Goal: Task Accomplishment & Management: Use online tool/utility

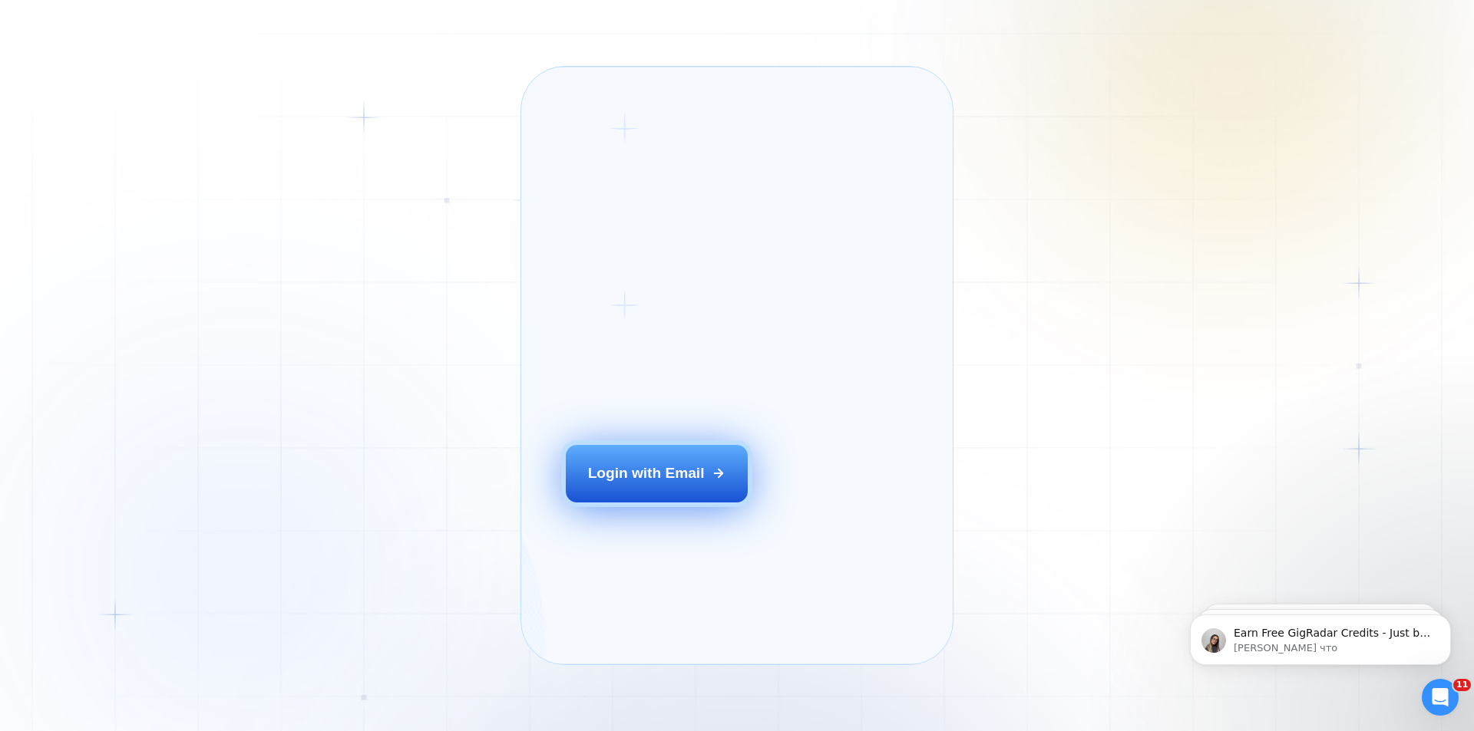
click at [641, 484] on div "Login with Email" at bounding box center [646, 474] width 117 height 20
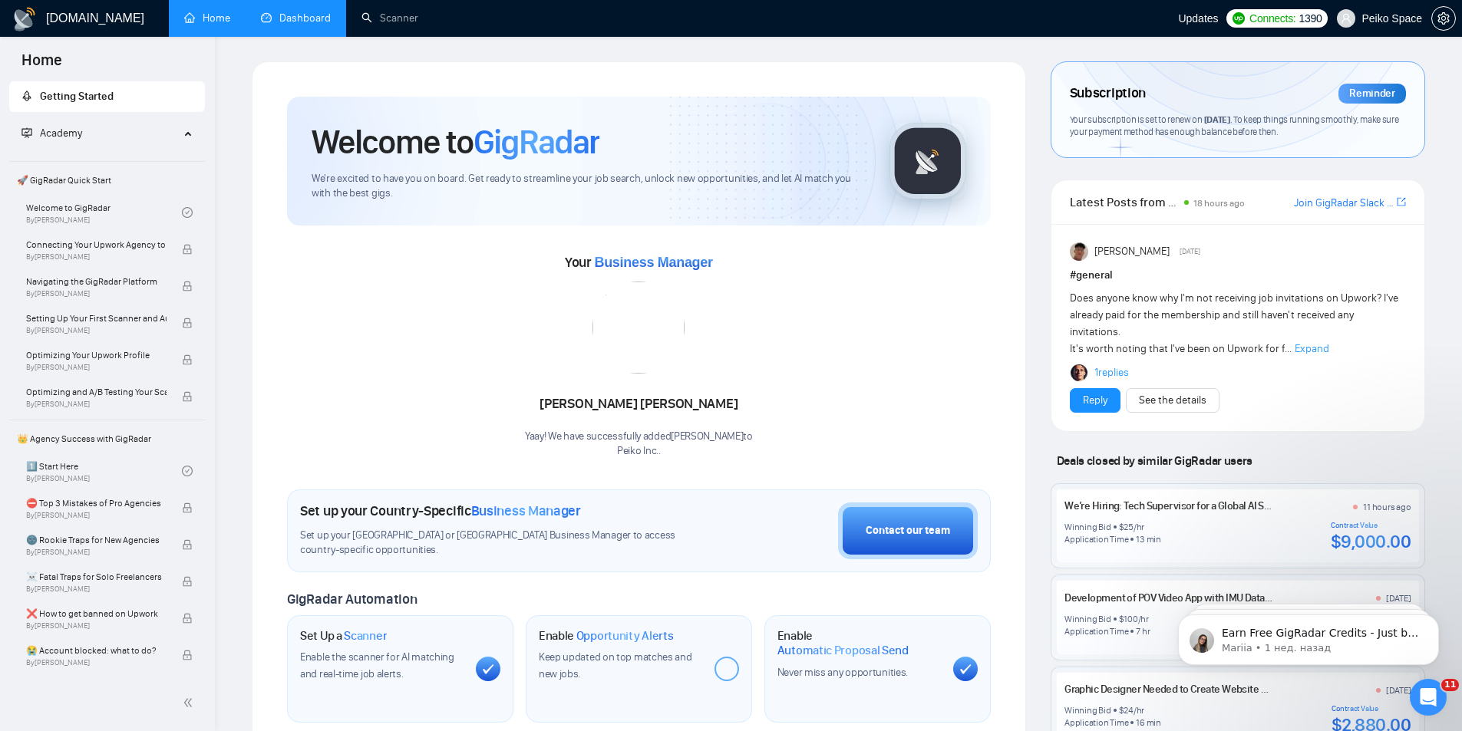
click at [328, 21] on link "Dashboard" at bounding box center [296, 18] width 70 height 13
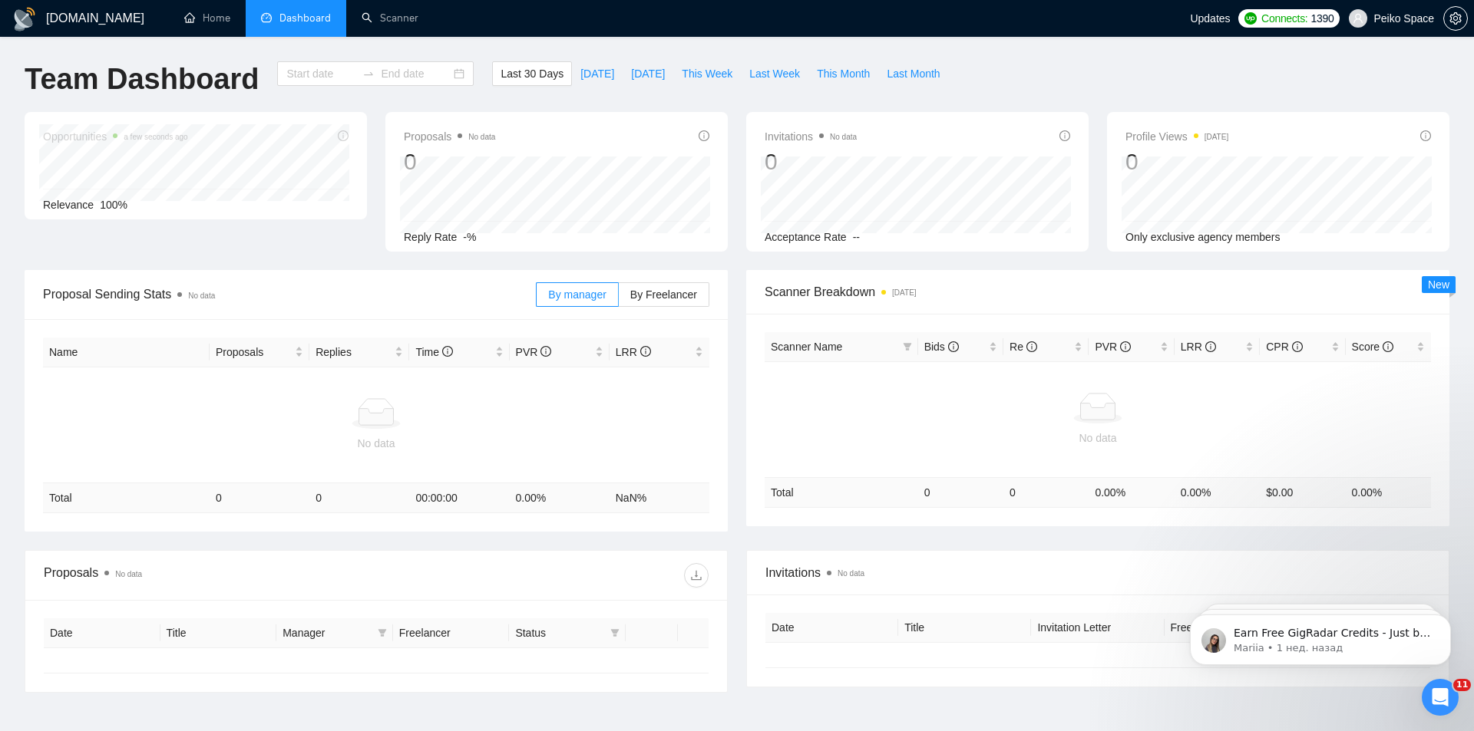
type input "2025-07-12"
type input "2025-08-11"
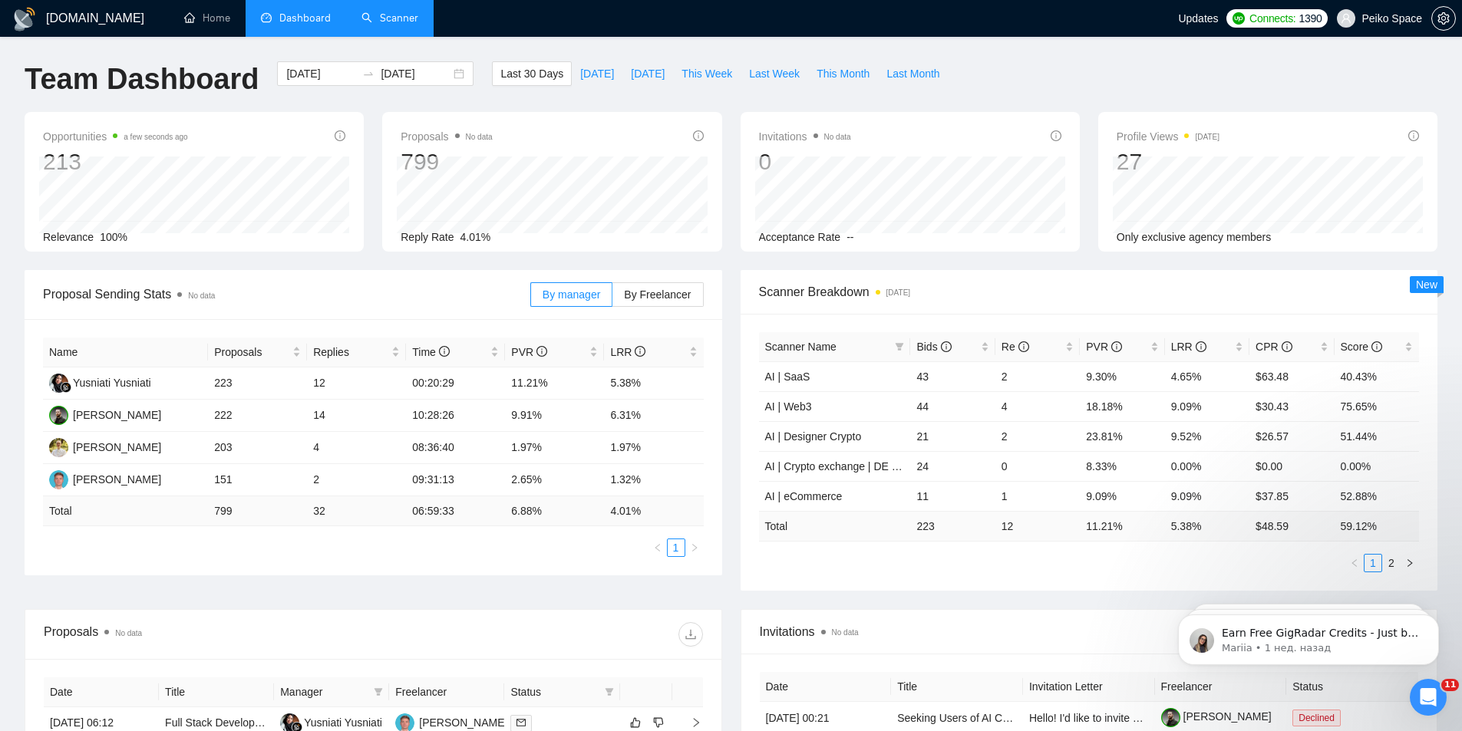
click at [389, 23] on link "Scanner" at bounding box center [389, 18] width 57 height 13
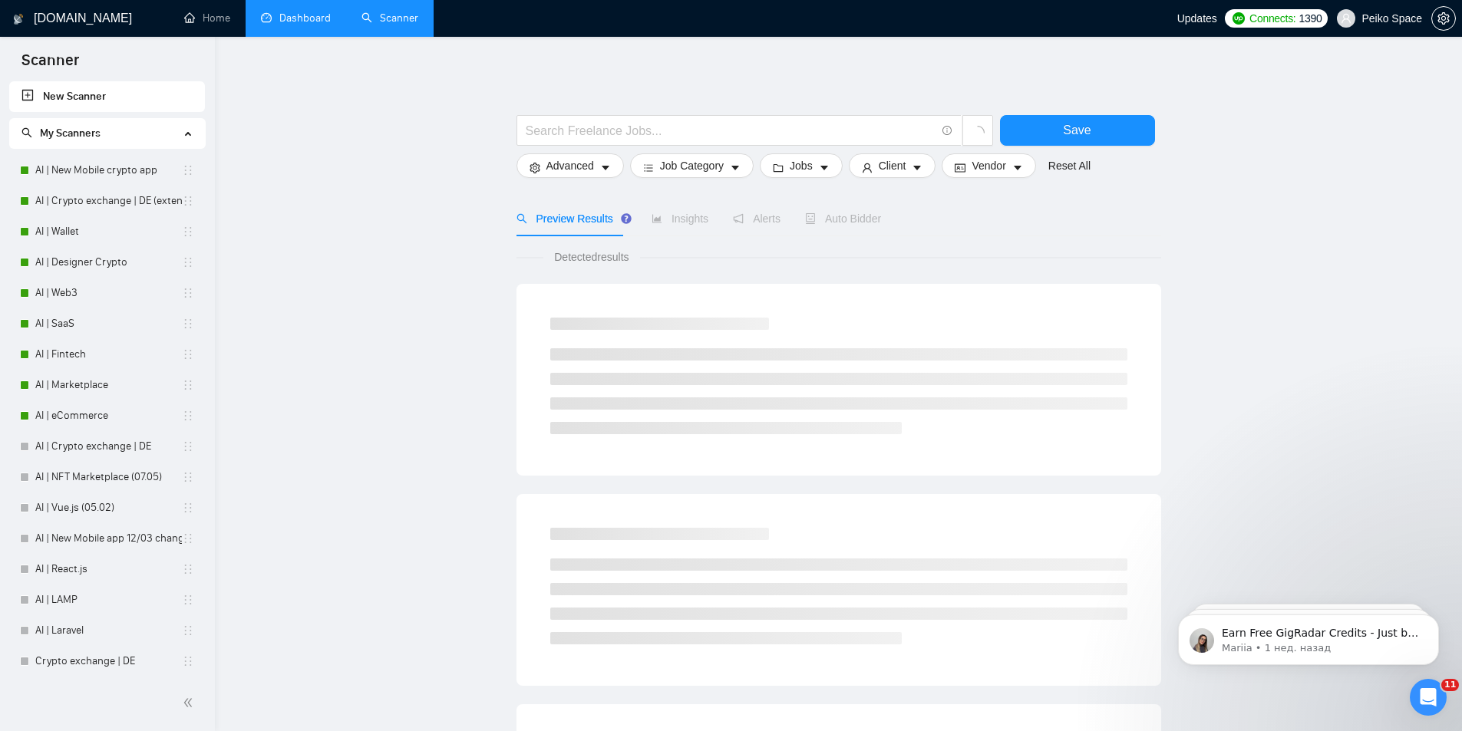
click at [433, 229] on main "Save Advanced Job Category Jobs Client Vendor Reset All Preview Results Insight…" at bounding box center [838, 689] width 1198 height 1256
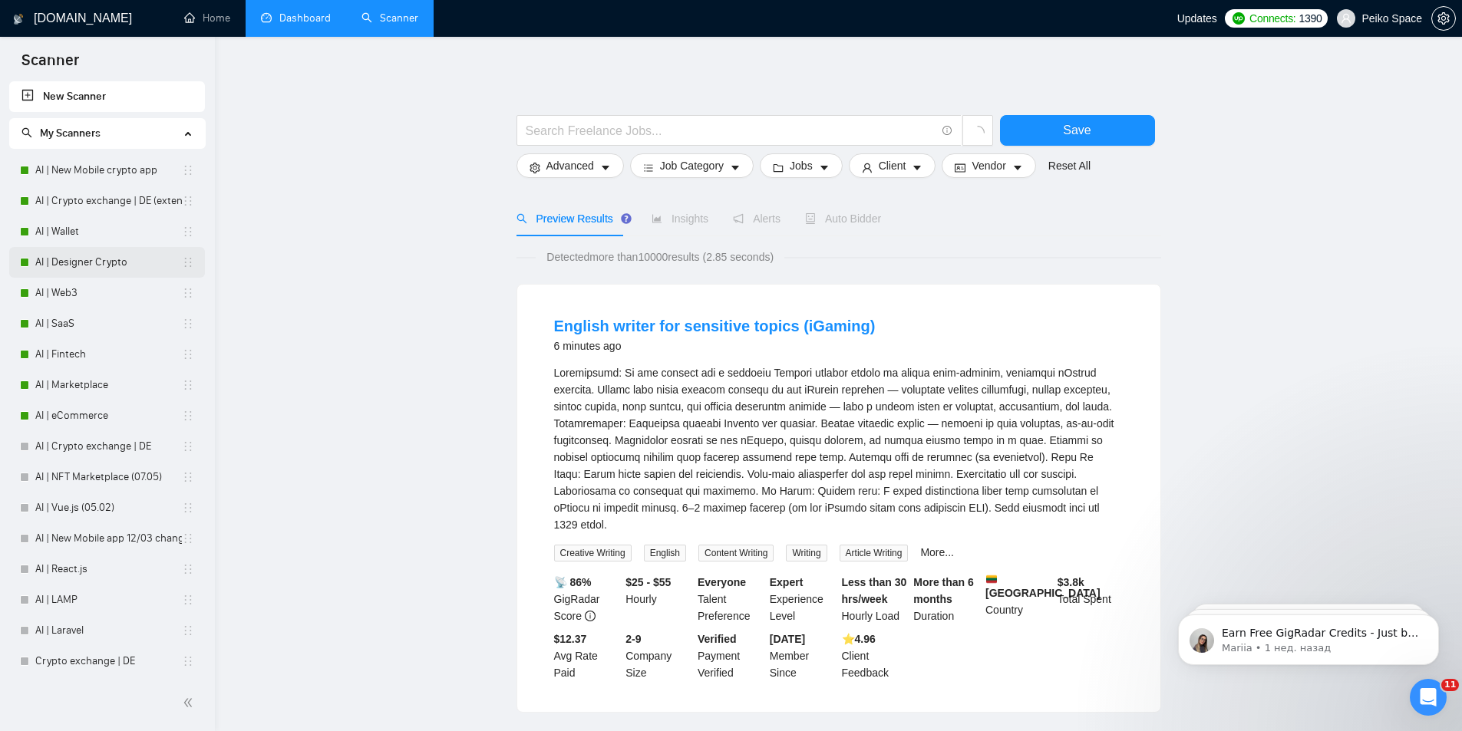
click at [98, 264] on link "AI | Designer Crypto" at bounding box center [108, 262] width 147 height 31
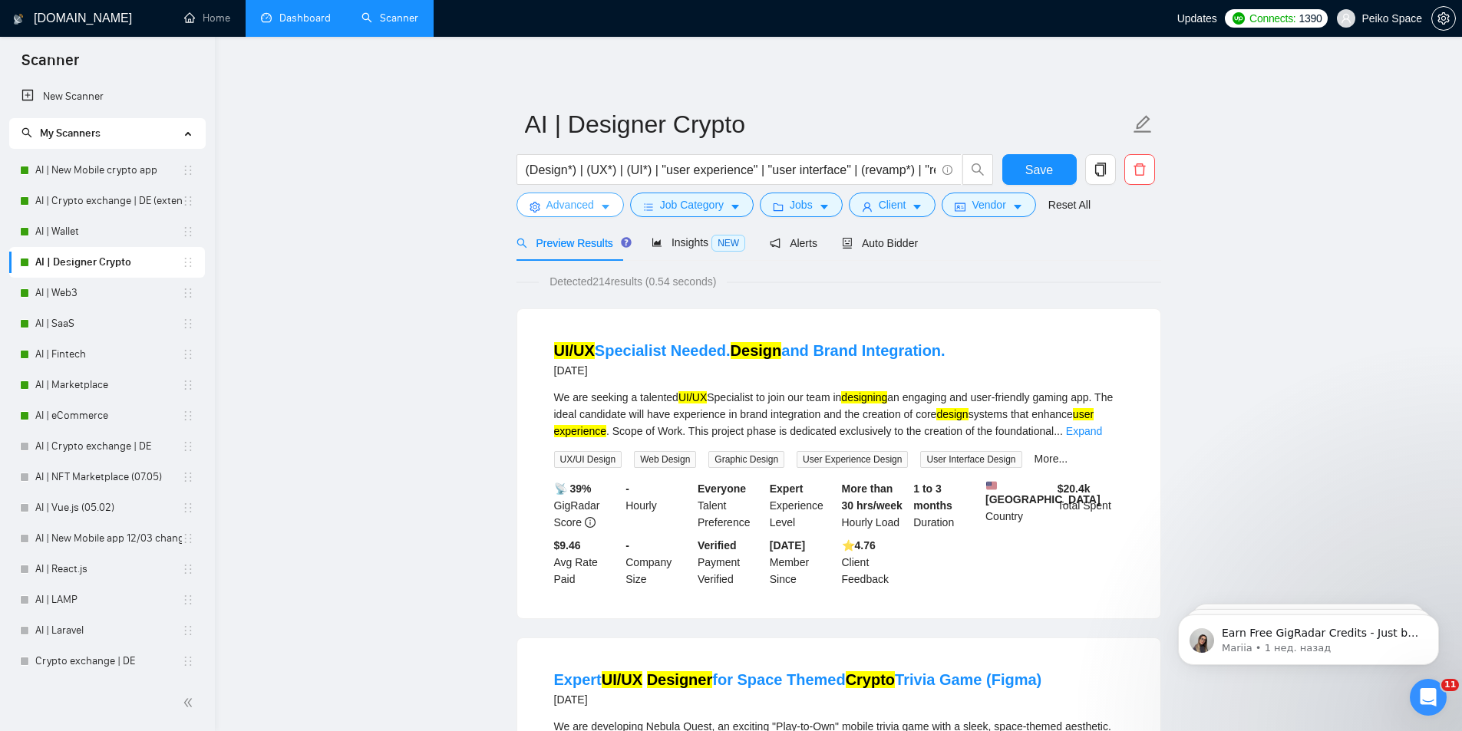
click at [571, 206] on span "Advanced" at bounding box center [570, 204] width 48 height 17
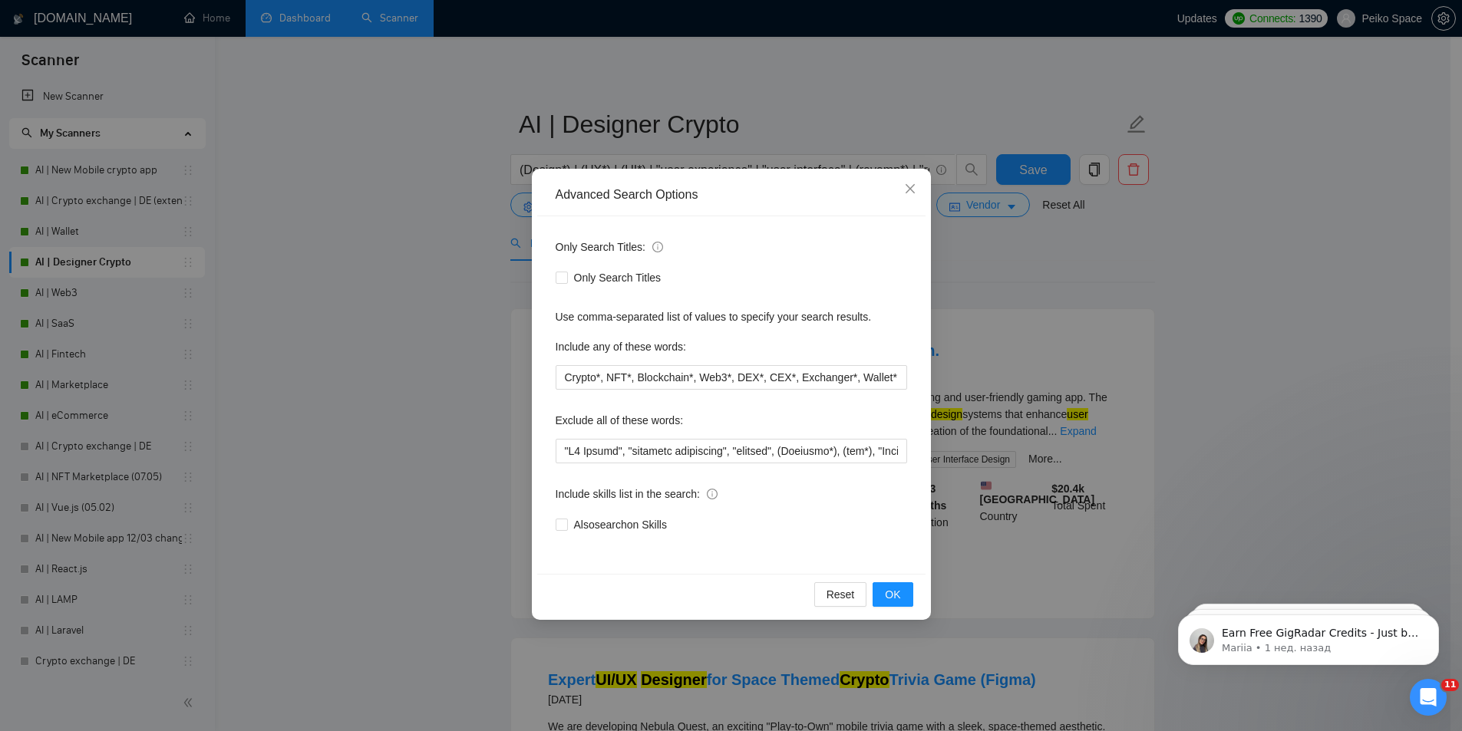
click at [424, 421] on div "Advanced Search Options Only Search Titles: Only Search Titles Use comma-separa…" at bounding box center [731, 365] width 1462 height 731
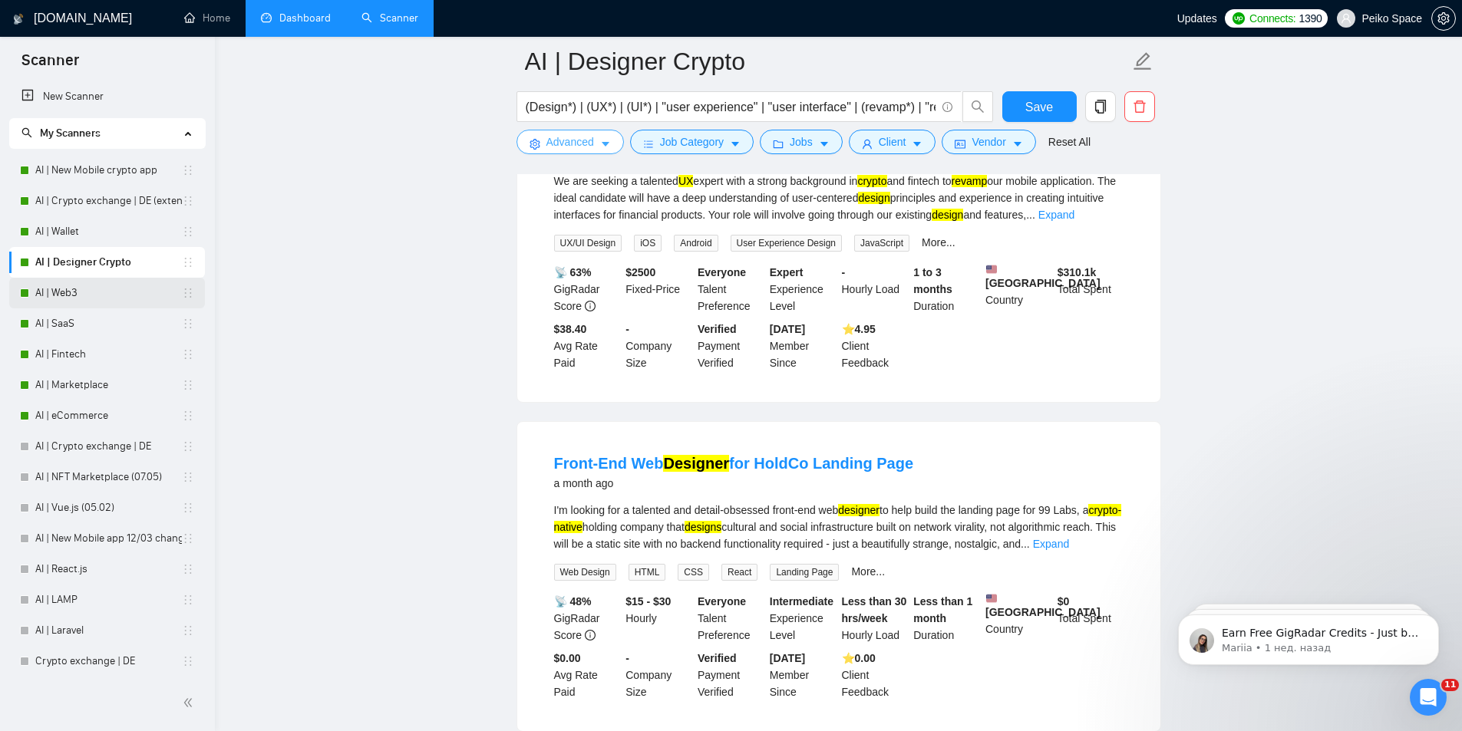
scroll to position [1919, 0]
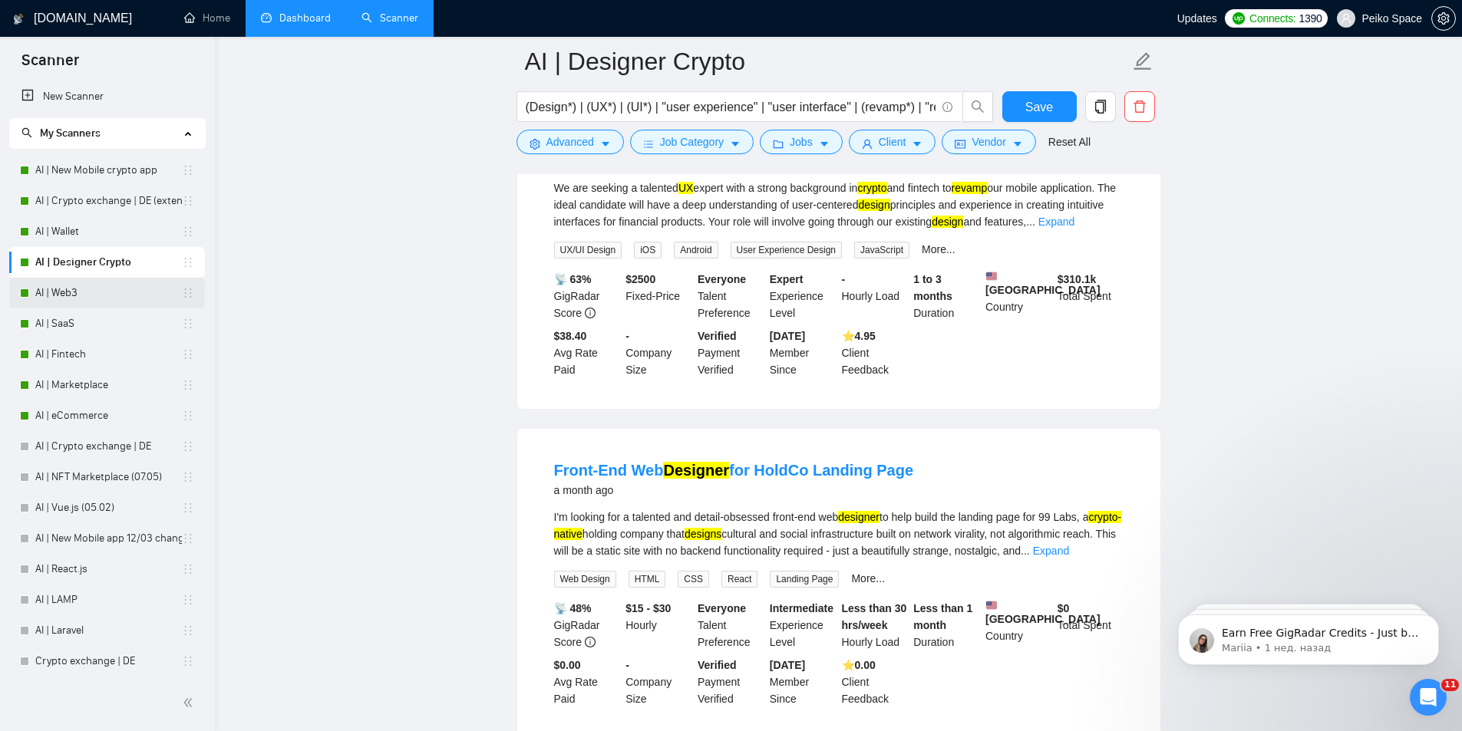
click at [82, 286] on link "AI | Web3" at bounding box center [108, 293] width 147 height 31
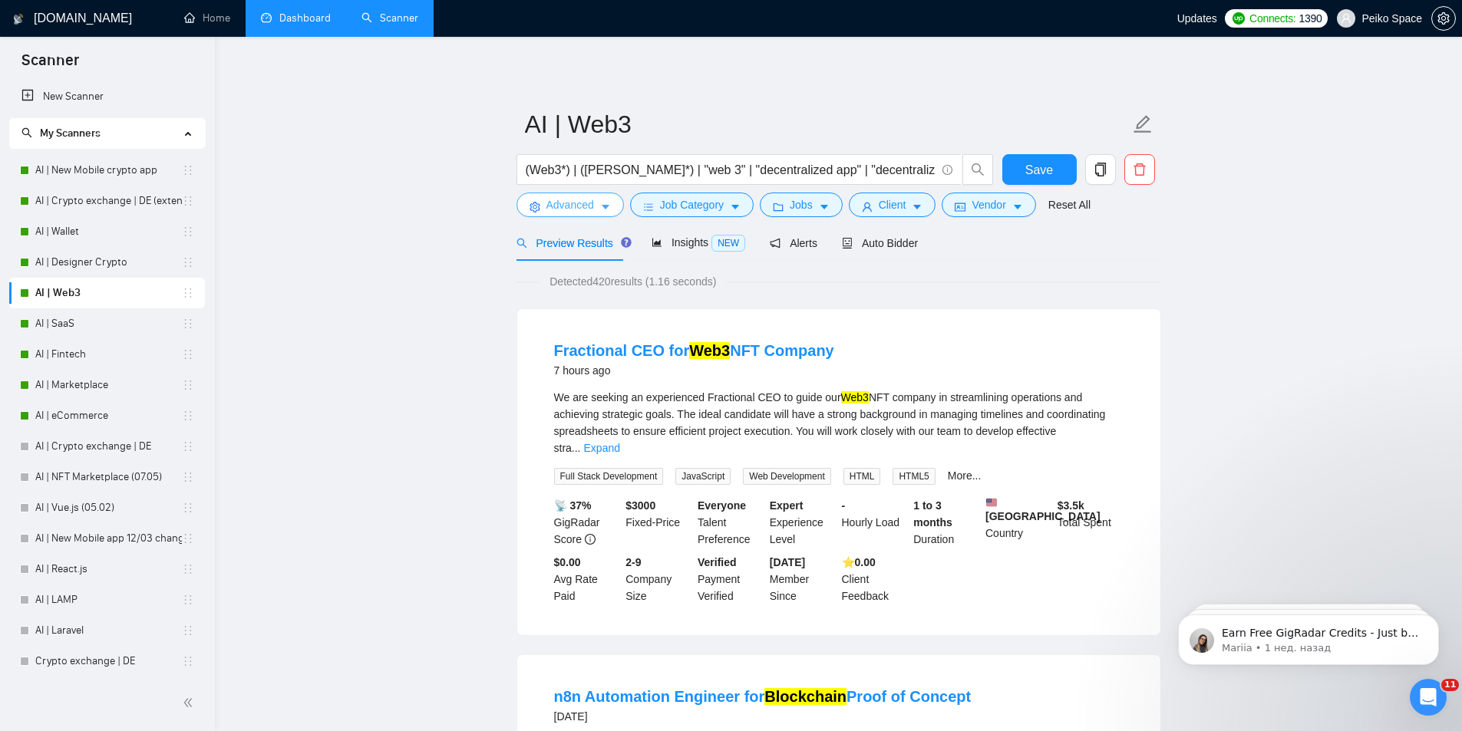
click at [572, 213] on span "Advanced" at bounding box center [570, 204] width 48 height 17
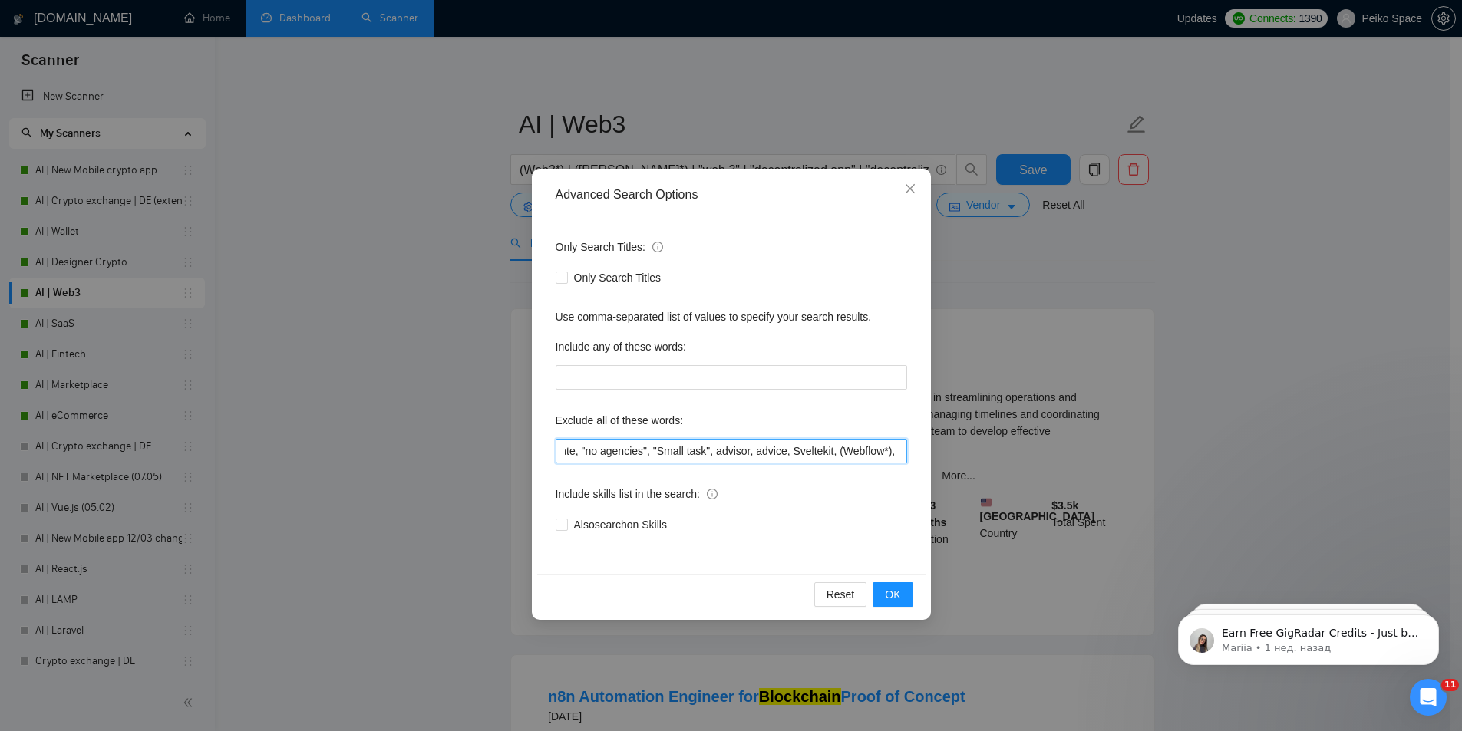
scroll to position [0, 754]
drag, startPoint x: 567, startPoint y: 454, endPoint x: 411, endPoint y: 457, distance: 156.6
click at [414, 458] on div "Advanced Search Options Only Search Titles: Only Search Titles Use comma-separa…" at bounding box center [731, 365] width 1462 height 731
click at [367, 420] on div "Advanced Search Options Only Search Titles: Only Search Titles Use comma-separa…" at bounding box center [731, 365] width 1462 height 731
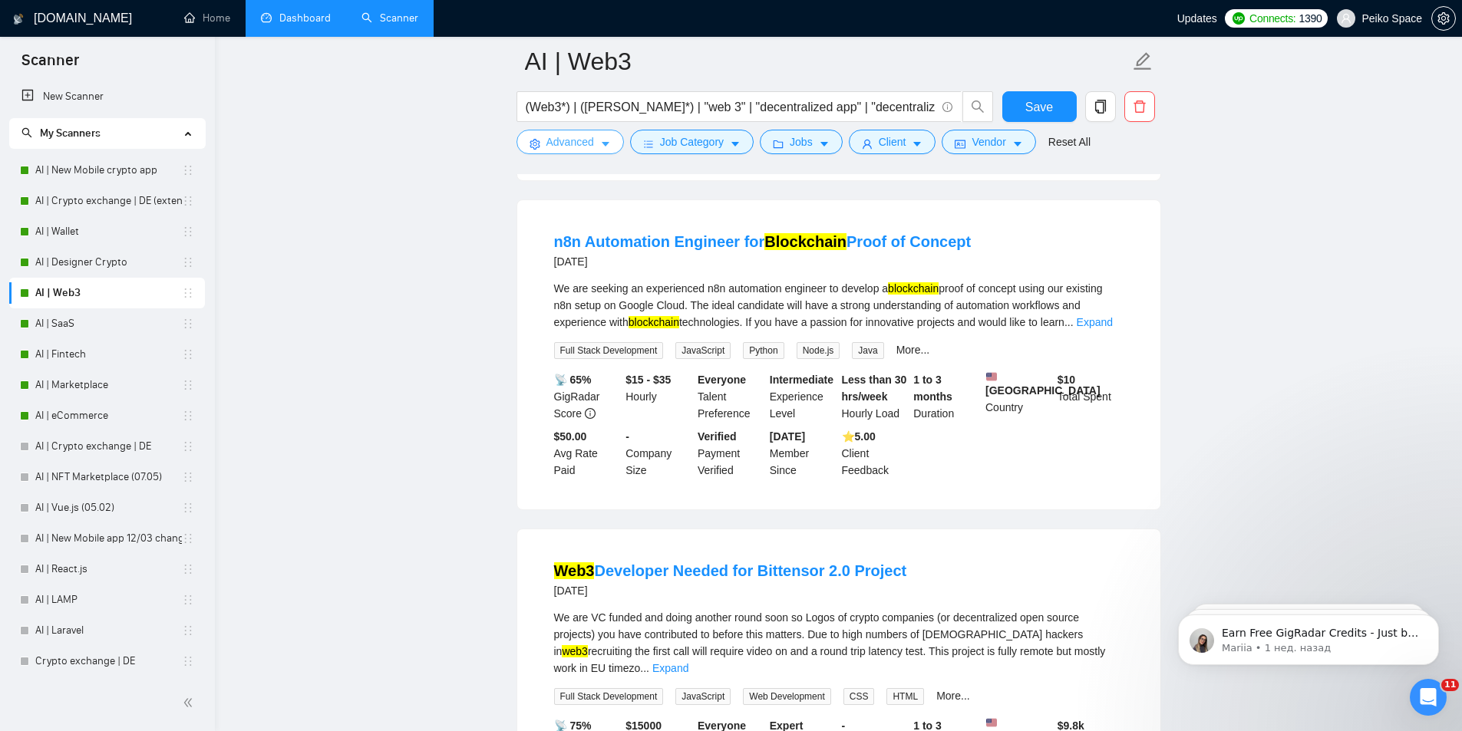
scroll to position [461, 0]
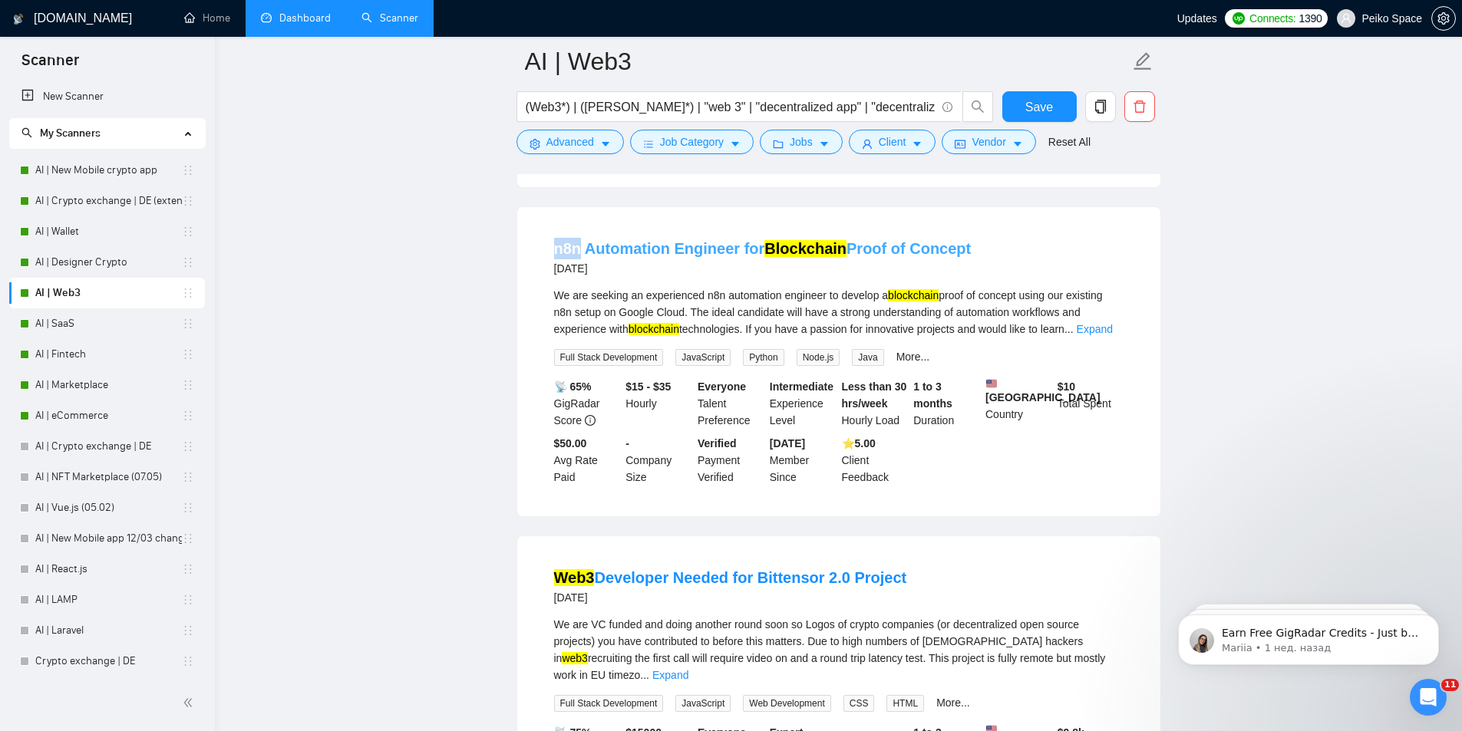
drag, startPoint x: 550, startPoint y: 222, endPoint x: 579, endPoint y: 223, distance: 28.4
click at [579, 226] on li "n8n Automation Engineer for Blockchain Proof of Concept 3 days ago We are seeki…" at bounding box center [839, 362] width 606 height 272
copy link "n8n"
click at [555, 154] on button "Advanced" at bounding box center [570, 142] width 107 height 25
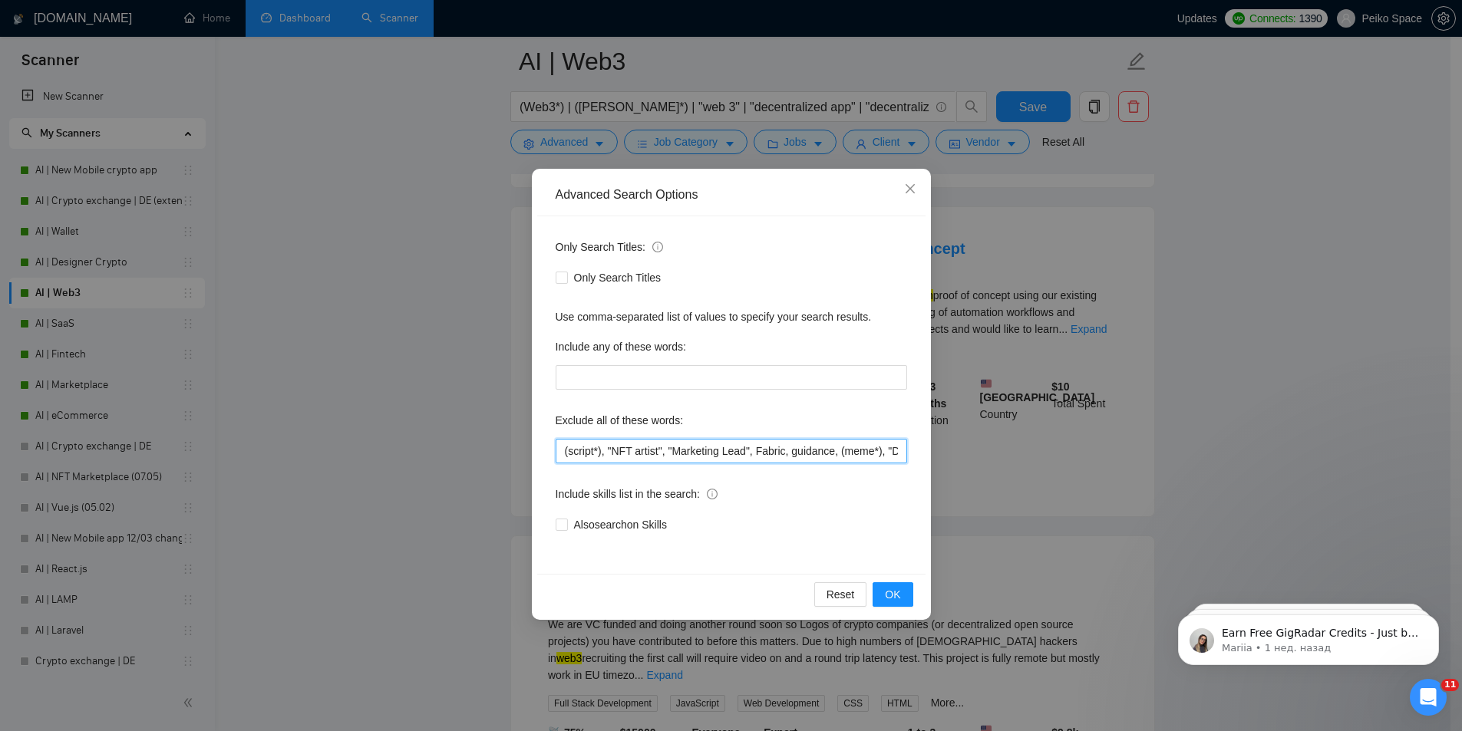
click at [565, 450] on input "(script*), "NFT artist", "Marketing Lead", Fabric, guidance, (meme*), "Domain B…" at bounding box center [732, 451] width 352 height 25
paste input "n8n"
type input ""n8n", (script*), "NFT artist", "Marketing Lead", Fabric, guidance, (meme*), "D…"
click at [903, 596] on button "OK" at bounding box center [893, 595] width 40 height 25
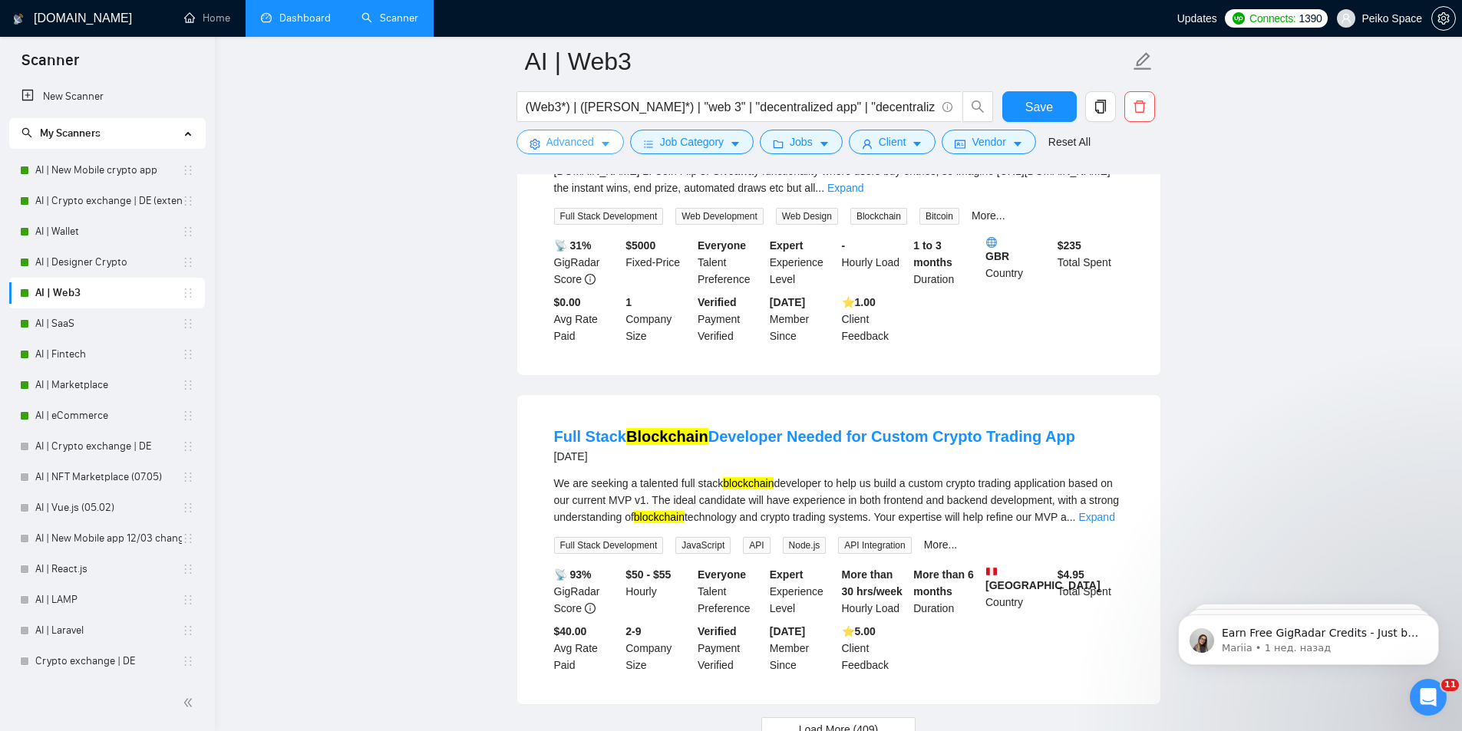
scroll to position [3047, 0]
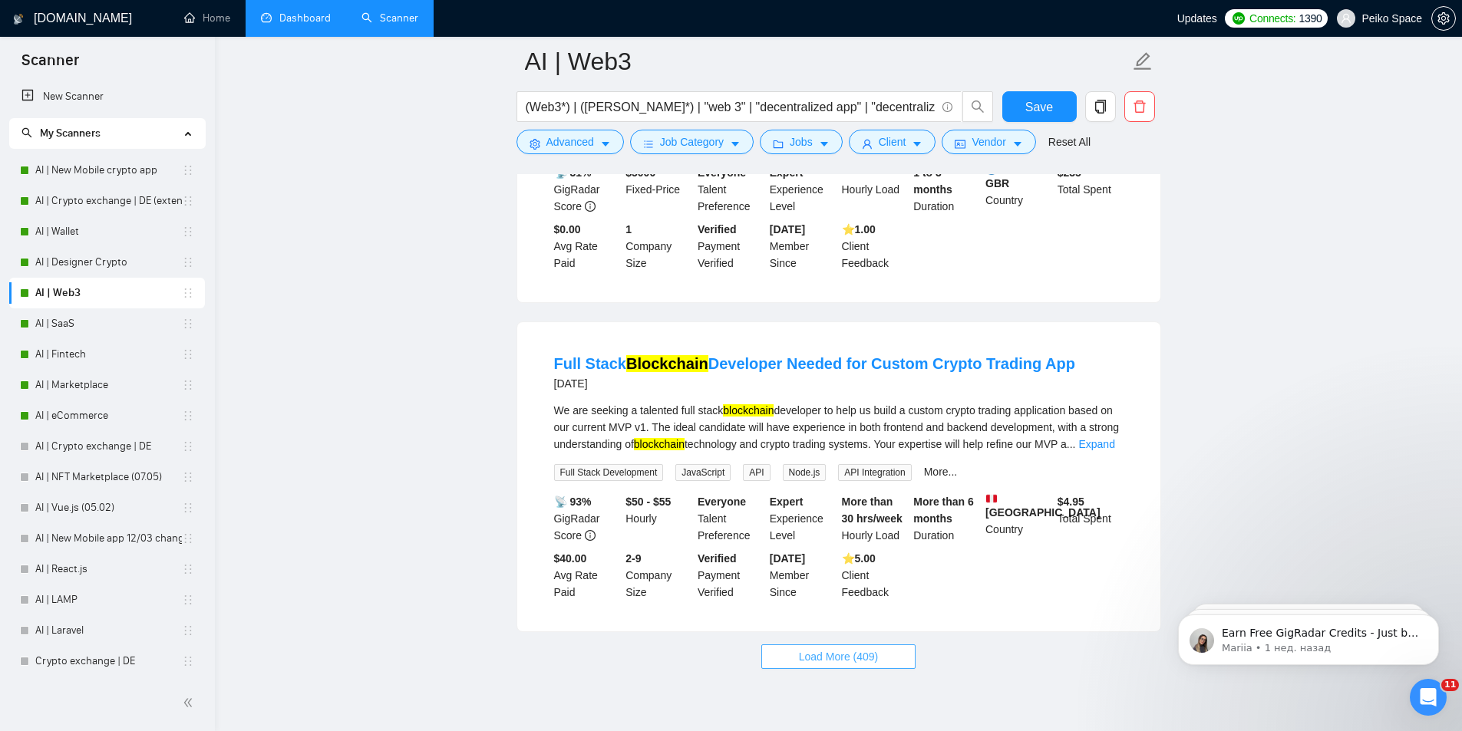
click at [879, 645] on button "Load More (409)" at bounding box center [838, 657] width 155 height 25
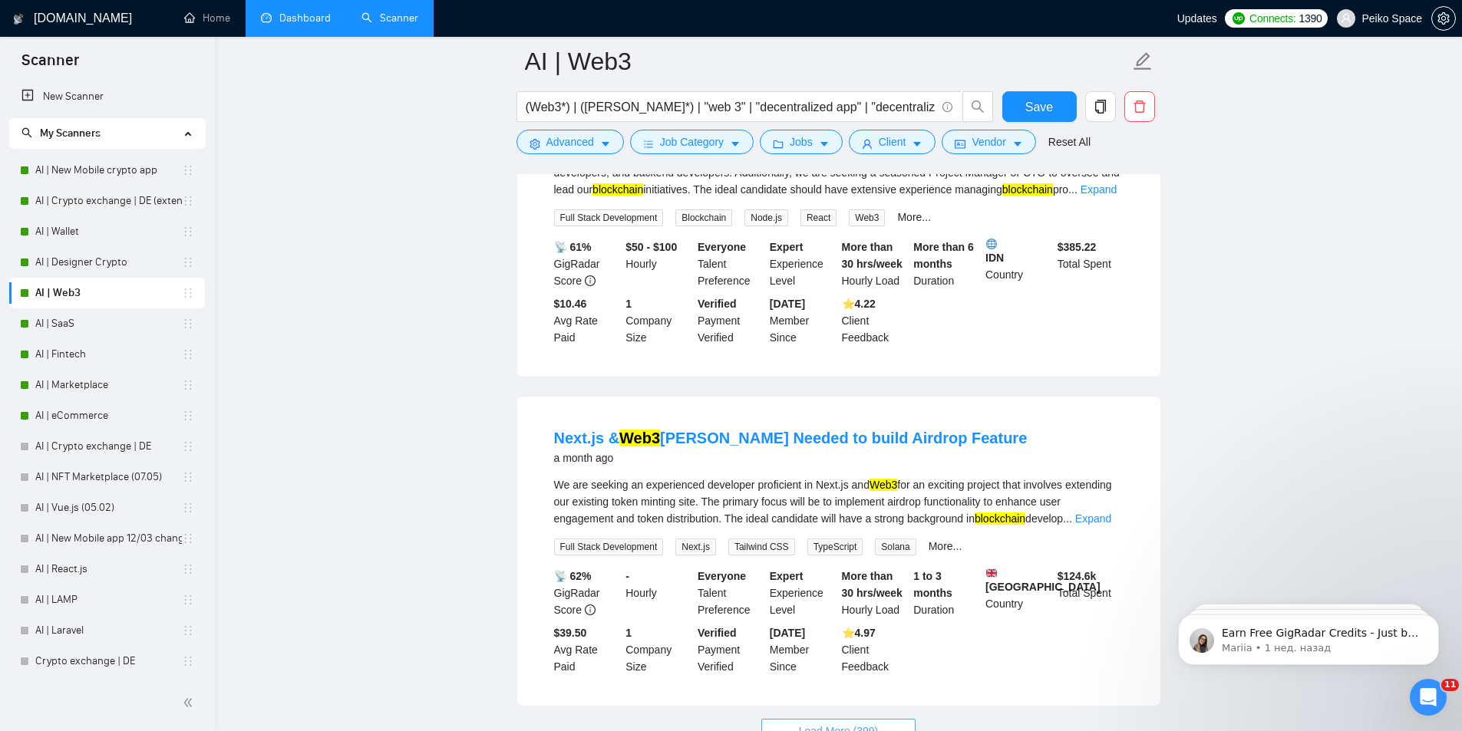
scroll to position [6423, 0]
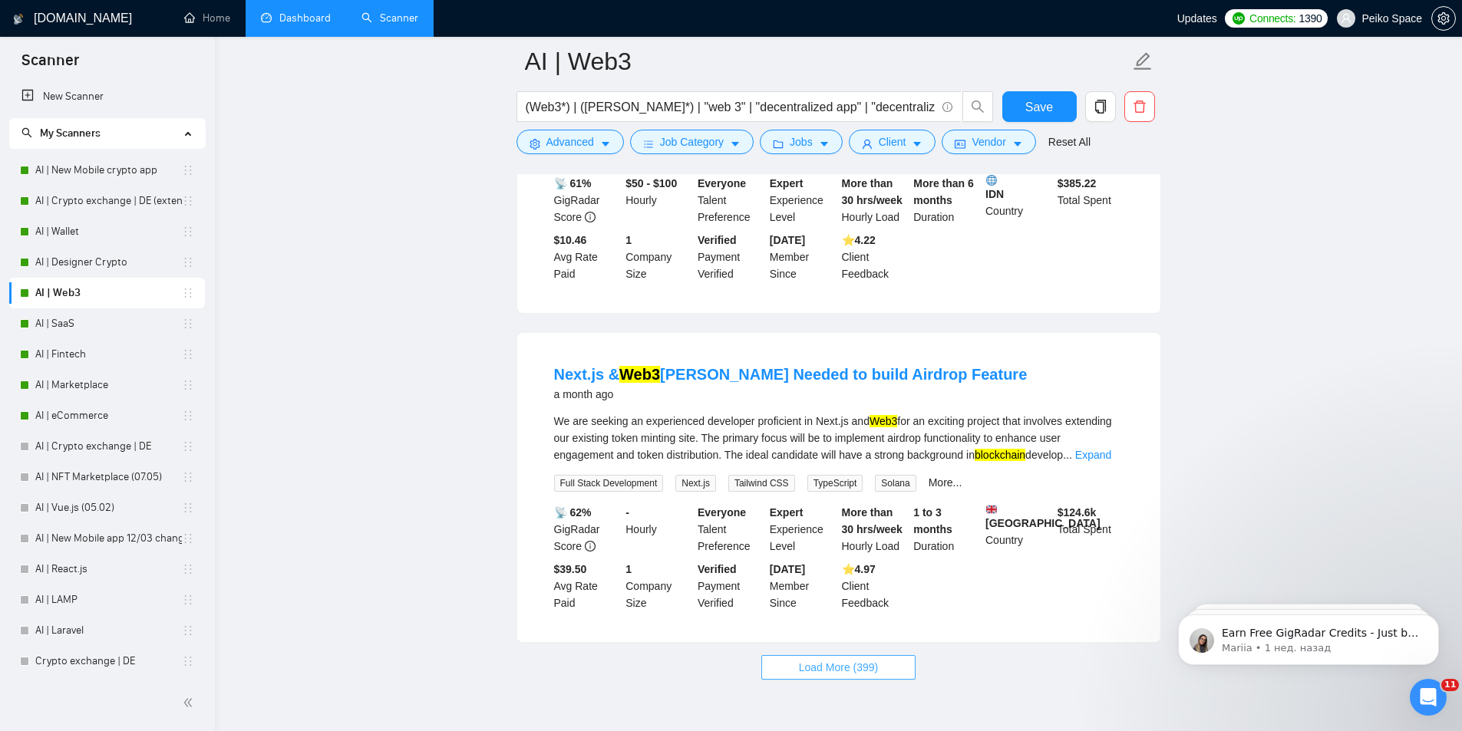
click at [882, 655] on button "Load More (399)" at bounding box center [838, 667] width 155 height 25
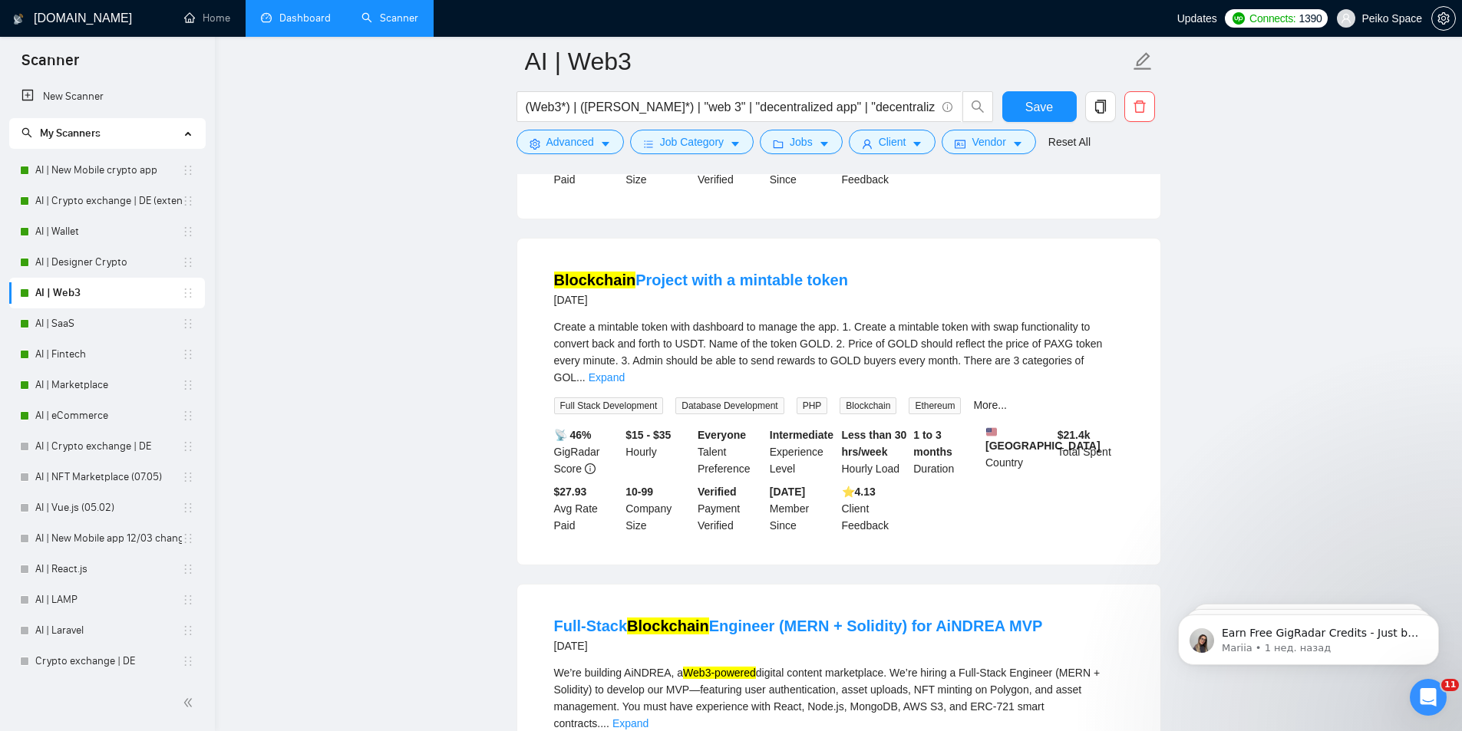
scroll to position [9815, 0]
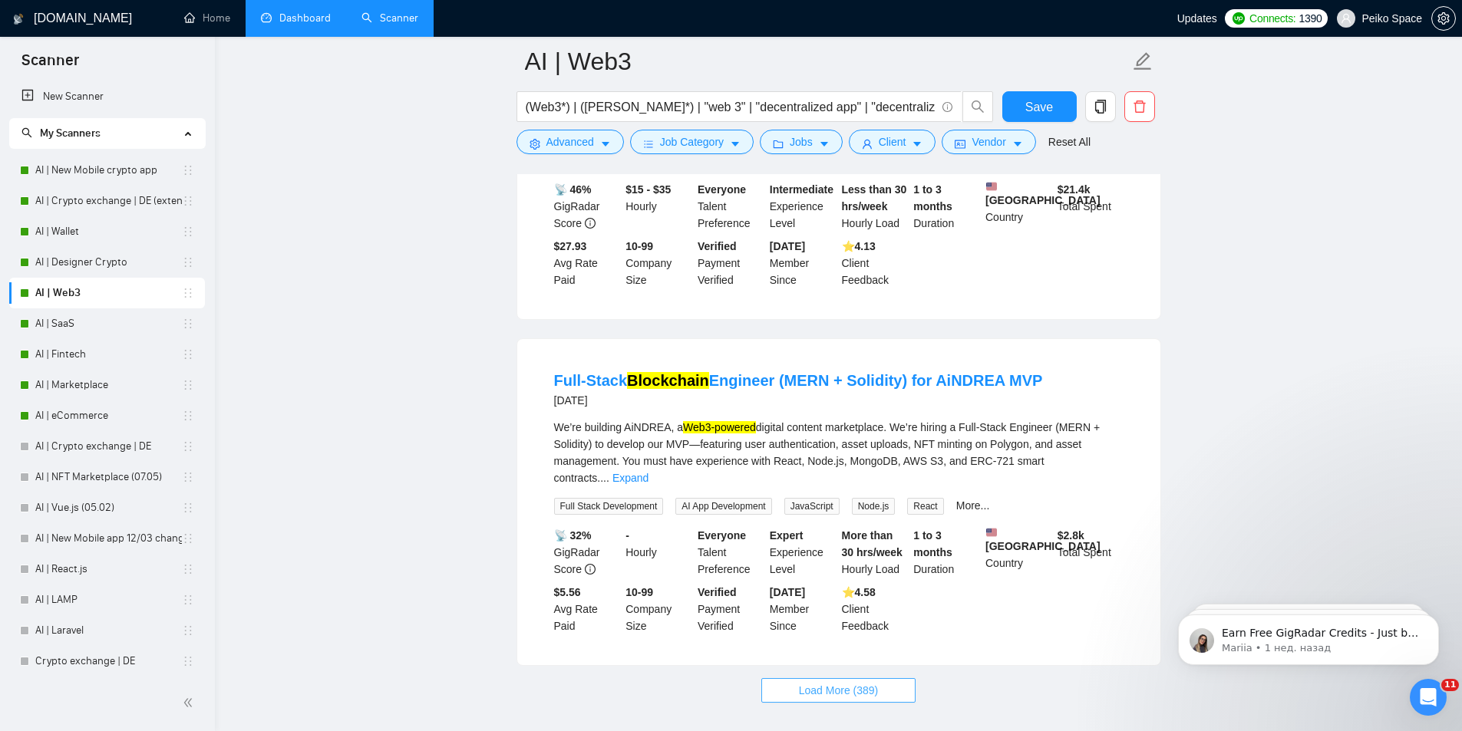
click at [873, 682] on span "Load More (389)" at bounding box center [839, 690] width 80 height 17
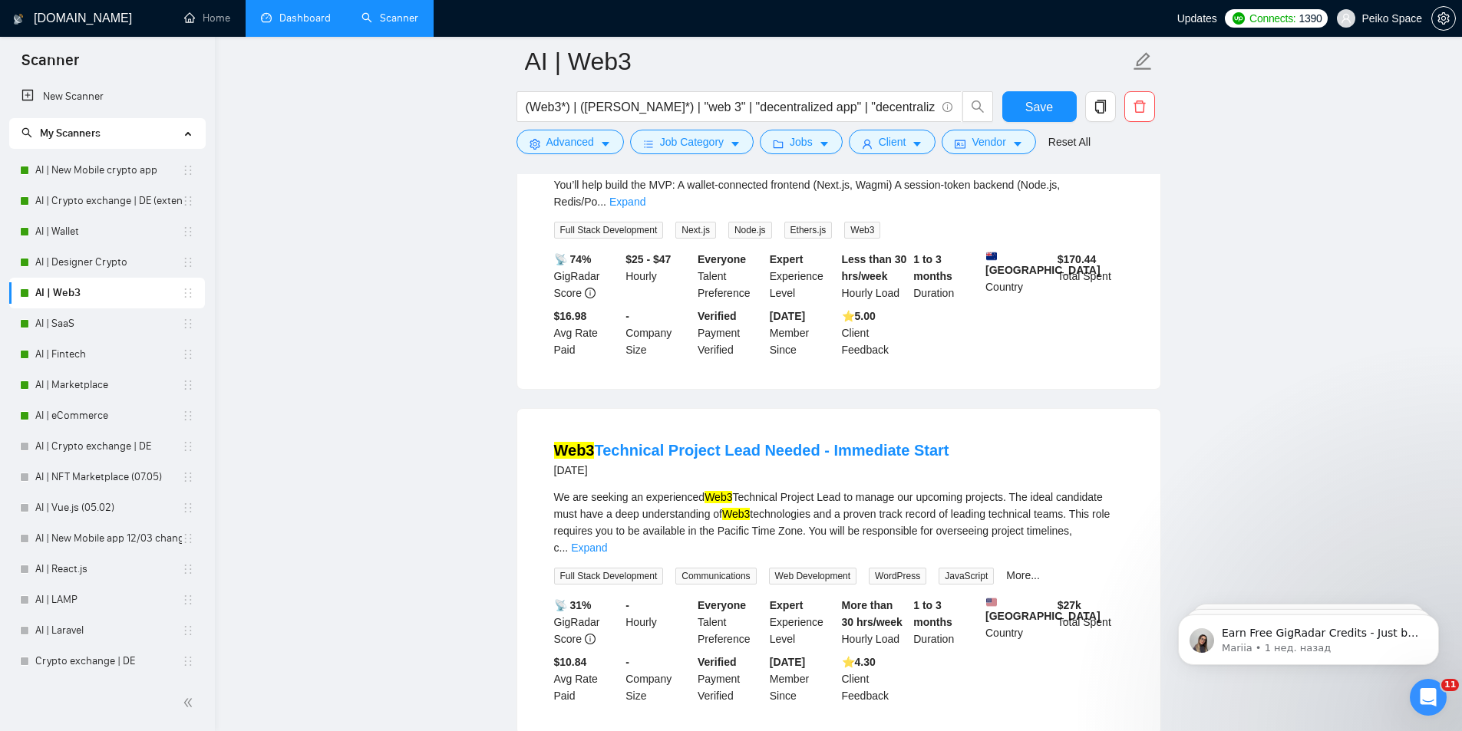
scroll to position [13186, 0]
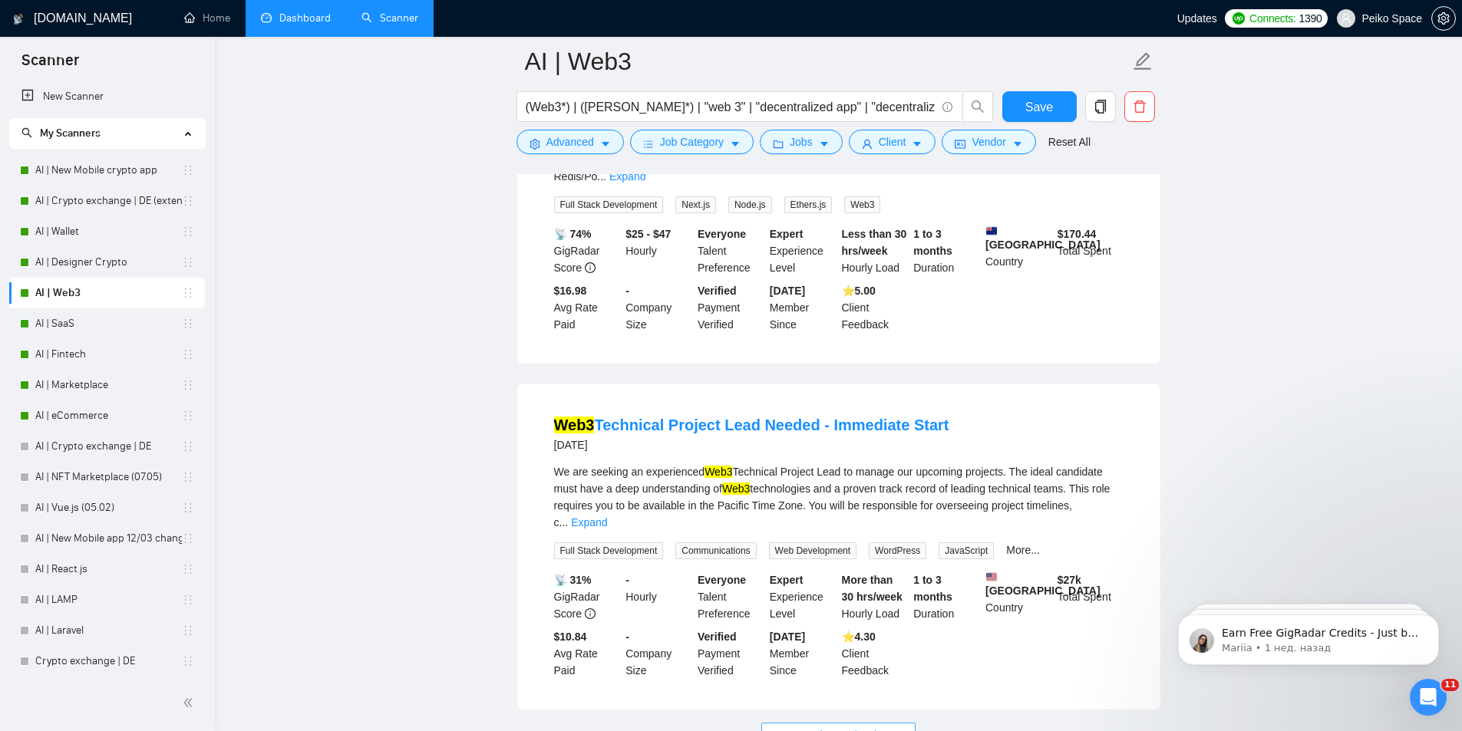
click at [837, 727] on span "Load More (379)" at bounding box center [839, 735] width 80 height 17
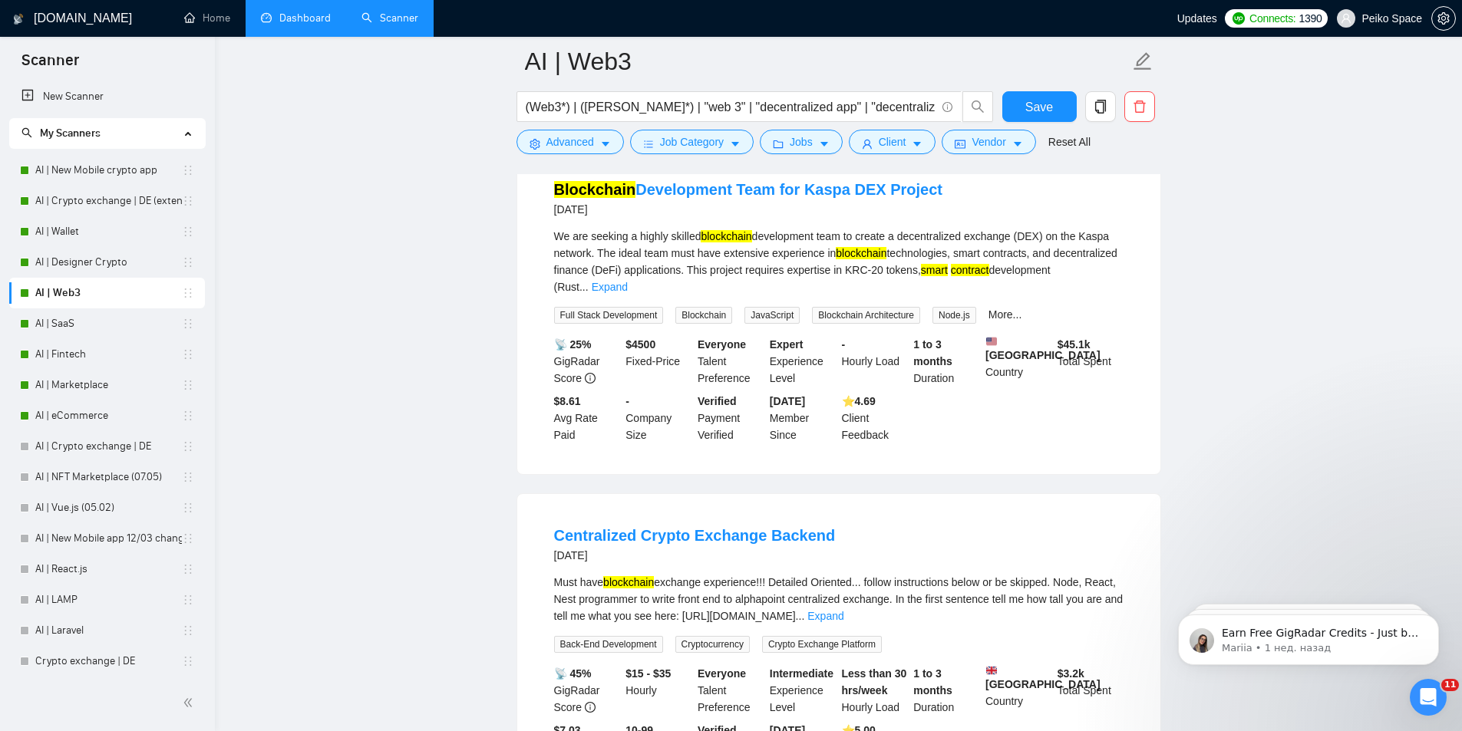
scroll to position [16546, 0]
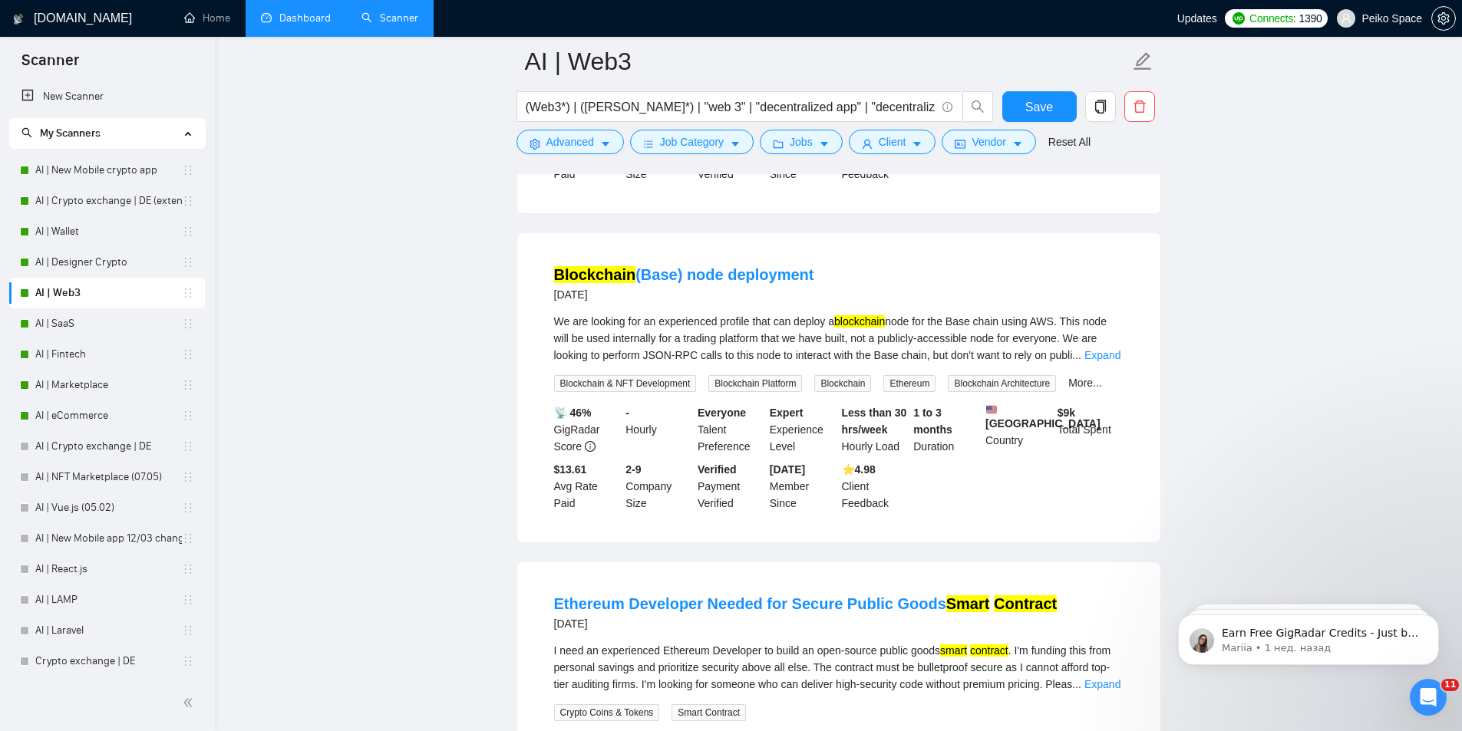
scroll to position [18235, 0]
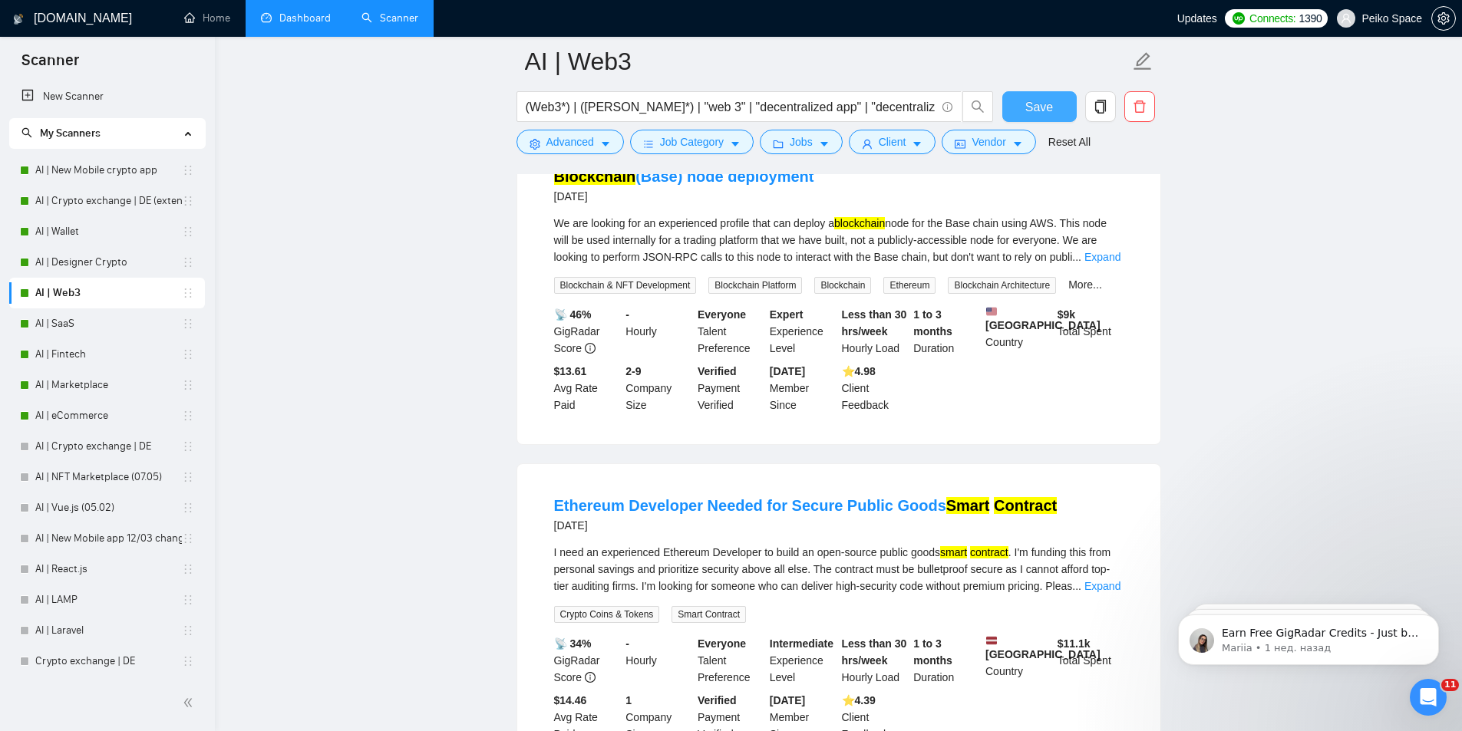
click at [1036, 104] on span "Save" at bounding box center [1039, 106] width 28 height 19
click at [68, 323] on link "AI | SaaS" at bounding box center [108, 324] width 147 height 31
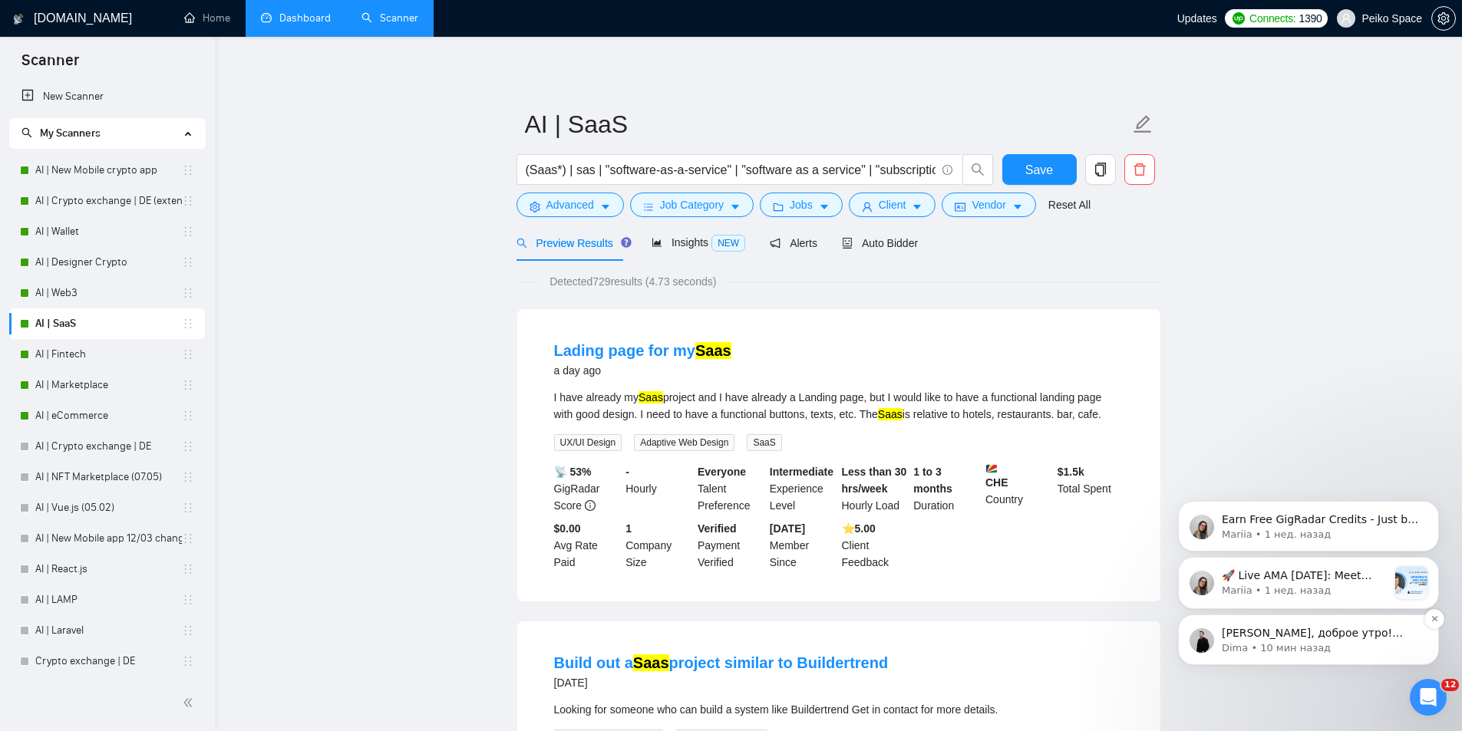
click at [1272, 642] on p "Dima • 10 мин назад" at bounding box center [1321, 649] width 198 height 14
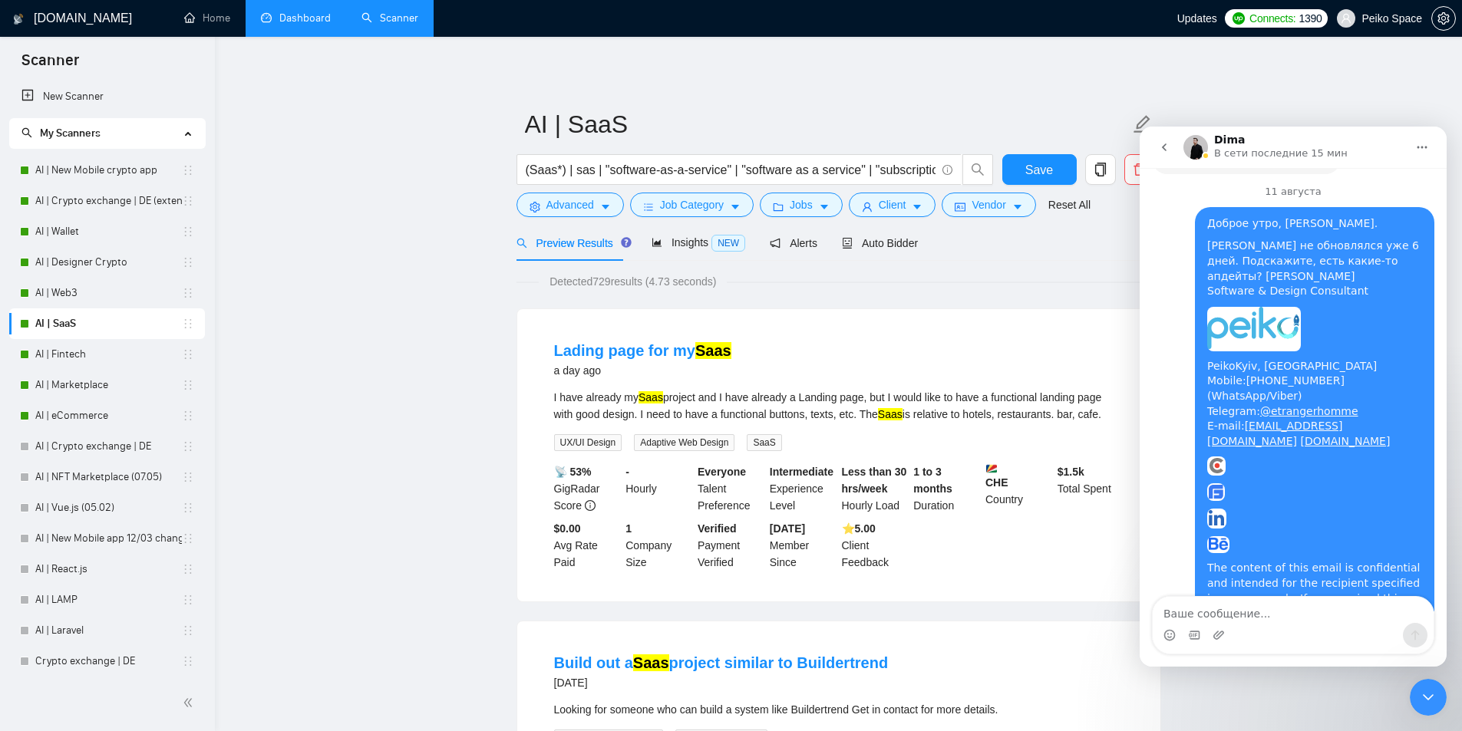
scroll to position [2374, 0]
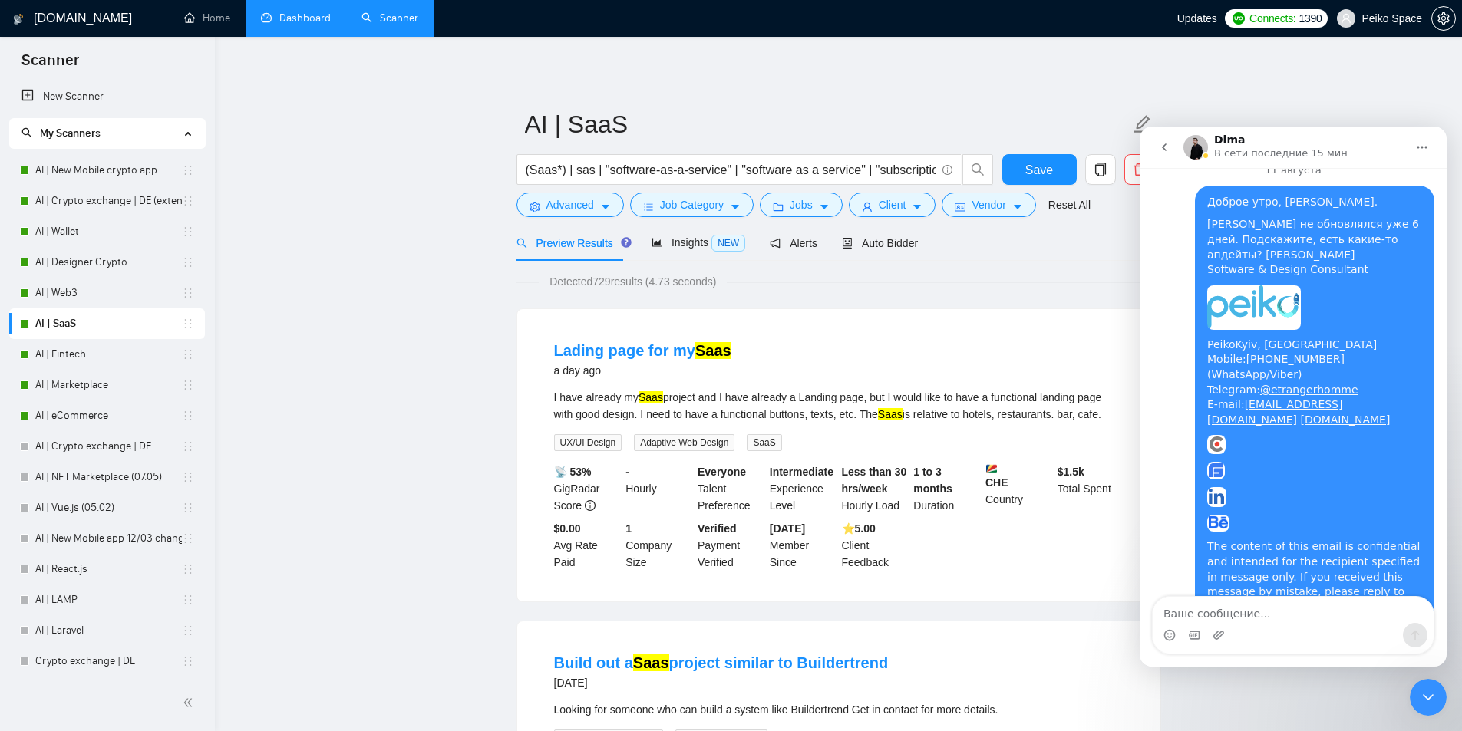
drag, startPoint x: 1180, startPoint y: 445, endPoint x: 1267, endPoint y: 480, distance: 94.1
drag, startPoint x: 1285, startPoint y: 480, endPoint x: 1335, endPoint y: 477, distance: 50.0
drag, startPoint x: 1281, startPoint y: 474, endPoint x: 1337, endPoint y: 482, distance: 56.6
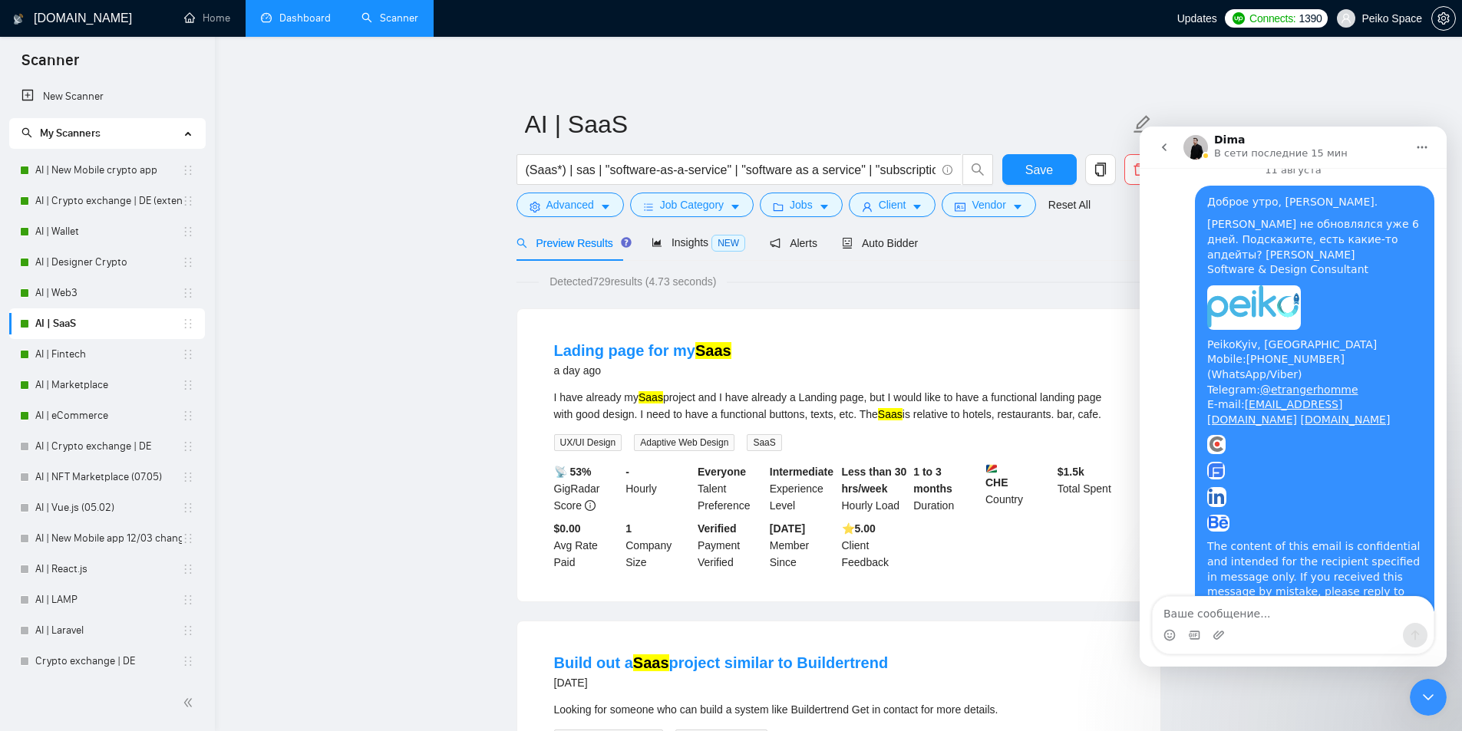
drag, startPoint x: 1305, startPoint y: 499, endPoint x: 1174, endPoint y: 484, distance: 131.3
drag, startPoint x: 1194, startPoint y: 474, endPoint x: 1319, endPoint y: 510, distance: 129.3
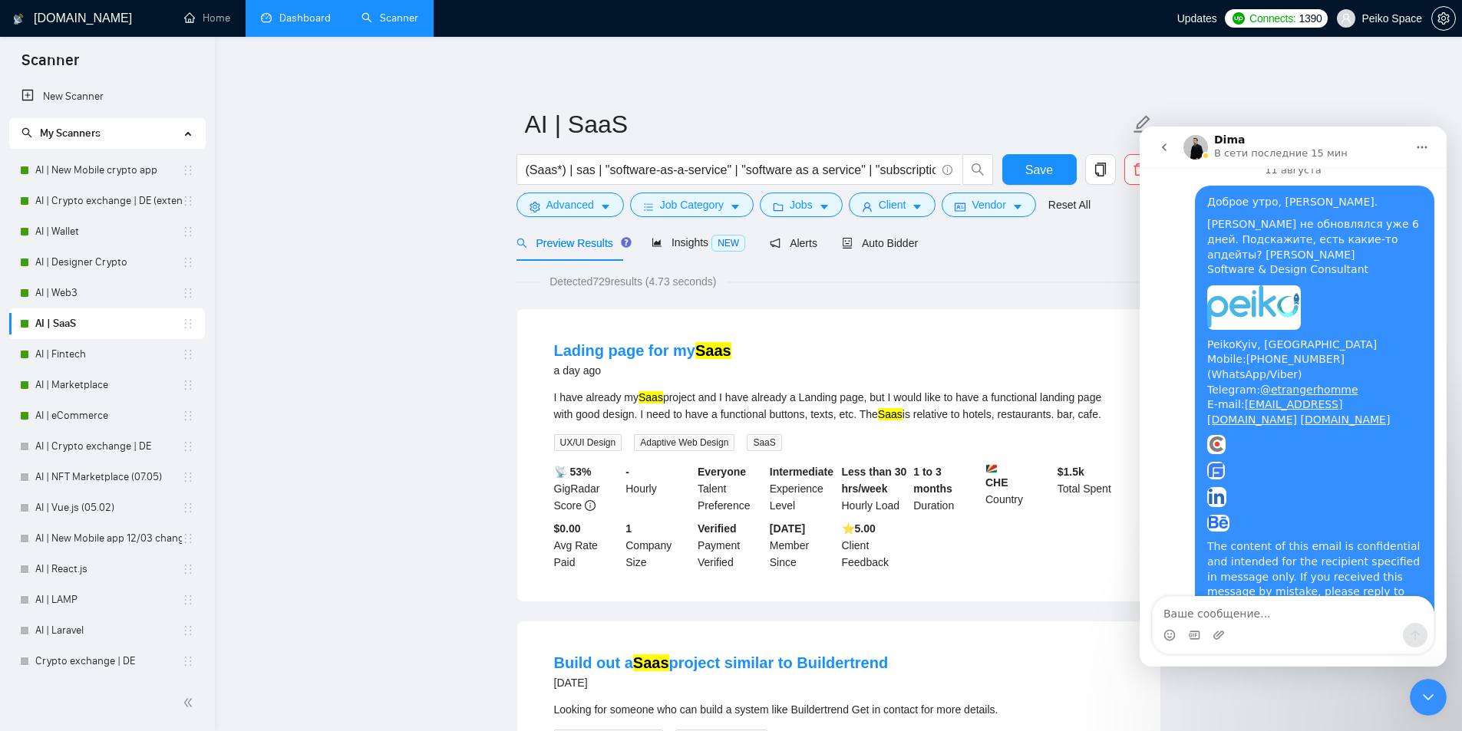
drag, startPoint x: 1342, startPoint y: 517, endPoint x: 1223, endPoint y: 509, distance: 120.0
click at [1220, 611] on textarea "Ваше сообщение..." at bounding box center [1293, 610] width 281 height 26
type textarea "Спасибо большое, буду ждать апдейты"
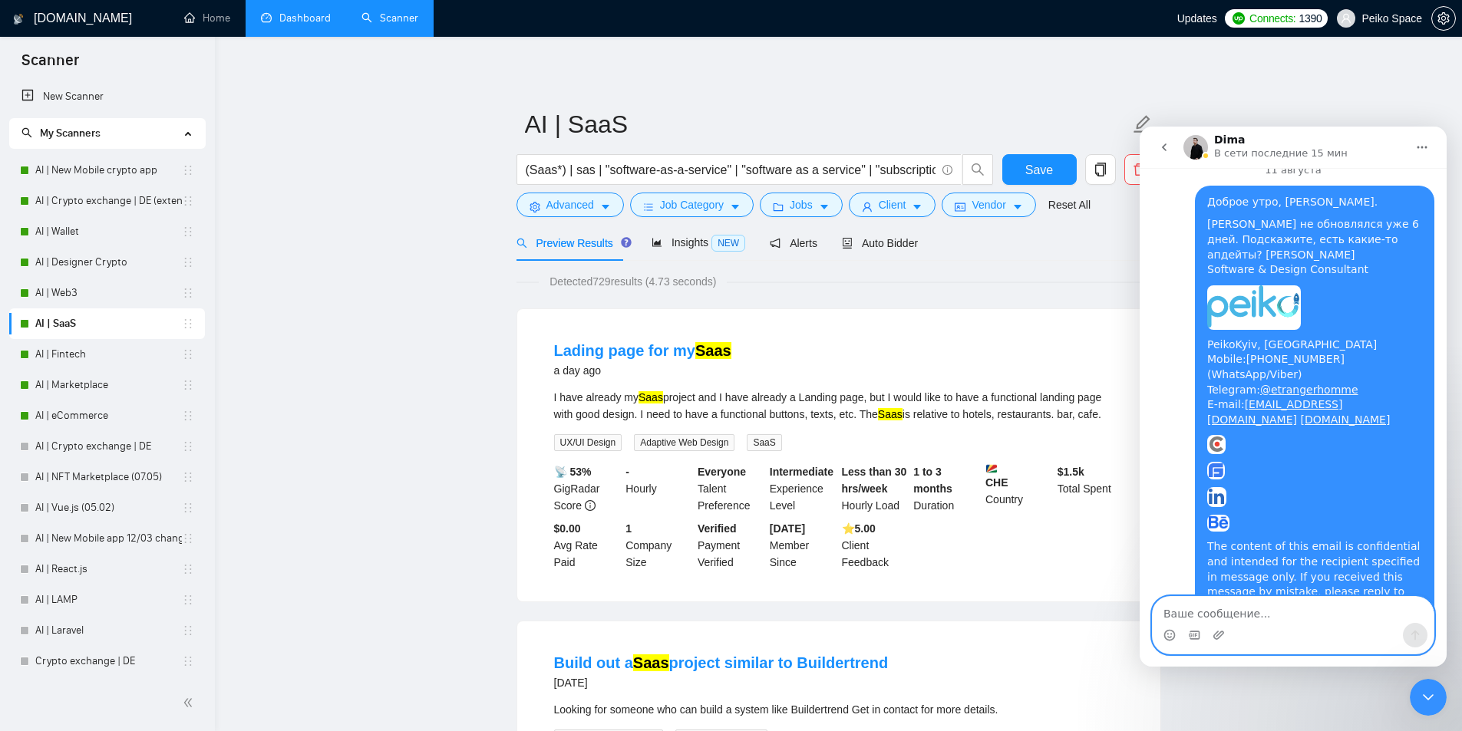
scroll to position [2419, 0]
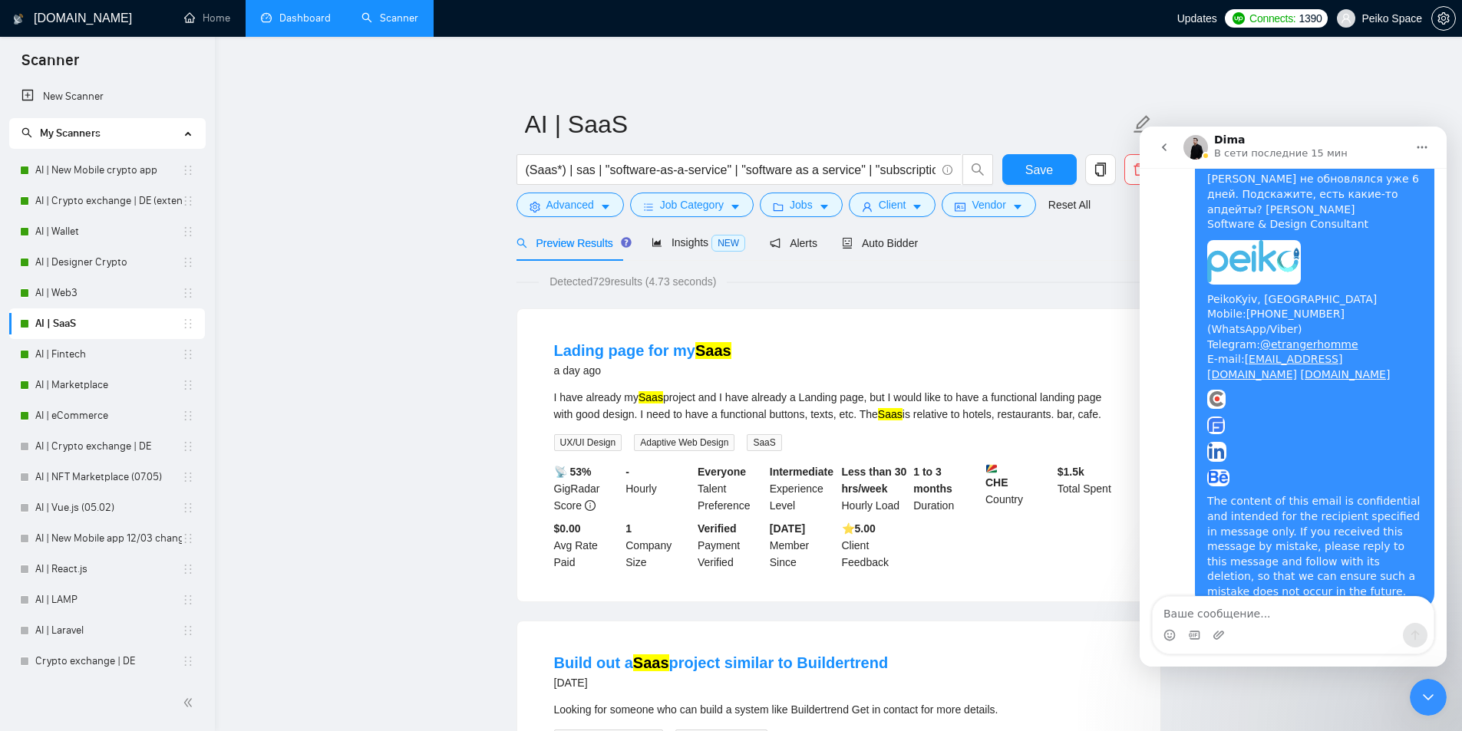
click at [539, 207] on icon "setting" at bounding box center [535, 207] width 11 height 11
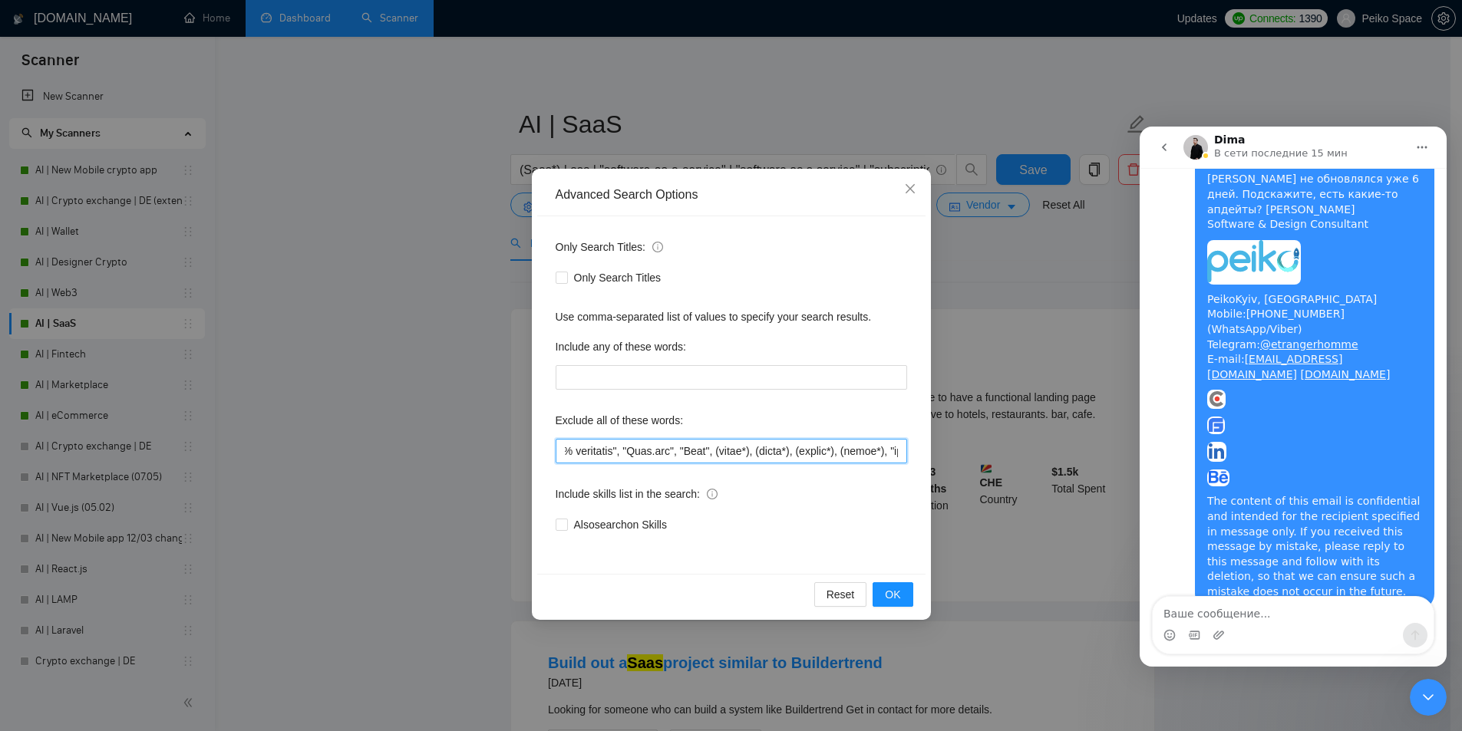
scroll to position [0, 8083]
drag, startPoint x: 686, startPoint y: 452, endPoint x: 1065, endPoint y: 449, distance: 378.4
click at [1065, 449] on div "Advanced Search Options Only Search Titles: Only Search Titles Use comma-separa…" at bounding box center [731, 365] width 1462 height 731
click at [915, 182] on span "Close" at bounding box center [910, 189] width 41 height 41
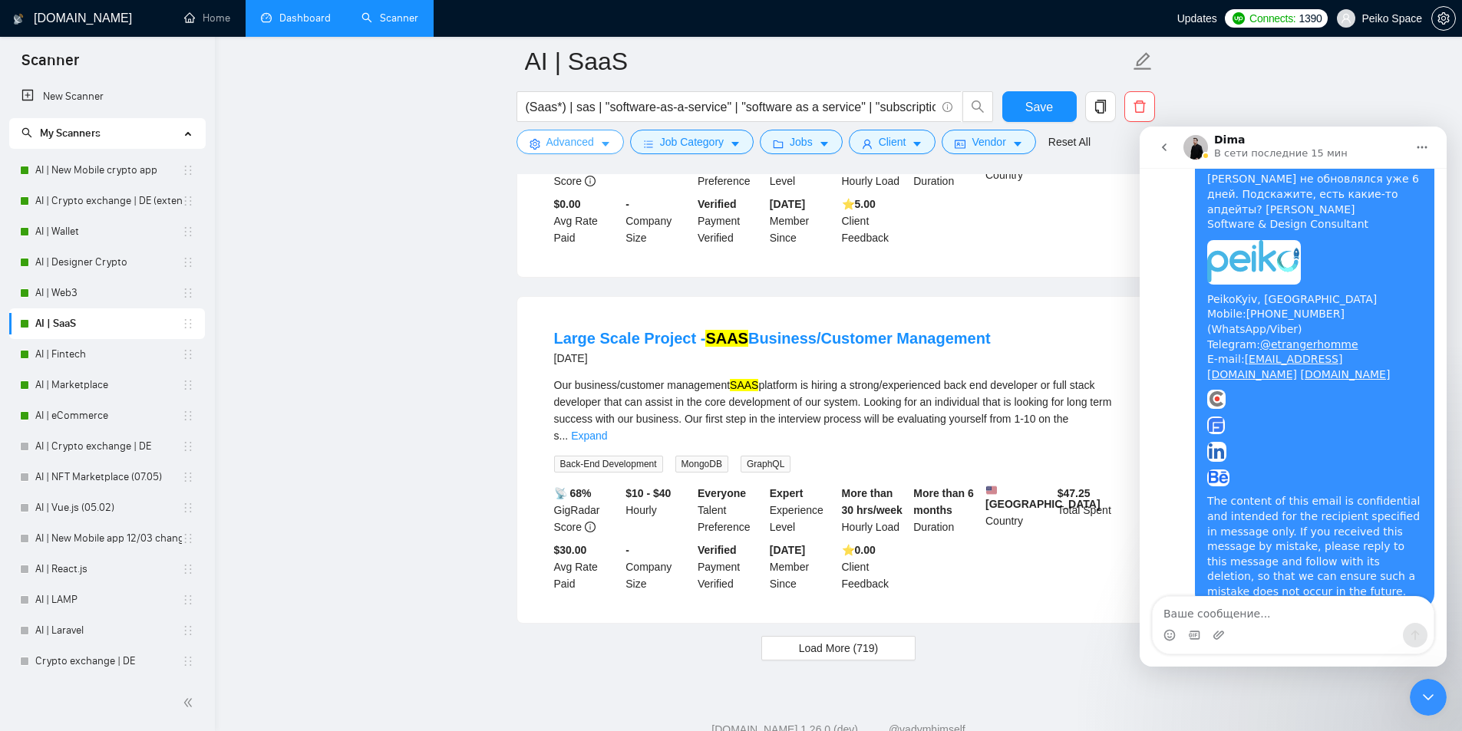
scroll to position [3024, 0]
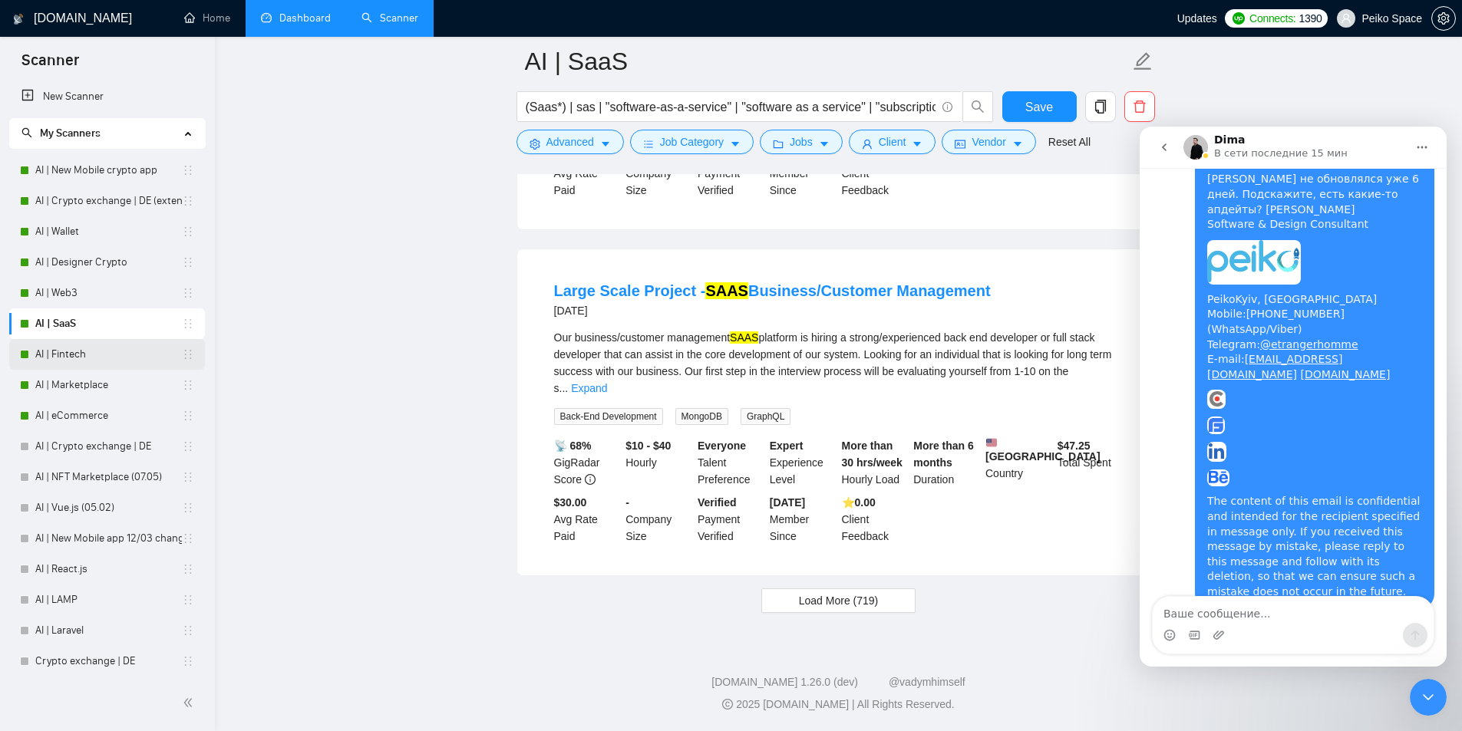
click at [131, 355] on link "AI | Fintech" at bounding box center [108, 354] width 147 height 31
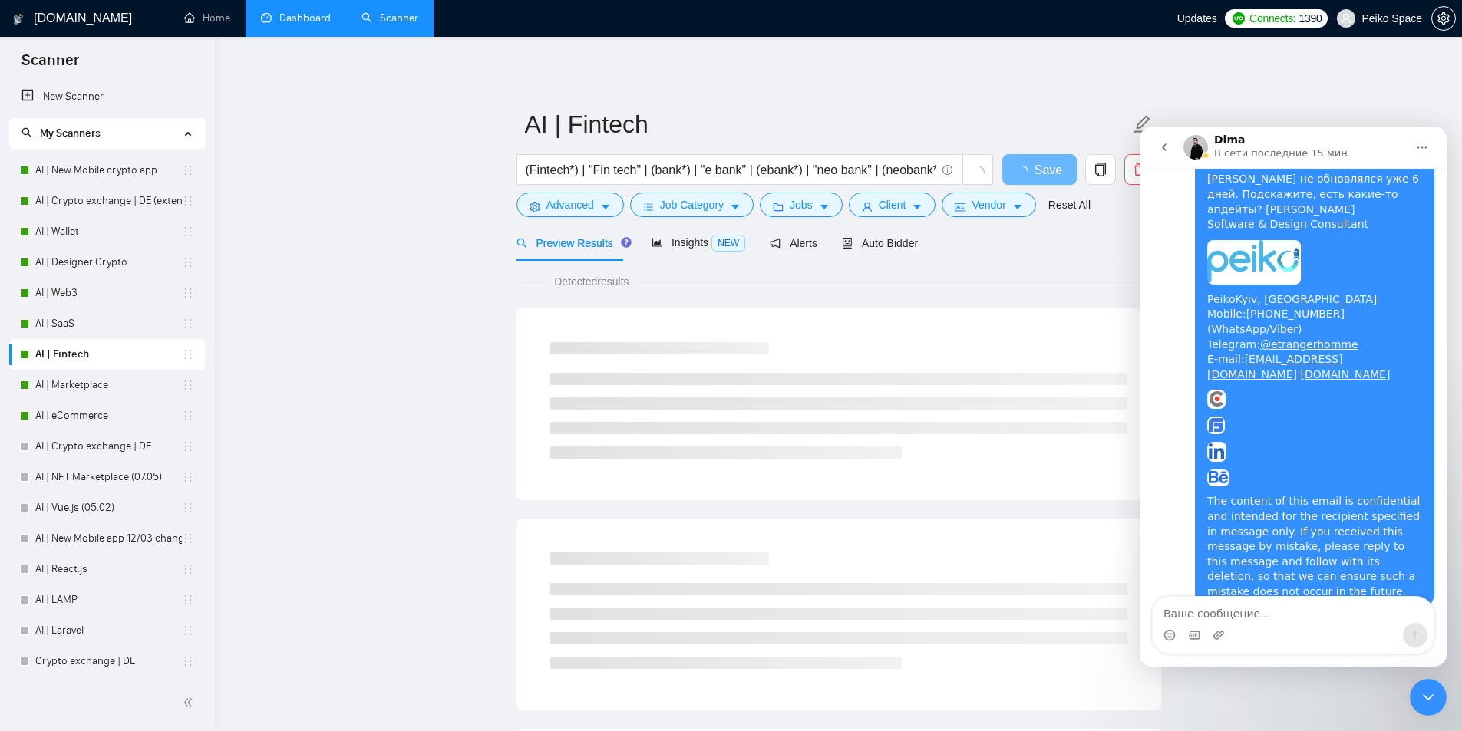
click at [1423, 145] on icon "Главная" at bounding box center [1422, 147] width 12 height 12
click at [1154, 143] on button "go back" at bounding box center [1164, 147] width 29 height 29
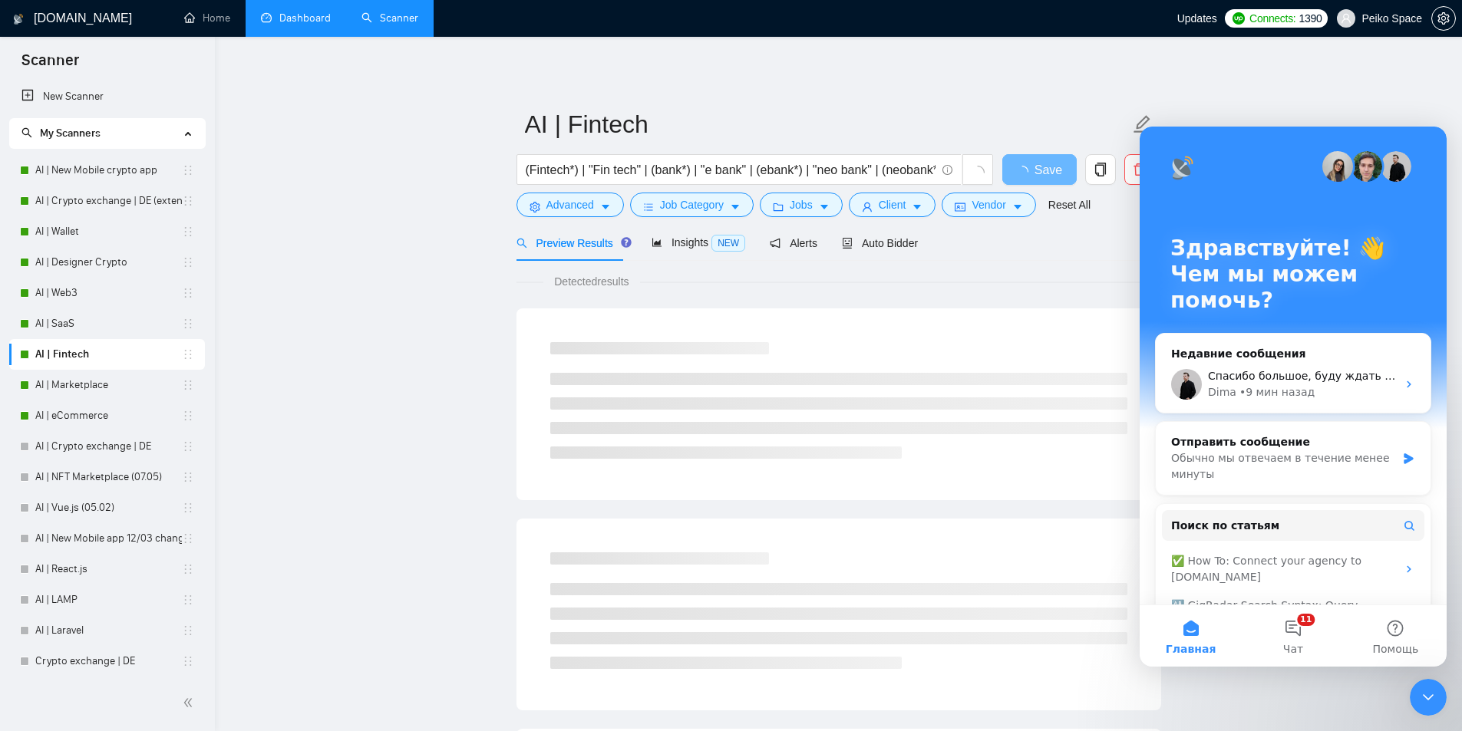
click at [1426, 694] on icon "Закрыть службу сообщений Intercom" at bounding box center [1428, 697] width 18 height 18
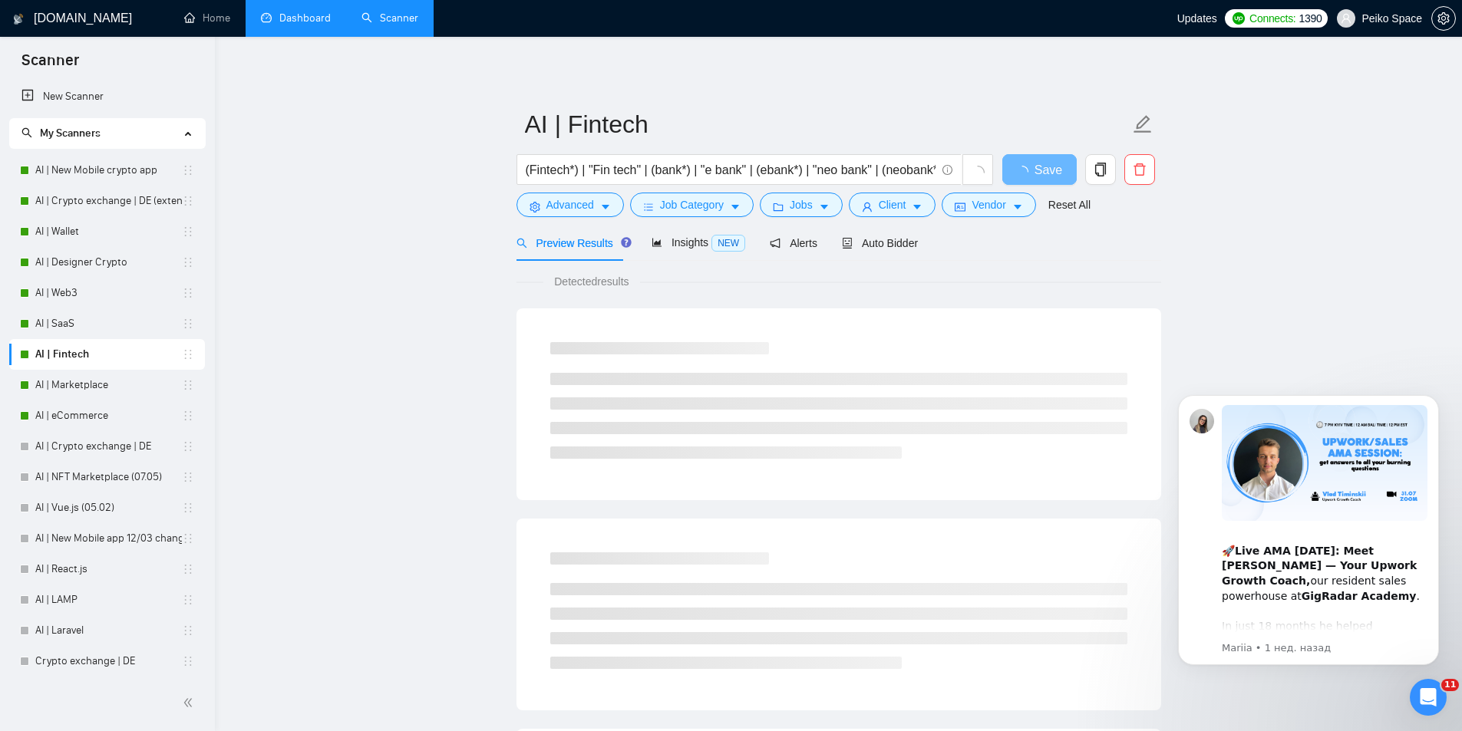
click at [409, 323] on main "AI | Fintech (Fintech*) | "Fin tech" | (bank*) | "e bank" | (ebank*) | "neo ban…" at bounding box center [838, 701] width 1198 height 1280
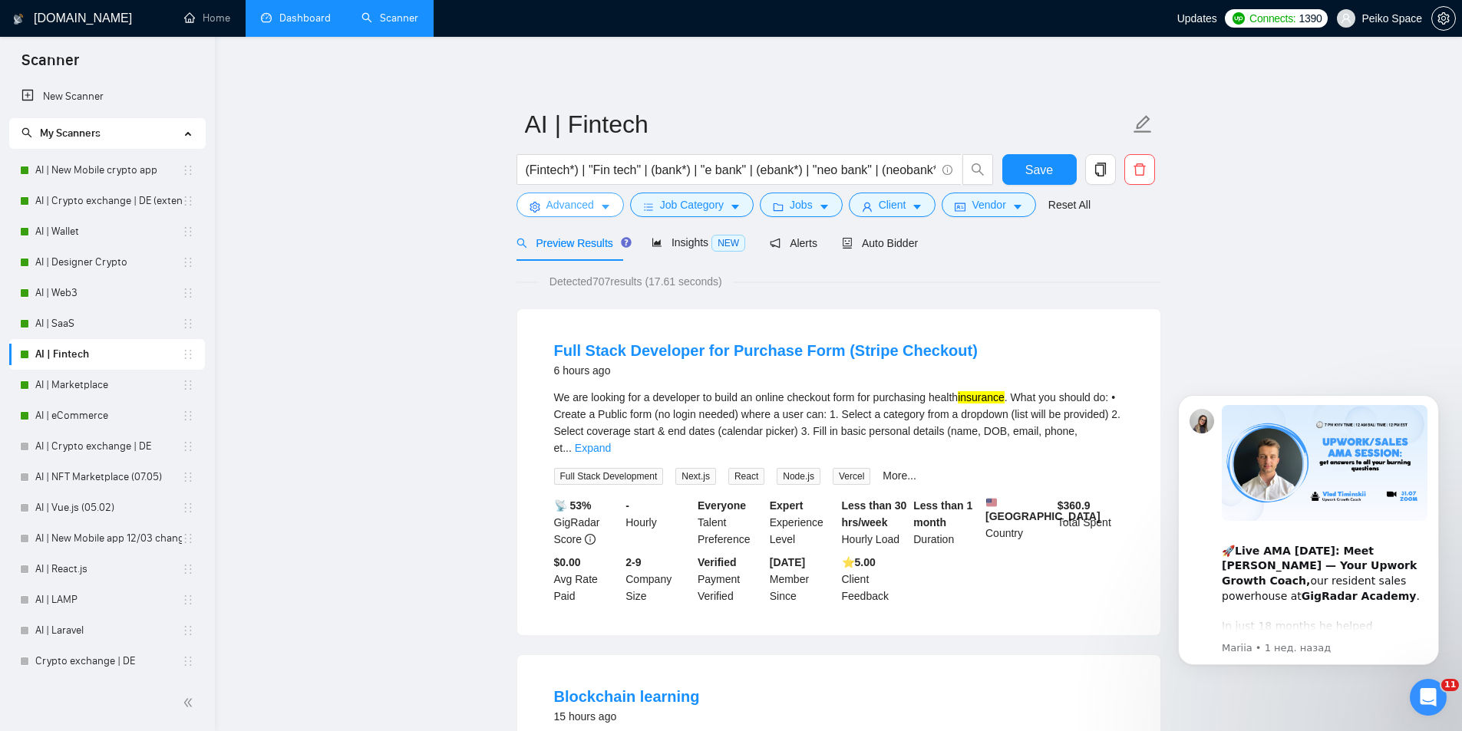
click at [563, 206] on span "Advanced" at bounding box center [570, 204] width 48 height 17
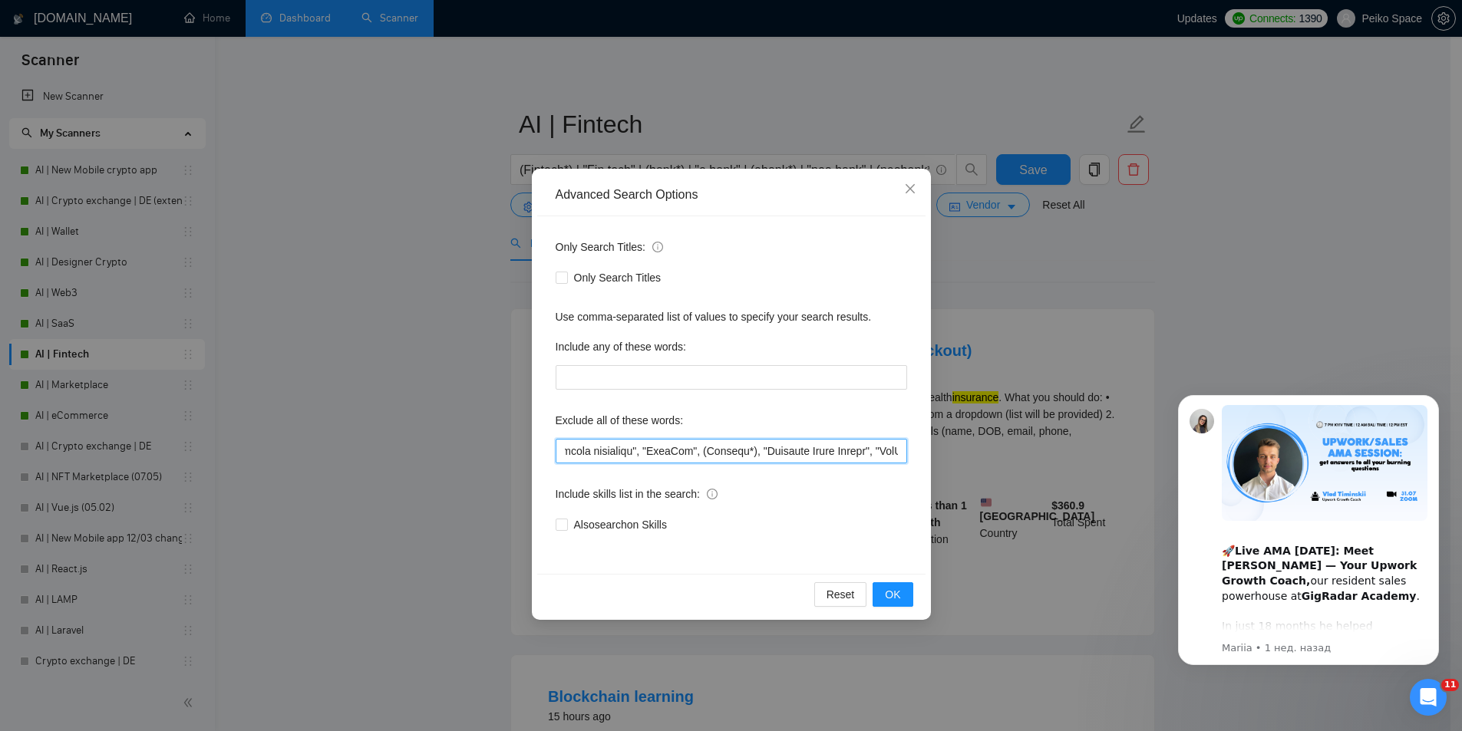
drag, startPoint x: 558, startPoint y: 452, endPoint x: 985, endPoint y: 432, distance: 427.2
click at [985, 445] on div "Advanced Search Options Only Search Titles: Only Search Titles Use comma-separa…" at bounding box center [731, 365] width 1462 height 731
click at [912, 185] on icon "close" at bounding box center [910, 189] width 12 height 12
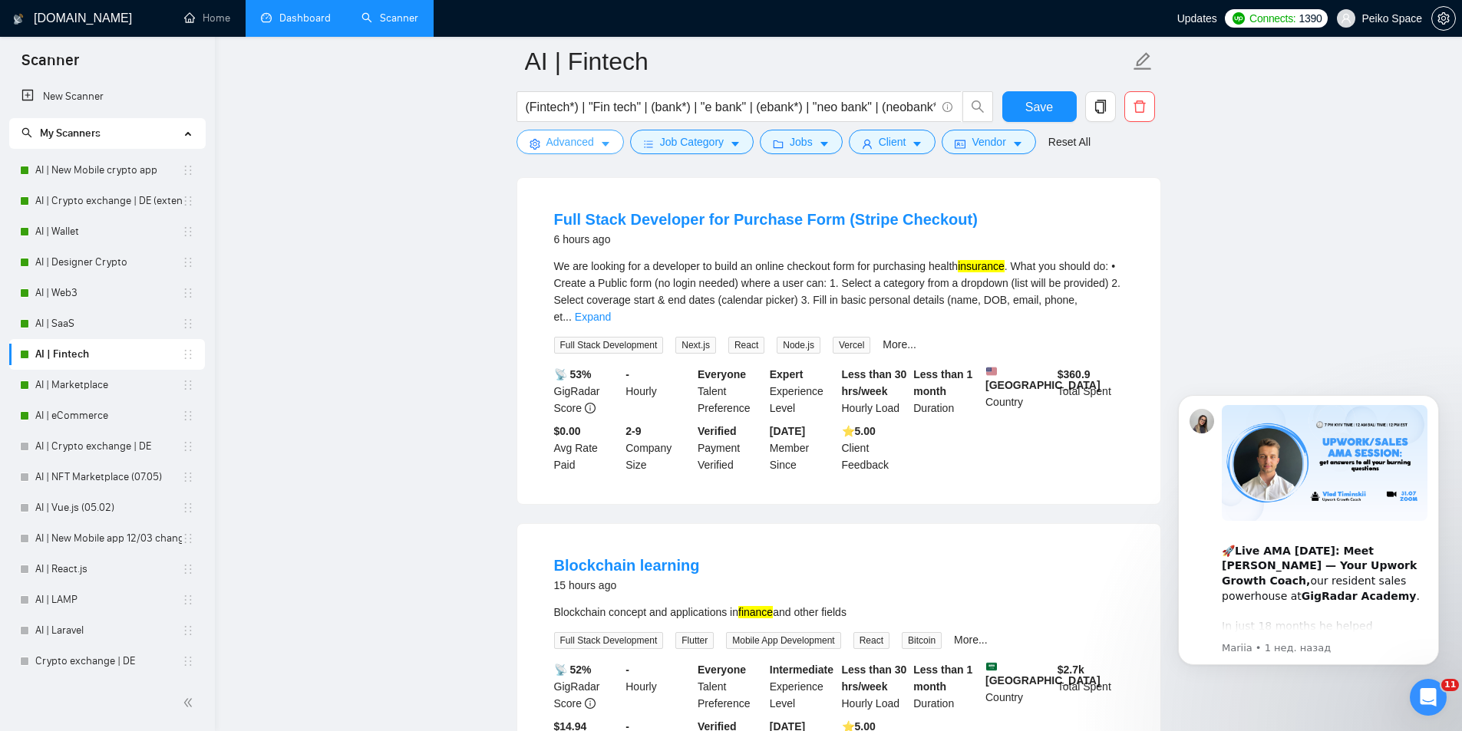
scroll to position [154, 0]
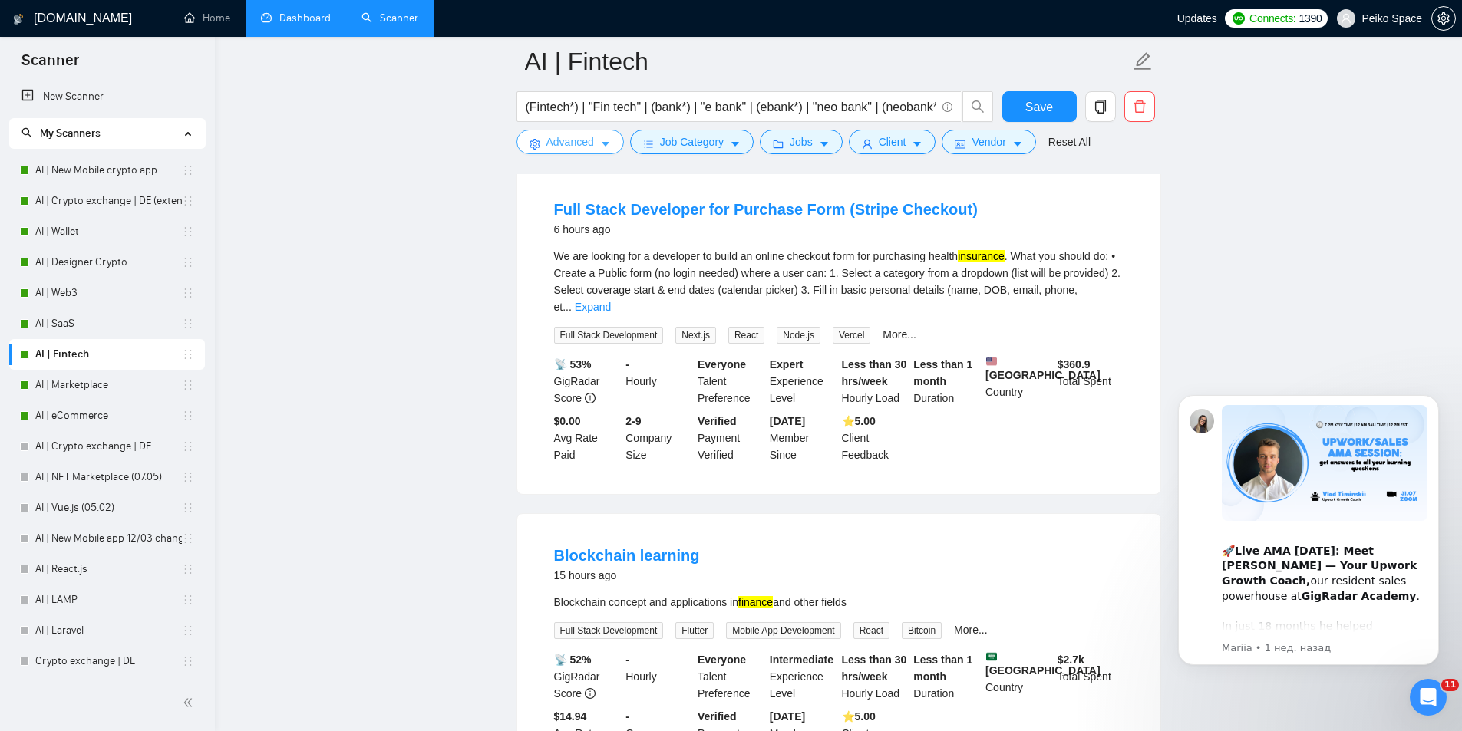
click at [534, 148] on icon "setting" at bounding box center [535, 144] width 11 height 11
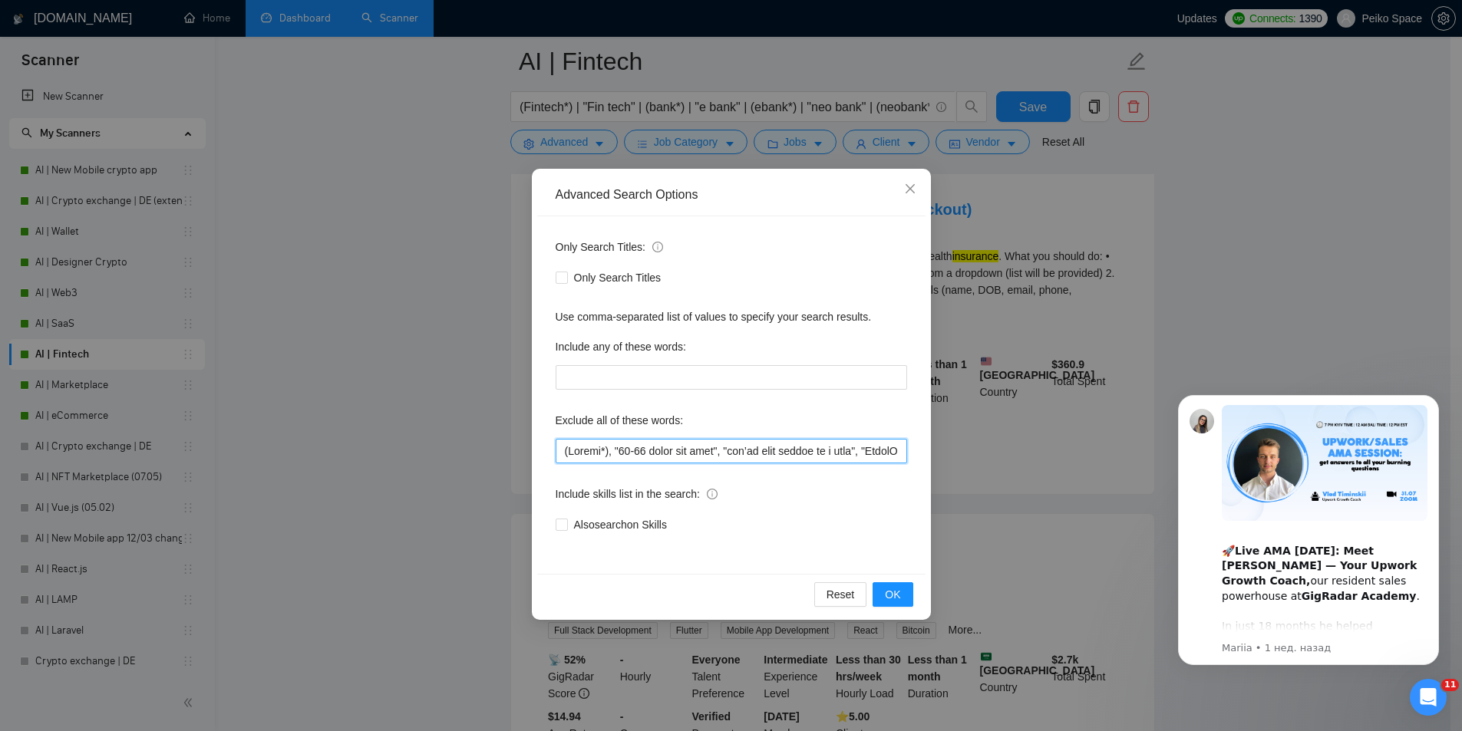
click at [564, 448] on input "text" at bounding box center [732, 451] width 352 height 25
drag, startPoint x: 632, startPoint y: 450, endPoint x: 460, endPoint y: 454, distance: 172.7
click at [460, 454] on div "Advanced Search Options Only Search Titles: Only Search Titles Use comma-separa…" at bounding box center [731, 365] width 1462 height 731
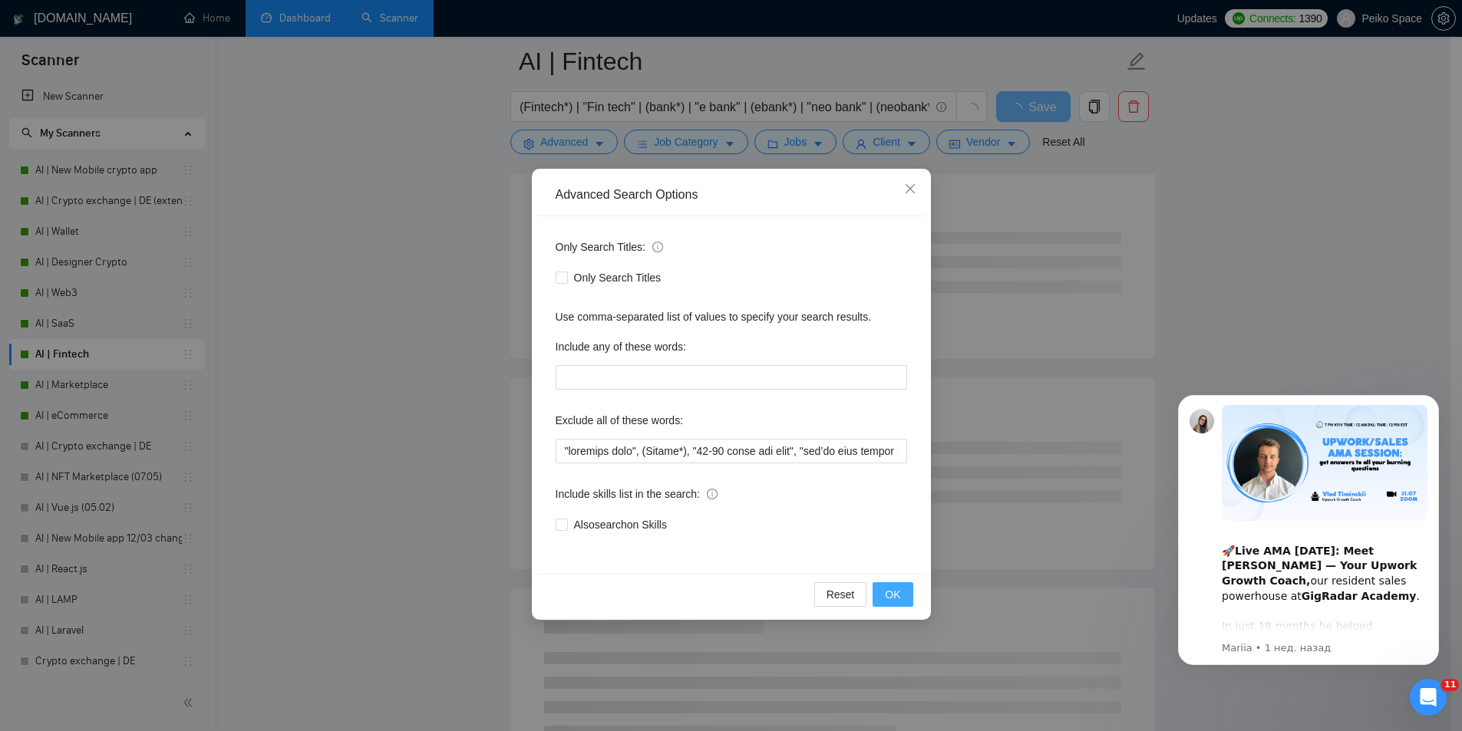
click at [903, 597] on button "OK" at bounding box center [893, 595] width 40 height 25
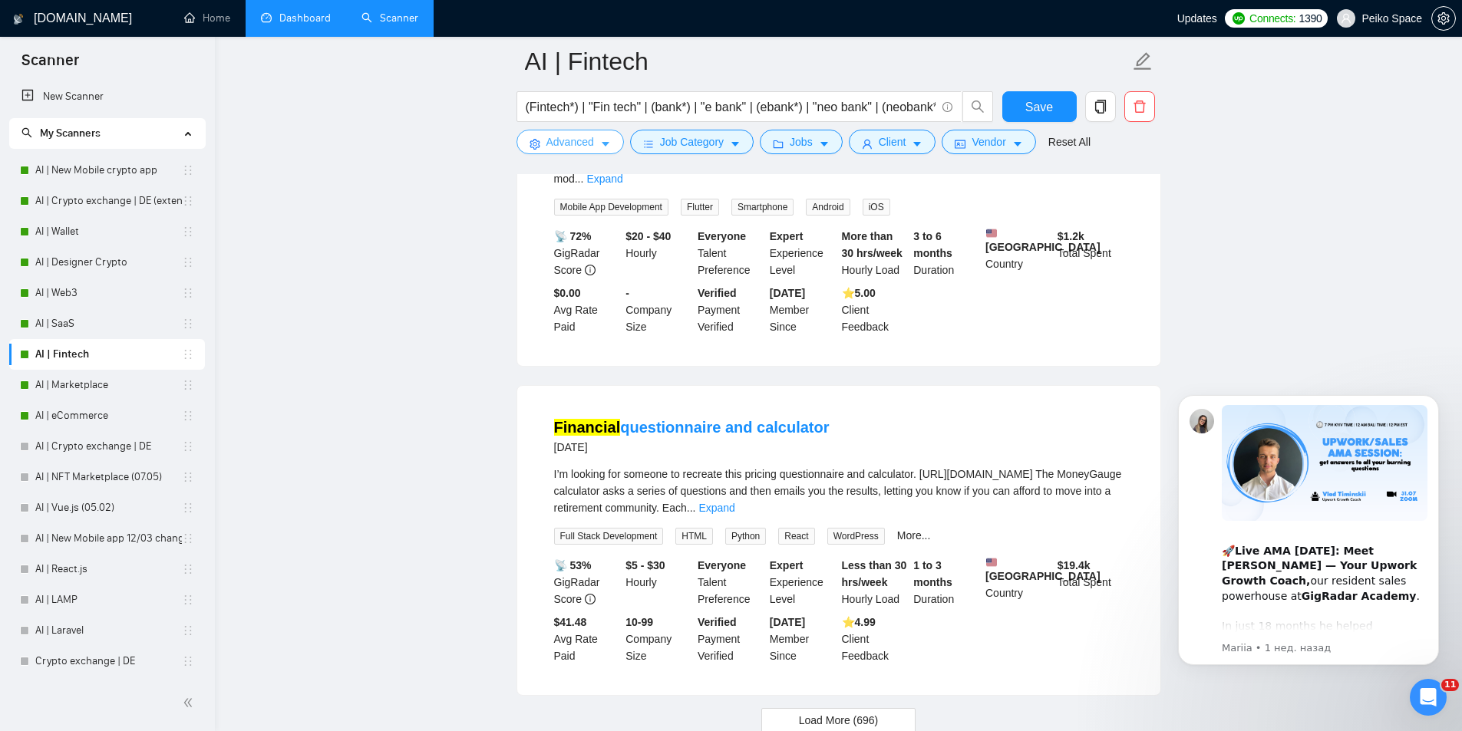
scroll to position [3024, 0]
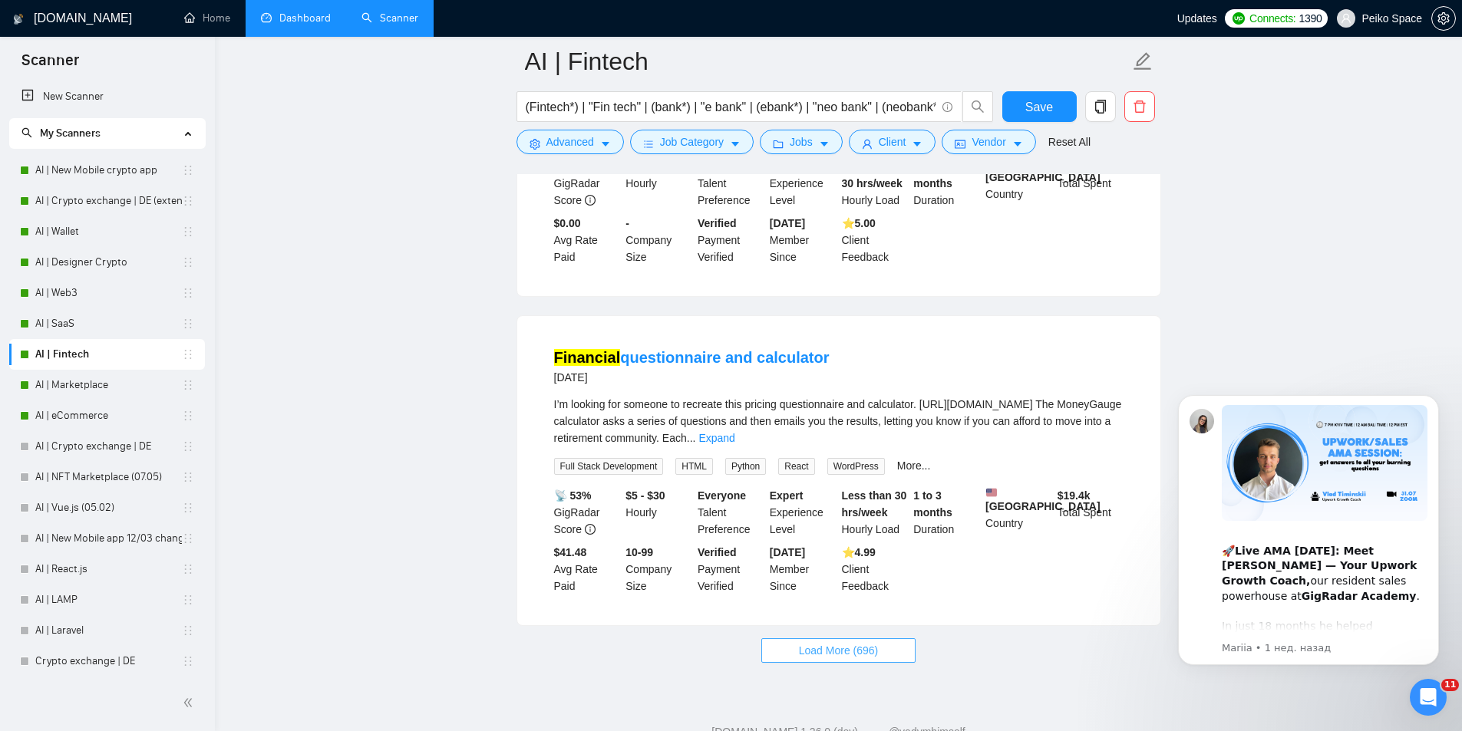
click at [863, 639] on button "Load More (696)" at bounding box center [838, 651] width 155 height 25
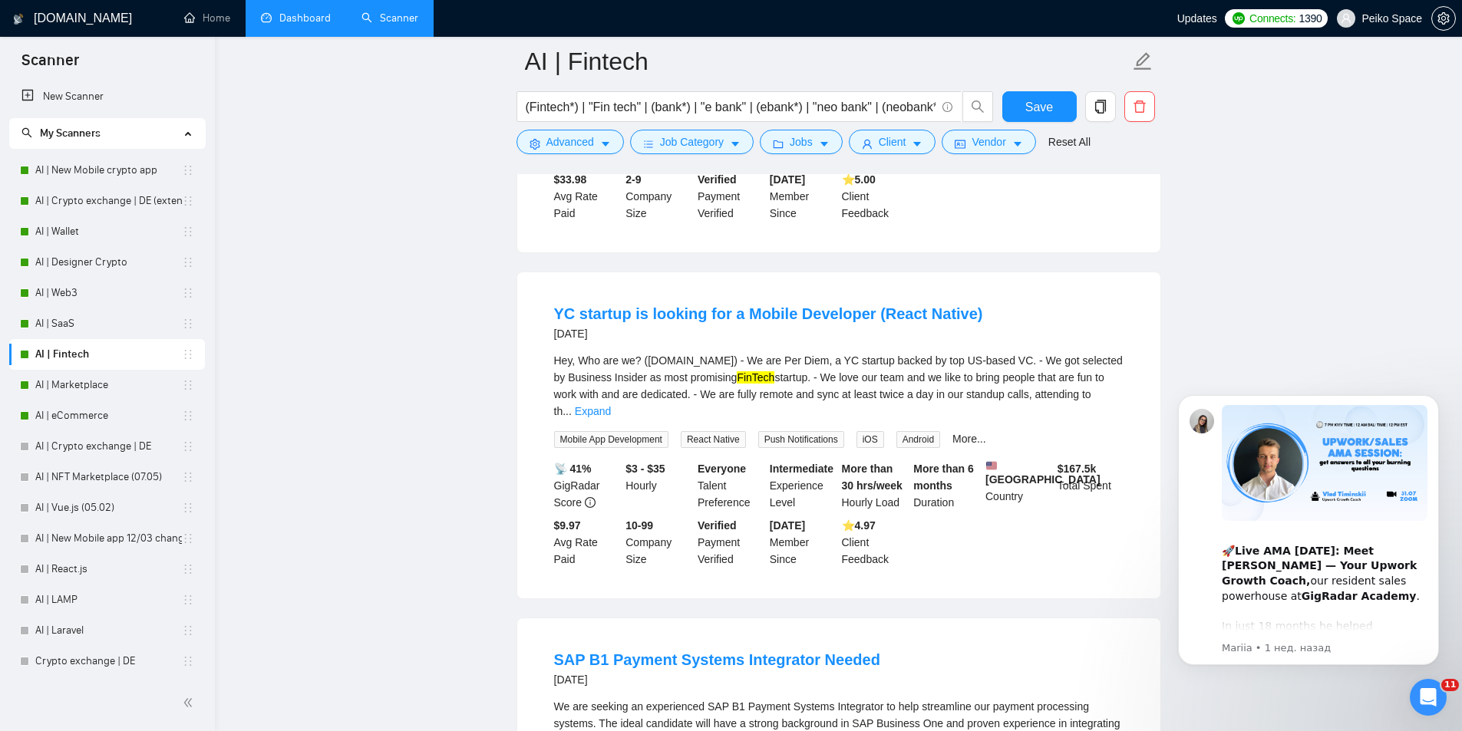
scroll to position [4559, 0]
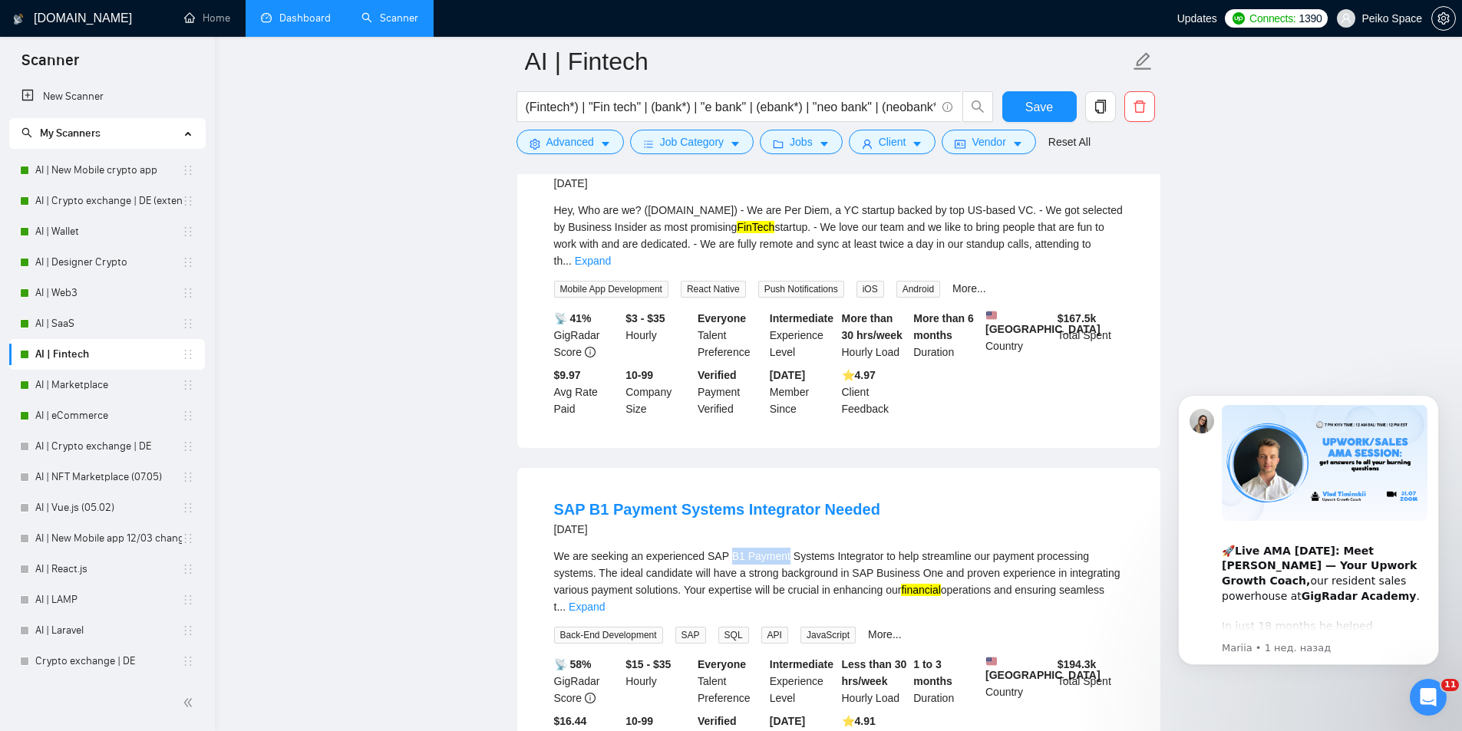
drag, startPoint x: 725, startPoint y: 488, endPoint x: 780, endPoint y: 494, distance: 54.8
click at [780, 548] on div "We are seeking an experienced SAP B1 Payment Systems Integrator to help streaml…" at bounding box center [838, 582] width 569 height 68
copy div "B1 Payment"
click at [562, 144] on span "Advanced" at bounding box center [570, 142] width 48 height 17
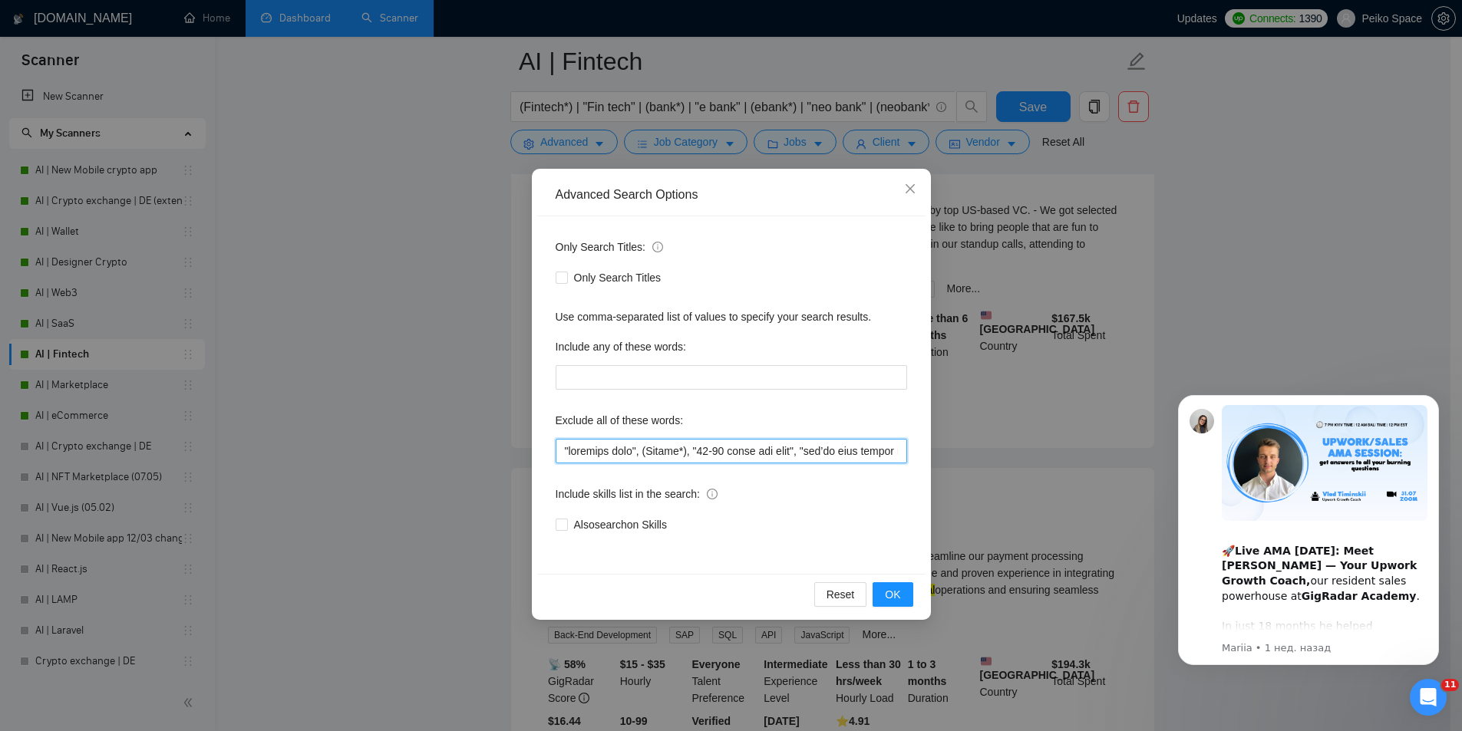
click at [564, 448] on input "text" at bounding box center [732, 451] width 352 height 25
paste input "B1 Payment"
click at [891, 599] on span "OK" at bounding box center [892, 594] width 15 height 17
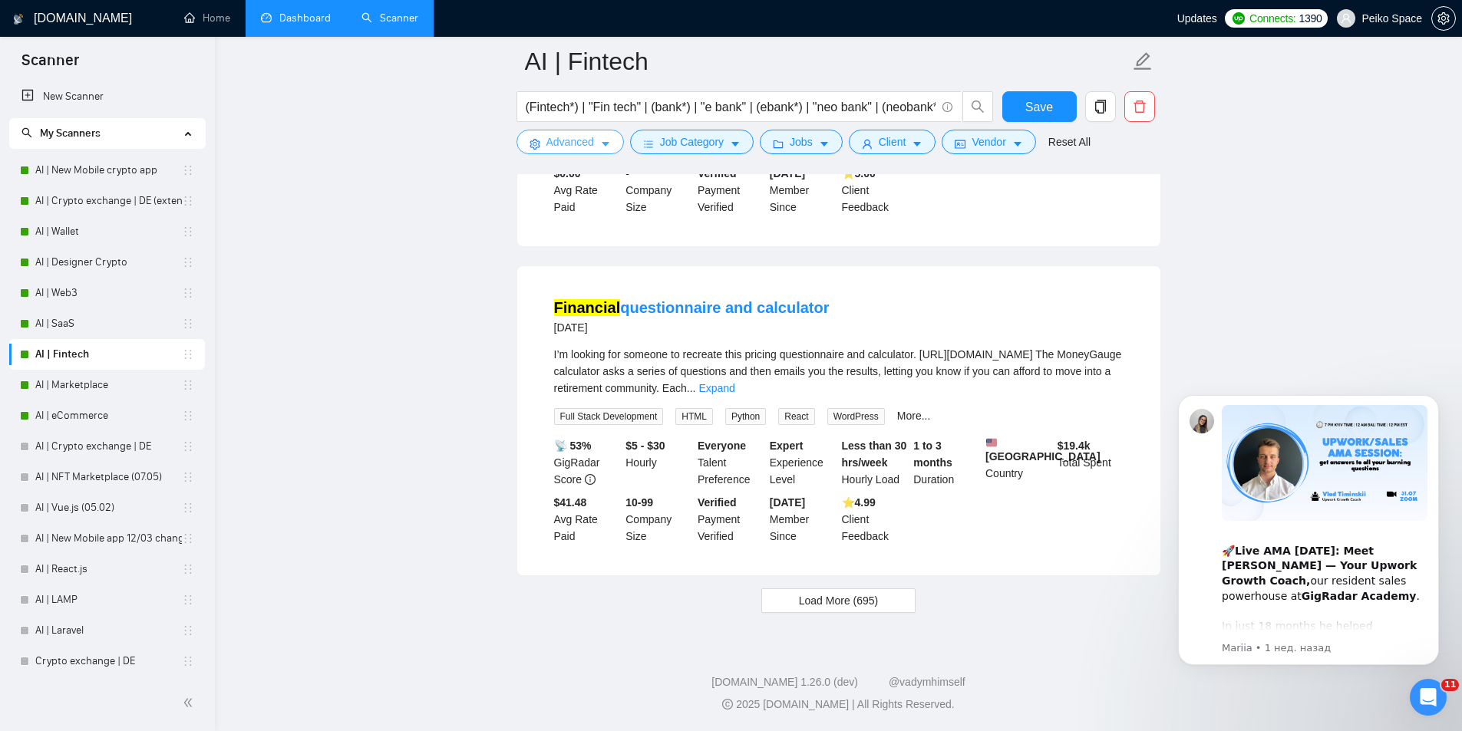
scroll to position [3024, 0]
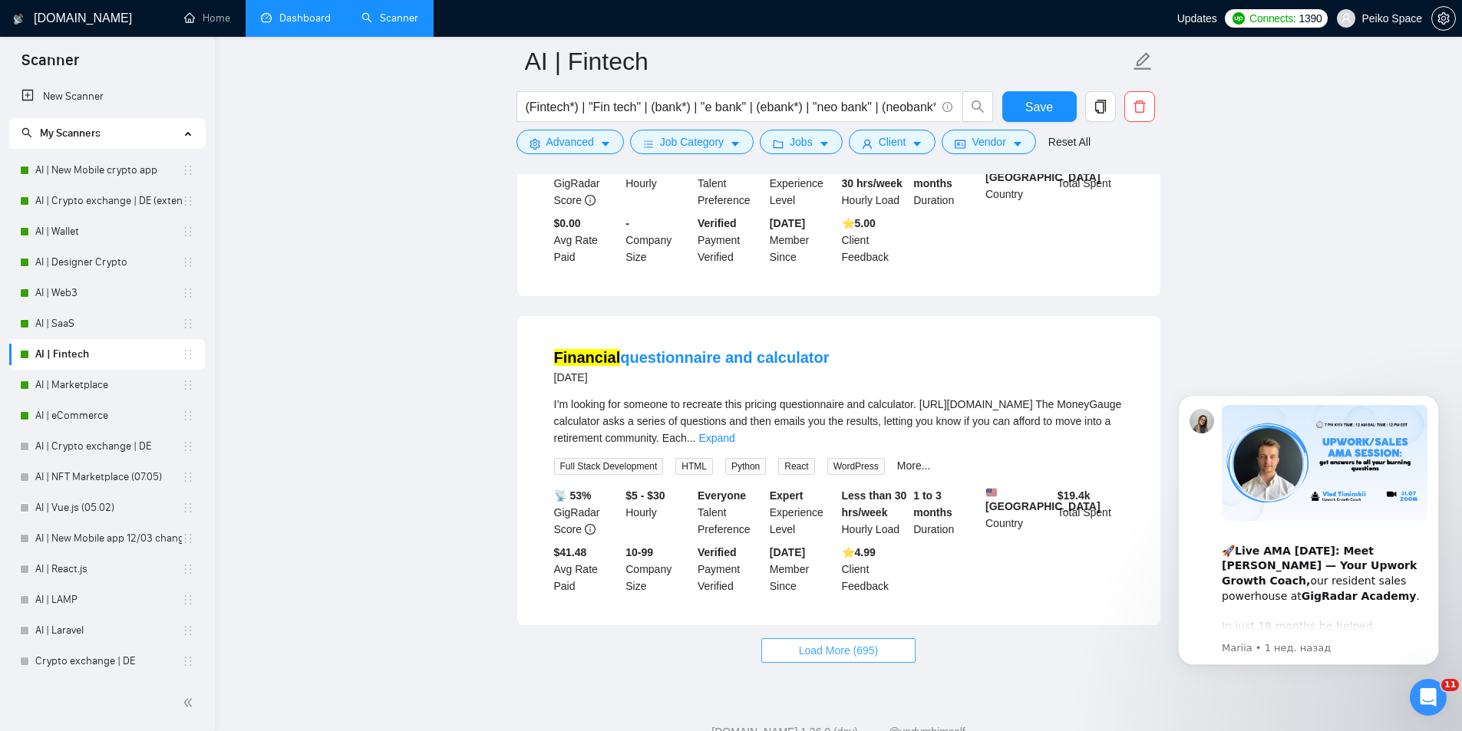
click at [844, 642] on span "Load More (695)" at bounding box center [839, 650] width 80 height 17
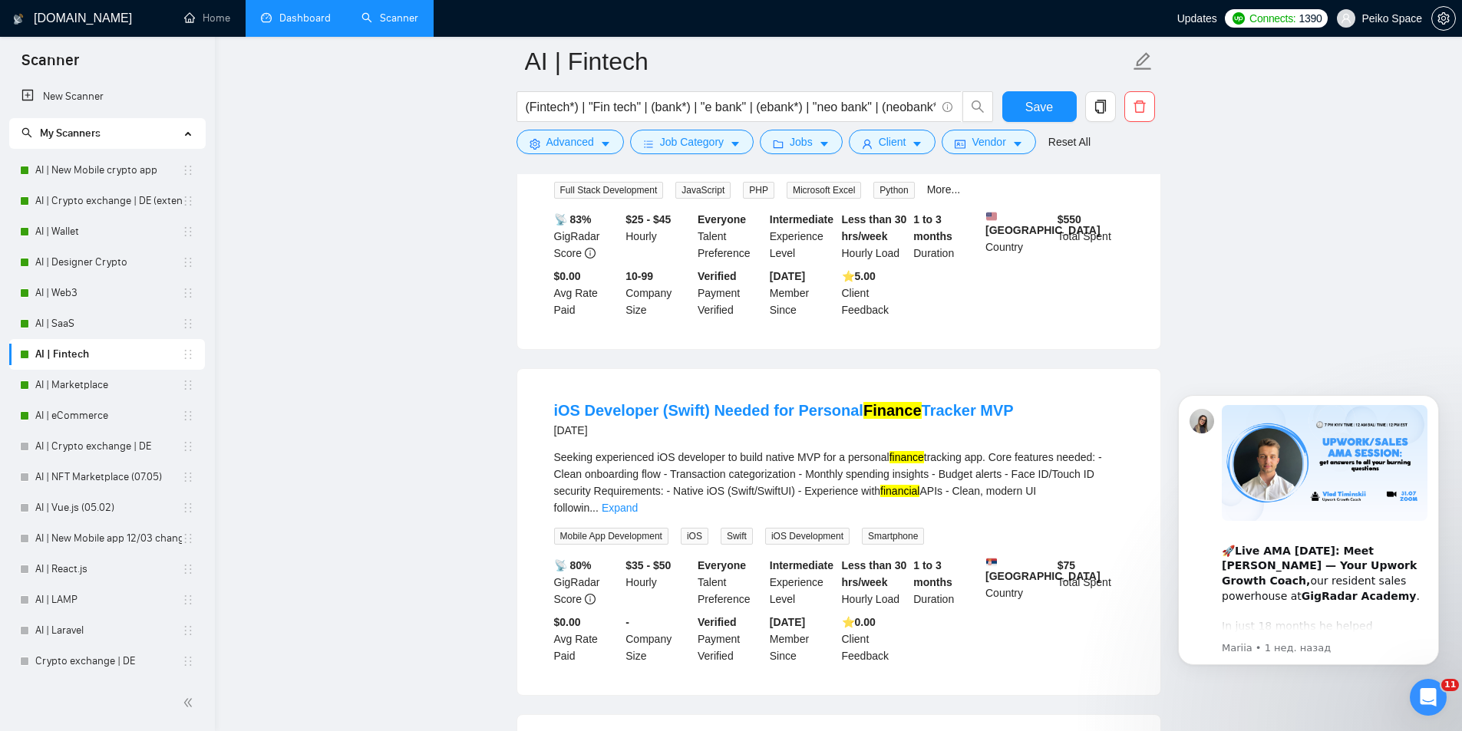
scroll to position [5710, 0]
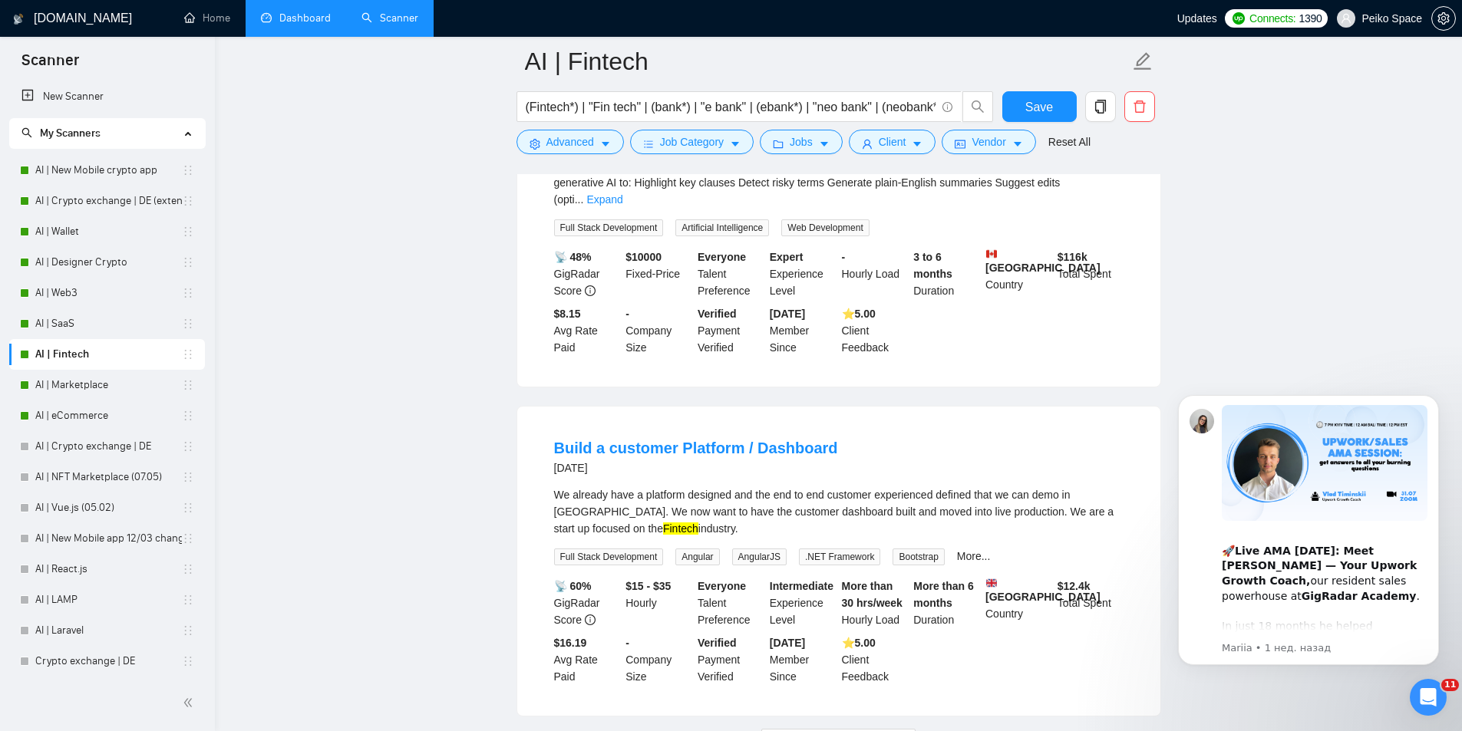
scroll to position [6390, 0]
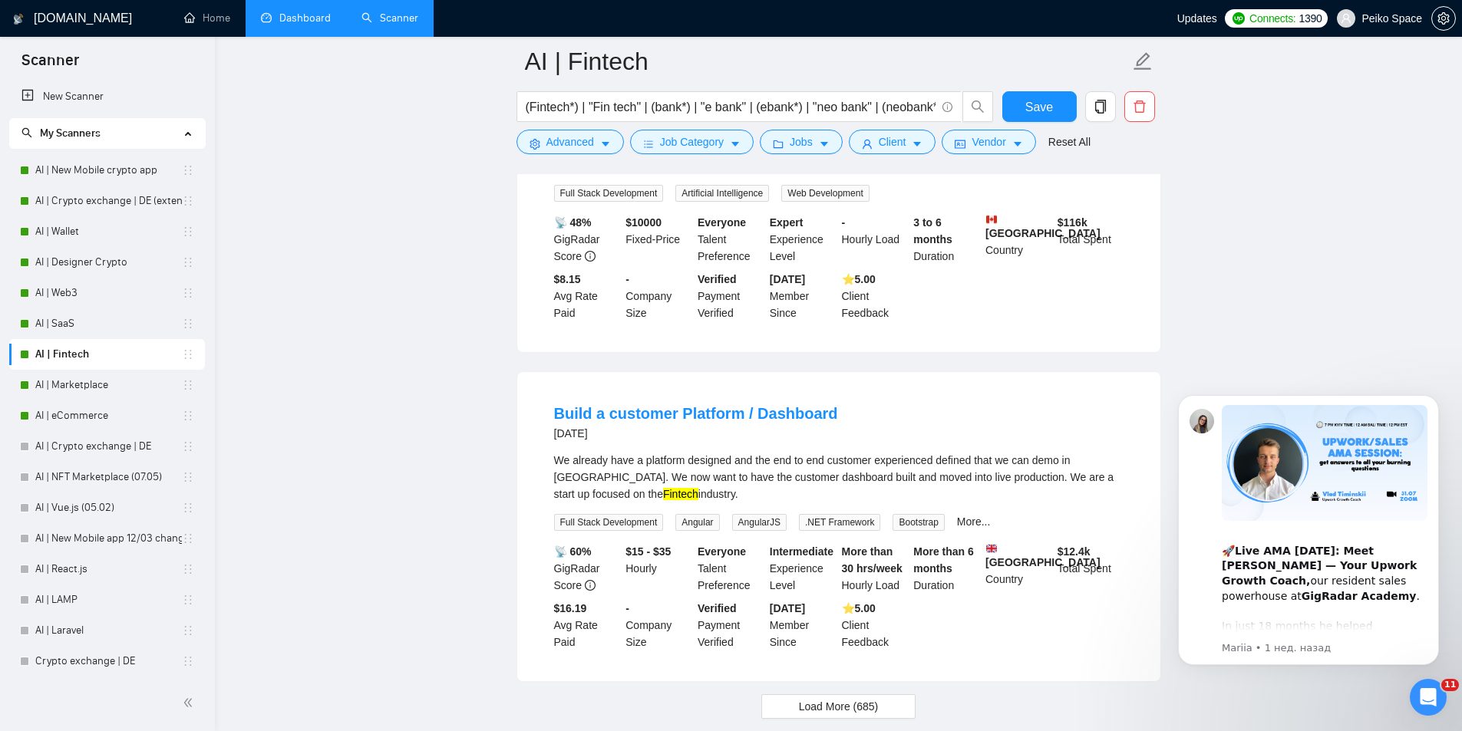
click at [860, 698] on span "Load More (685)" at bounding box center [839, 706] width 80 height 17
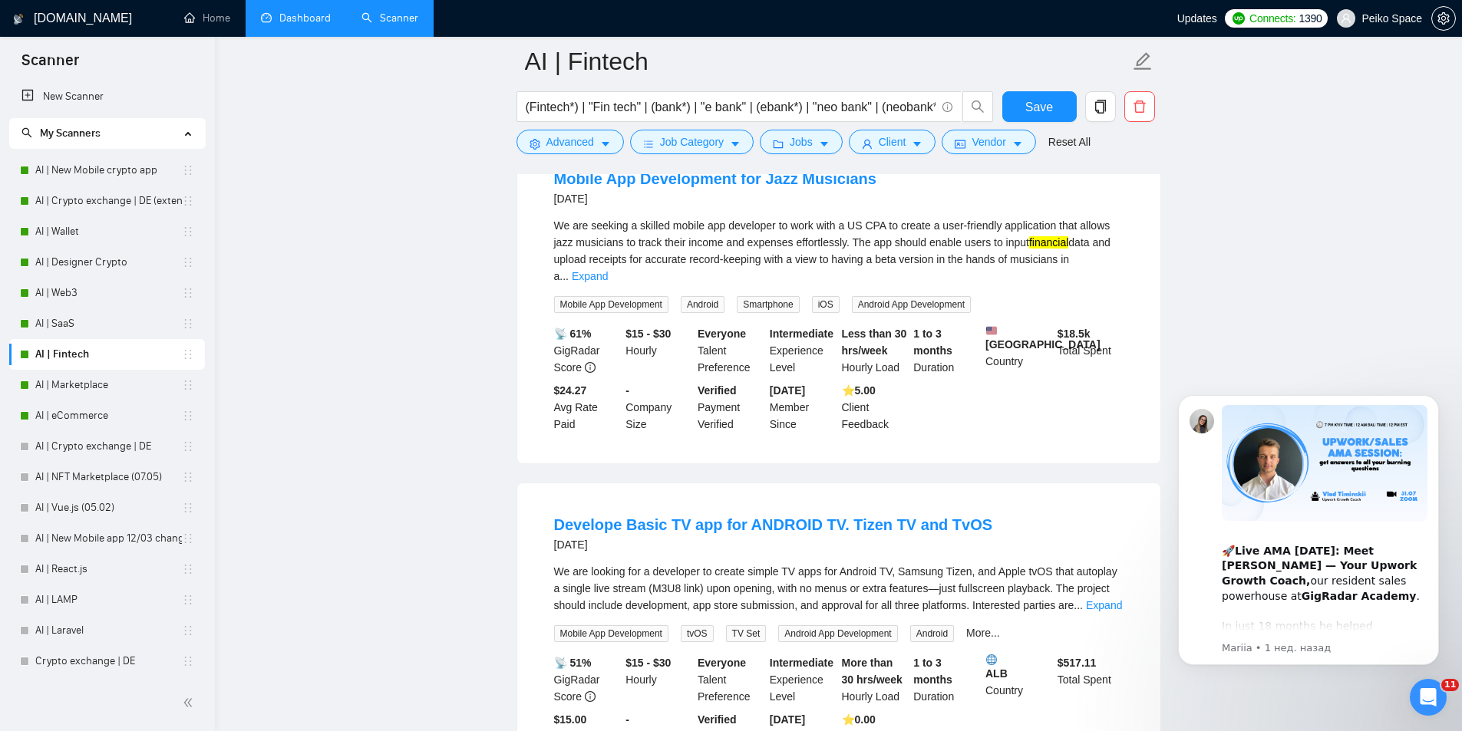
scroll to position [8463, 0]
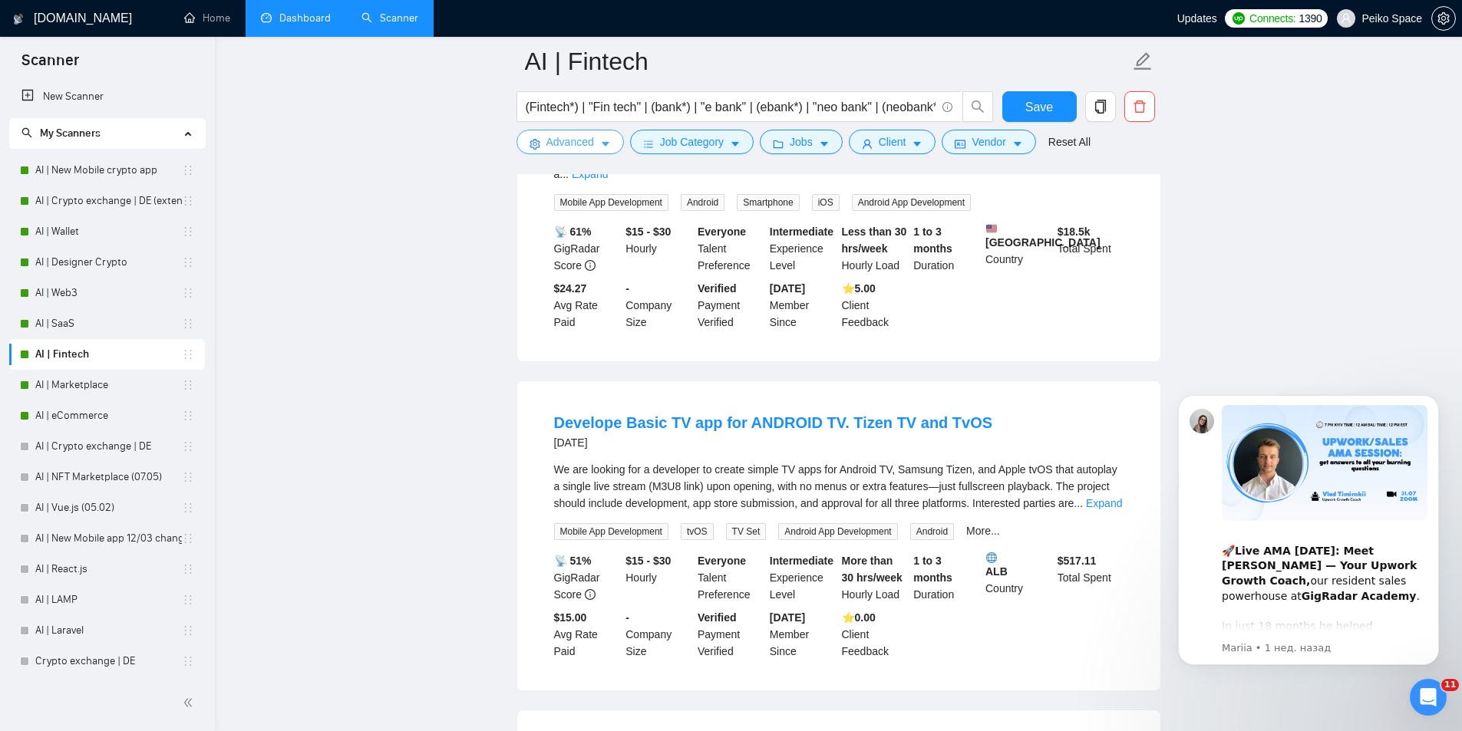
click at [543, 150] on button "Advanced" at bounding box center [570, 142] width 107 height 25
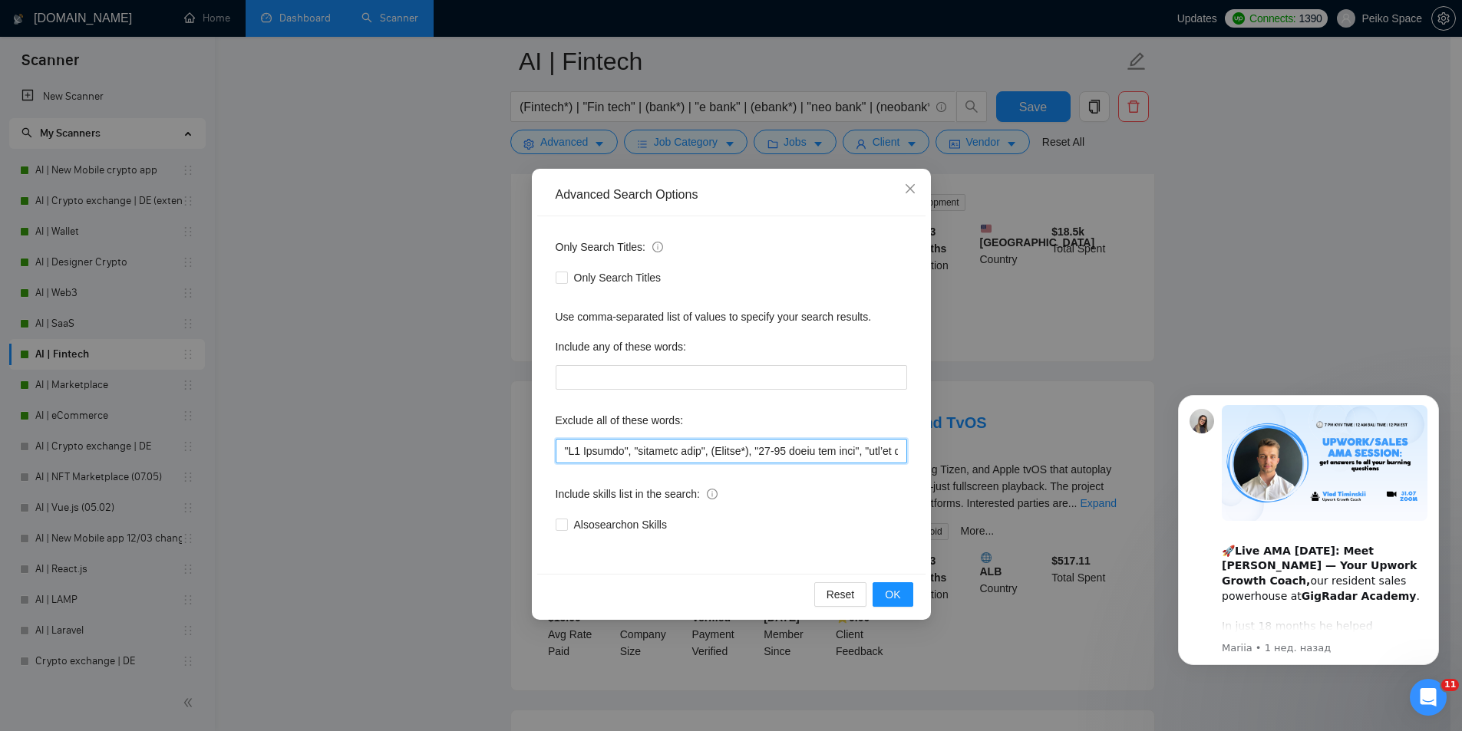
click at [563, 447] on input "text" at bounding box center [732, 451] width 352 height 25
click at [563, 451] on input "text" at bounding box center [732, 451] width 352 height 25
click at [898, 596] on span "OK" at bounding box center [892, 594] width 15 height 17
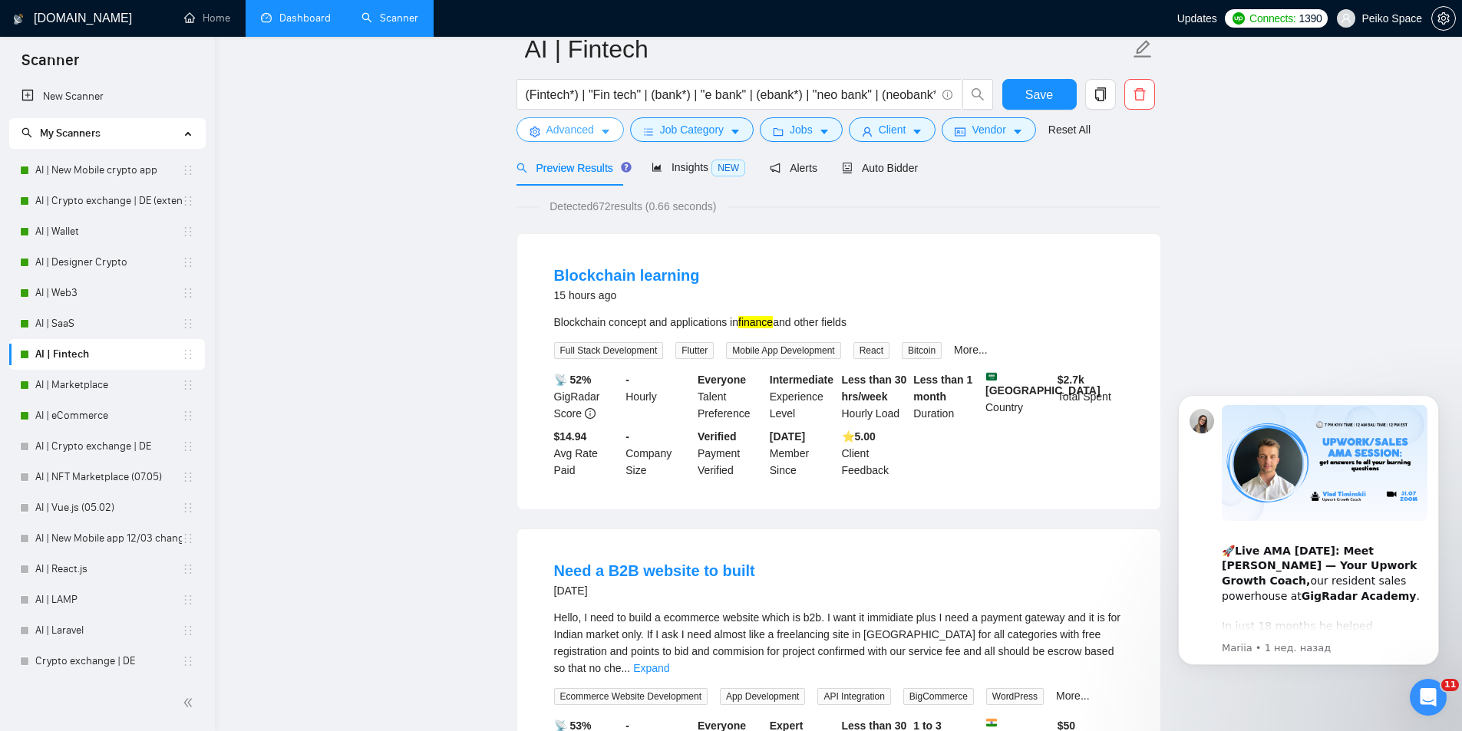
scroll to position [0, 0]
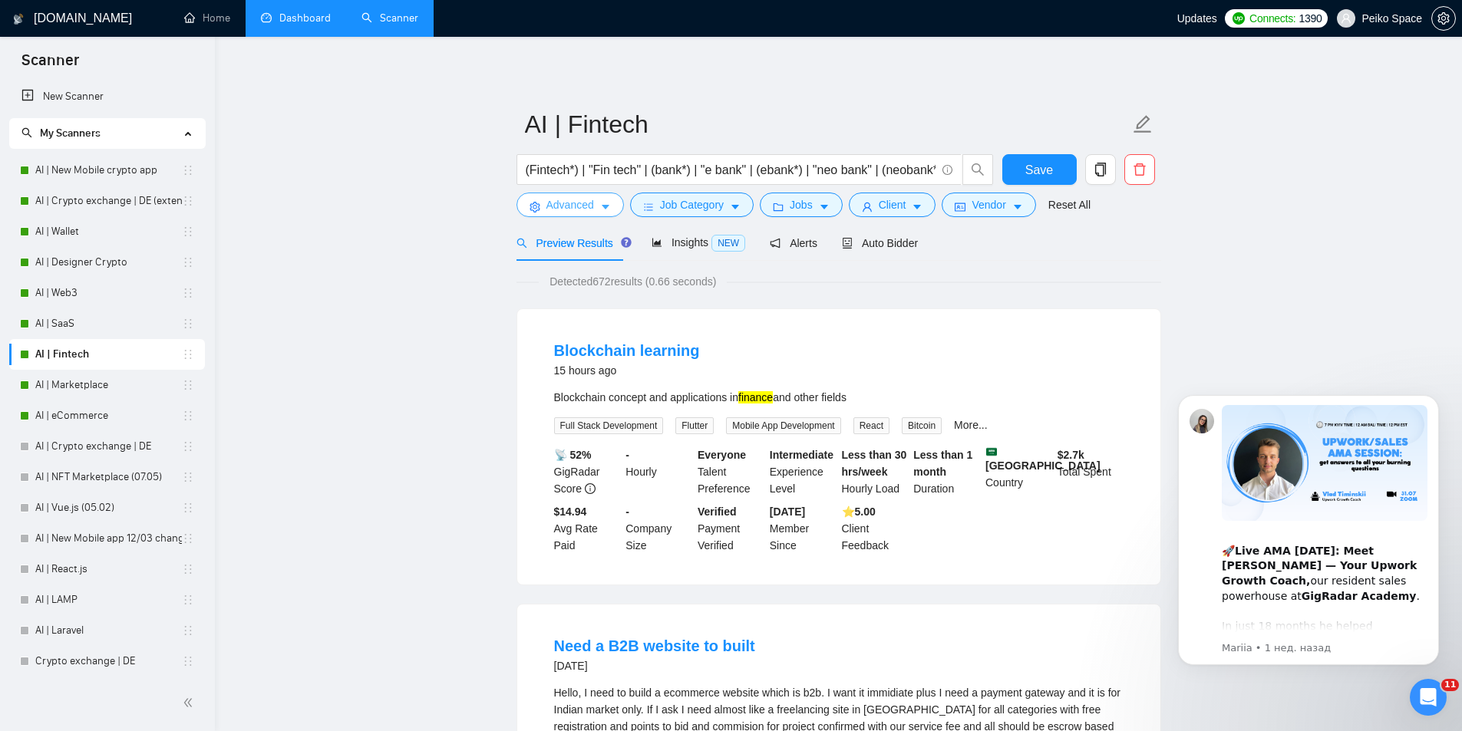
click at [558, 216] on button "Advanced" at bounding box center [570, 205] width 107 height 25
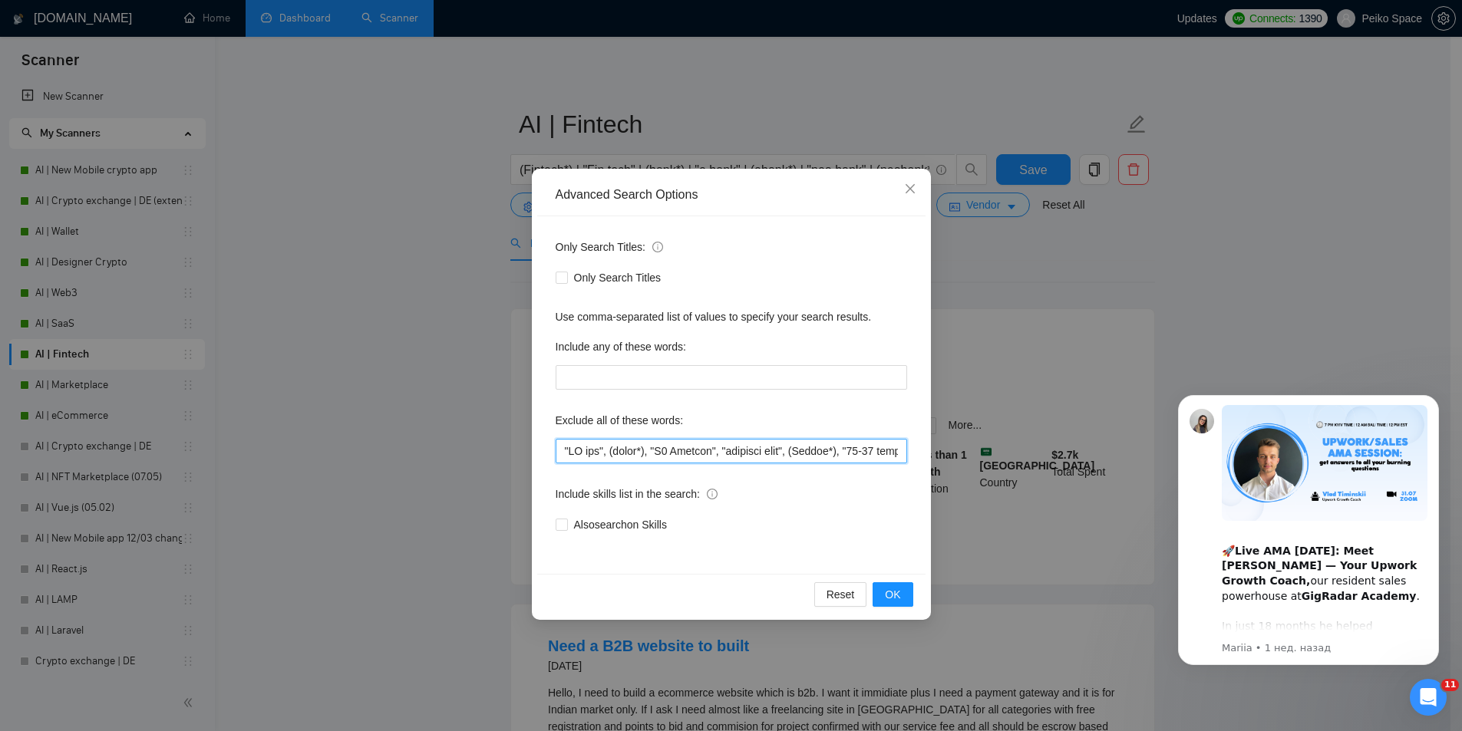
click at [561, 451] on input "text" at bounding box center [732, 451] width 352 height 25
click at [900, 599] on span "OK" at bounding box center [892, 594] width 15 height 17
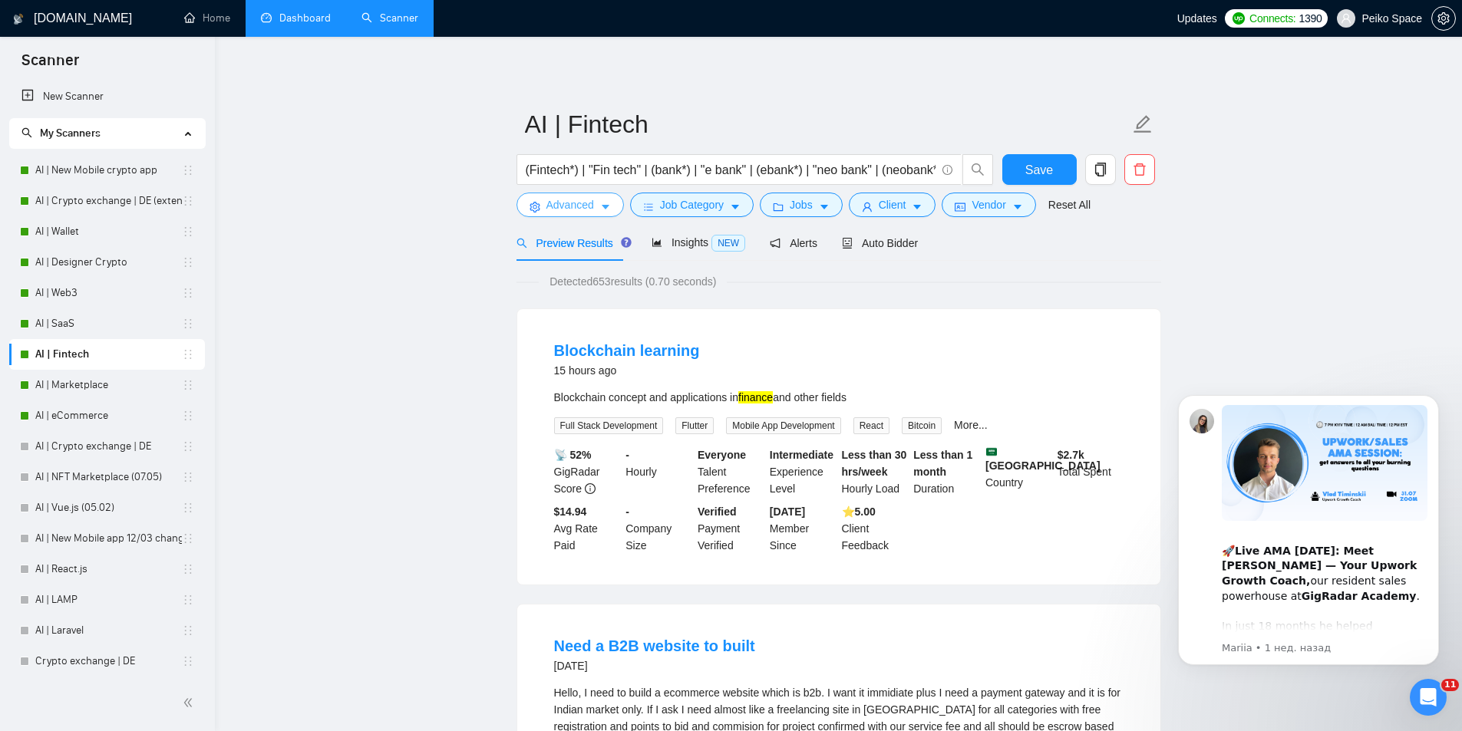
click at [552, 203] on span "Advanced" at bounding box center [570, 204] width 48 height 17
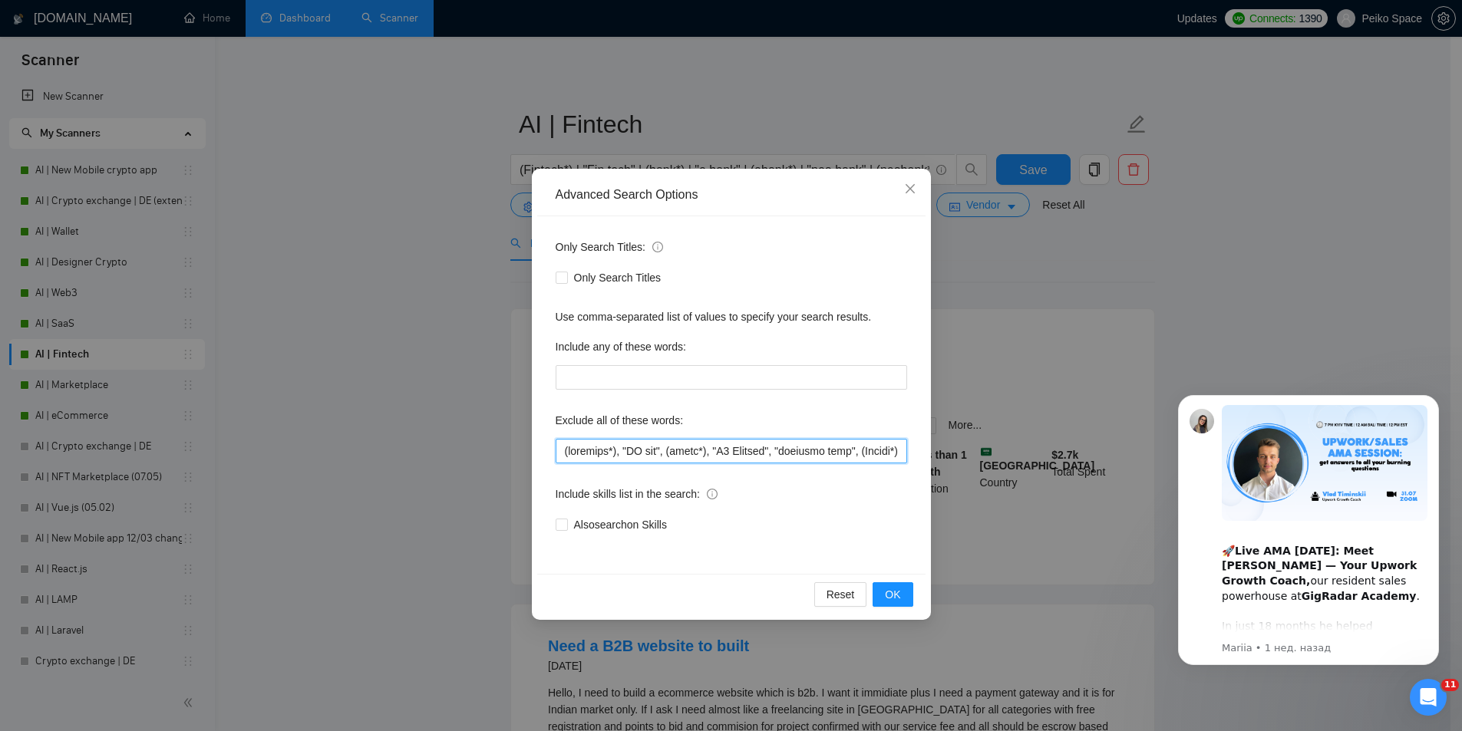
click at [562, 449] on input "text" at bounding box center [732, 451] width 352 height 25
type input "(learn*), (template*), "TV app", (basic*), "B1 Payment", "purchase form", (Sani…"
click at [900, 596] on span "OK" at bounding box center [892, 594] width 15 height 17
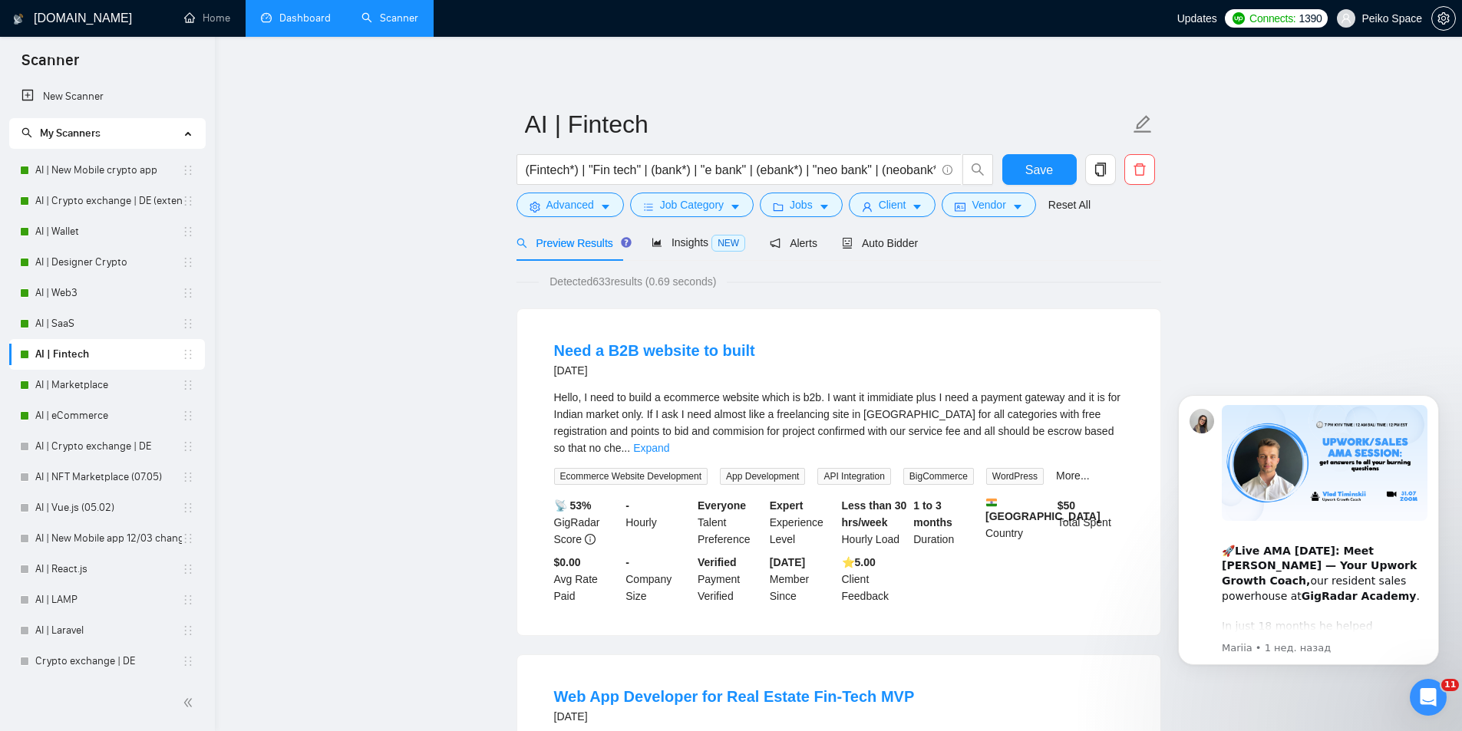
click at [1032, 161] on span "Save" at bounding box center [1039, 169] width 28 height 19
click at [75, 393] on link "AI | Marketplace" at bounding box center [108, 385] width 147 height 31
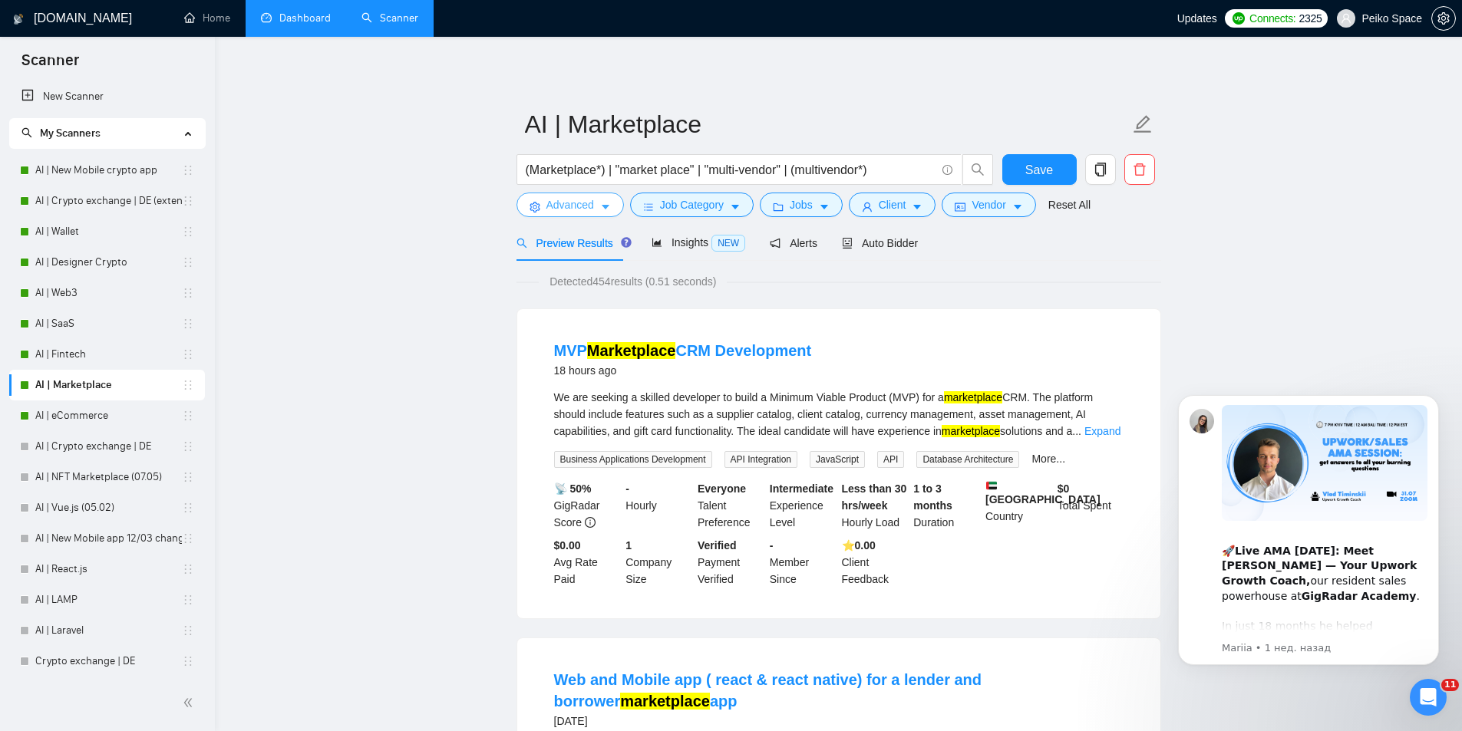
click at [569, 206] on span "Advanced" at bounding box center [570, 204] width 48 height 17
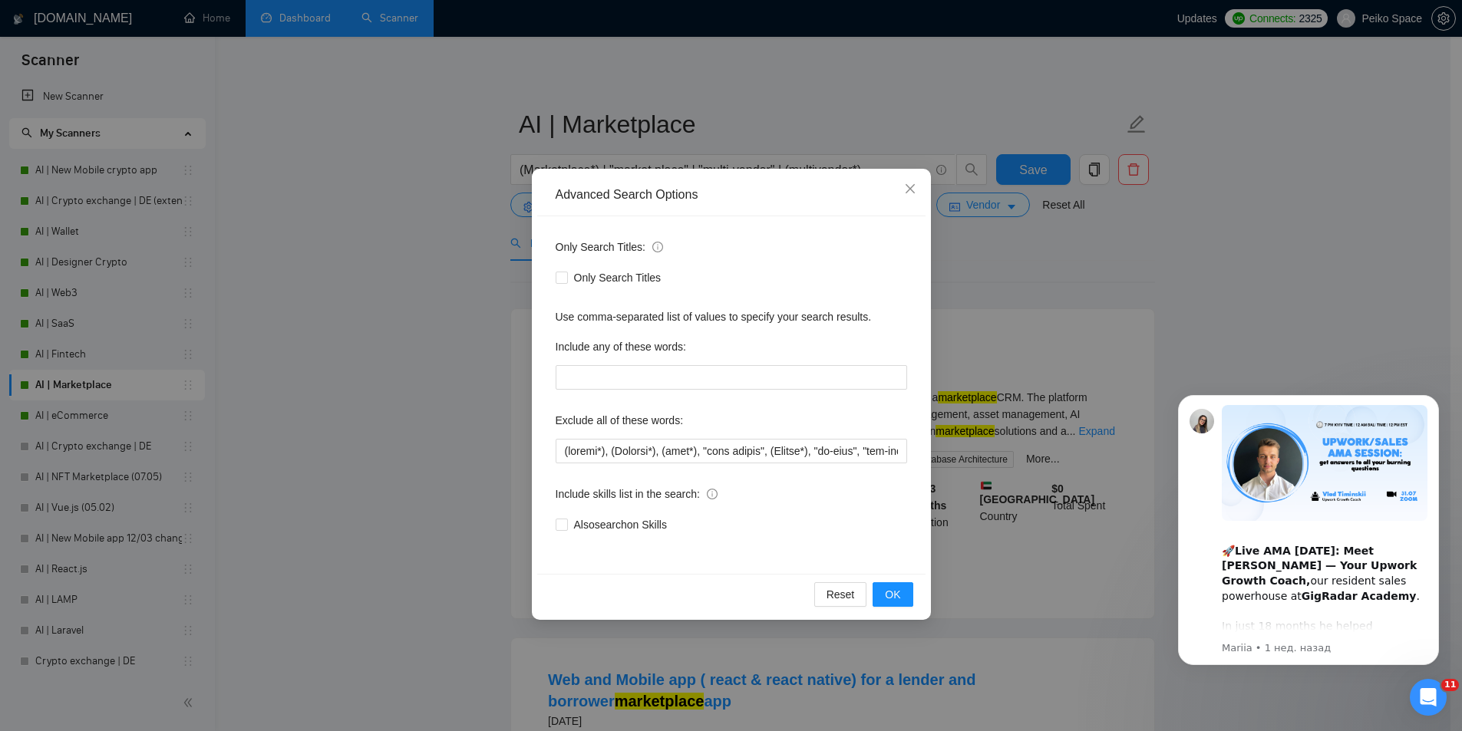
click at [411, 436] on div "Advanced Search Options Only Search Titles: Only Search Titles Use comma-separa…" at bounding box center [731, 365] width 1462 height 731
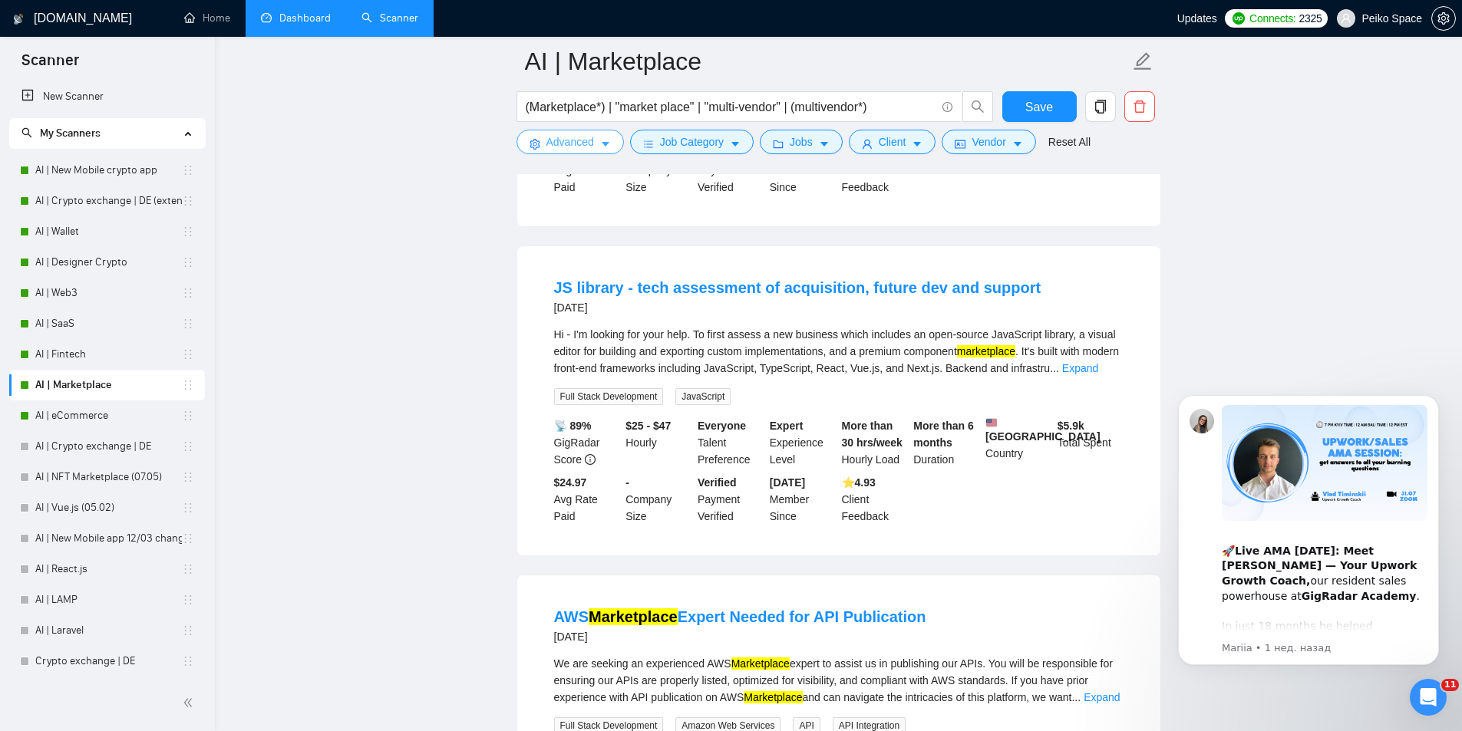
scroll to position [1535, 0]
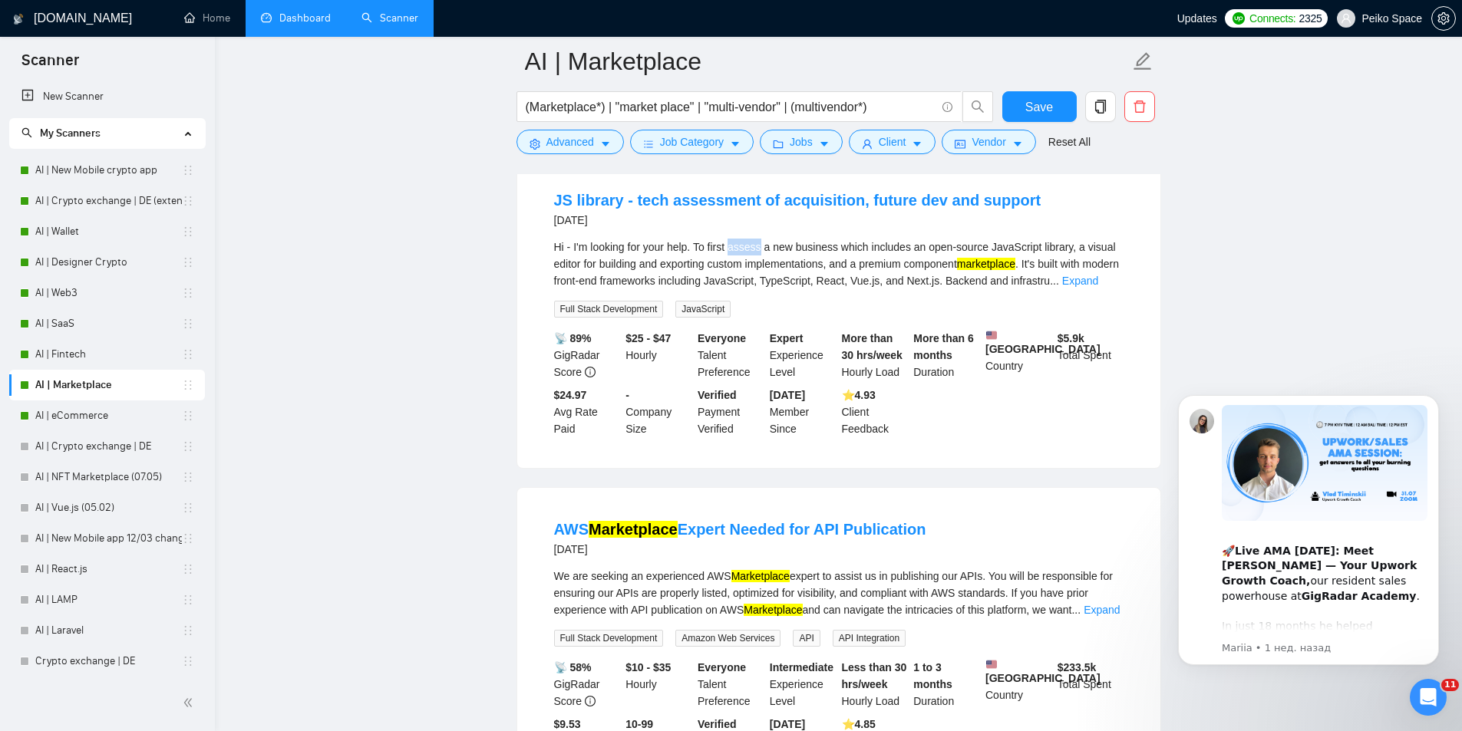
drag, startPoint x: 735, startPoint y: 239, endPoint x: 760, endPoint y: 237, distance: 24.6
click at [760, 239] on div "Hi - I'm looking for your help. To first assess a new business which includes a…" at bounding box center [838, 264] width 569 height 51
copy div "assess"
click at [554, 145] on span "Advanced" at bounding box center [570, 142] width 48 height 17
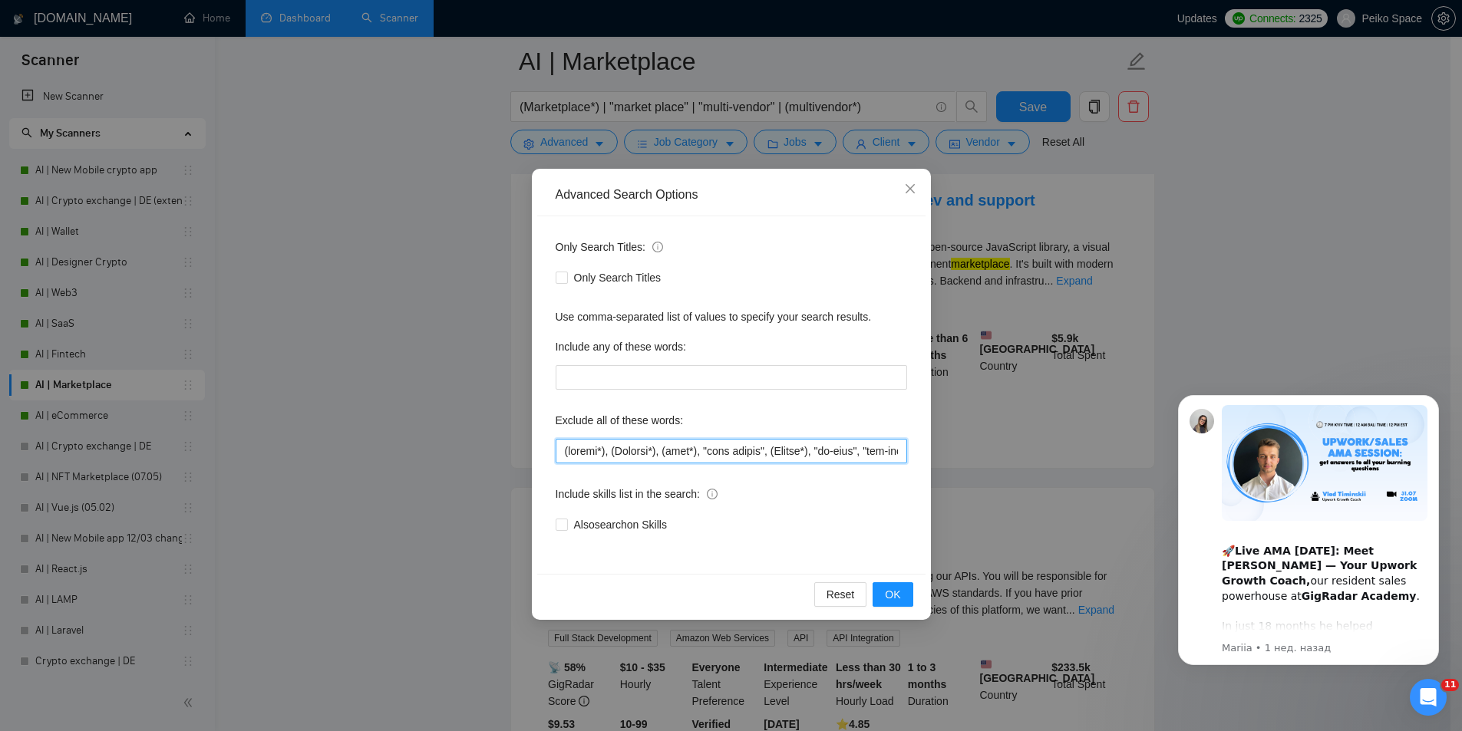
click at [564, 451] on input "text" at bounding box center [732, 451] width 352 height 25
paste input "assess"
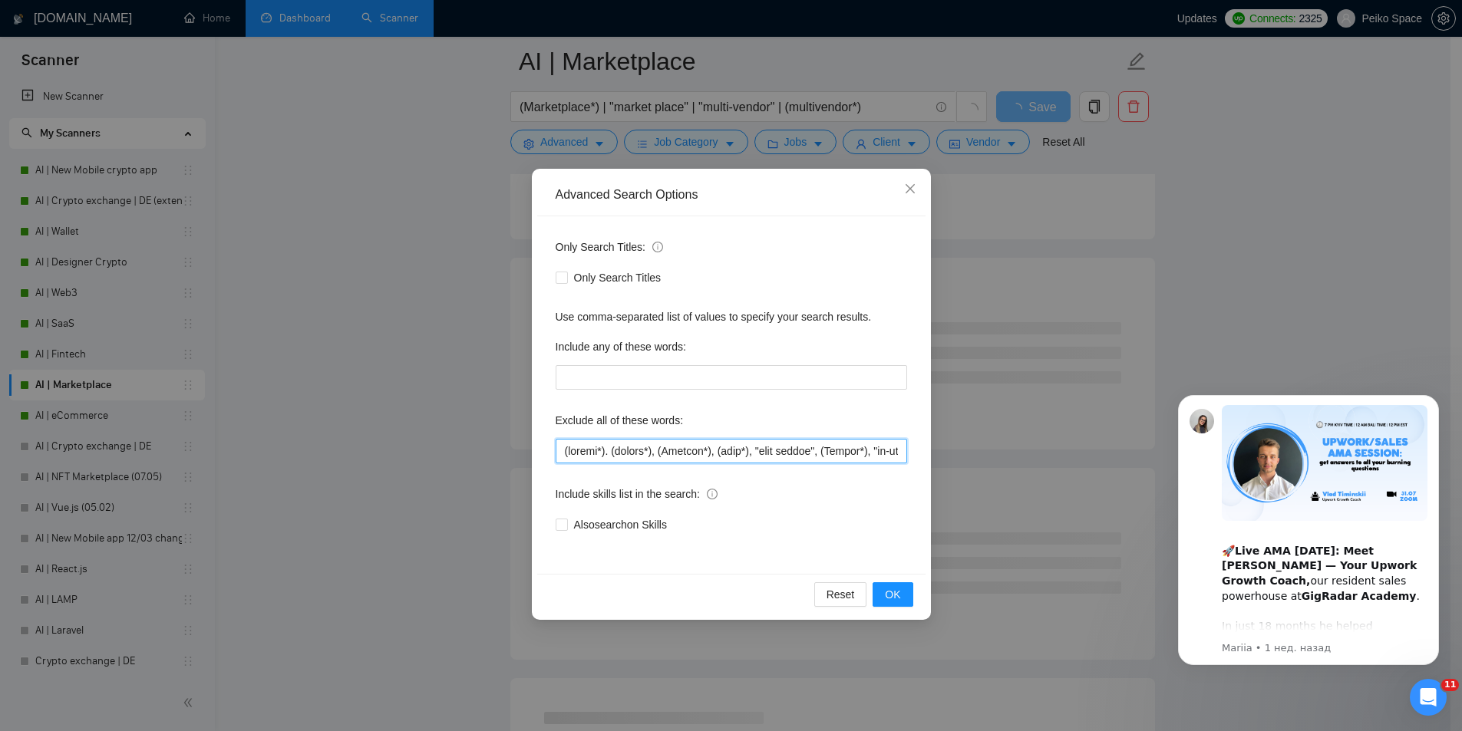
click at [605, 454] on input "text" at bounding box center [732, 451] width 352 height 25
click at [563, 450] on input "text" at bounding box center [732, 451] width 352 height 25
click at [597, 451] on input "text" at bounding box center [732, 451] width 352 height 25
click at [890, 594] on span "OK" at bounding box center [892, 594] width 15 height 17
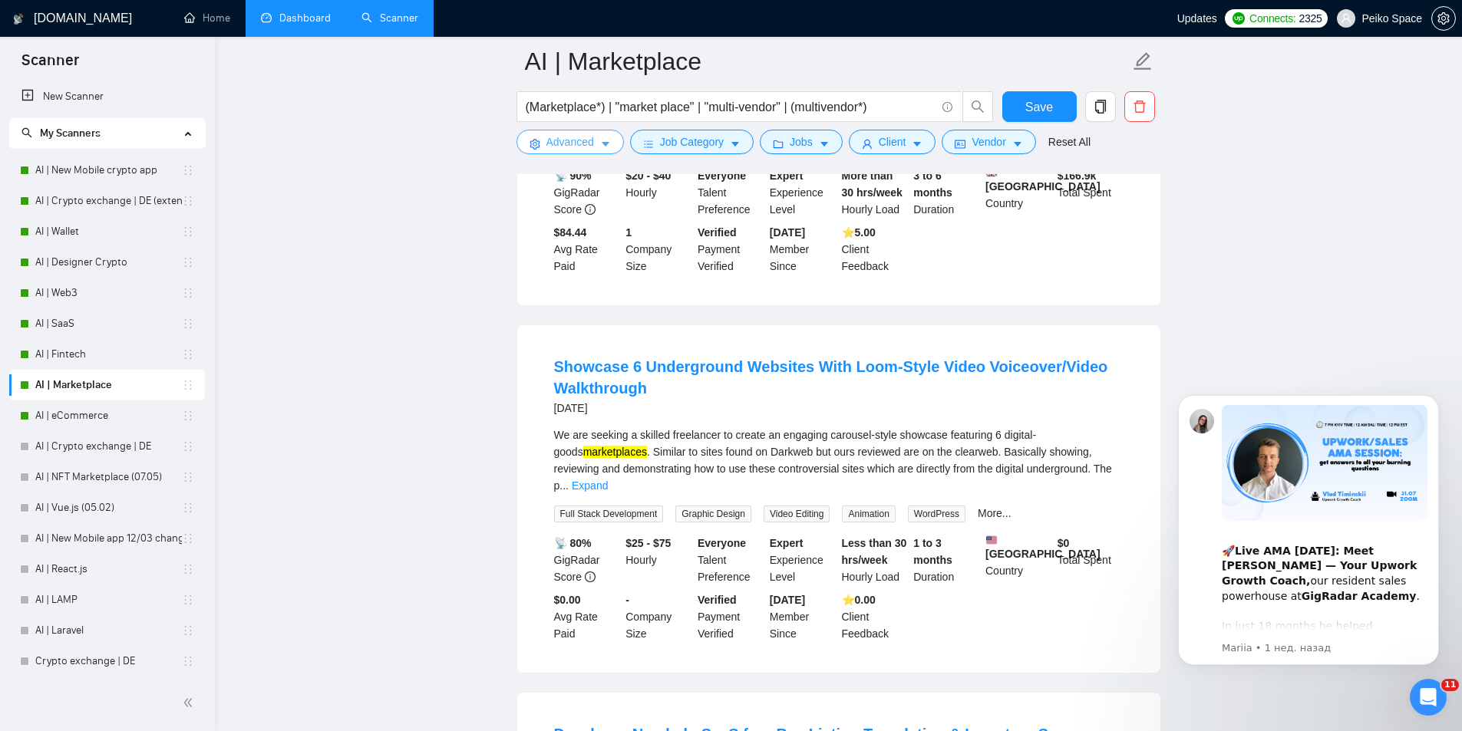
scroll to position [2533, 0]
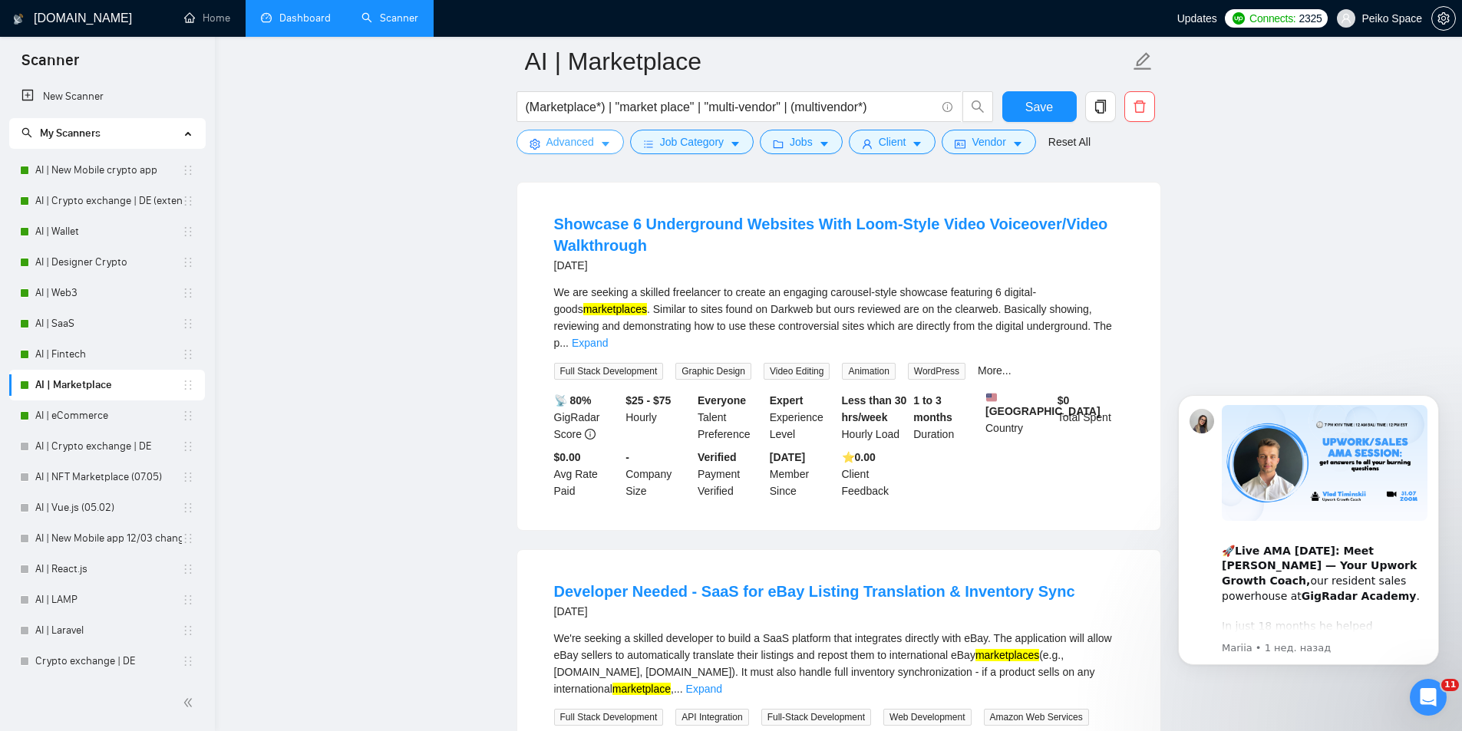
click at [569, 144] on span "Advanced" at bounding box center [570, 142] width 48 height 17
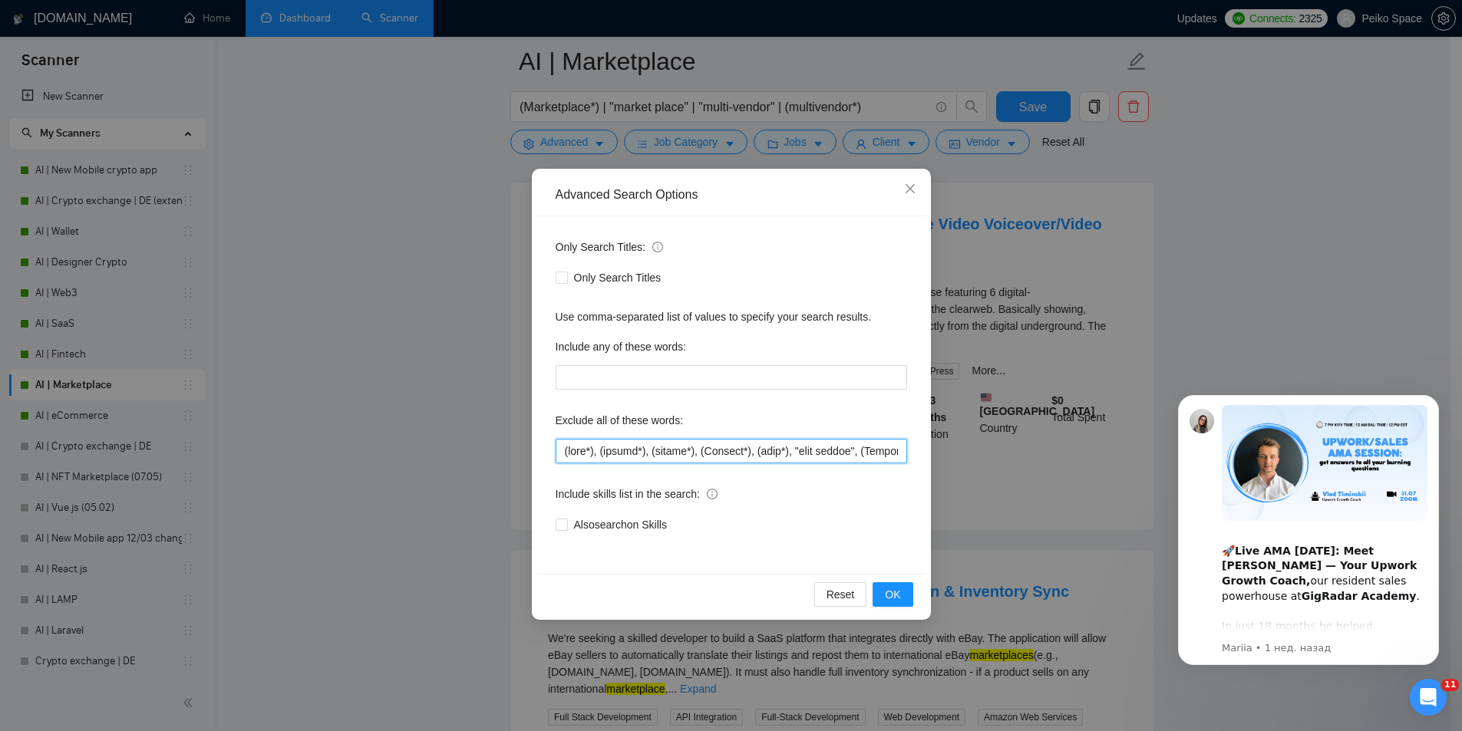
click at [563, 451] on input "text" at bounding box center [732, 451] width 352 height 25
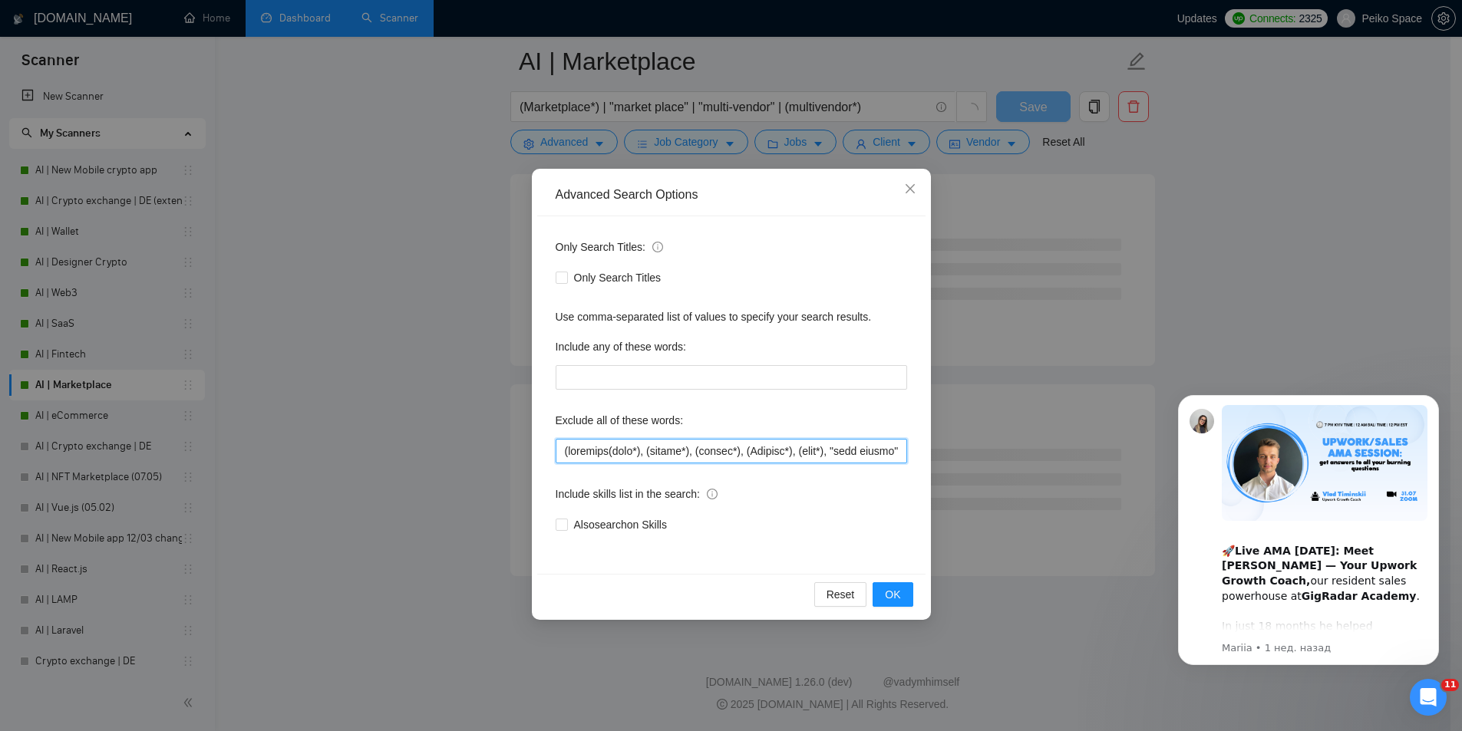
scroll to position [1828, 0]
drag, startPoint x: 612, startPoint y: 454, endPoint x: 536, endPoint y: 441, distance: 76.3
click at [537, 441] on div "Only Search Titles: Only Search Titles Use comma-separated list of values to sp…" at bounding box center [731, 395] width 388 height 358
click at [912, 197] on span "Close" at bounding box center [910, 189] width 41 height 41
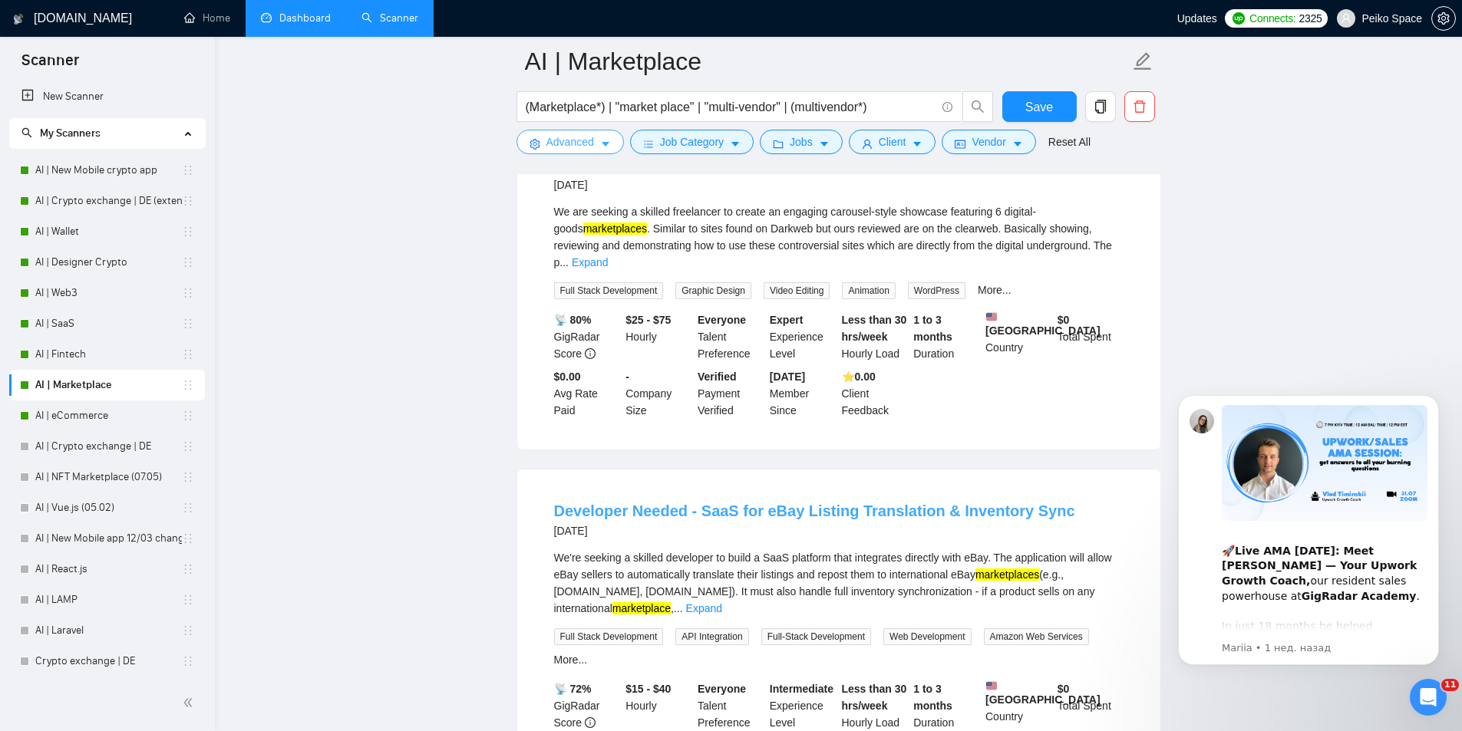
scroll to position [2596, 0]
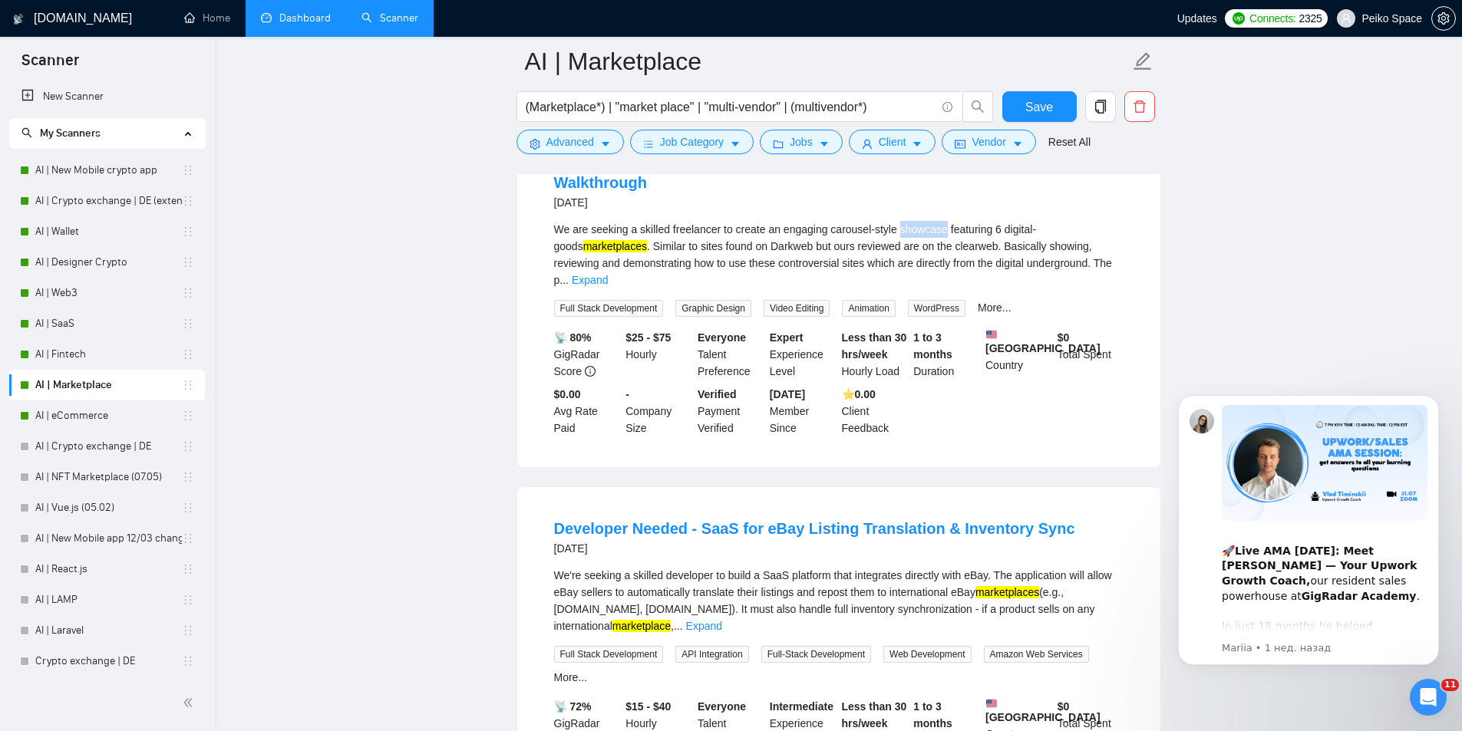
drag, startPoint x: 896, startPoint y: 207, endPoint x: 940, endPoint y: 209, distance: 43.8
click at [940, 221] on div "We are seeking a skilled freelancer to create an engaging carousel-style showca…" at bounding box center [838, 255] width 569 height 68
drag, startPoint x: 925, startPoint y: 227, endPoint x: 964, endPoint y: 226, distance: 39.2
click at [964, 226] on div "We are seeking a skilled freelancer to create an engaging carousel-style showca…" at bounding box center [838, 255] width 569 height 68
copy div "clearweb"
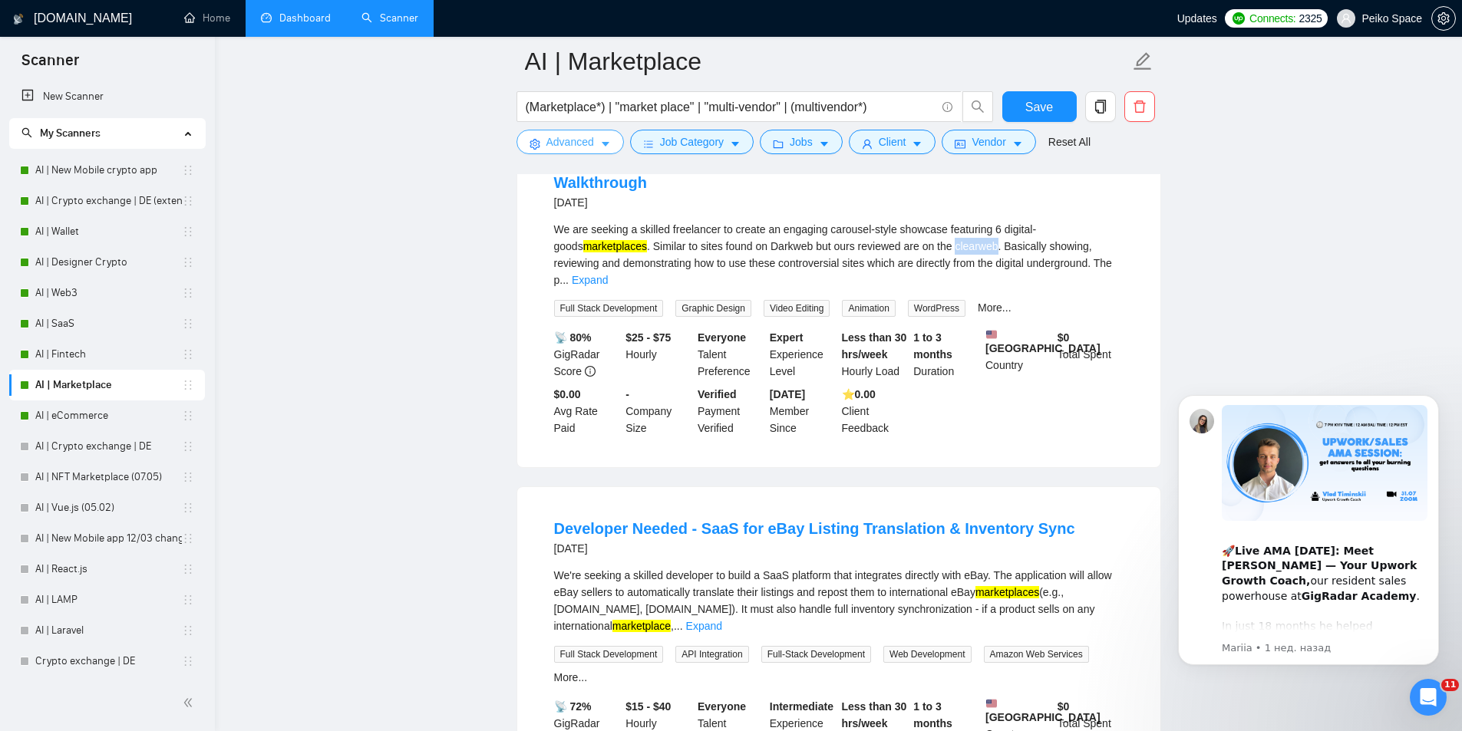
click at [576, 145] on span "Advanced" at bounding box center [570, 142] width 48 height 17
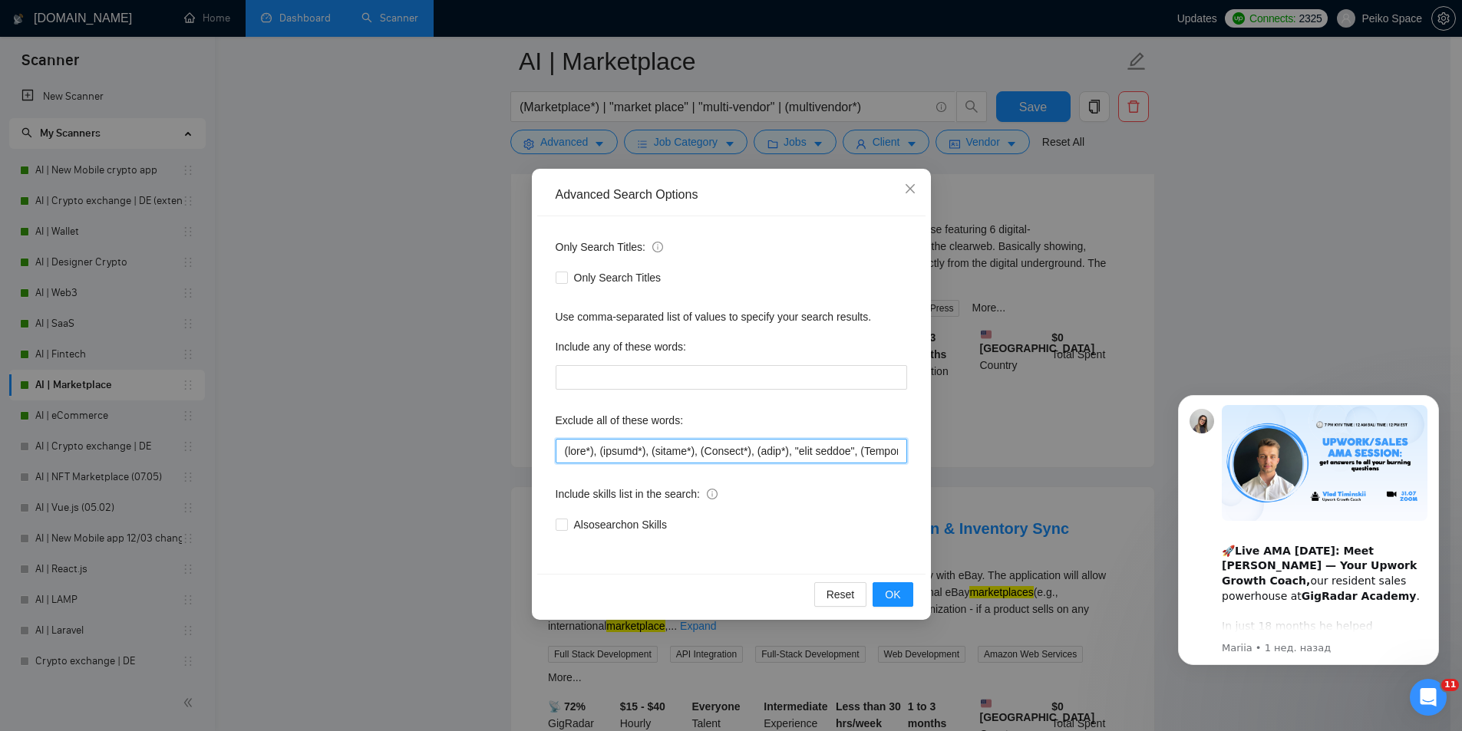
click at [563, 447] on input "text" at bounding box center [732, 451] width 352 height 25
paste input "clearweb"
click at [890, 591] on span "OK" at bounding box center [892, 594] width 15 height 17
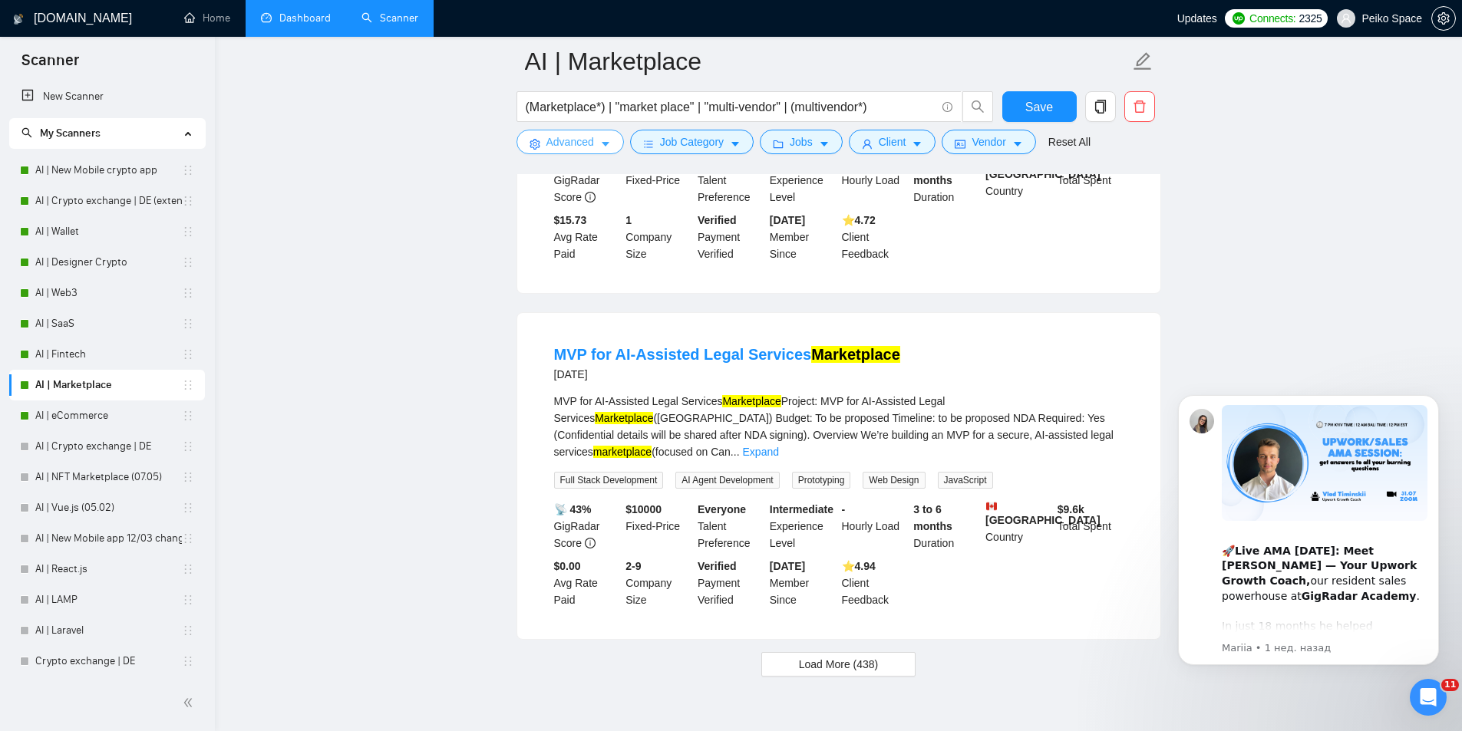
scroll to position [3113, 0]
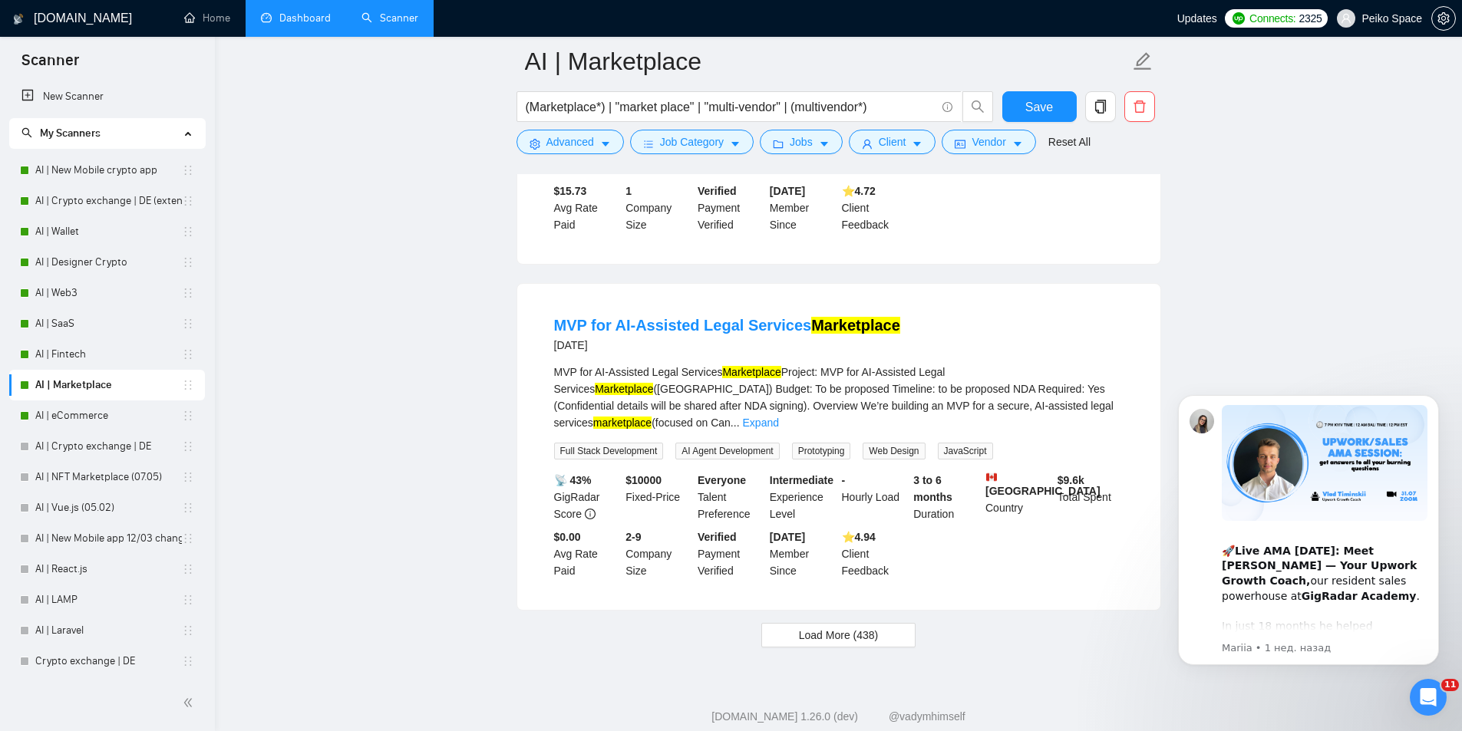
click at [901, 623] on button "Load More (438)" at bounding box center [838, 635] width 155 height 25
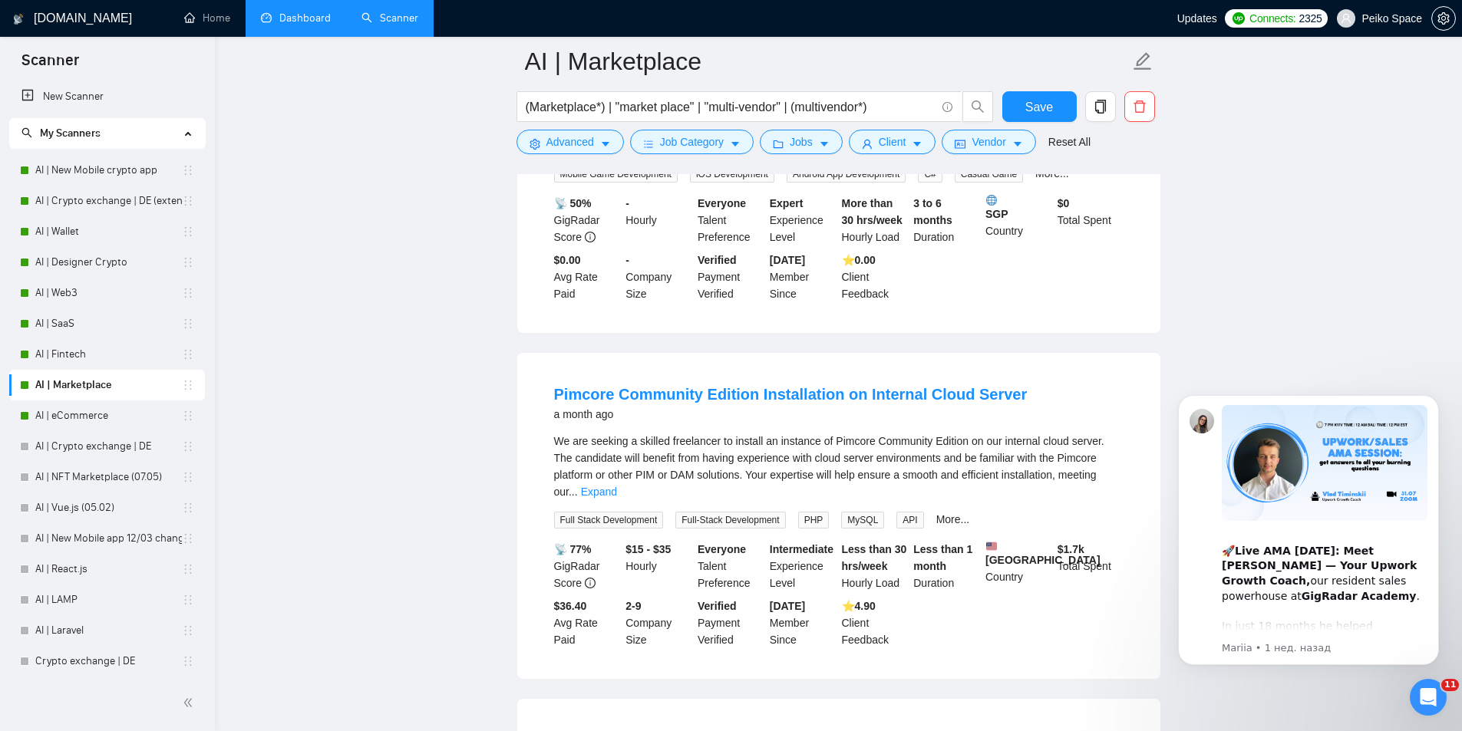
scroll to position [5032, 0]
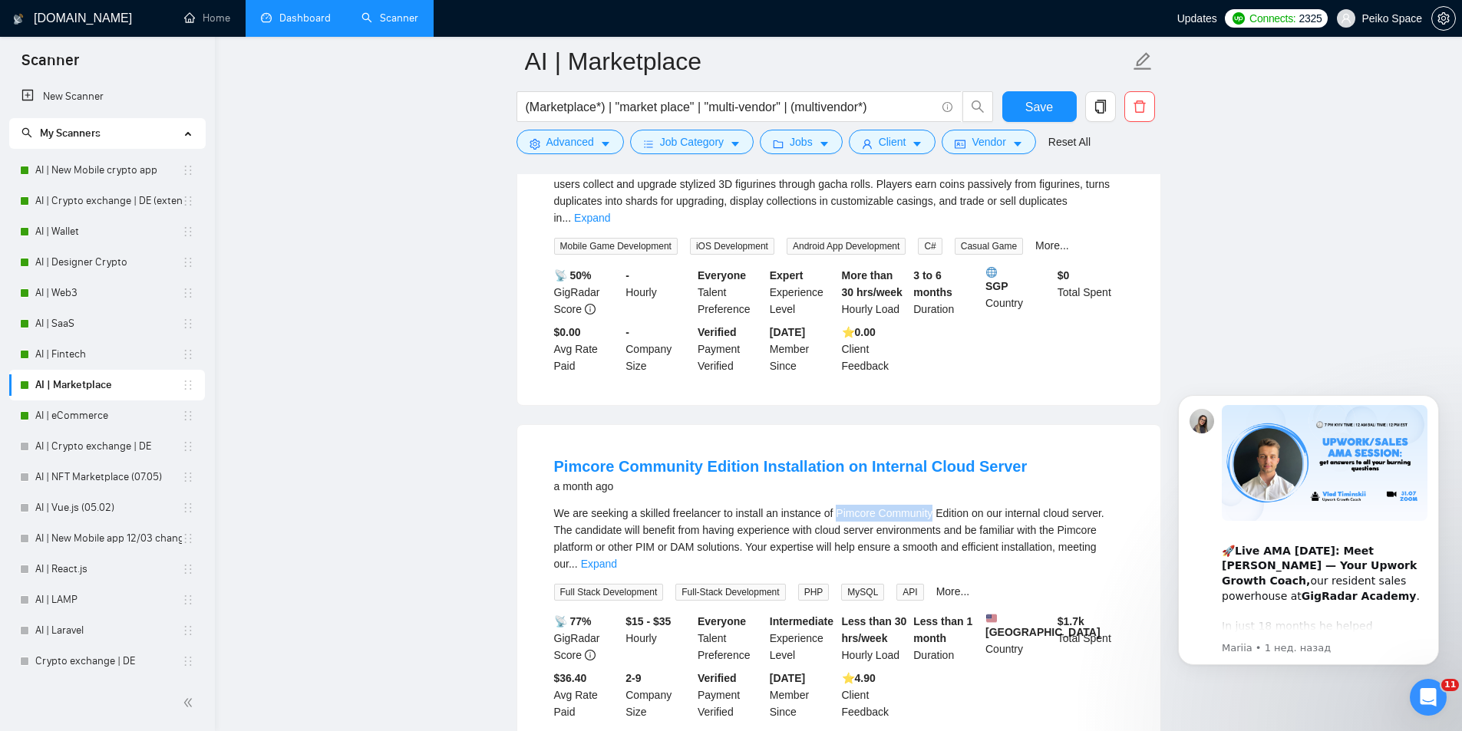
drag, startPoint x: 832, startPoint y: 437, endPoint x: 927, endPoint y: 435, distance: 95.2
click at [927, 505] on div "We are seeking a skilled freelancer to install an instance of Pimcore Community…" at bounding box center [838, 539] width 569 height 68
copy div "Pimcore Community"
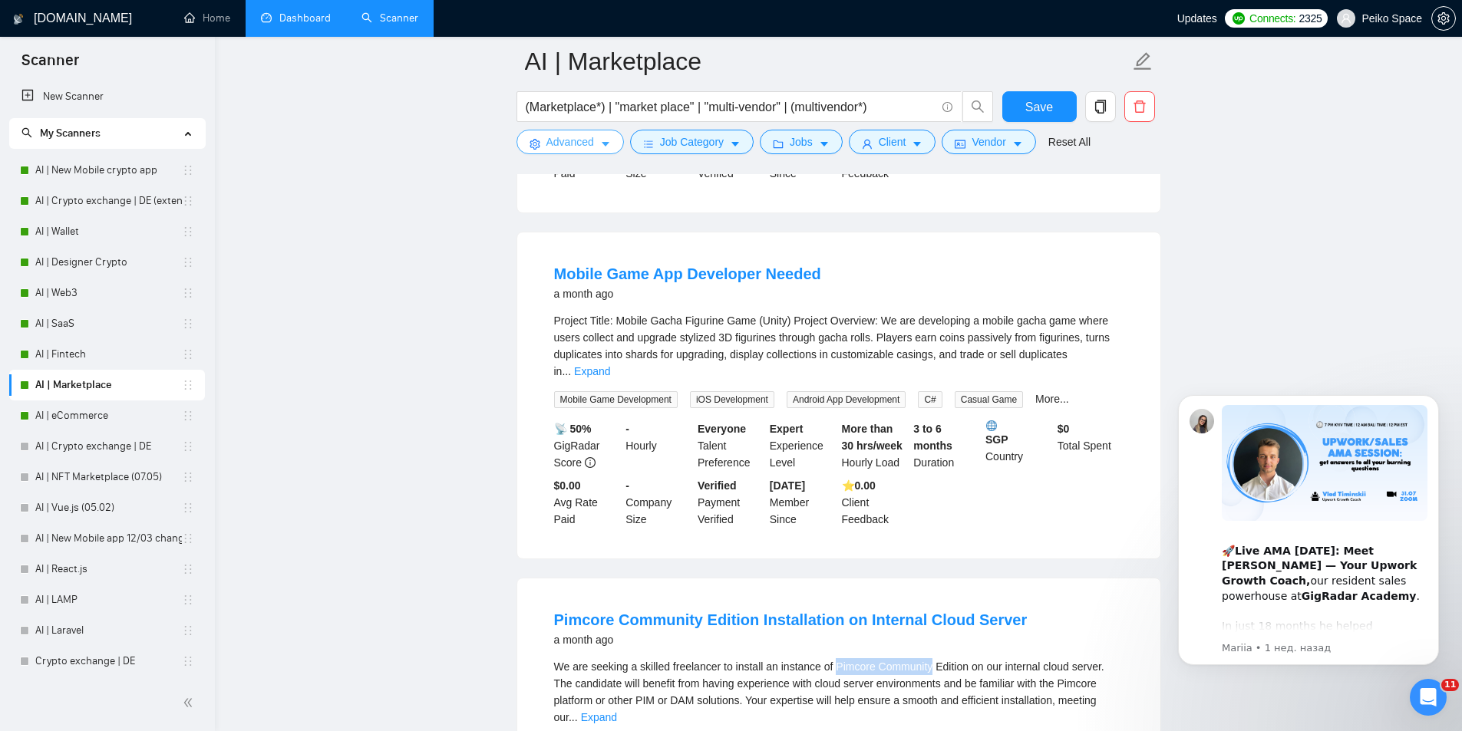
click at [578, 139] on span "Advanced" at bounding box center [570, 142] width 48 height 17
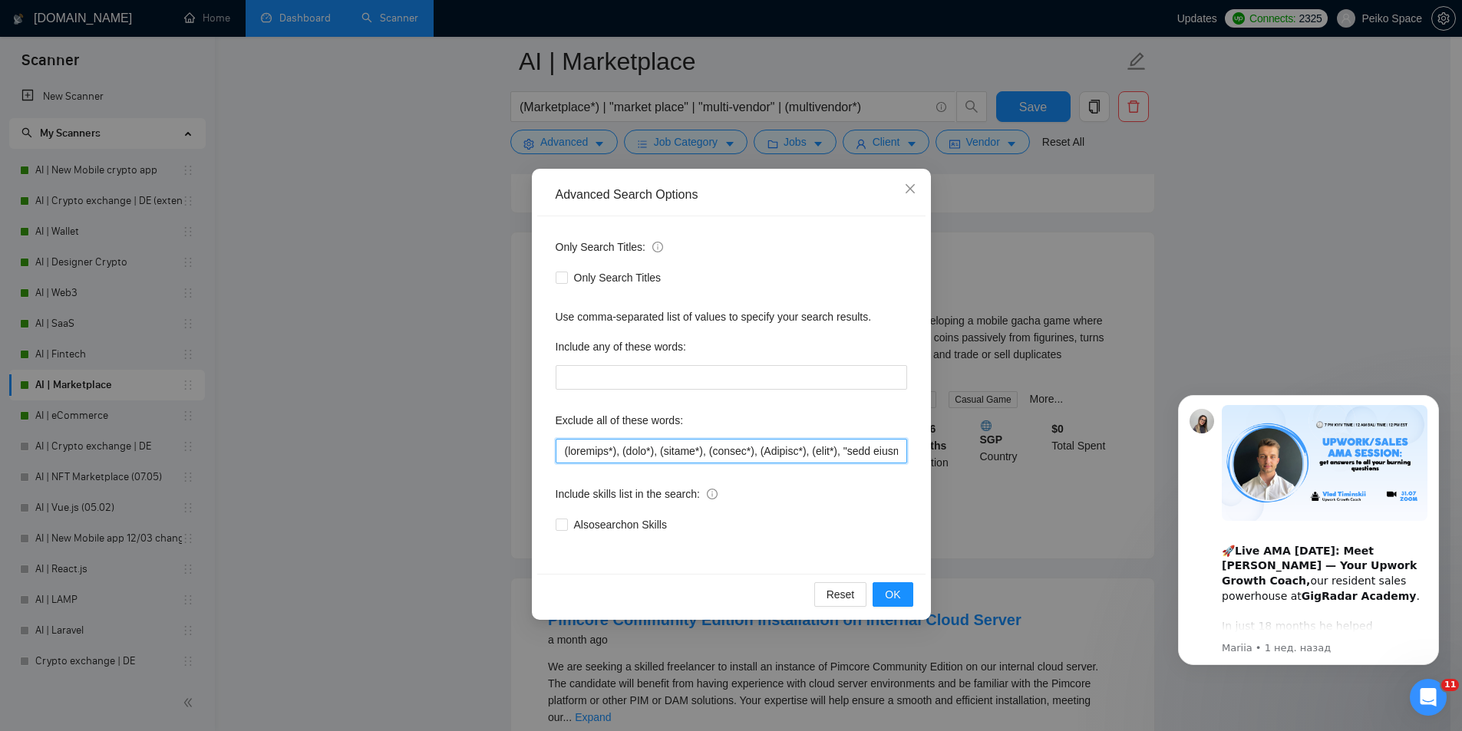
click at [560, 448] on input "text" at bounding box center [732, 451] width 352 height 25
paste input "Pimcore Community"
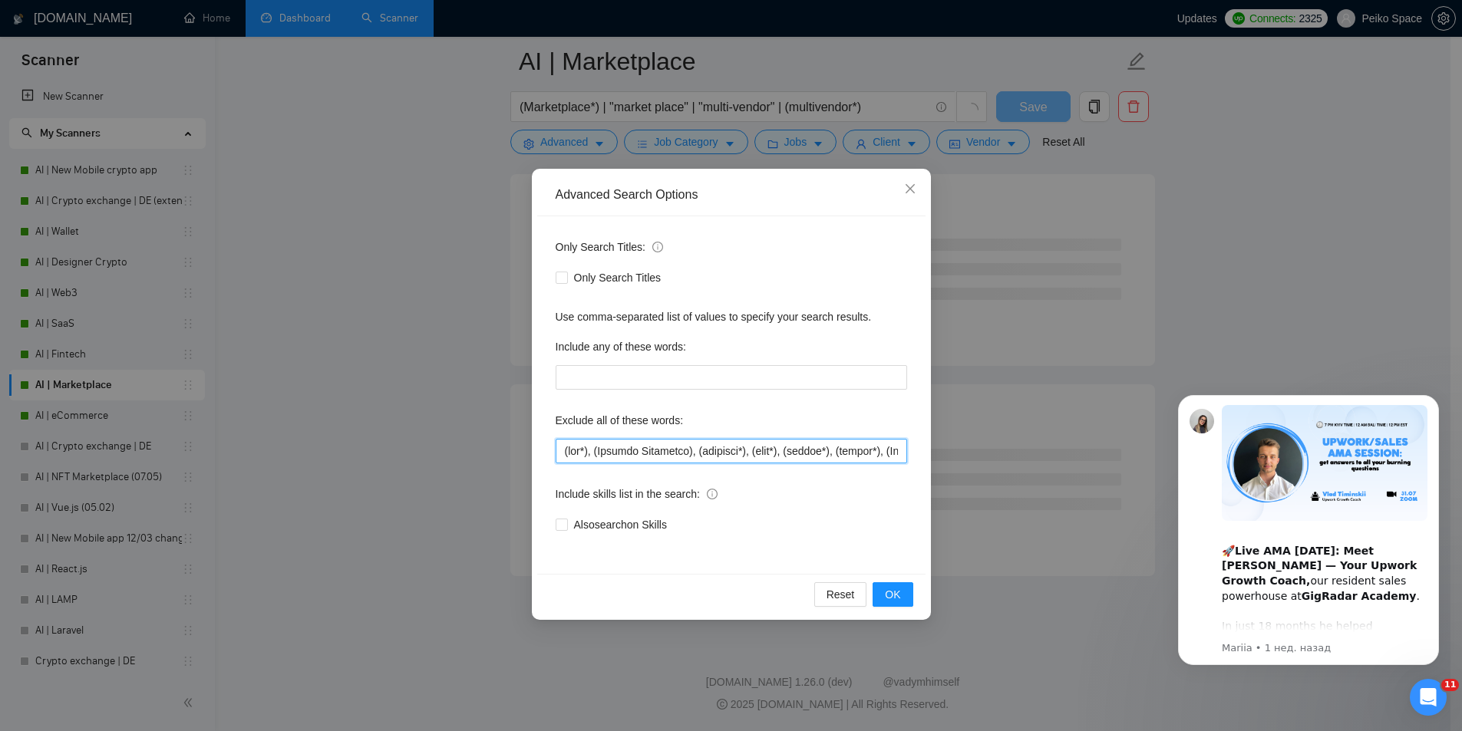
scroll to position [3931, 0]
click at [601, 453] on input "text" at bounding box center [732, 451] width 352 height 25
click at [702, 448] on input "text" at bounding box center [732, 451] width 352 height 25
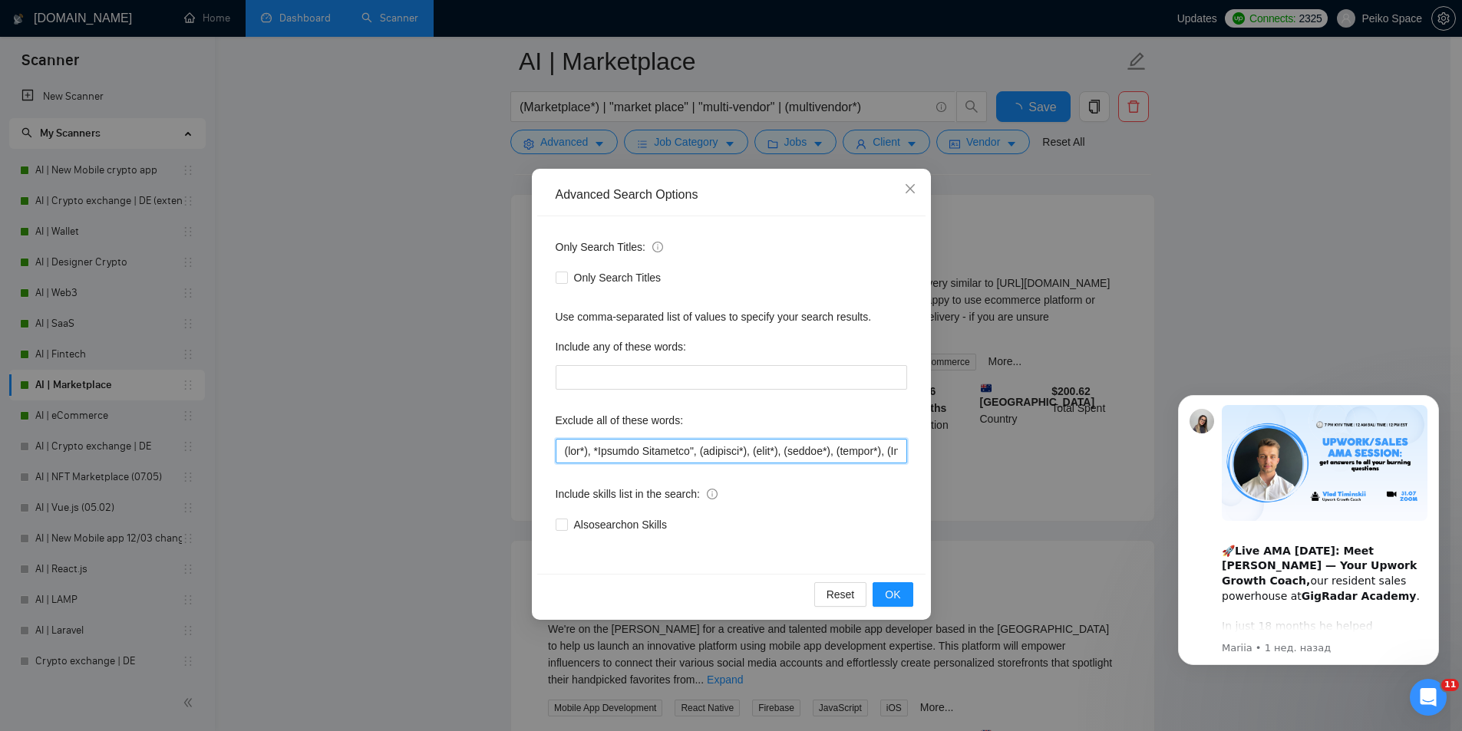
scroll to position [3113, 0]
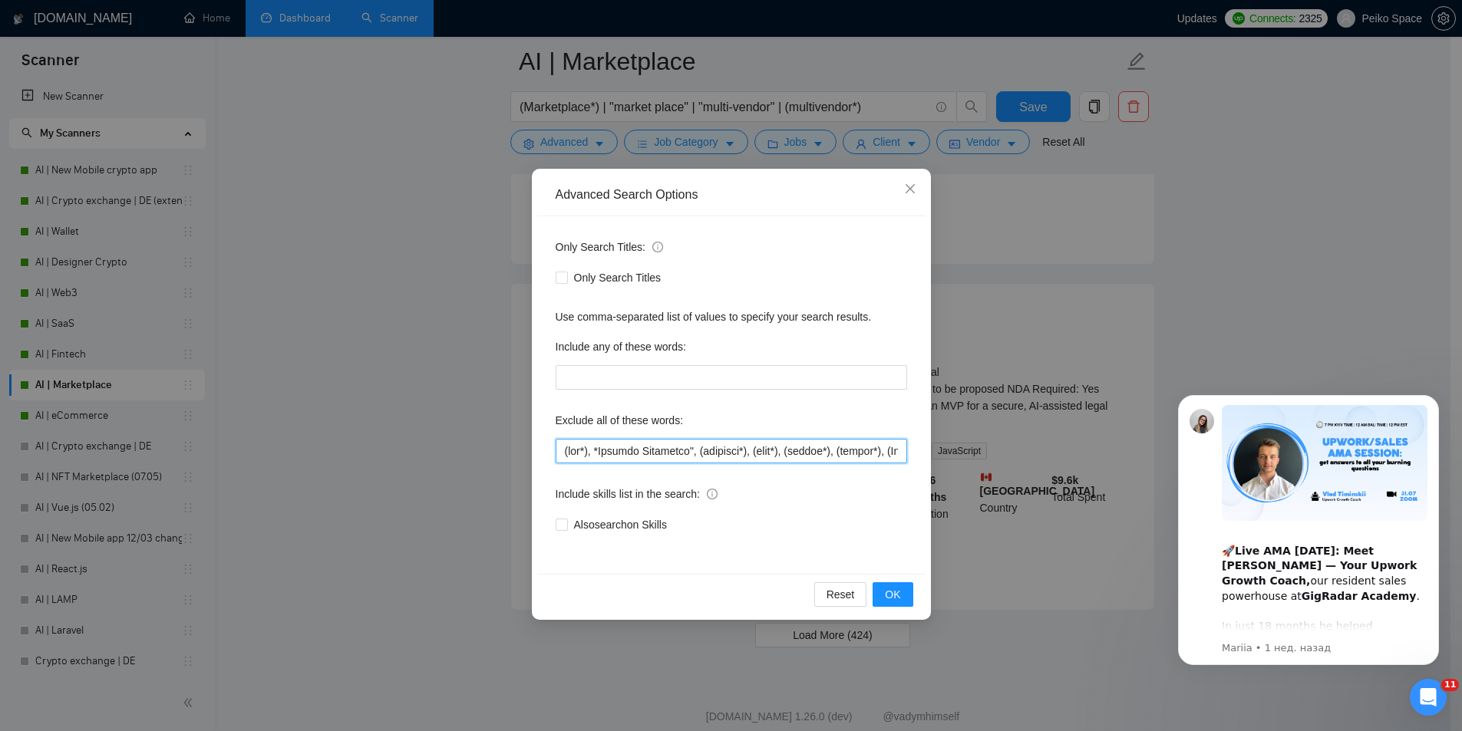
click at [601, 449] on input "text" at bounding box center [732, 451] width 352 height 25
click at [908, 589] on button "OK" at bounding box center [893, 595] width 40 height 25
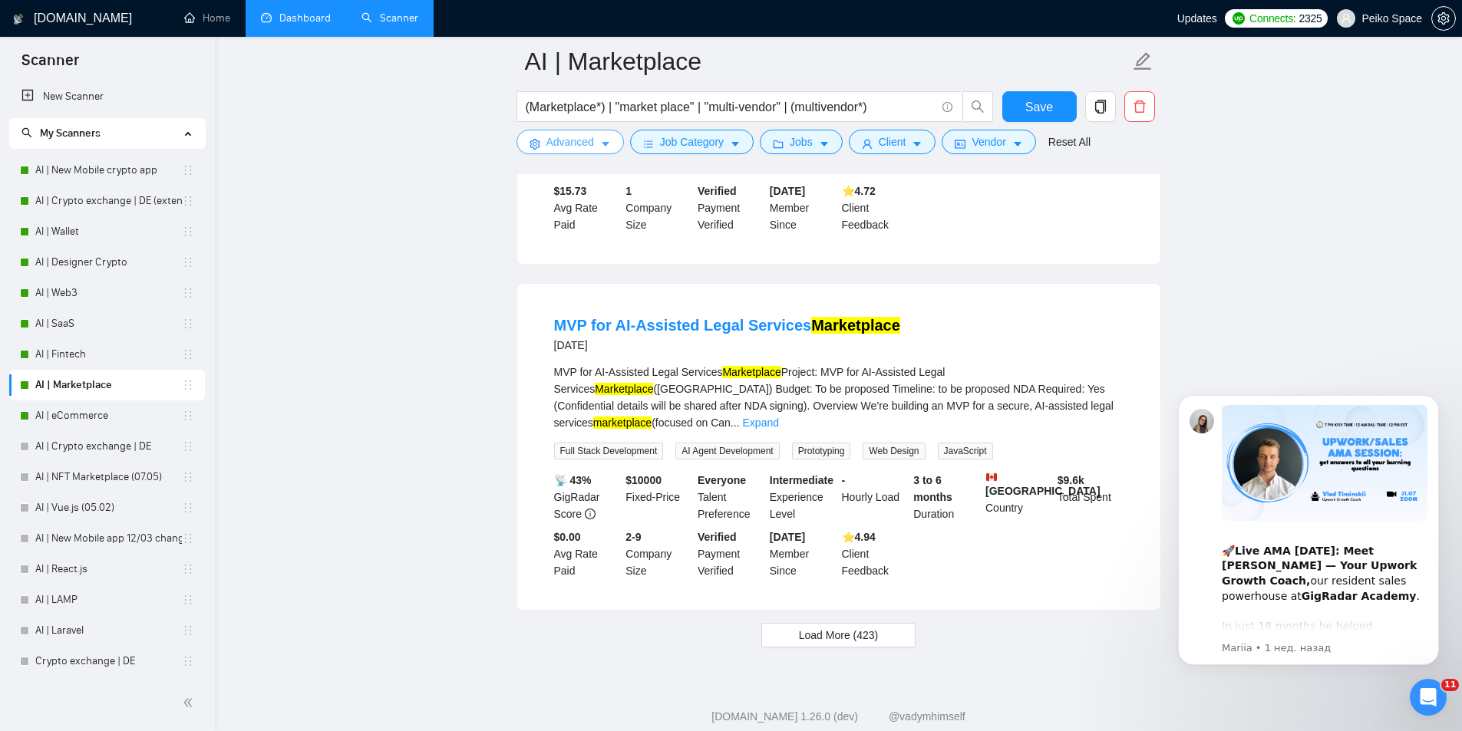
click at [576, 146] on span "Advanced" at bounding box center [570, 142] width 48 height 17
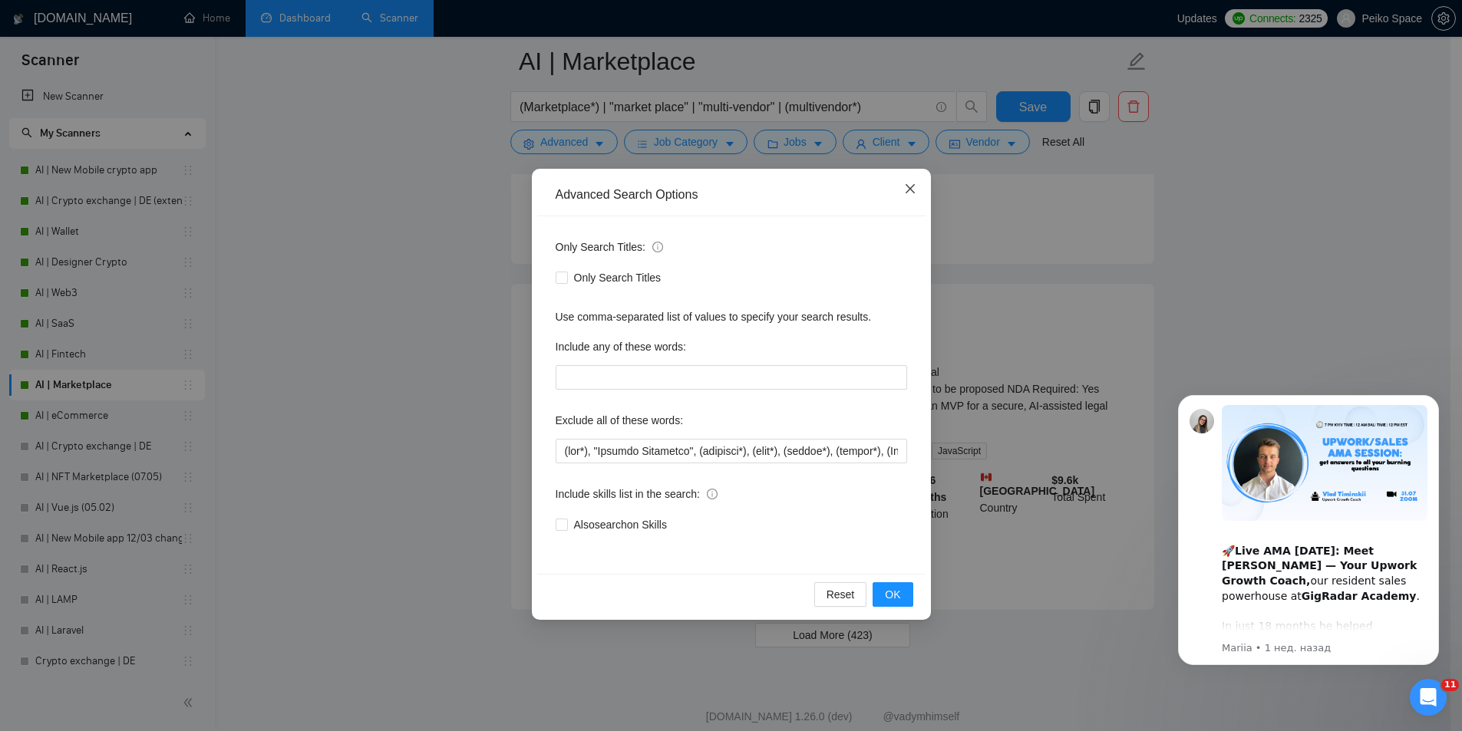
click at [913, 186] on icon "close" at bounding box center [909, 188] width 9 height 9
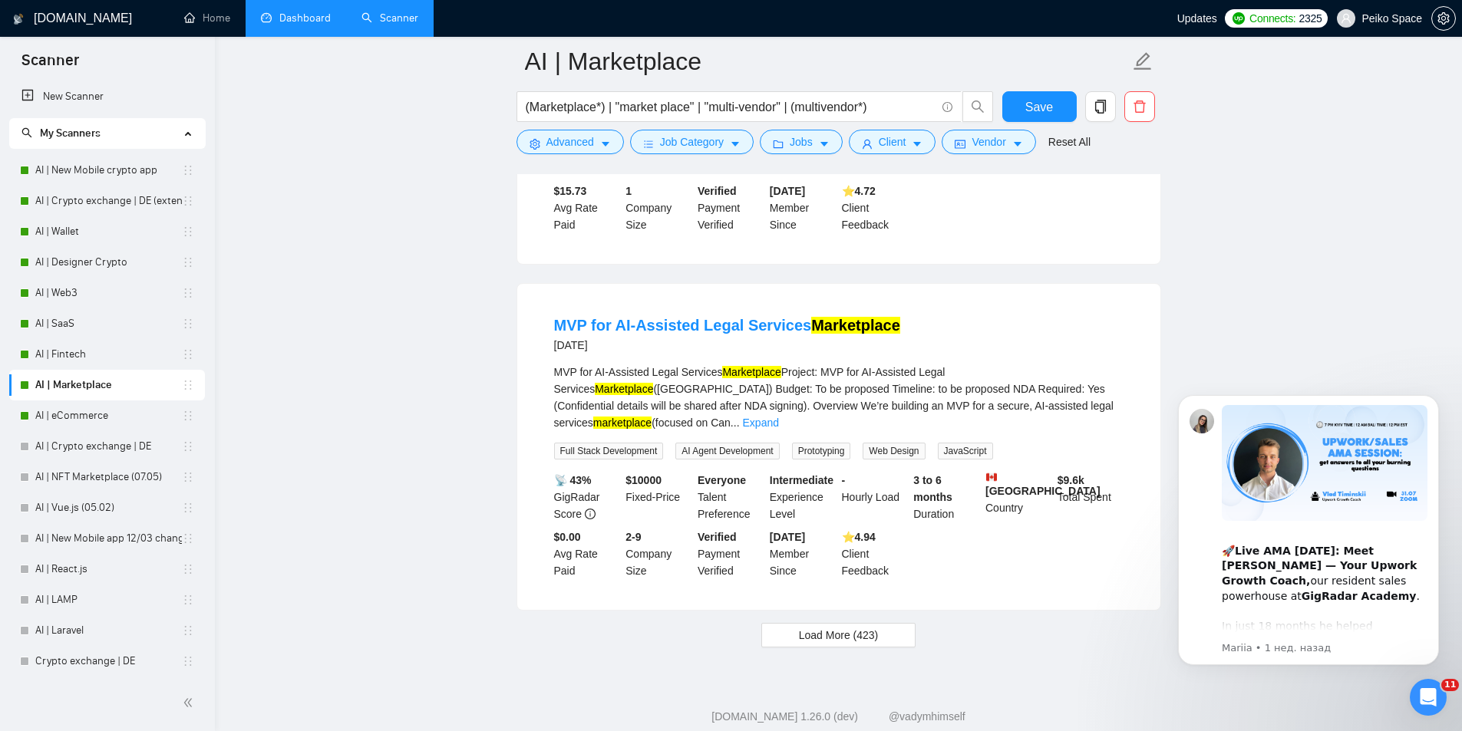
click at [902, 623] on button "Load More (423)" at bounding box center [838, 635] width 155 height 25
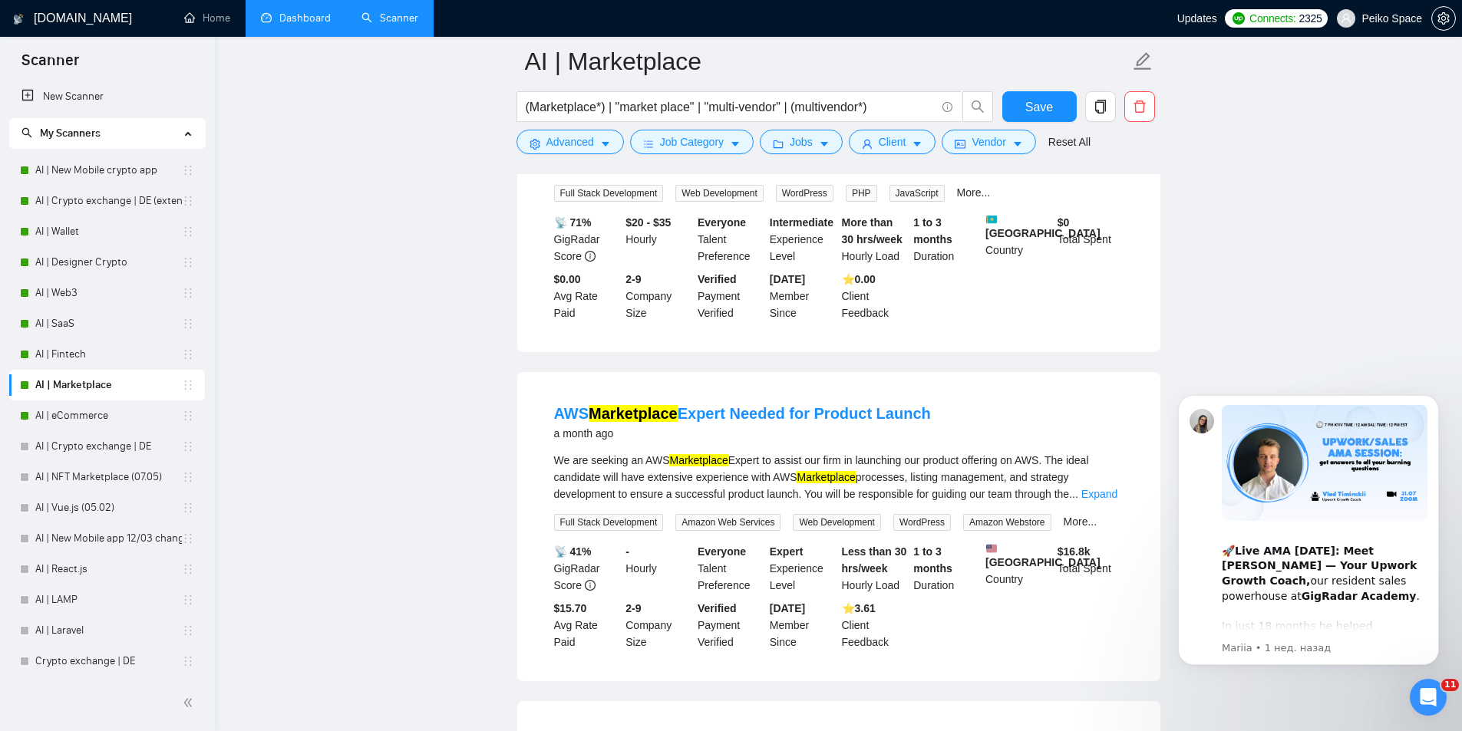
scroll to position [6462, 0]
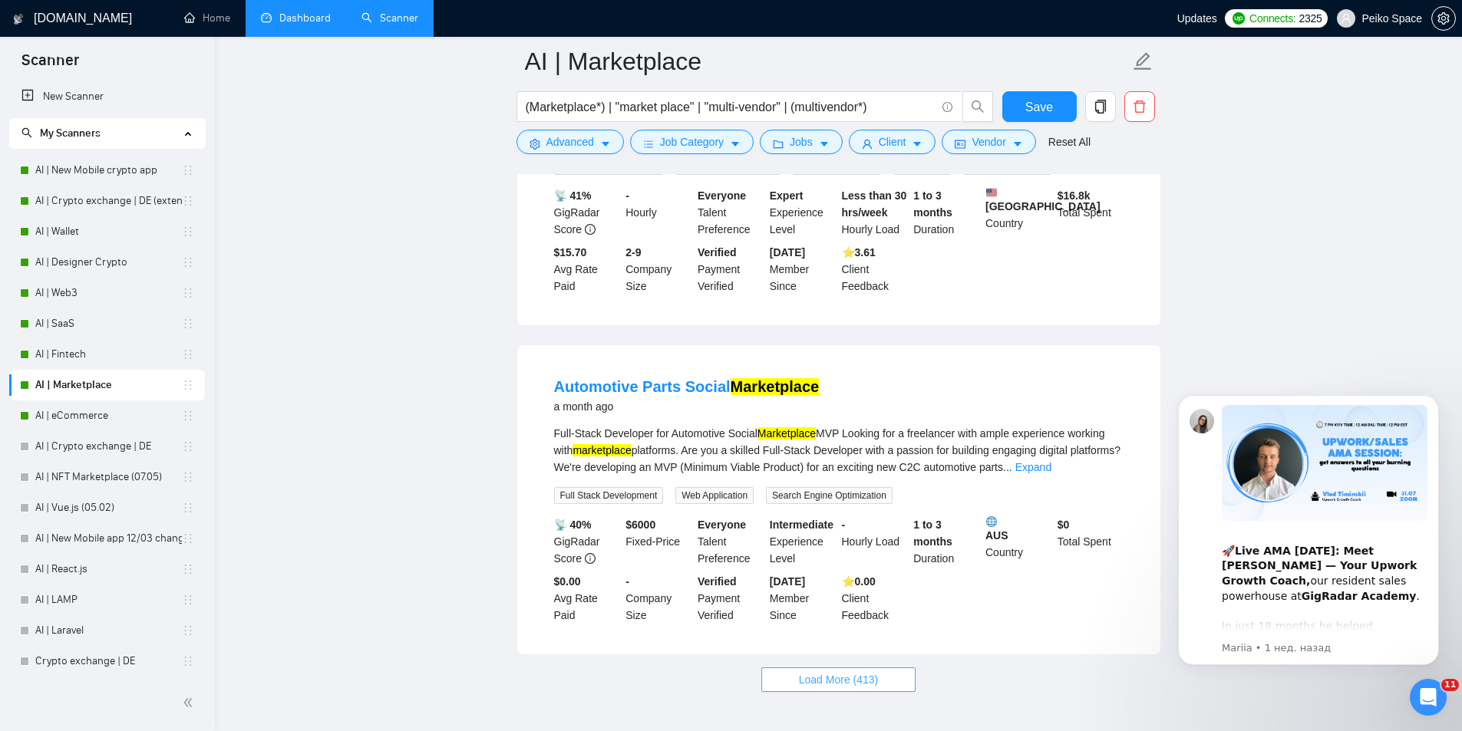
click at [830, 672] on span "Load More (413)" at bounding box center [839, 680] width 80 height 17
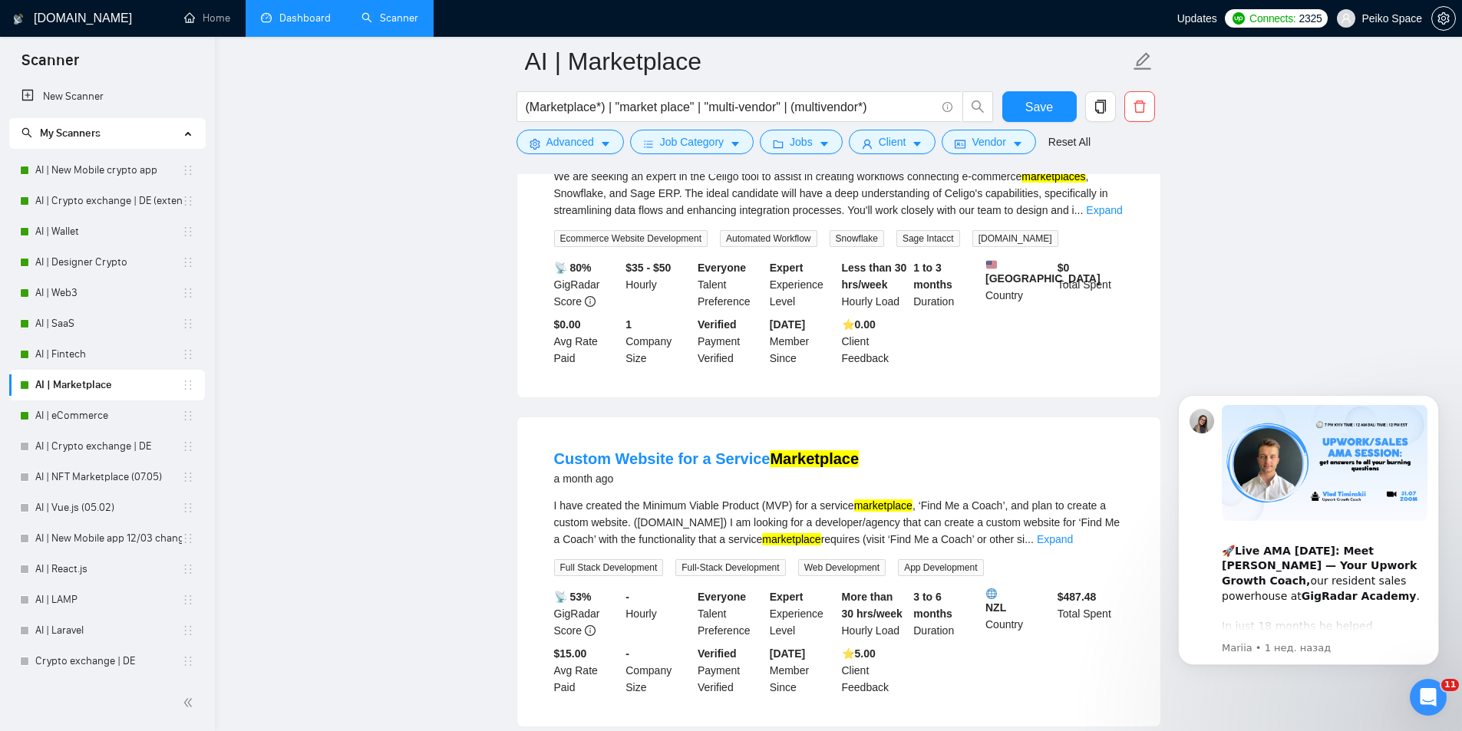
scroll to position [9790, 0]
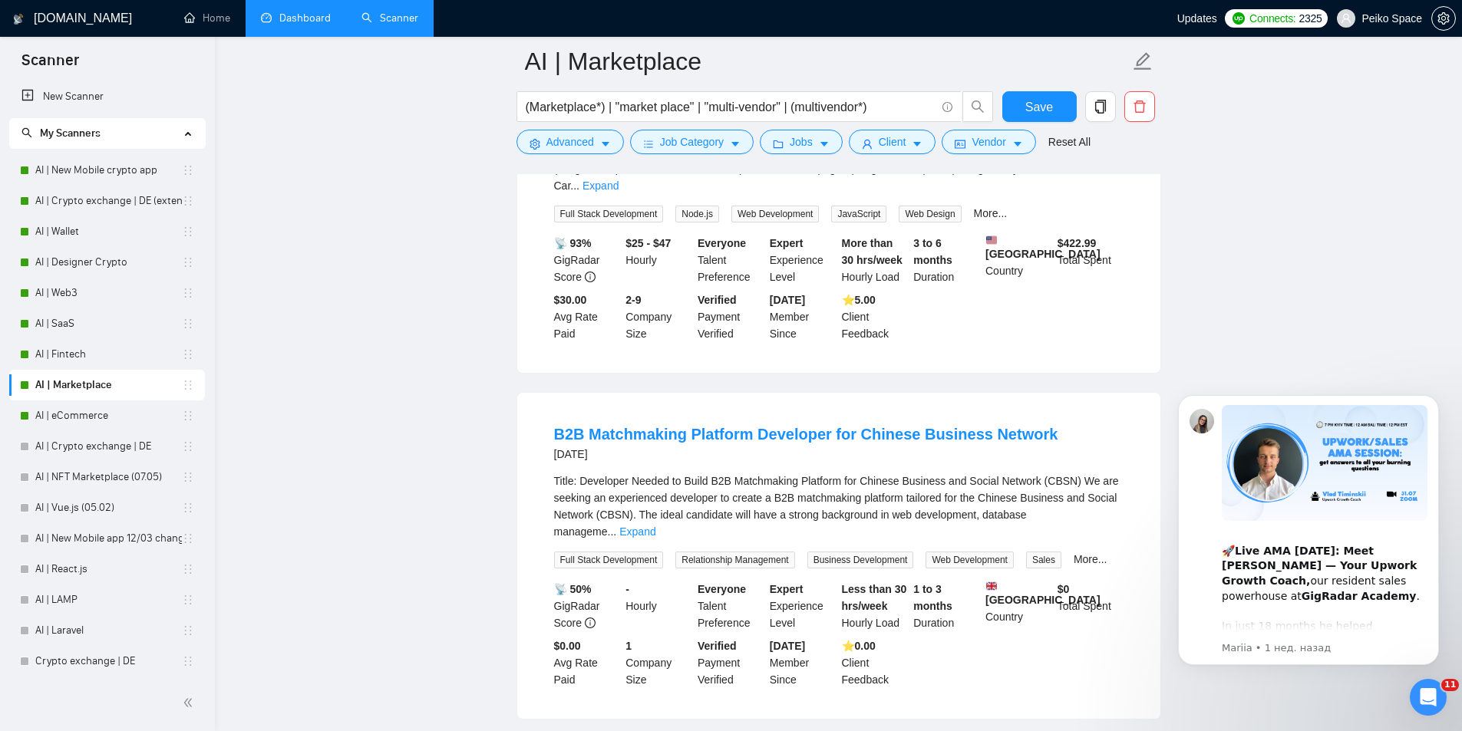
scroll to position [12937, 0]
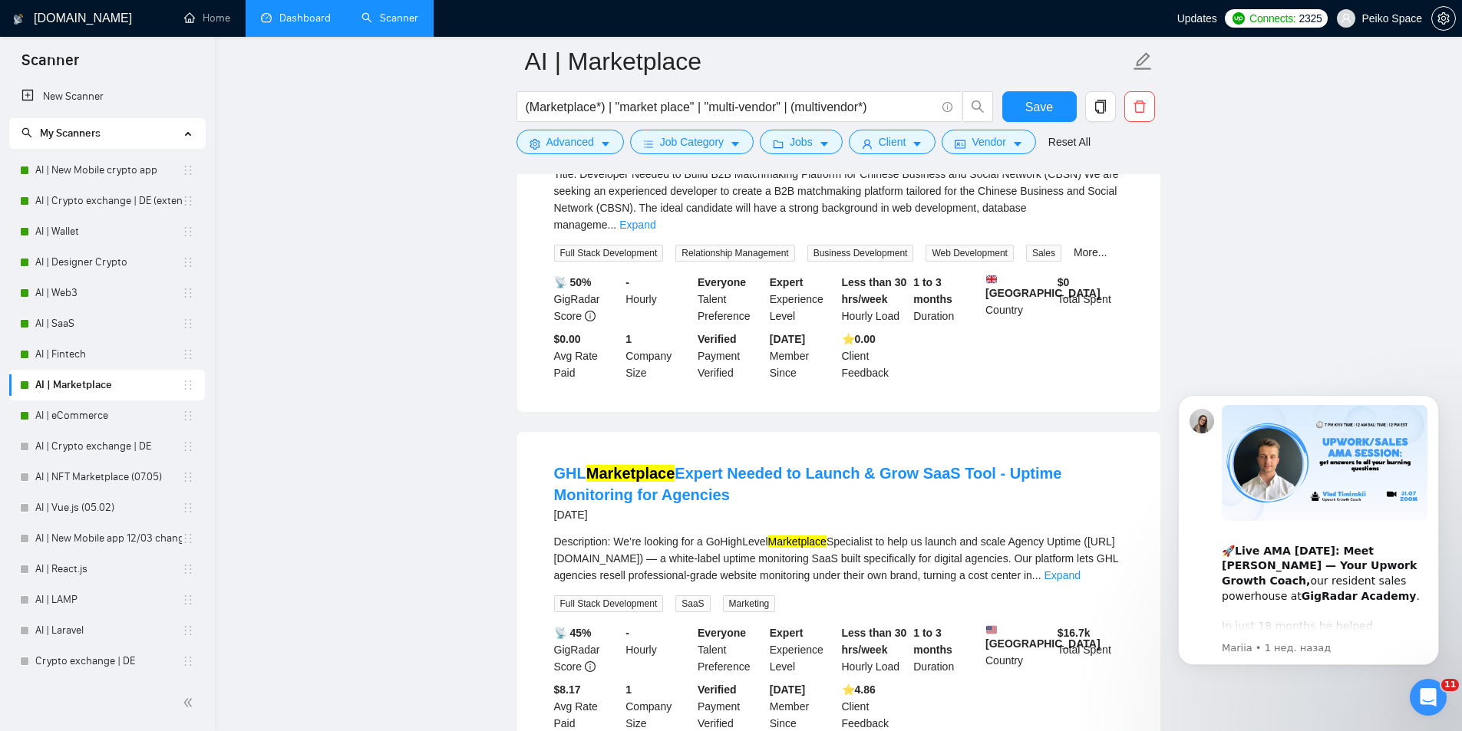
drag, startPoint x: 708, startPoint y: 276, endPoint x: 769, endPoint y: 282, distance: 61.6
click at [769, 533] on div "Description: We’re looking for a GoHighLevel Marketplace Specialist to help us …" at bounding box center [838, 558] width 569 height 51
copy div "GoHighLevel"
click at [528, 137] on button "Advanced" at bounding box center [570, 142] width 107 height 25
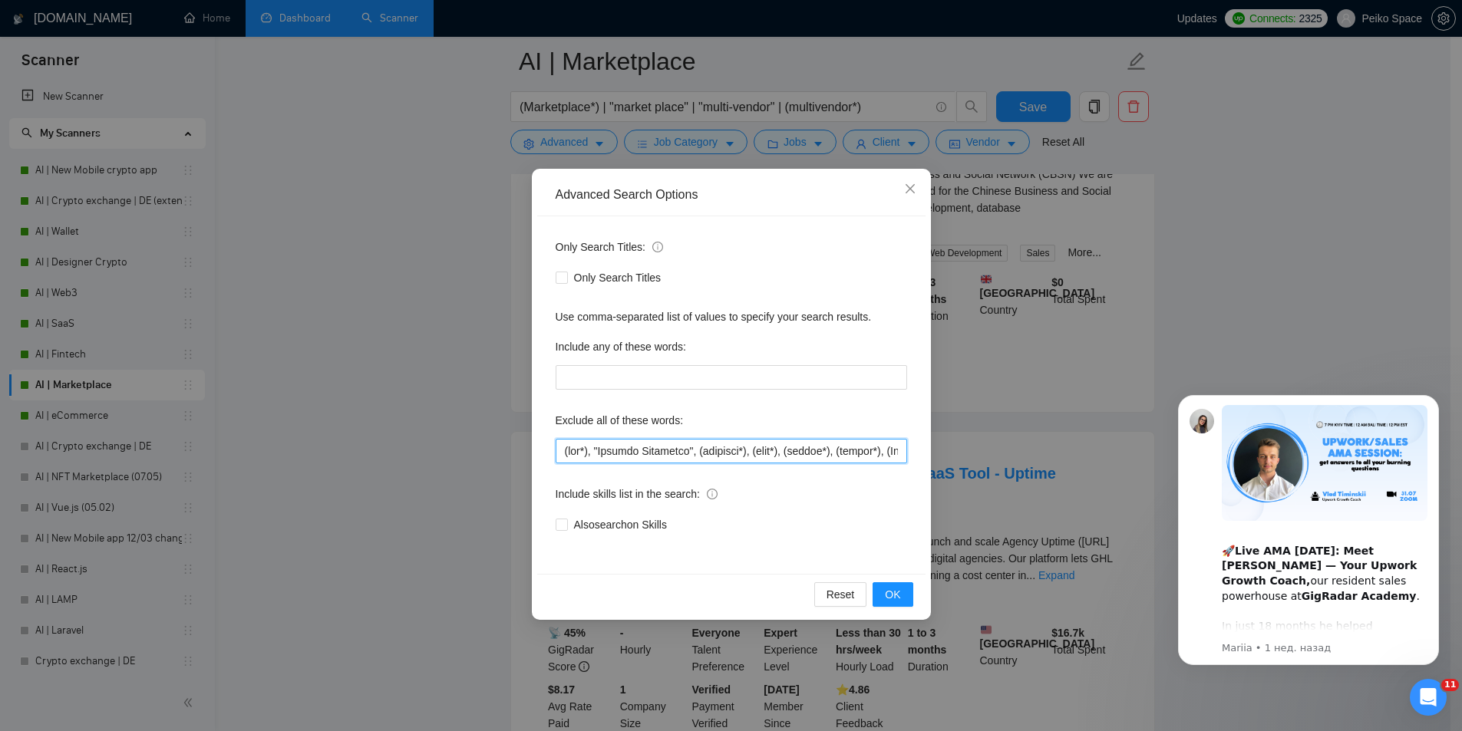
click at [563, 452] on input "text" at bounding box center [732, 451] width 352 height 25
paste input "GoHighLevel"
click at [672, 450] on input "text" at bounding box center [732, 451] width 352 height 25
click at [600, 448] on input "text" at bounding box center [732, 451] width 352 height 25
click at [884, 589] on button "OK" at bounding box center [893, 595] width 40 height 25
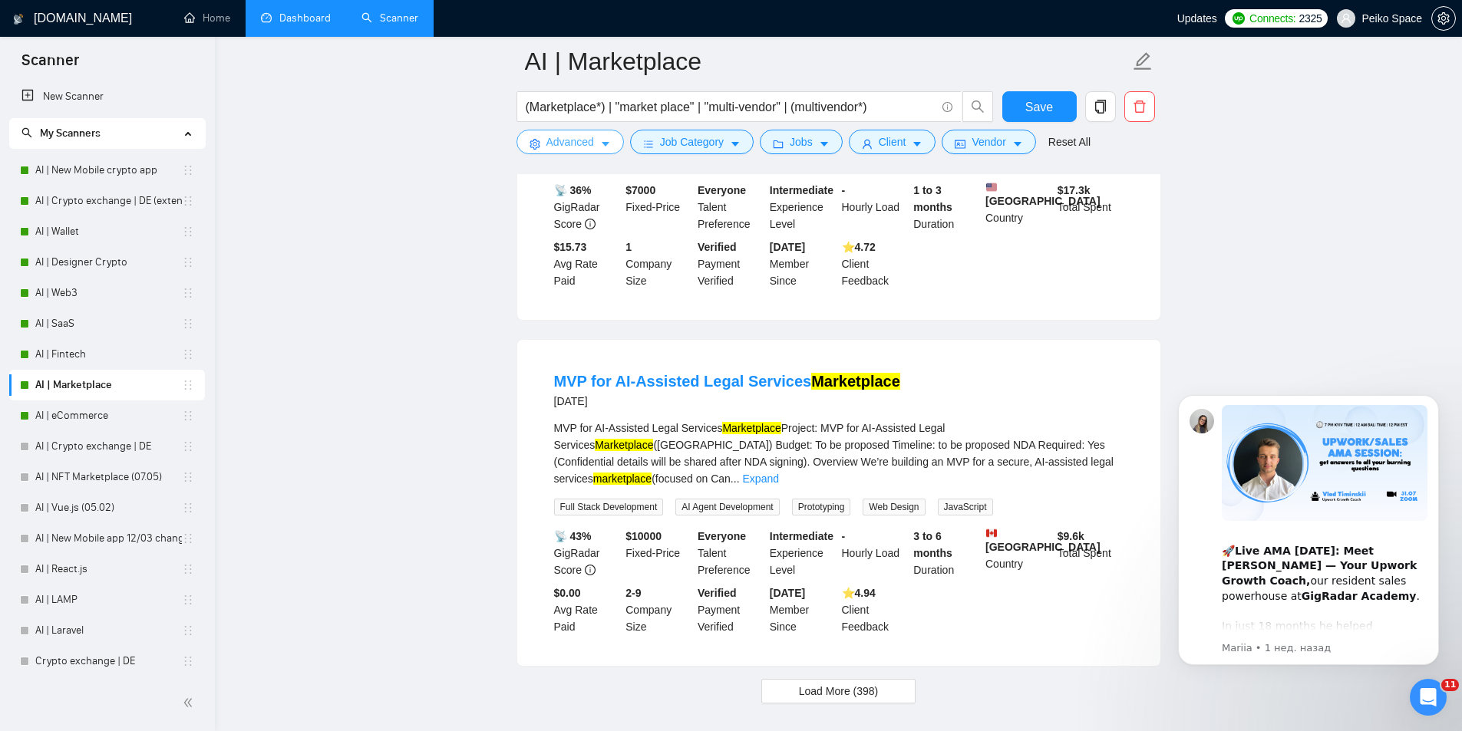
scroll to position [3113, 0]
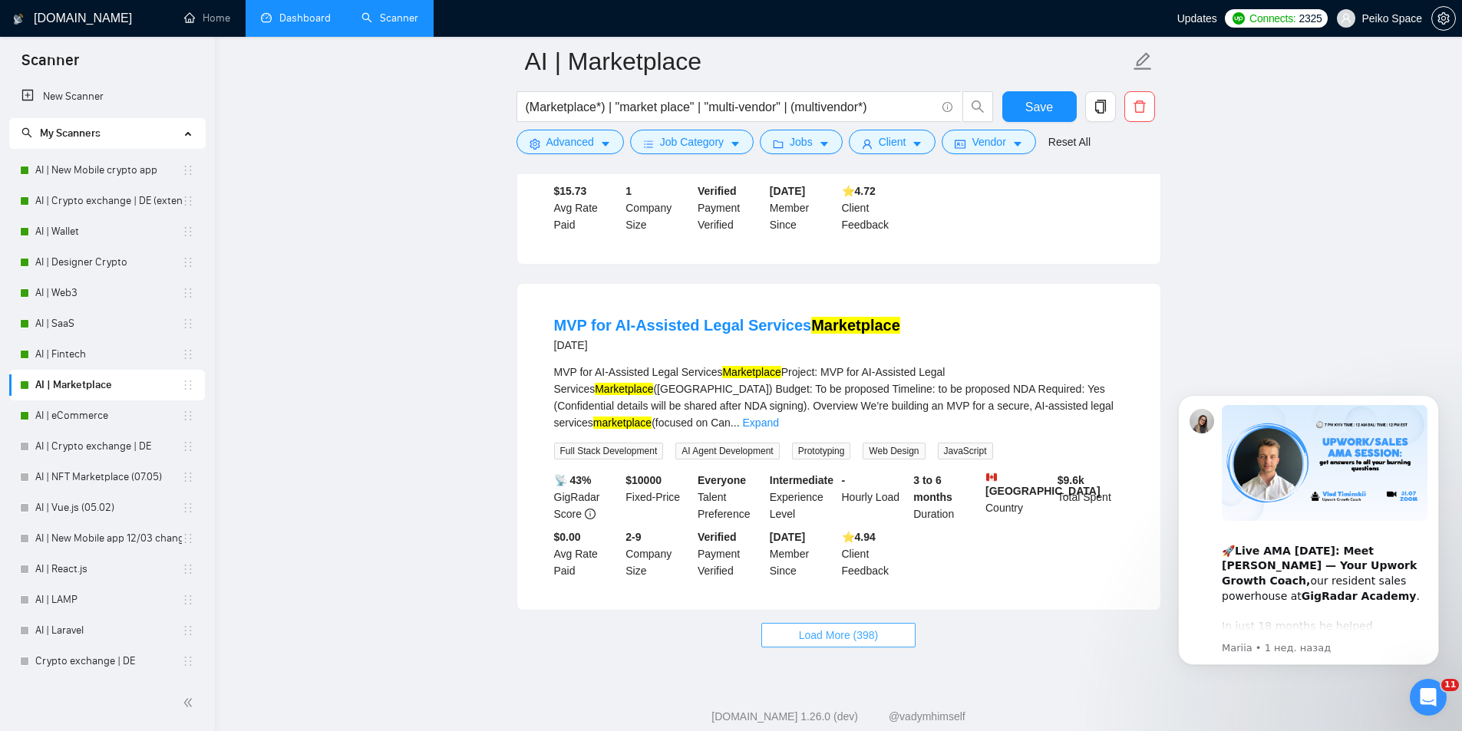
click at [865, 627] on span "Load More (398)" at bounding box center [839, 635] width 80 height 17
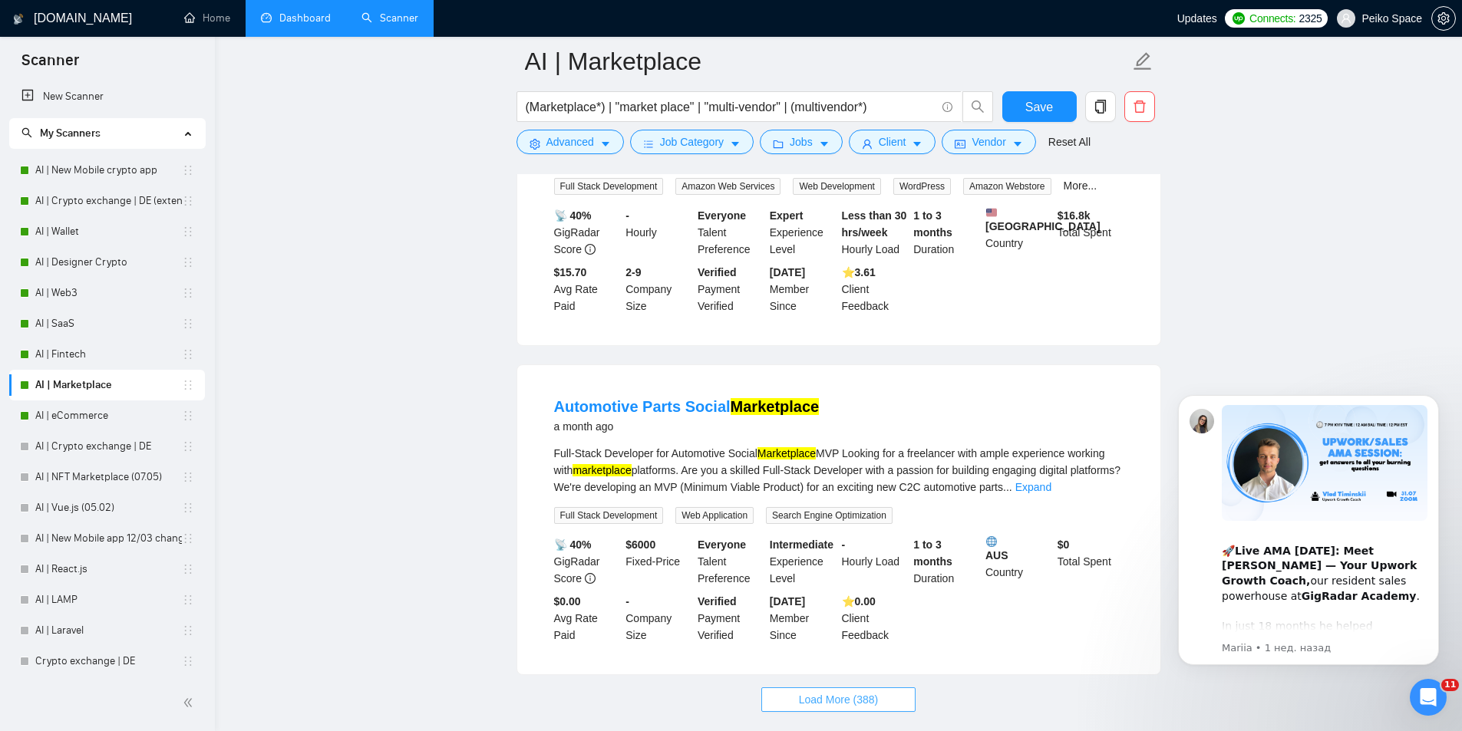
scroll to position [6462, 0]
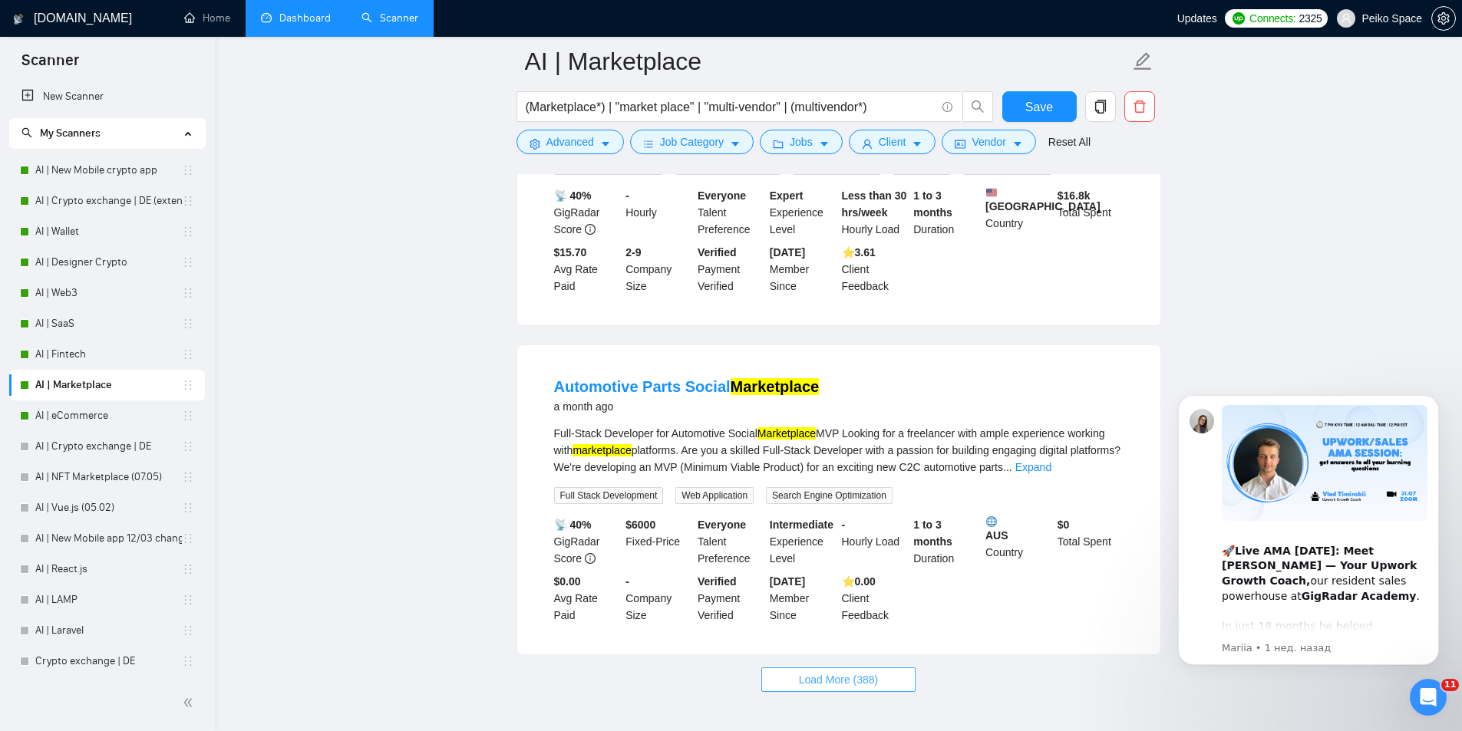
click at [857, 672] on span "Load More (388)" at bounding box center [839, 680] width 80 height 17
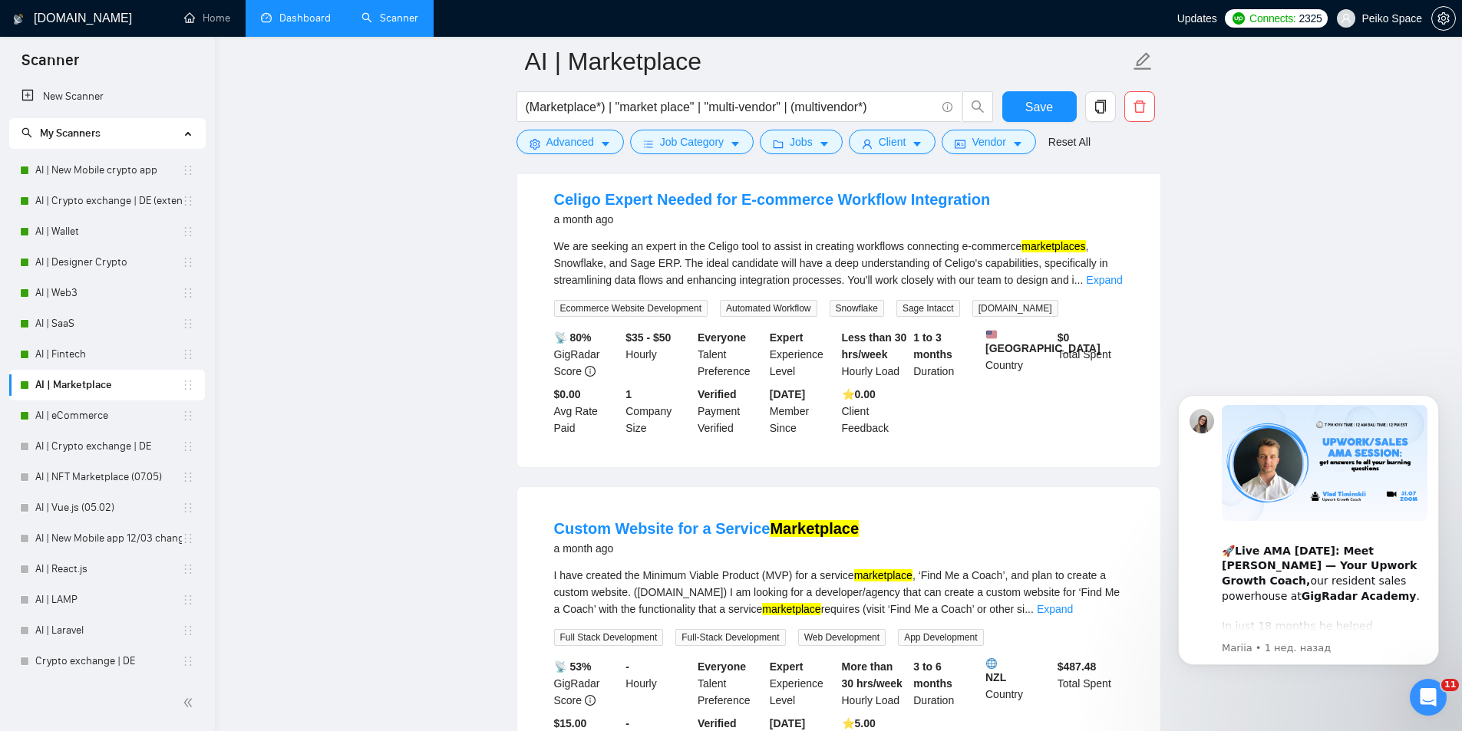
scroll to position [9790, 0]
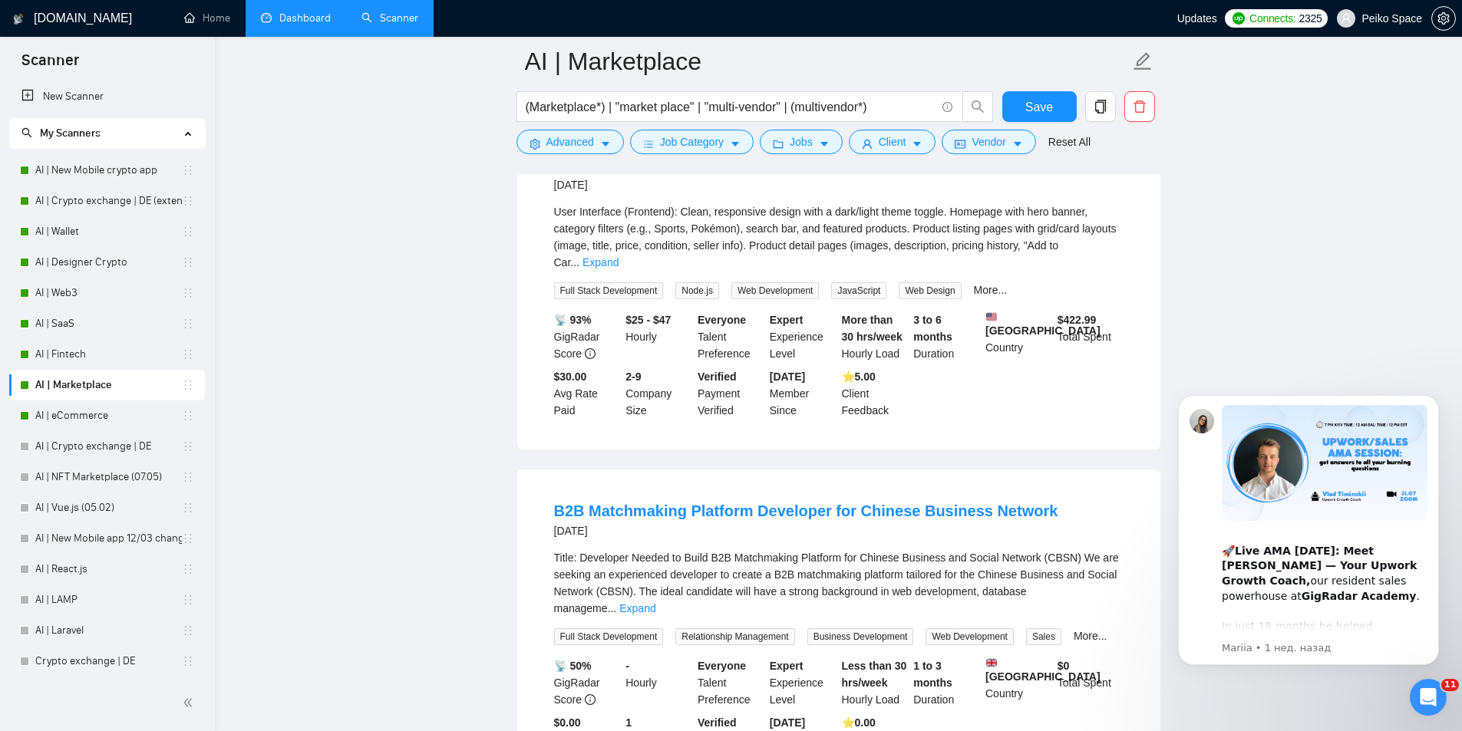
scroll to position [12860, 0]
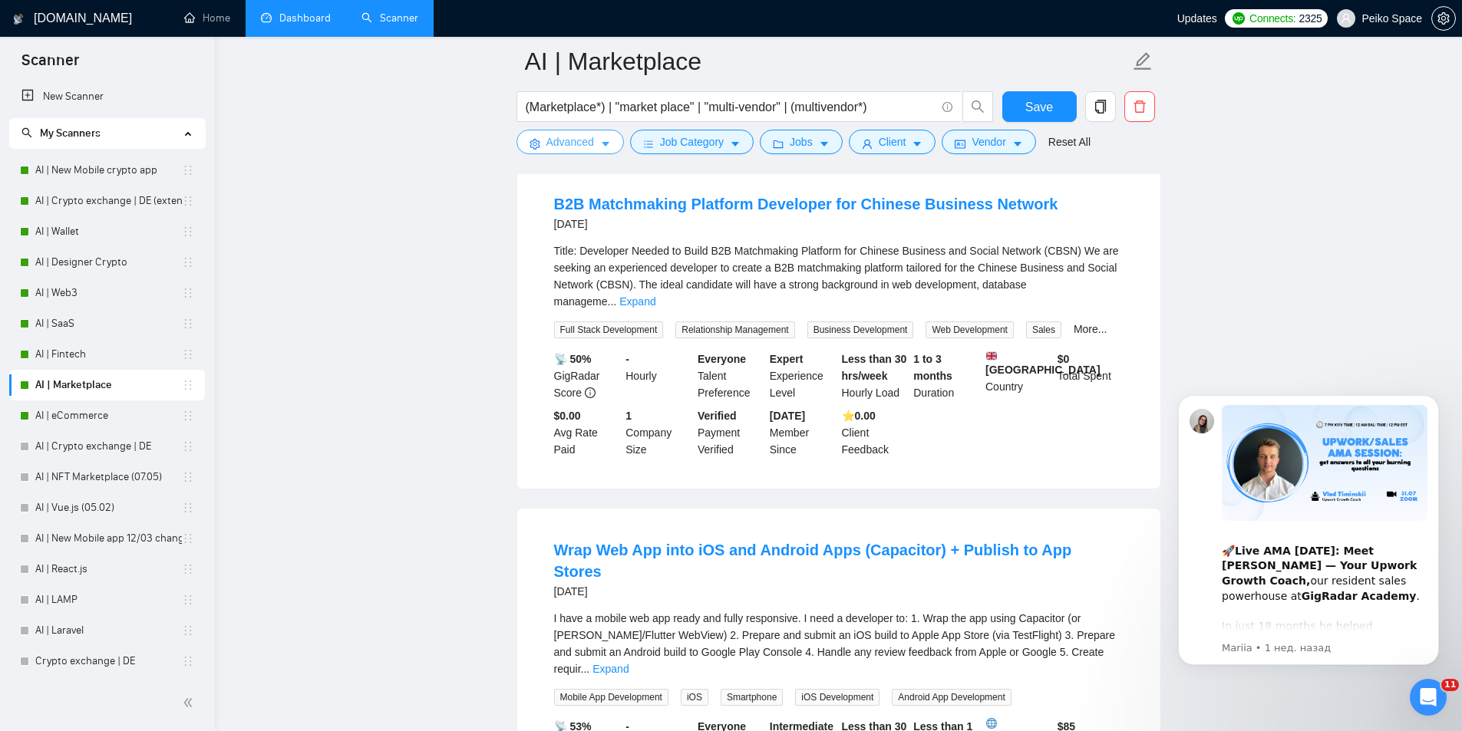
click at [549, 136] on span "Advanced" at bounding box center [570, 142] width 48 height 17
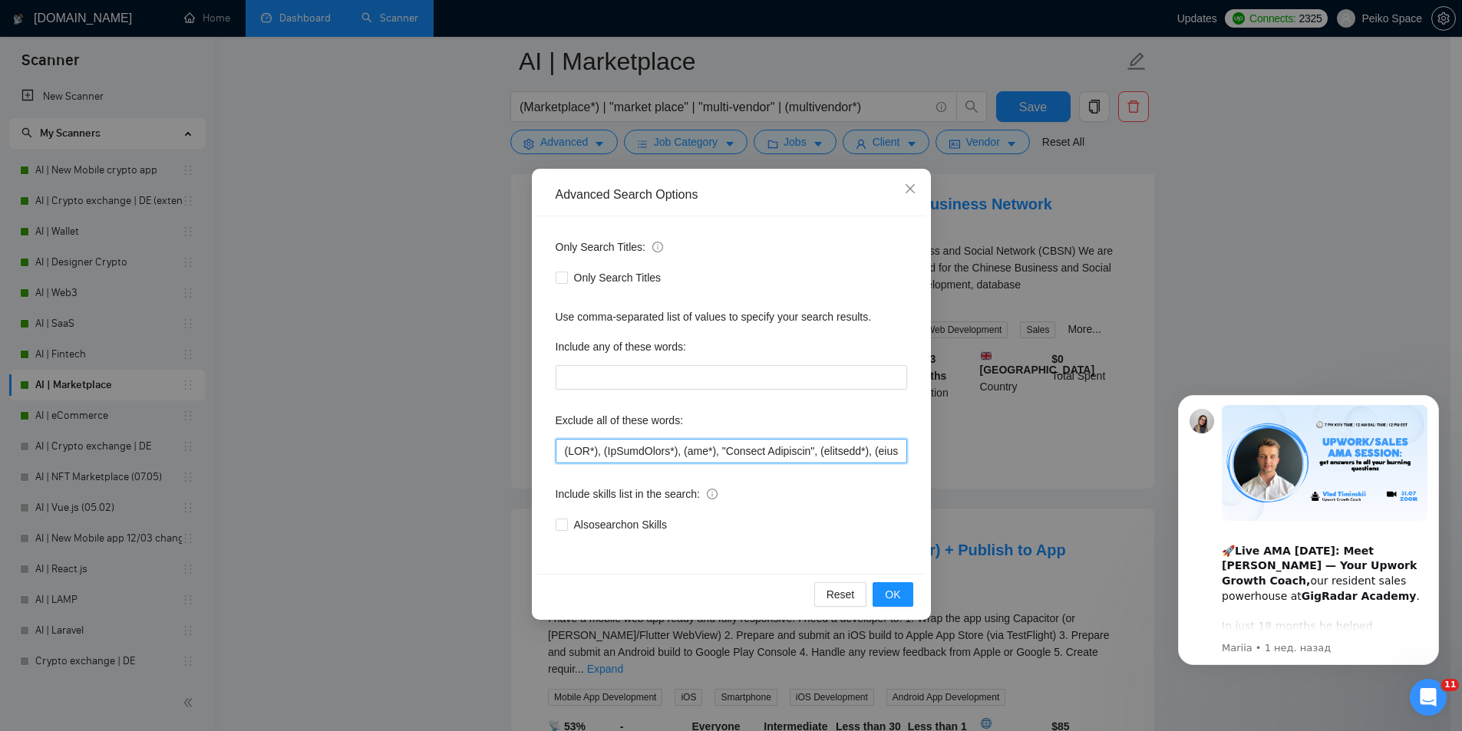
click at [565, 441] on input "text" at bounding box center [732, 451] width 352 height 25
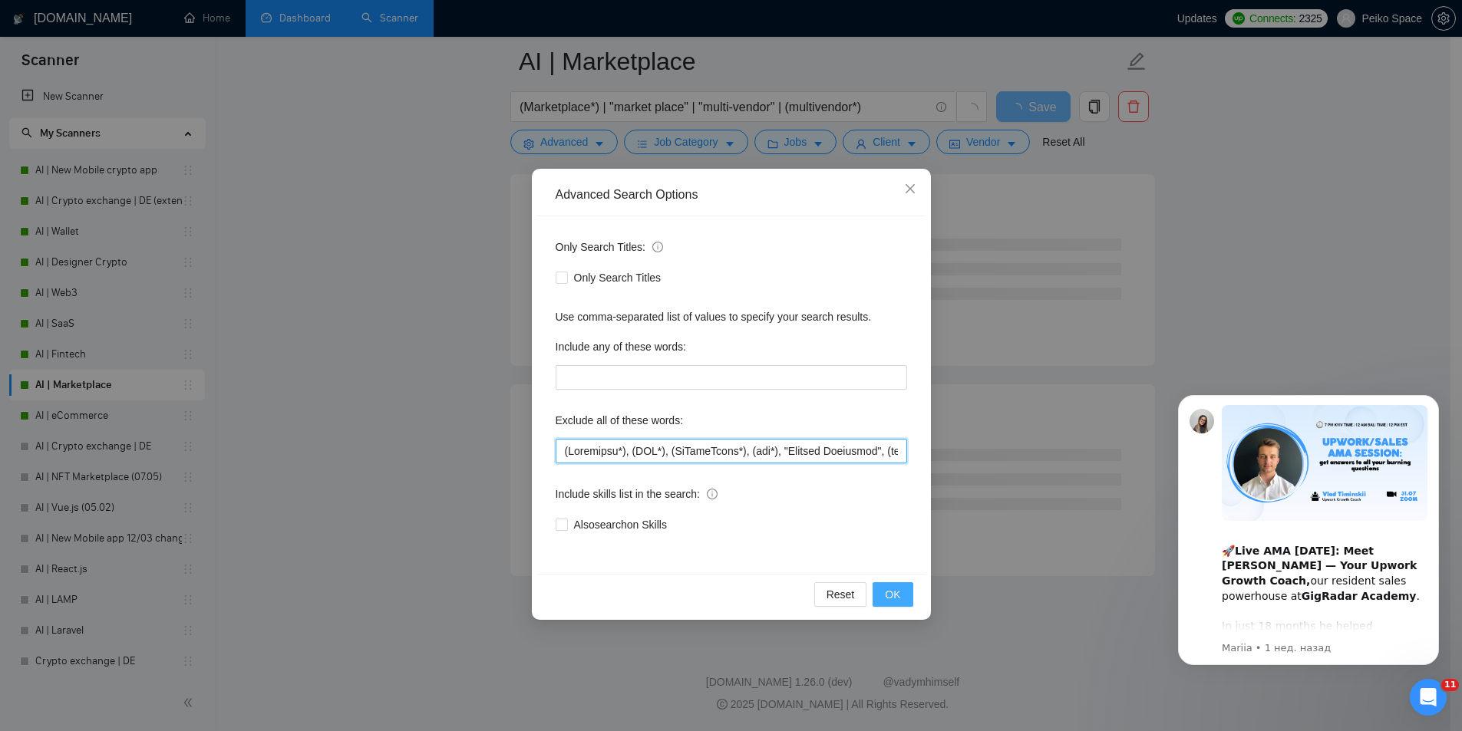
scroll to position [8137, 0]
click at [898, 598] on span "OK" at bounding box center [892, 594] width 15 height 17
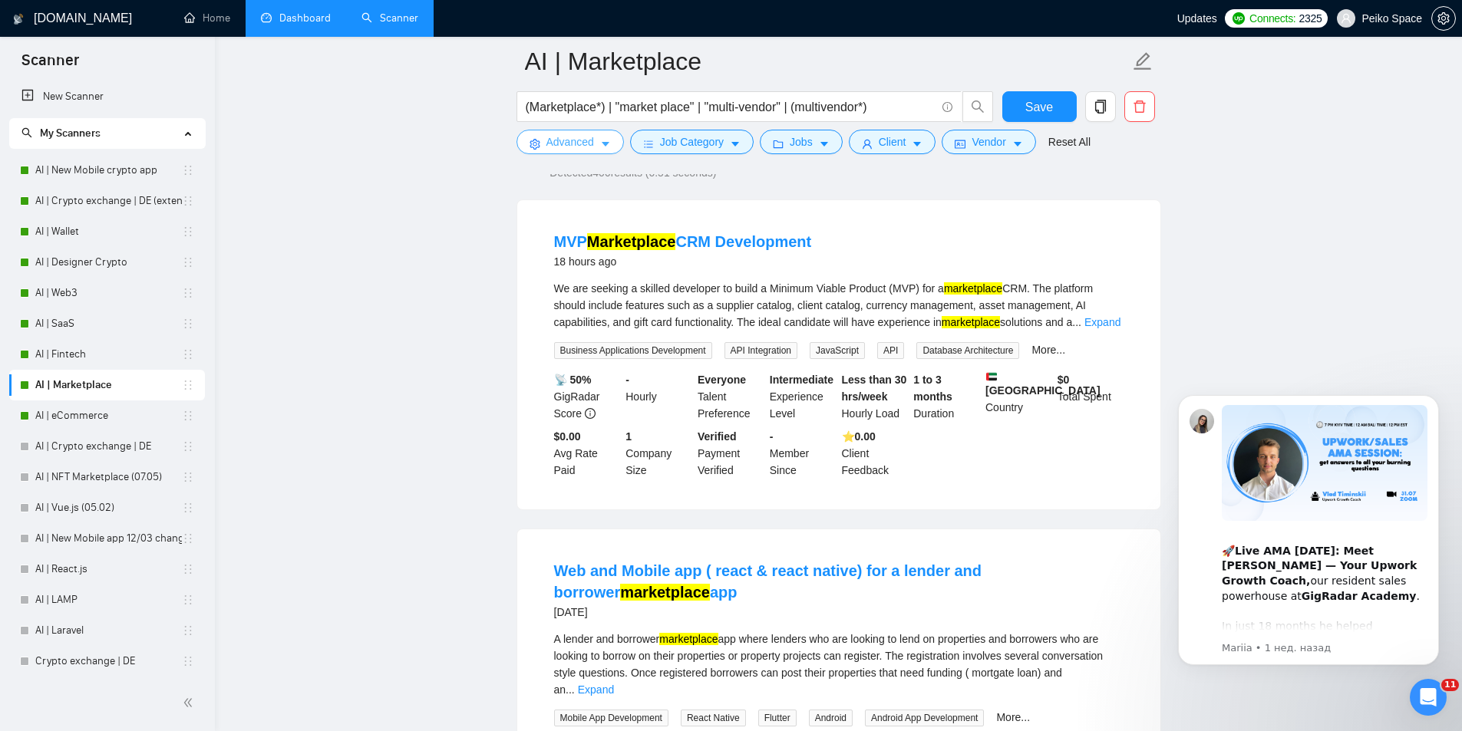
scroll to position [3113, 0]
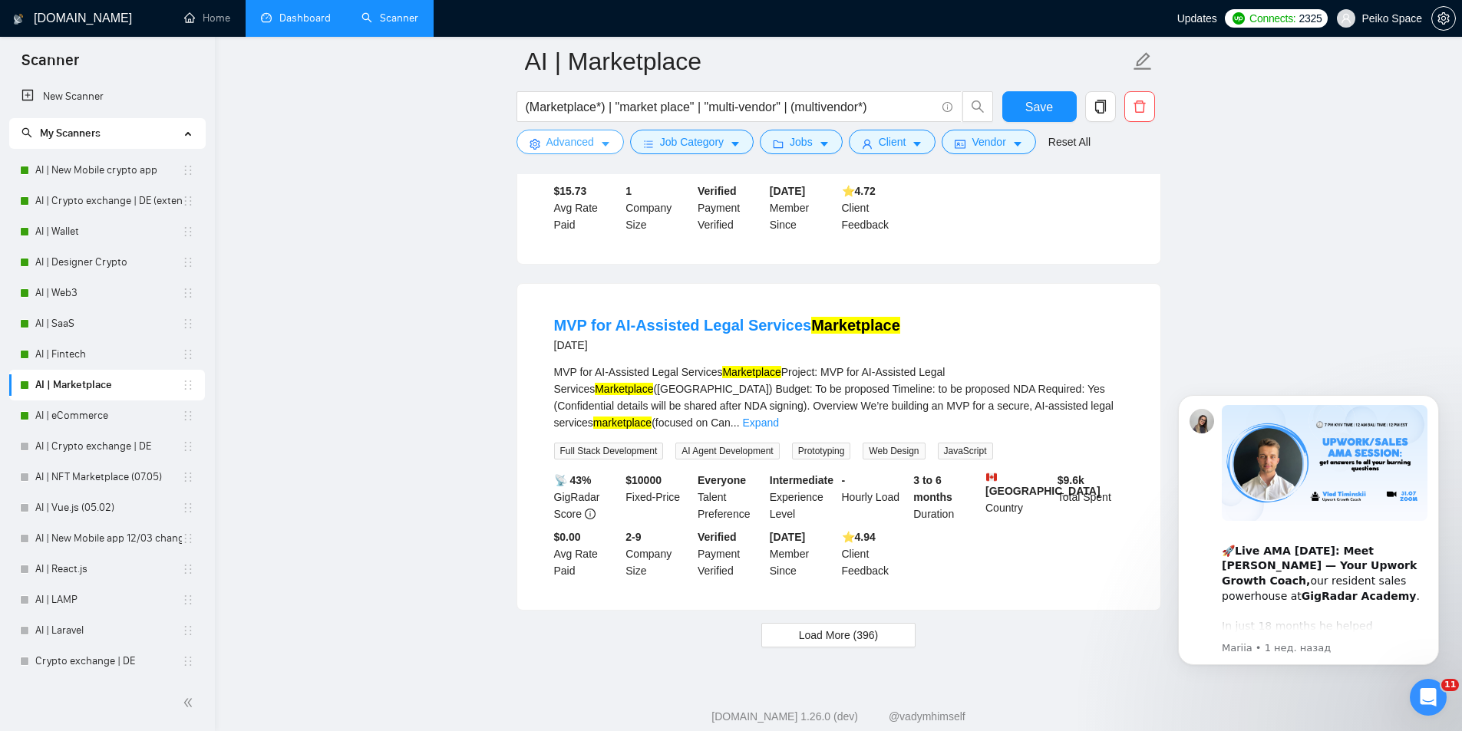
drag, startPoint x: 1473, startPoint y: 448, endPoint x: 214, endPoint y: 315, distance: 1265.8
click at [855, 627] on span "Load More (396)" at bounding box center [839, 635] width 80 height 17
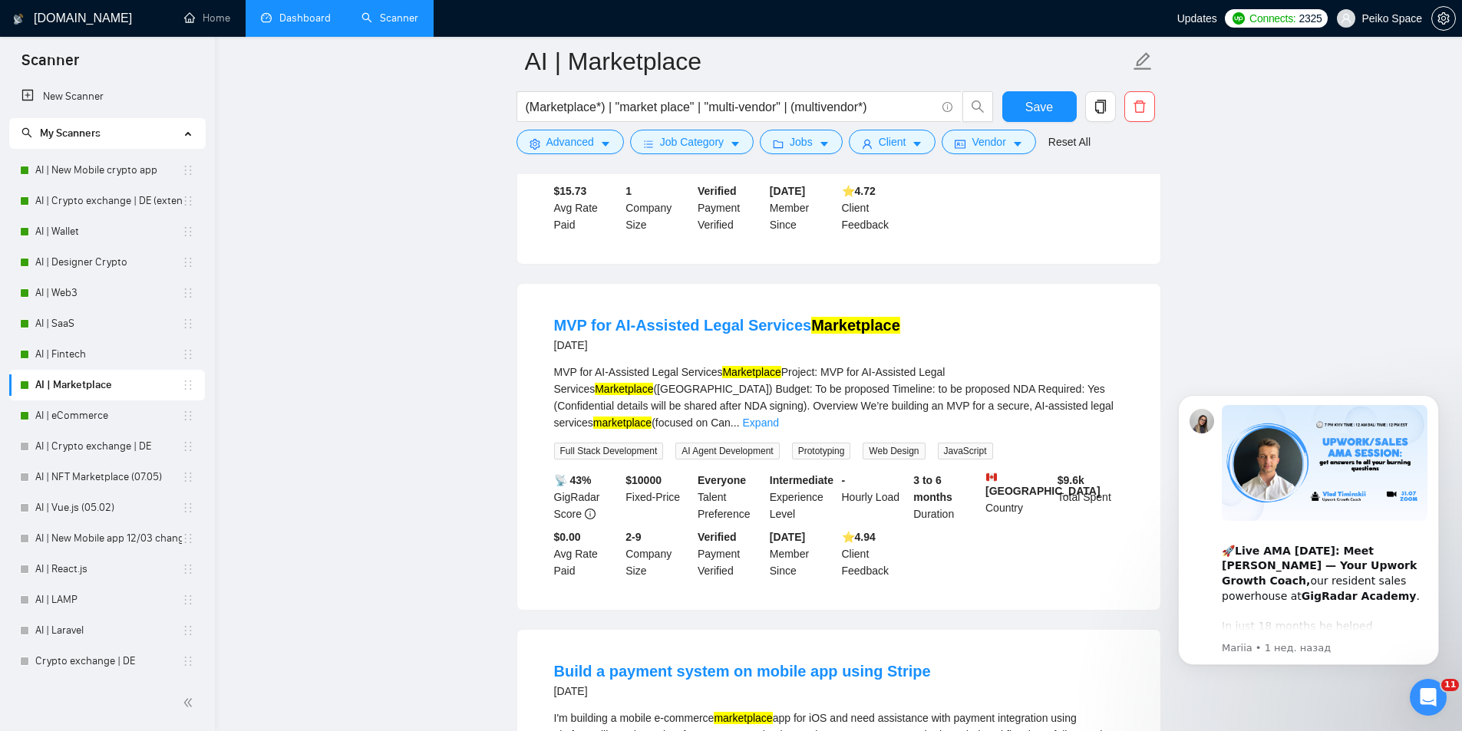
drag, startPoint x: 381, startPoint y: 329, endPoint x: 405, endPoint y: 338, distance: 25.5
click at [381, 329] on main "AI | Marketplace (Marketplace*) | "market place" | "multi-vendor" | (multivendo…" at bounding box center [838, 494] width 1198 height 7093
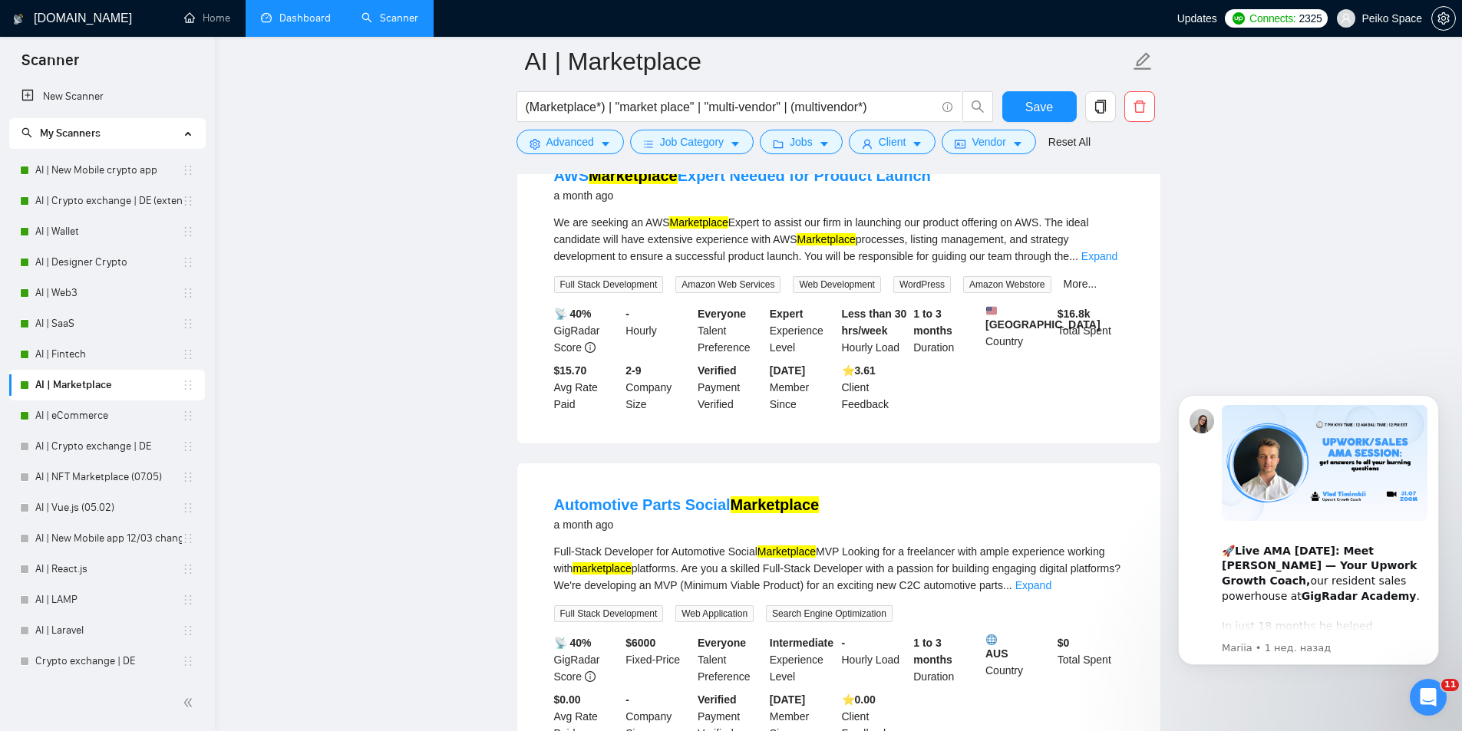
scroll to position [6462, 0]
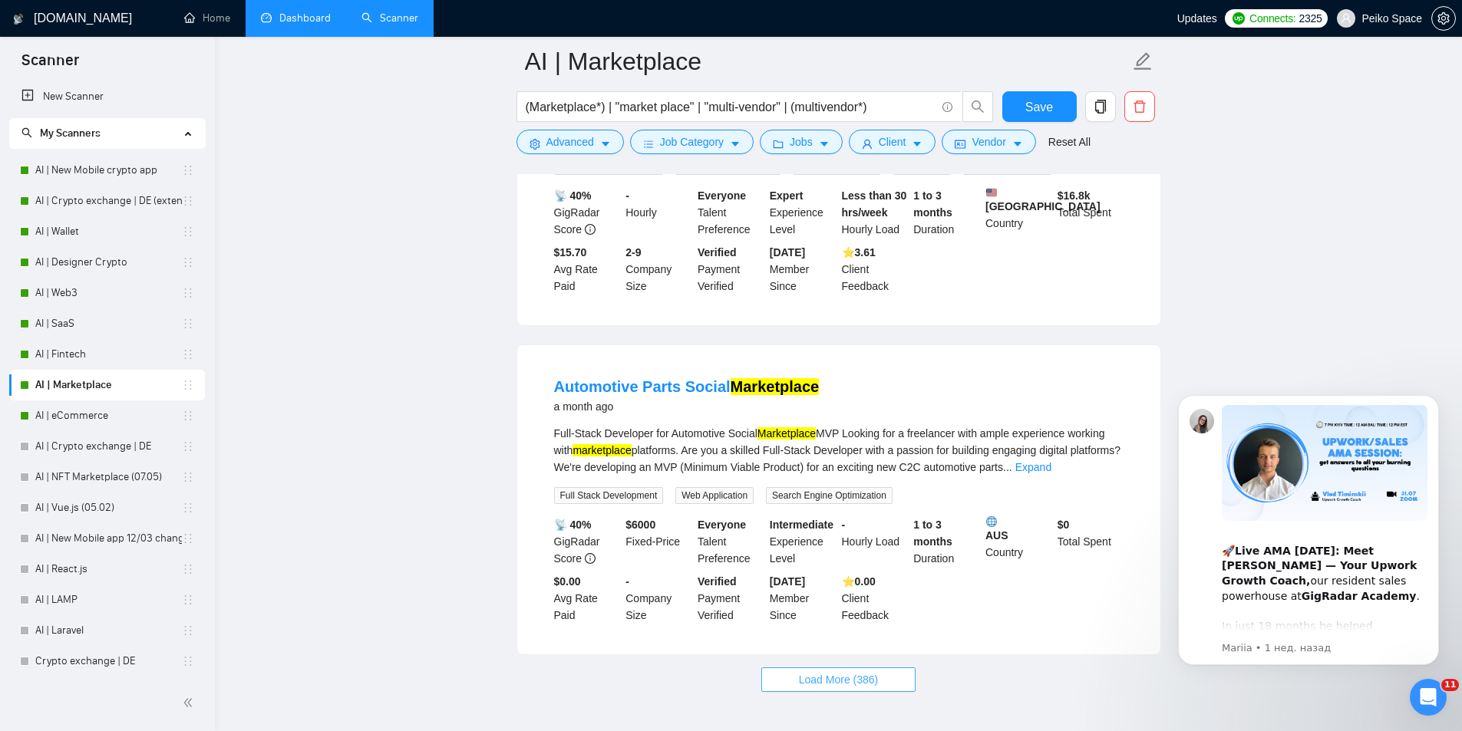
click at [827, 672] on span "Load More (386)" at bounding box center [839, 680] width 80 height 17
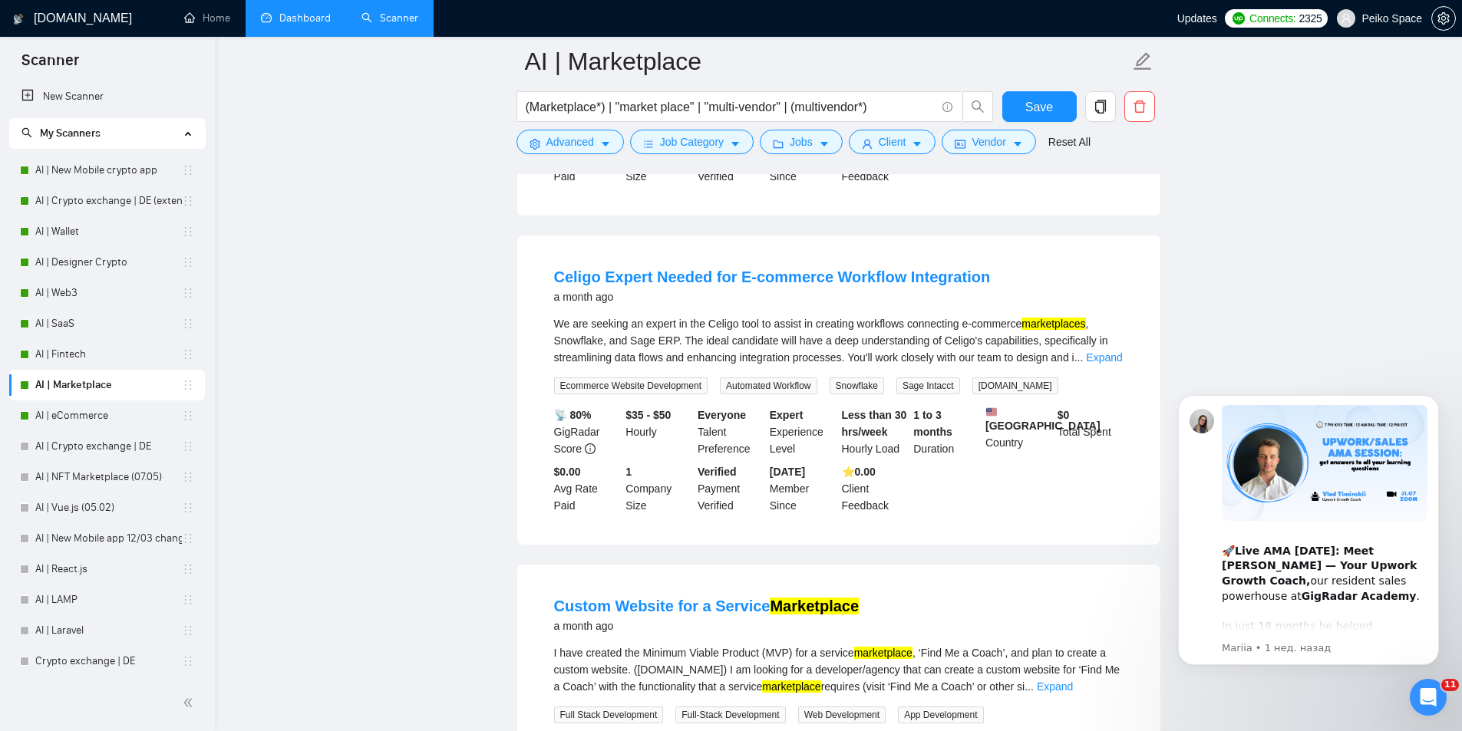
scroll to position [9483, 0]
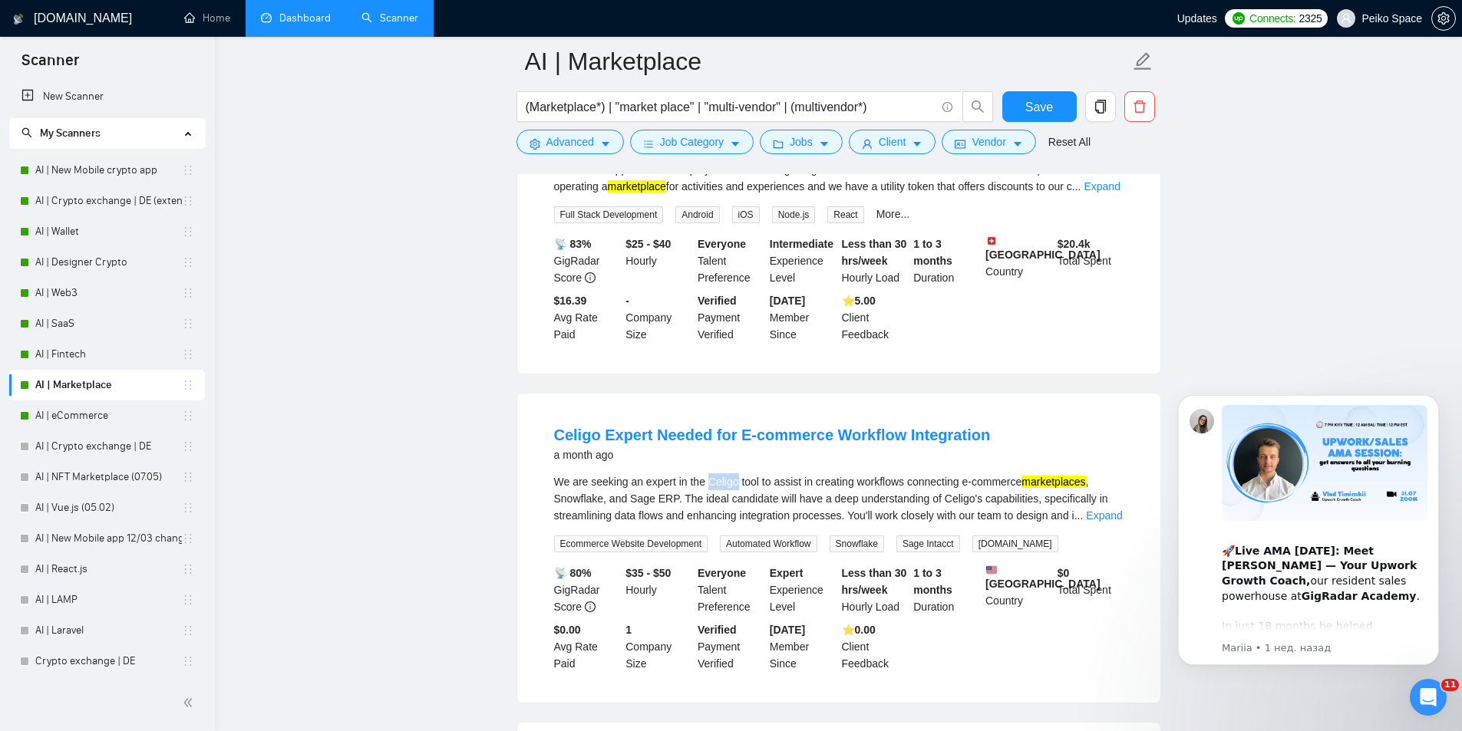
drag, startPoint x: 708, startPoint y: 321, endPoint x: 734, endPoint y: 322, distance: 25.4
click at [734, 474] on div "We are seeking an expert in the Celigo tool to assist in creating workflows con…" at bounding box center [838, 499] width 569 height 51
drag, startPoint x: 670, startPoint y: 338, endPoint x: 706, endPoint y: 322, distance: 39.5
click at [706, 474] on div "We are seeking an expert in the Celigo tool to assist in creating workflows con…" at bounding box center [838, 499] width 569 height 51
copy div "Celigo tool to assist in creating workflows connecting e-commerce marketplaces …"
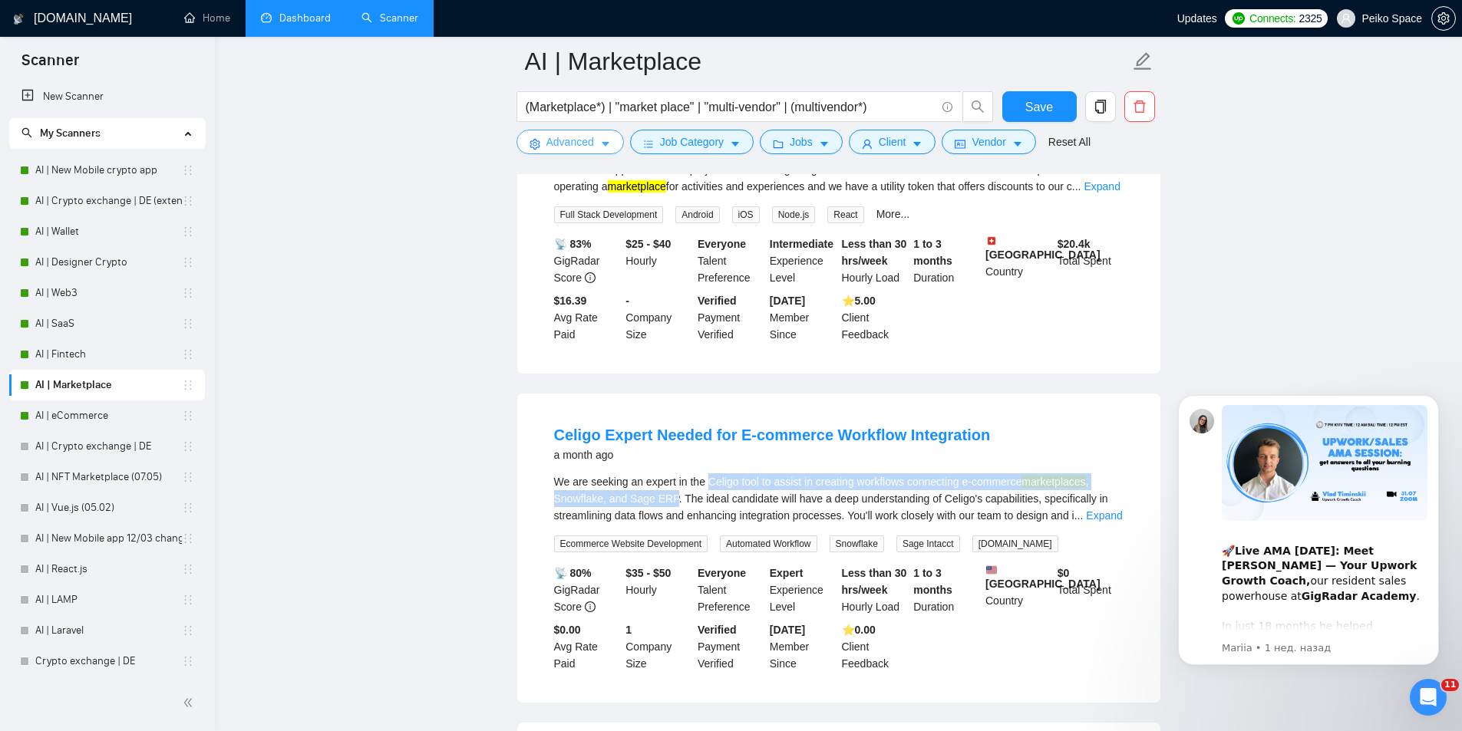
click at [536, 145] on icon "setting" at bounding box center [535, 144] width 10 height 11
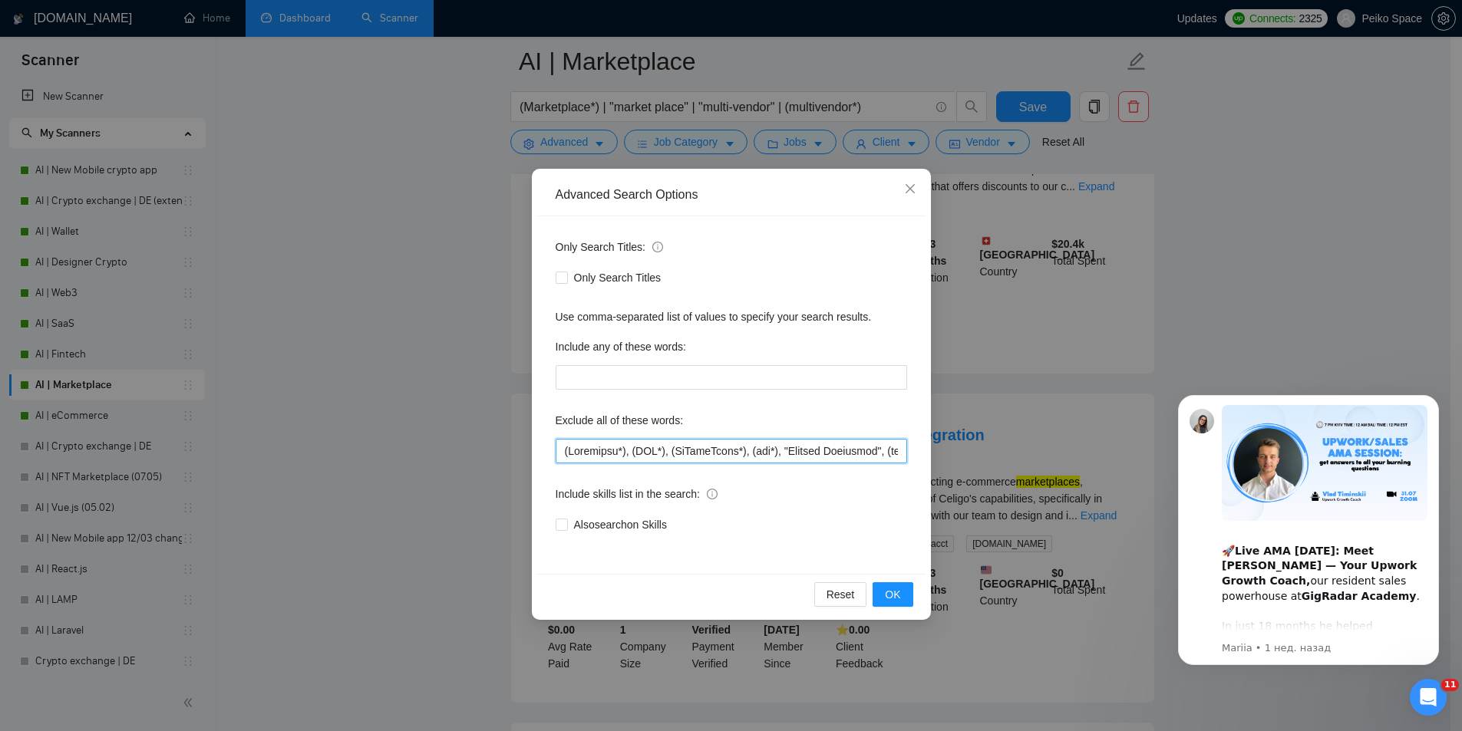
click at [566, 449] on input "text" at bounding box center [732, 451] width 352 height 25
paste input "(Celigo*), (Snowflake*), (Sage*)"
type input "(Celigo*), (Snowflake*), (Sage*), (Capacitor*), (GHL*), (GoHighLevel*), (gam*),…"
click at [889, 592] on span "OK" at bounding box center [892, 594] width 15 height 17
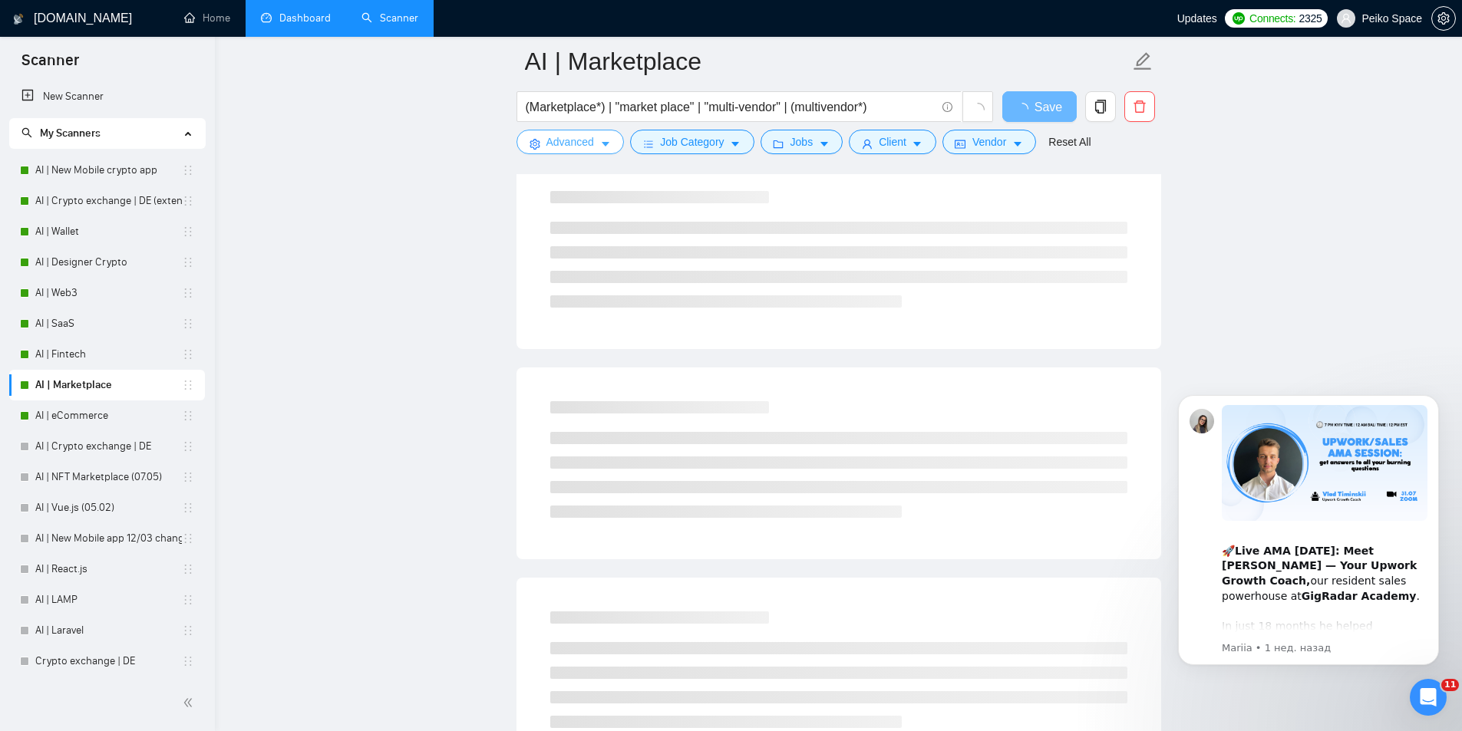
scroll to position [0, 0]
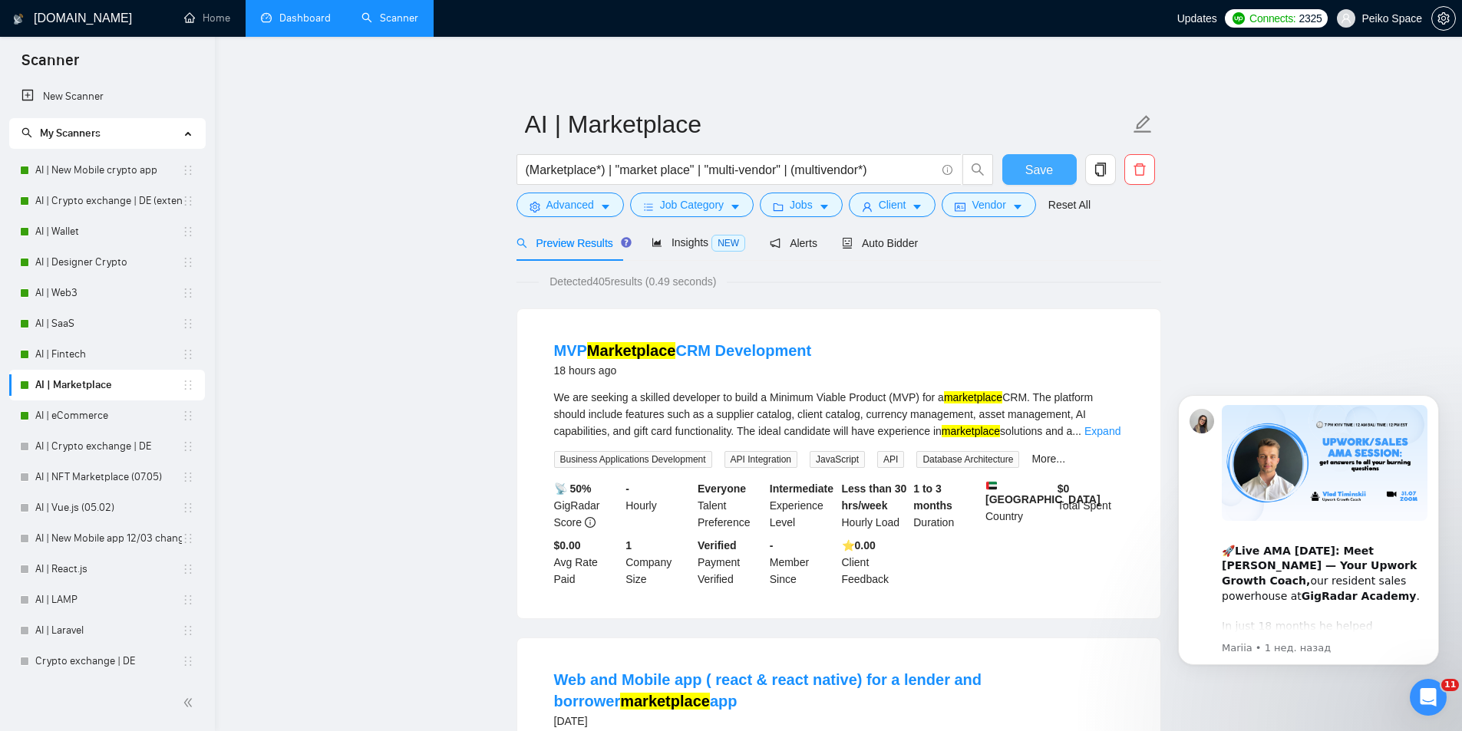
click at [1019, 170] on button "Save" at bounding box center [1039, 169] width 74 height 31
click at [92, 409] on link "AI | eCommerce" at bounding box center [108, 416] width 147 height 31
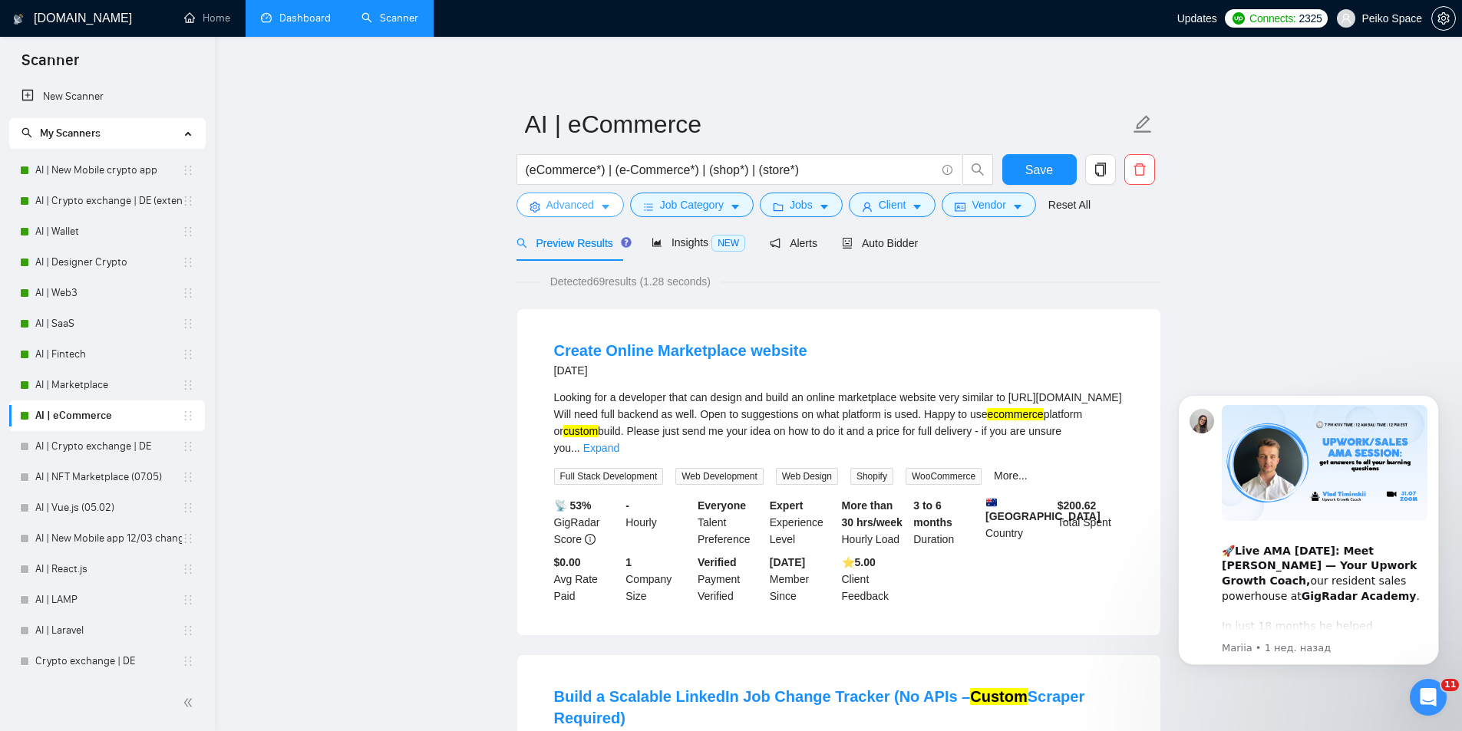
click at [573, 214] on button "Advanced" at bounding box center [570, 205] width 107 height 25
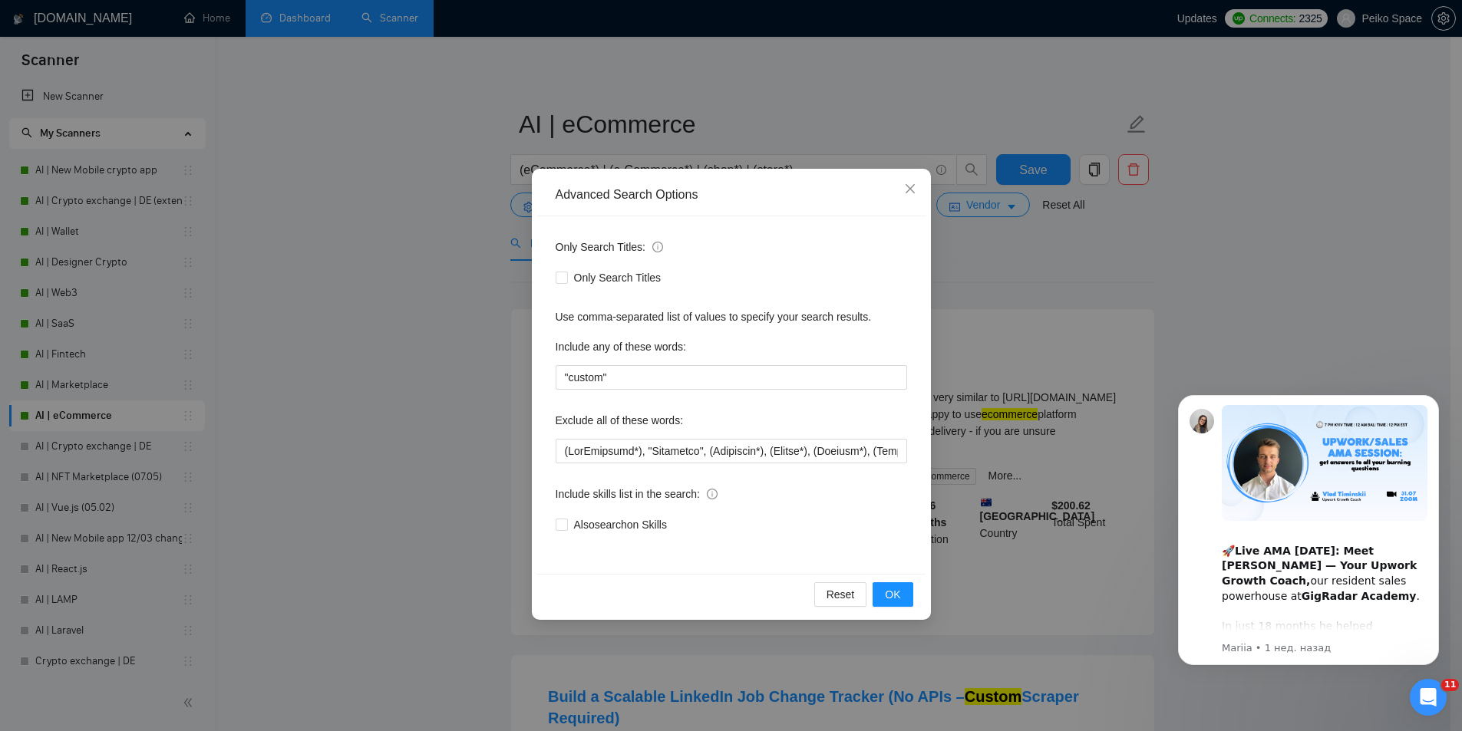
click at [435, 380] on div "Advanced Search Options Only Search Titles: Only Search Titles Use comma-separa…" at bounding box center [731, 365] width 1462 height 731
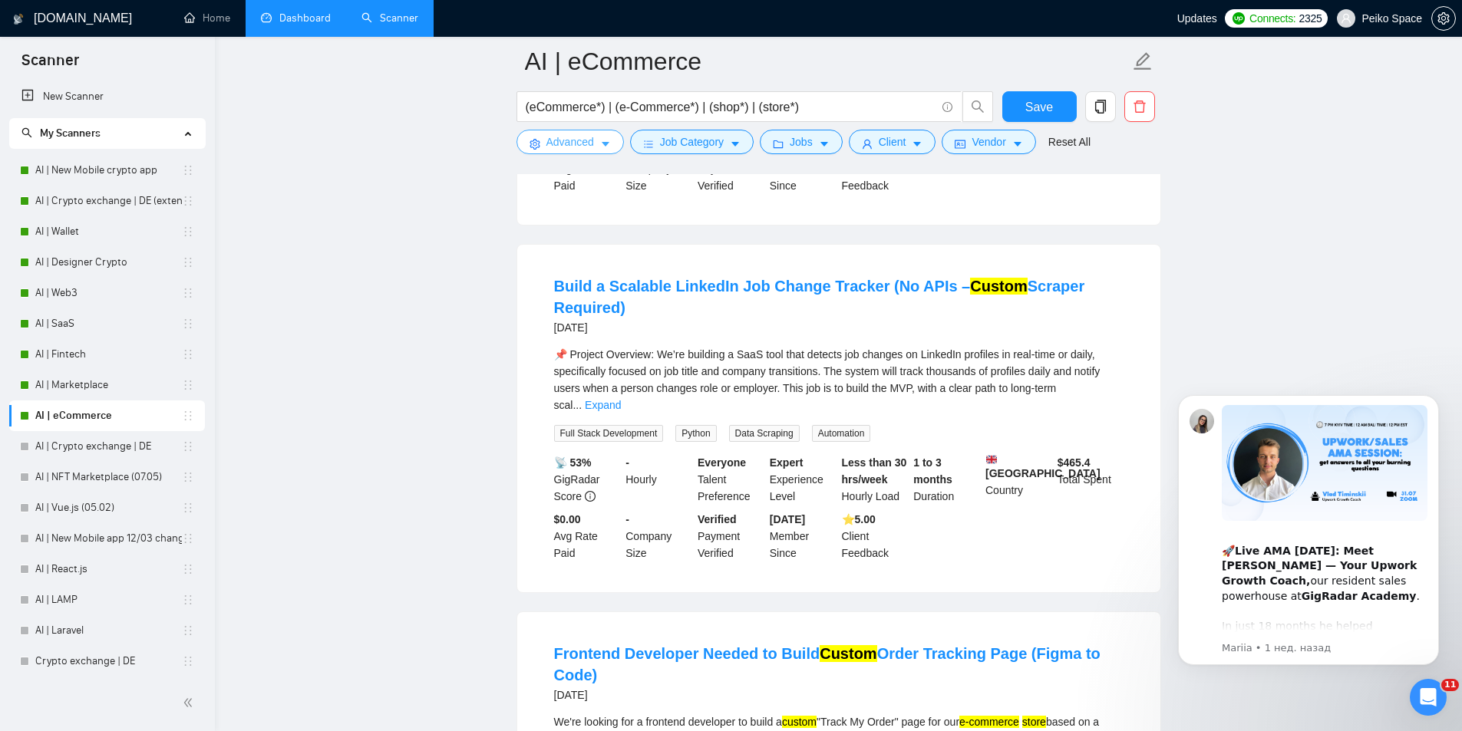
scroll to position [307, 0]
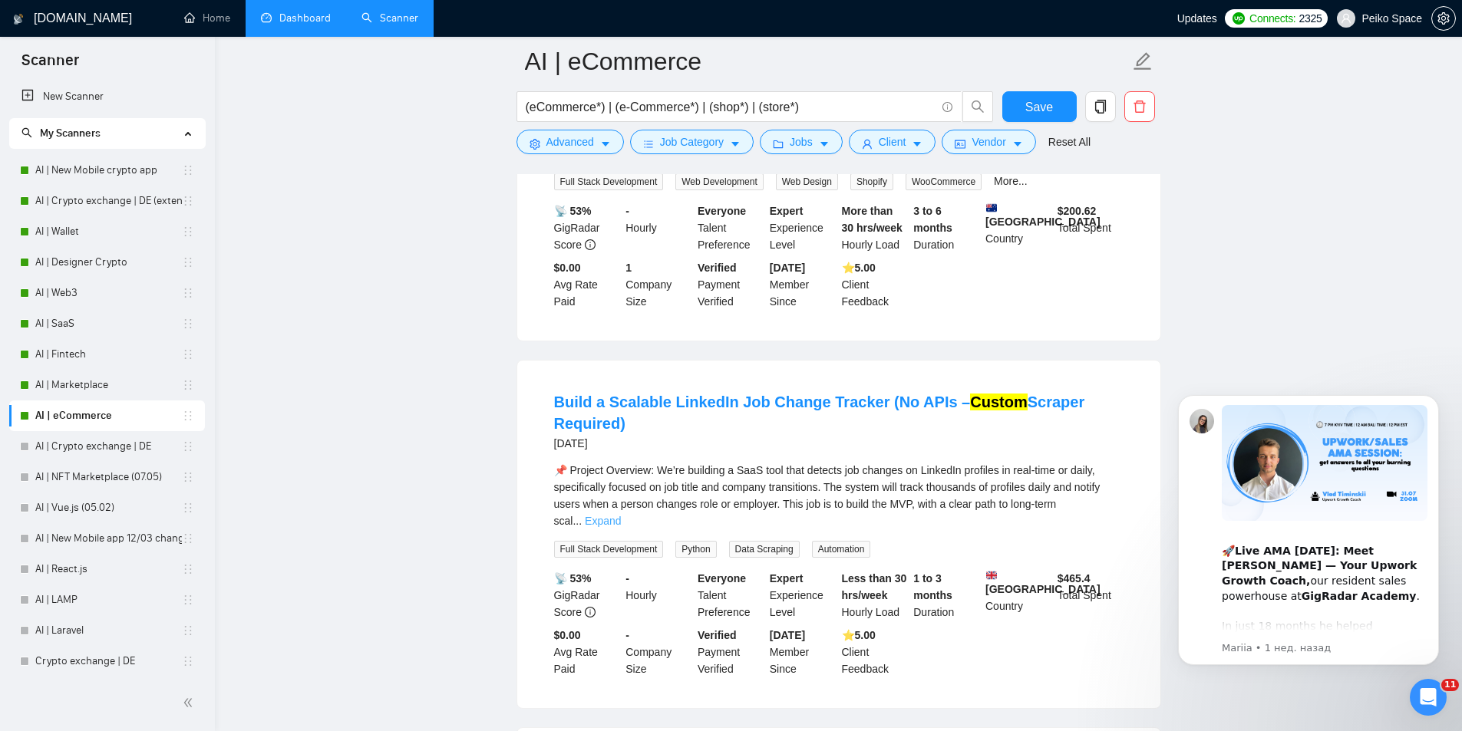
click at [621, 515] on link "Expand" at bounding box center [603, 521] width 36 height 12
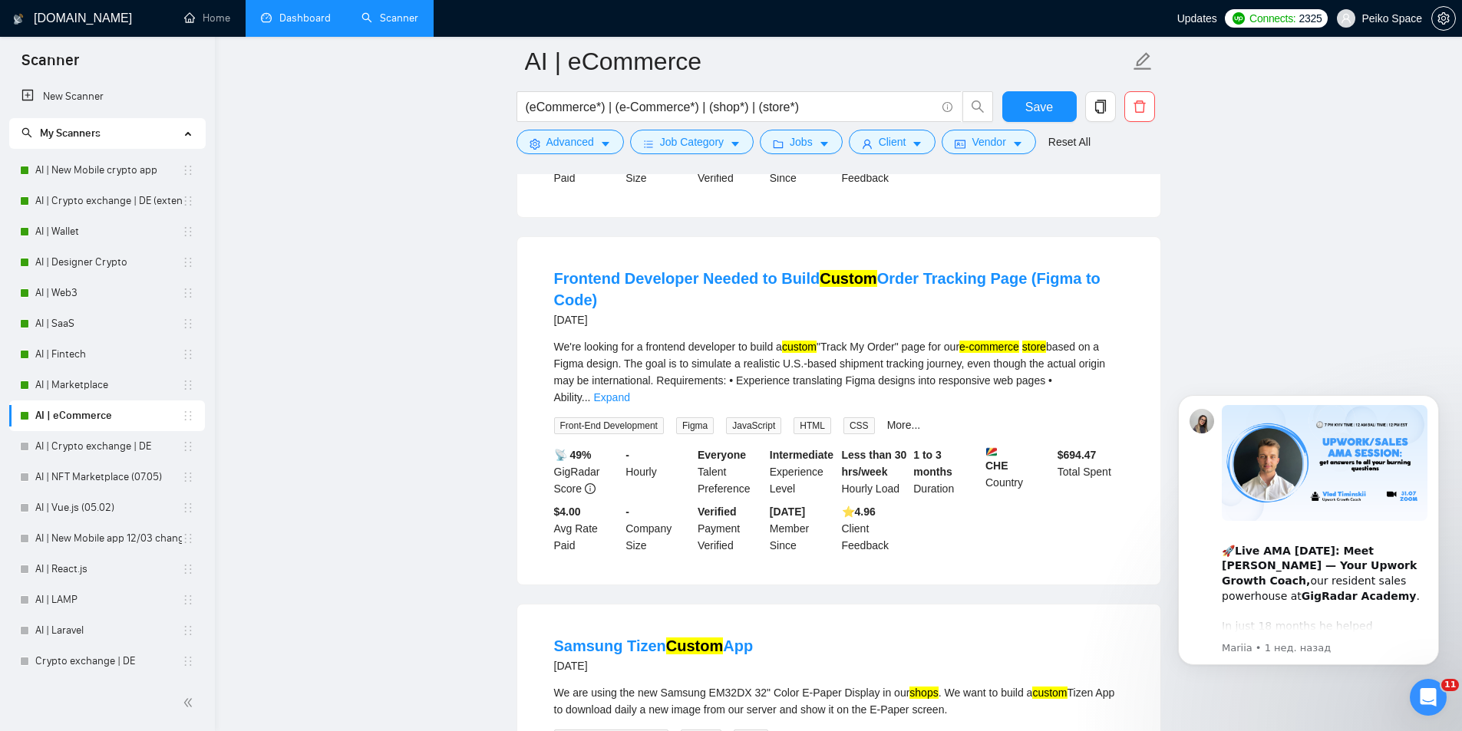
scroll to position [1151, 0]
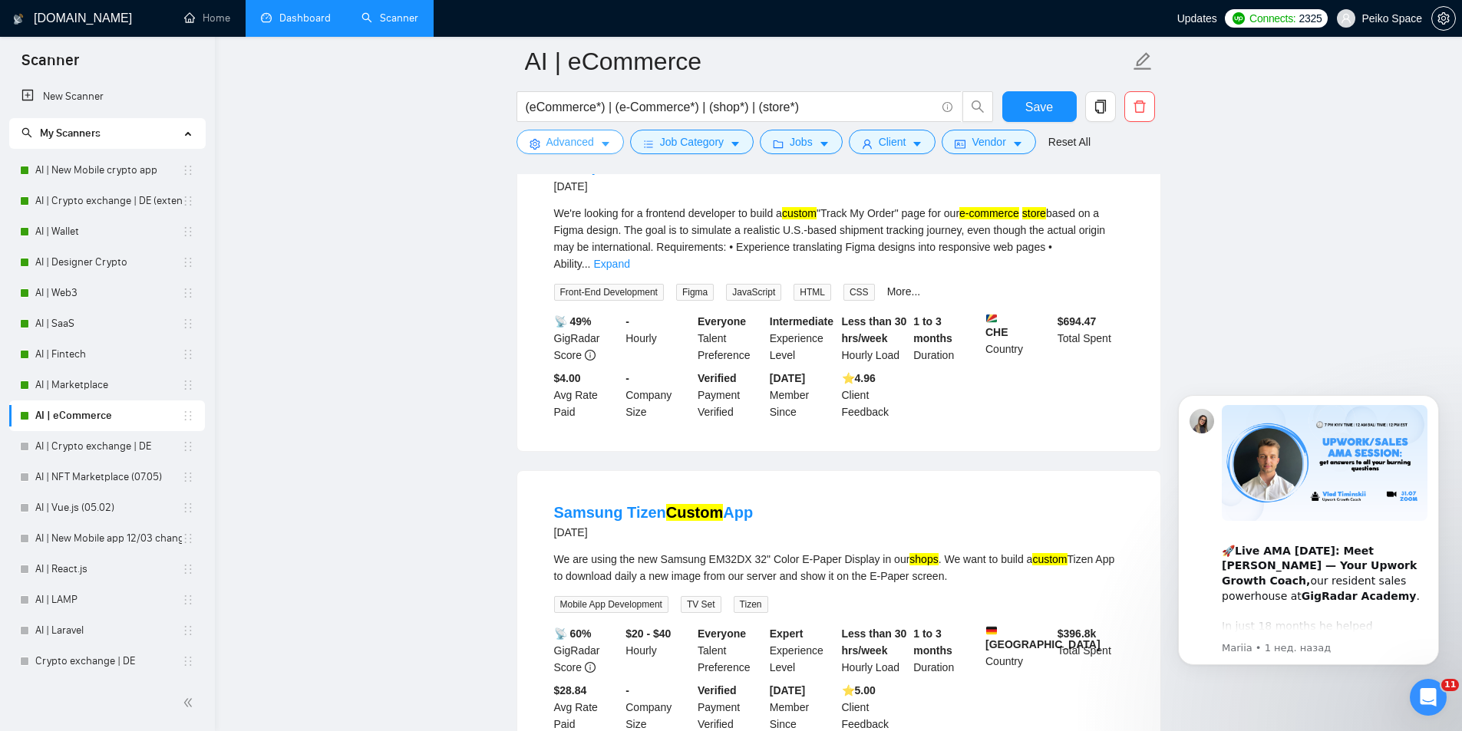
click at [582, 133] on button "Advanced" at bounding box center [570, 142] width 107 height 25
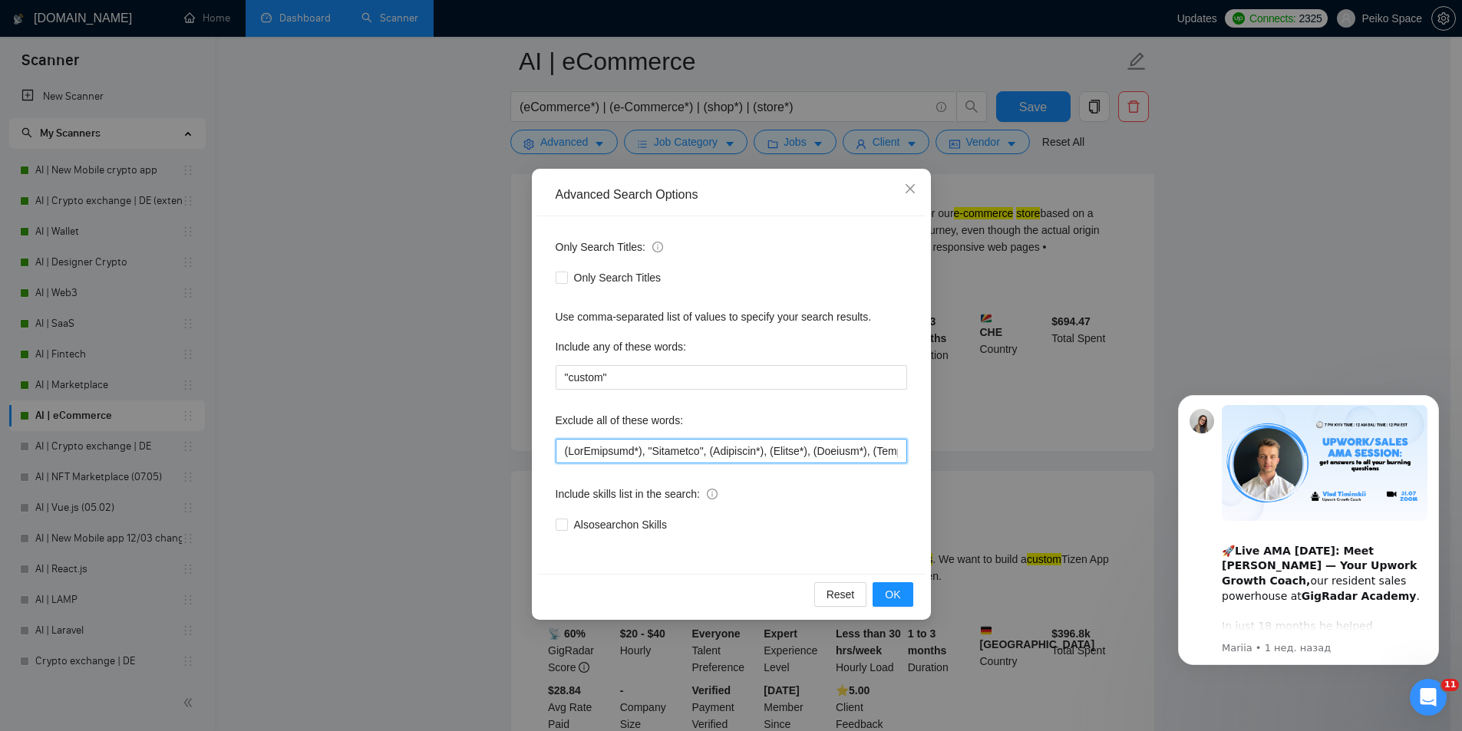
click at [563, 450] on input "text" at bounding box center [732, 451] width 352 height 25
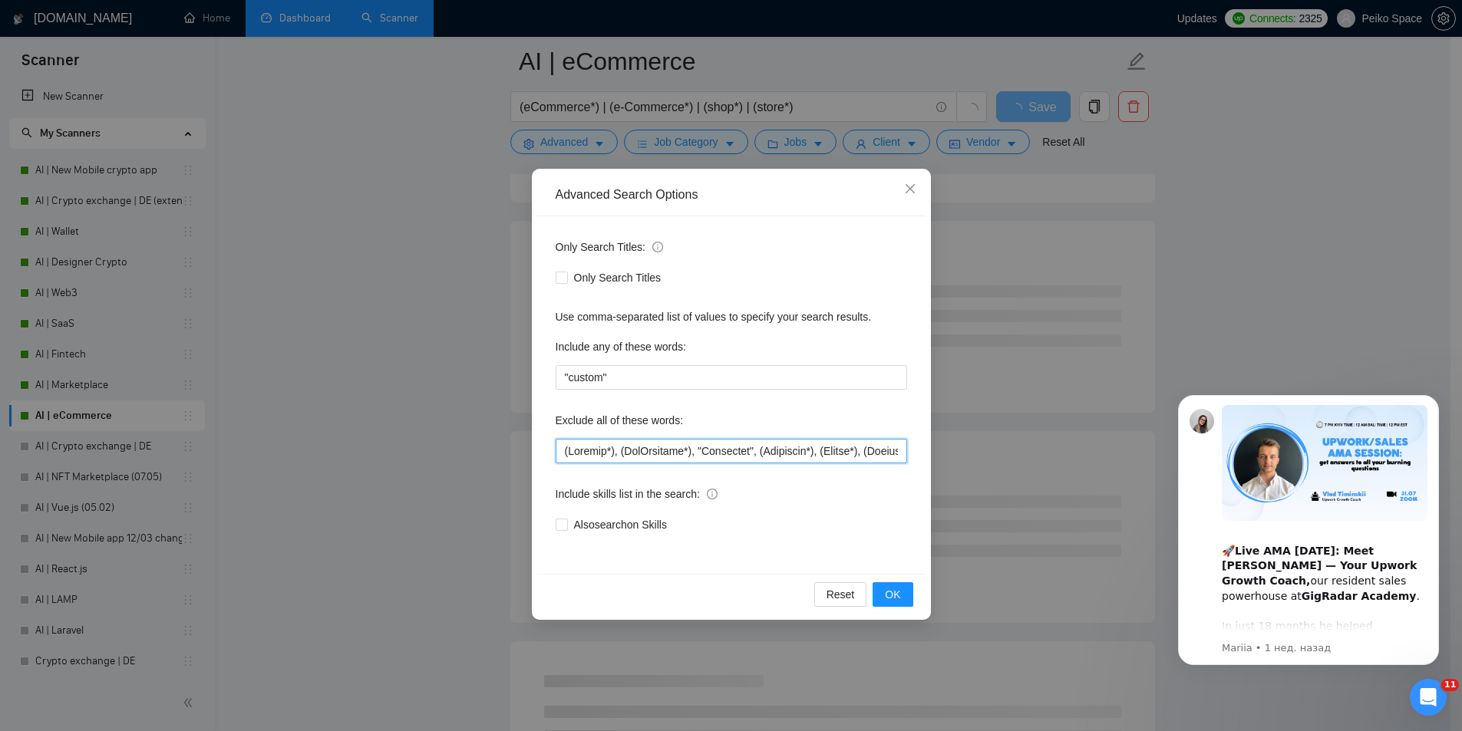
click at [579, 451] on input "text" at bounding box center [732, 451] width 352 height 25
click at [887, 591] on span "OK" at bounding box center [892, 594] width 15 height 17
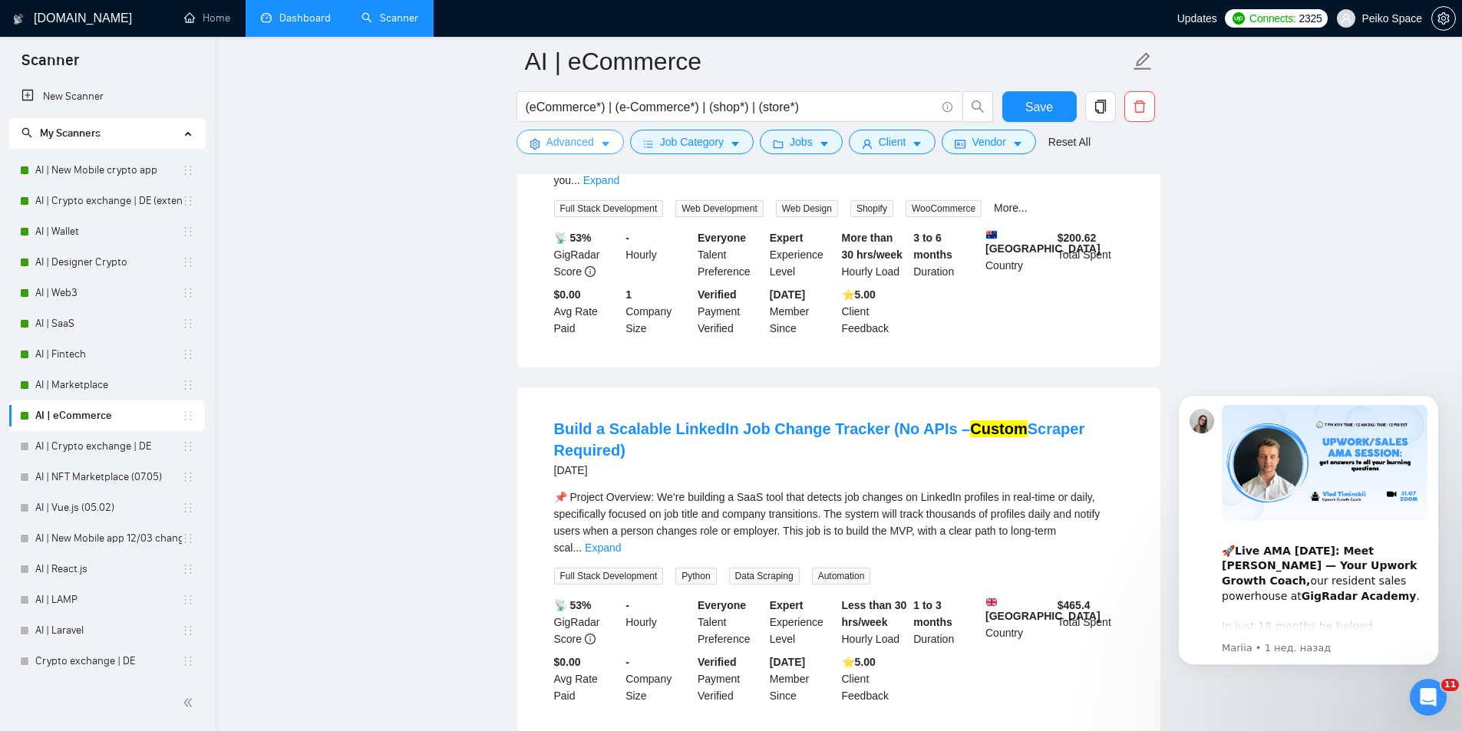
scroll to position [307, 0]
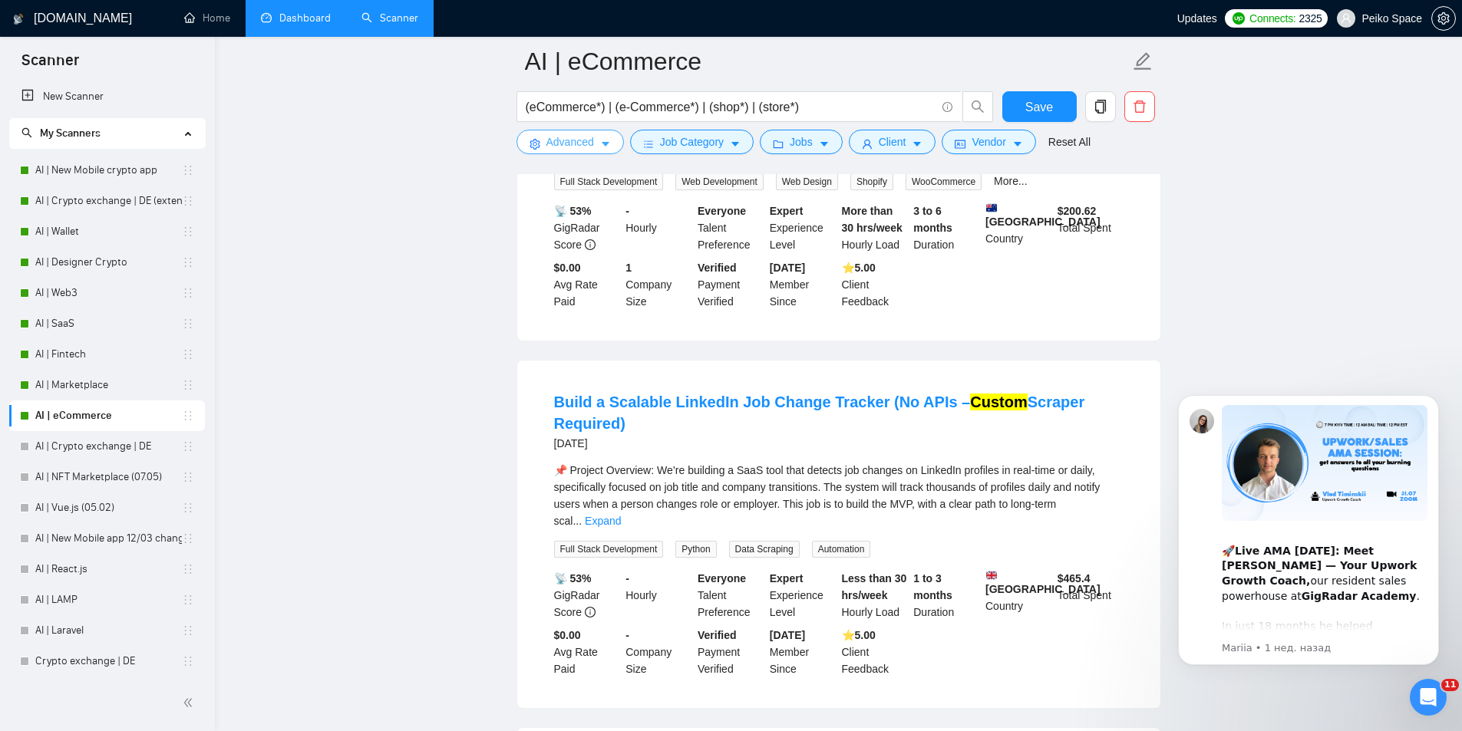
click at [560, 150] on span "Advanced" at bounding box center [570, 142] width 48 height 17
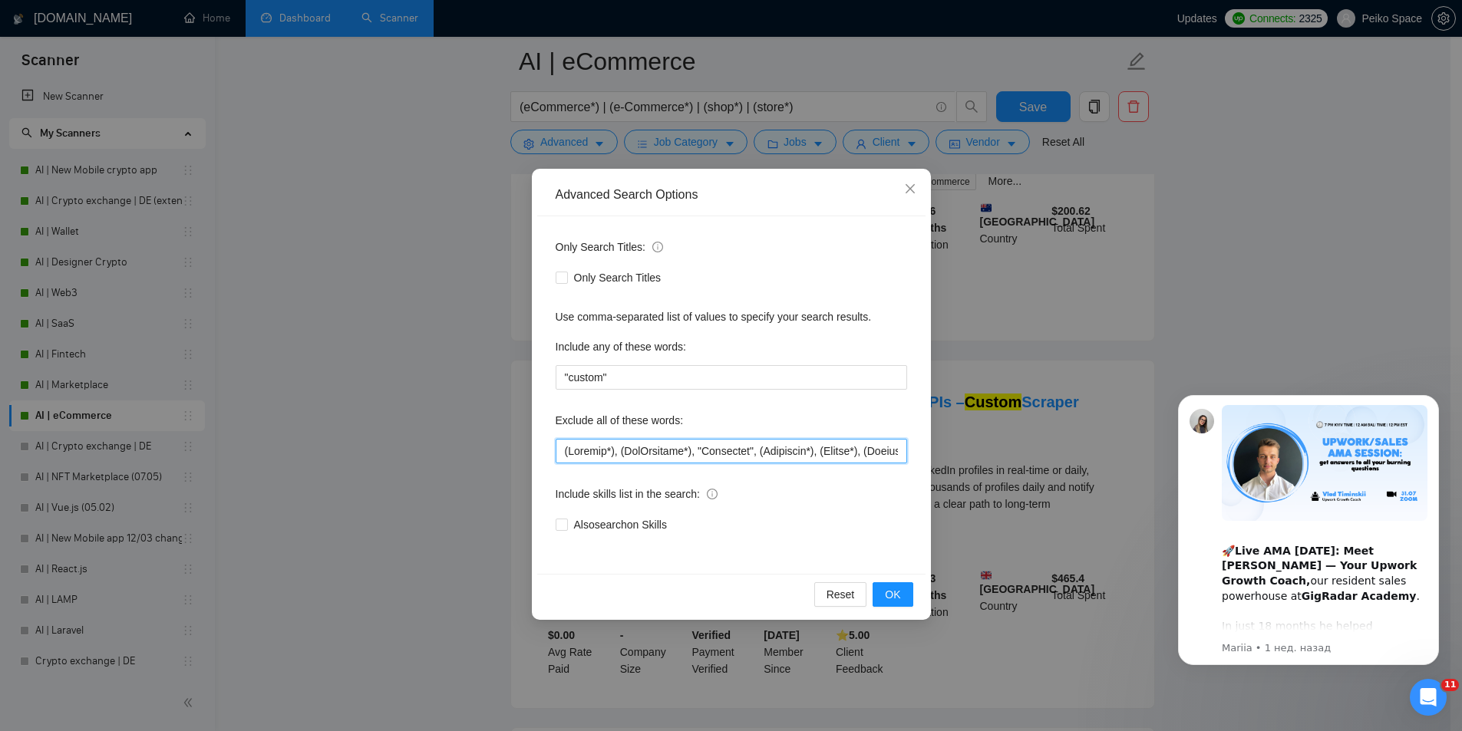
click at [563, 454] on input "text" at bounding box center [732, 451] width 352 height 25
click at [909, 196] on span "Close" at bounding box center [910, 189] width 41 height 41
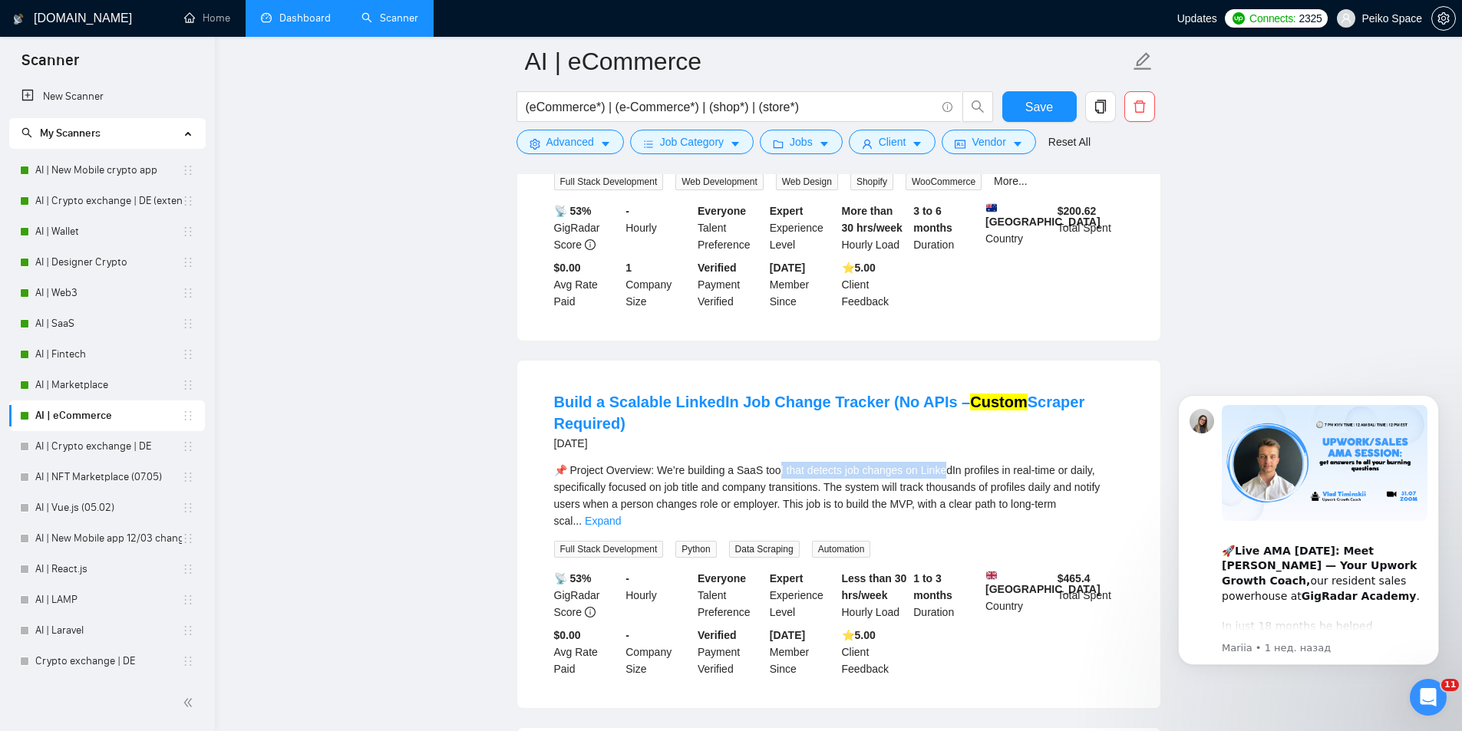
drag, startPoint x: 777, startPoint y: 454, endPoint x: 977, endPoint y: 450, distance: 199.6
click at [944, 462] on div "📌 Project Overview: We’re building a SaaS tool that detects job changes on Link…" at bounding box center [838, 496] width 569 height 68
drag, startPoint x: 996, startPoint y: 450, endPoint x: 914, endPoint y: 451, distance: 82.1
click at [915, 462] on div "📌 Project Overview: We’re building a SaaS tool that detects job changes on Link…" at bounding box center [838, 496] width 569 height 68
click at [910, 462] on div "📌 Project Overview: We’re building a SaaS tool that detects job changes on Link…" at bounding box center [838, 496] width 569 height 68
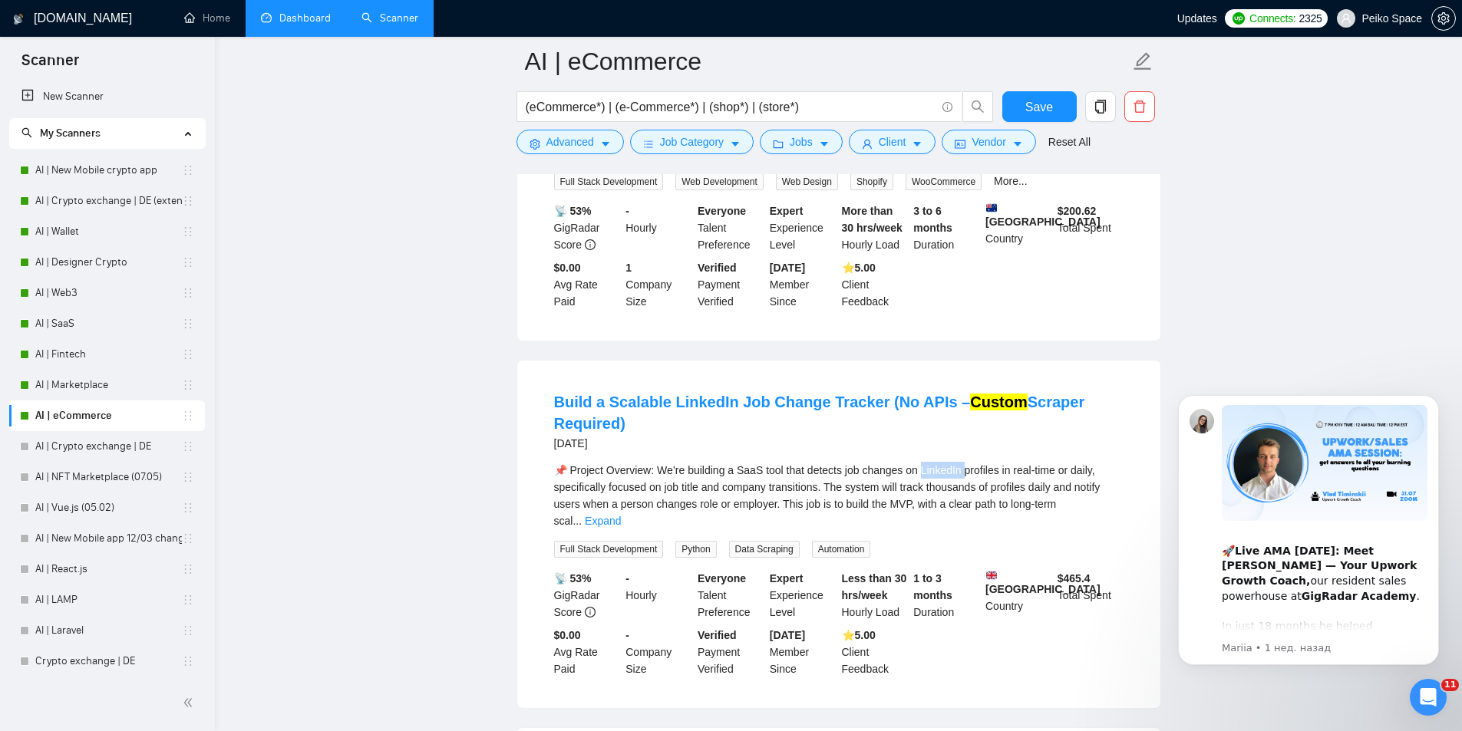
drag, startPoint x: 924, startPoint y: 447, endPoint x: 961, endPoint y: 446, distance: 36.9
click at [961, 462] on div "📌 Project Overview: We’re building a SaaS tool that detects job changes on Link…" at bounding box center [838, 496] width 569 height 68
copy div "inkedIn p"
click at [556, 133] on button "Advanced" at bounding box center [570, 142] width 107 height 25
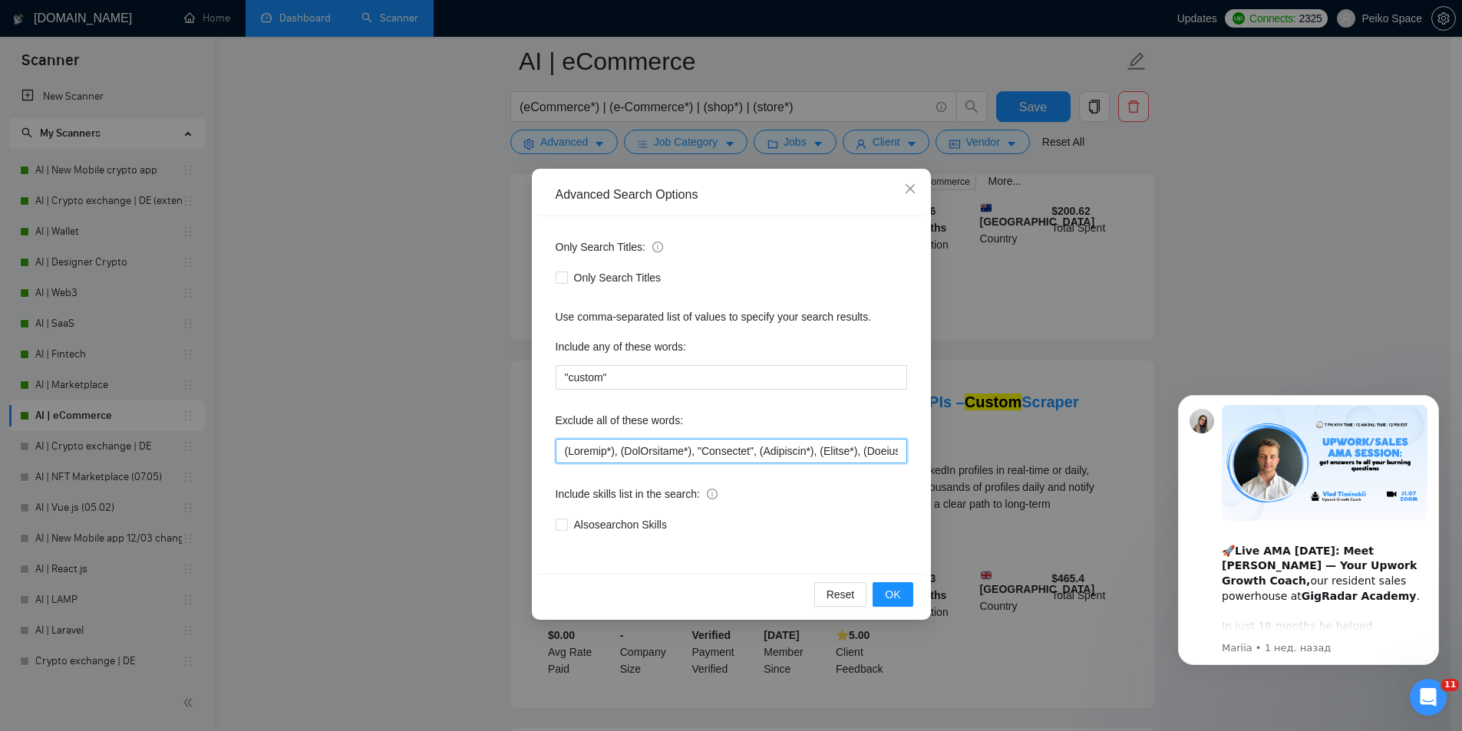
click at [559, 447] on input "text" at bounding box center [732, 451] width 352 height 25
paste input "LinkedIn"
click at [609, 447] on input "text" at bounding box center [732, 451] width 352 height 25
click at [614, 453] on input "text" at bounding box center [732, 451] width 352 height 25
click at [887, 582] on div "Reset OK" at bounding box center [731, 594] width 388 height 41
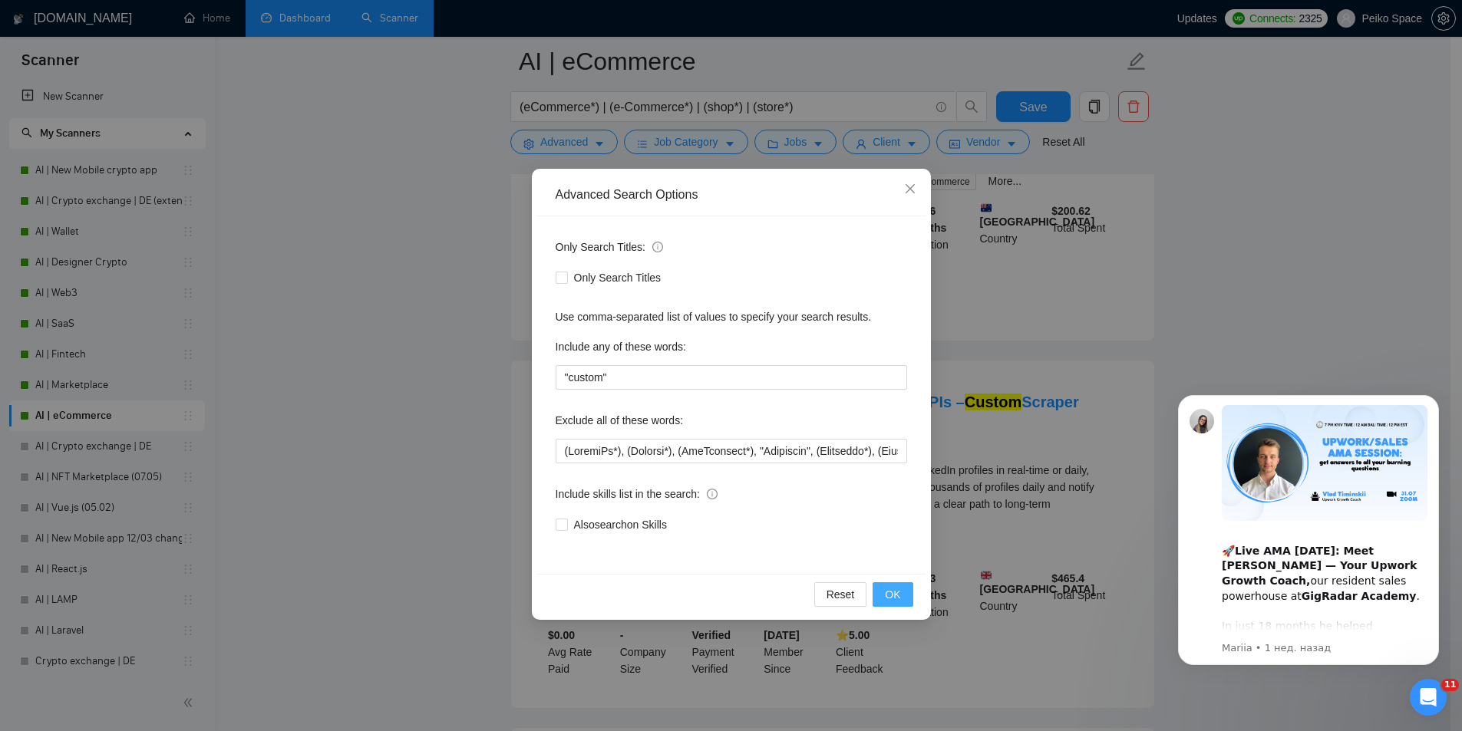
click at [906, 599] on button "OK" at bounding box center [893, 595] width 40 height 25
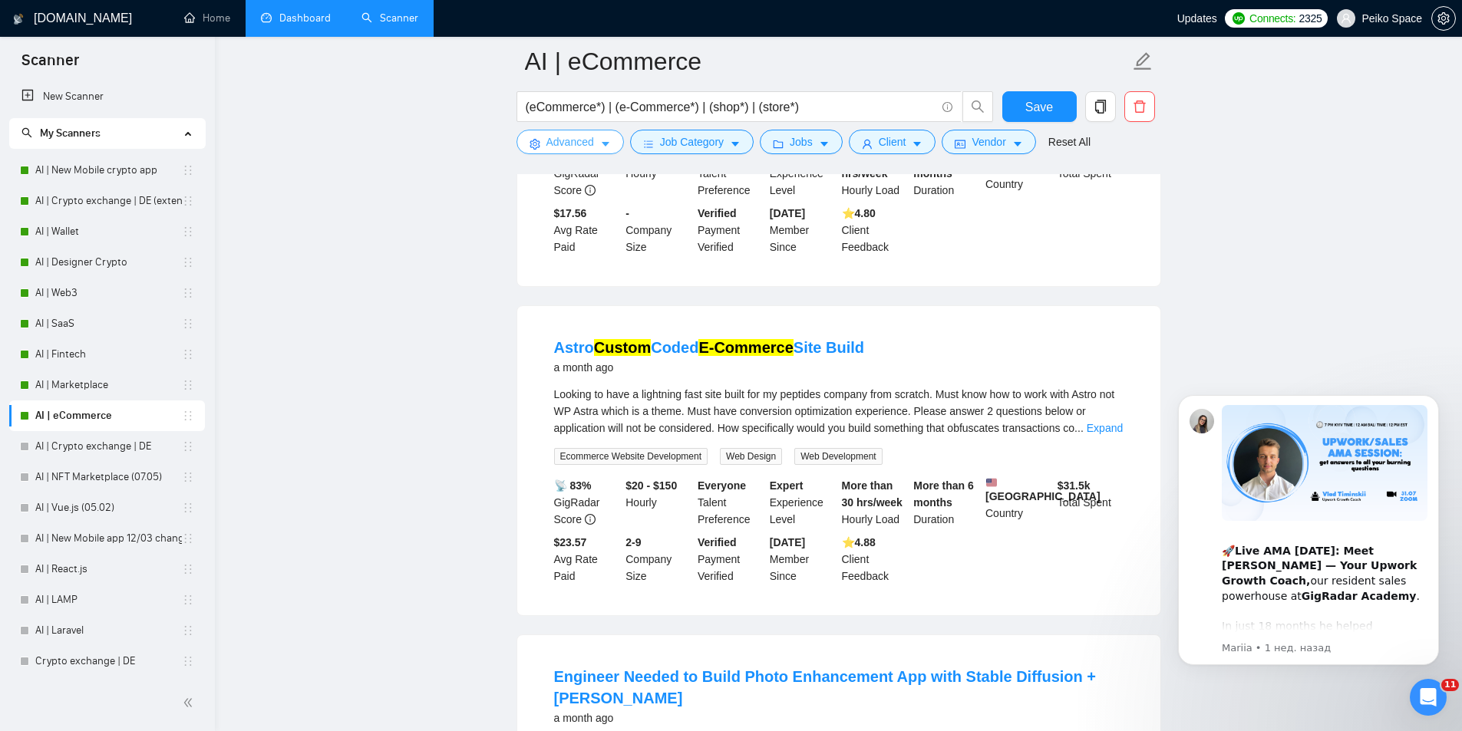
scroll to position [1151, 0]
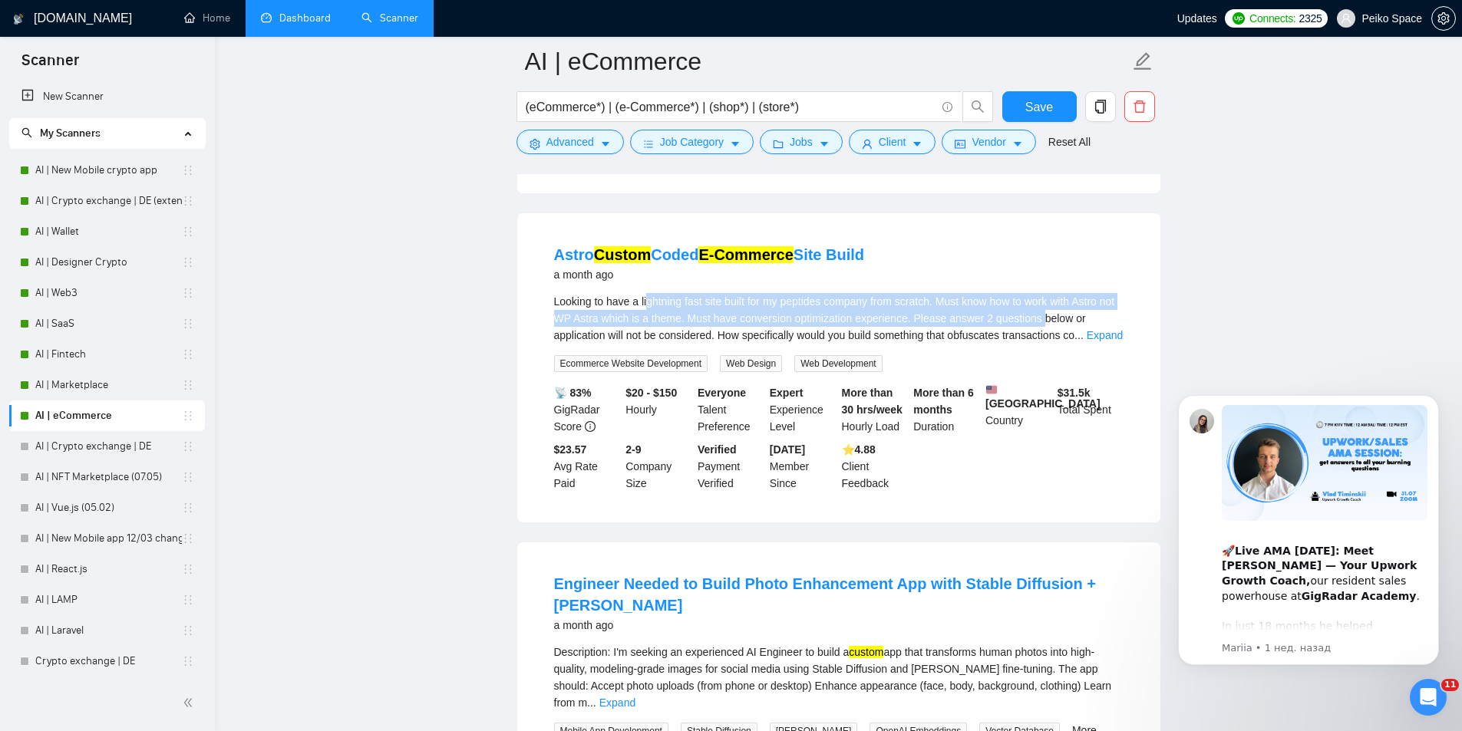
drag, startPoint x: 649, startPoint y: 265, endPoint x: 1039, endPoint y: 282, distance: 391.1
click at [1039, 293] on div "Looking to have a lightning fast site built for my peptides company from scratc…" at bounding box center [838, 318] width 569 height 51
click at [1073, 293] on div "Looking to have a lightning fast site built for my peptides company from scratc…" at bounding box center [838, 318] width 569 height 51
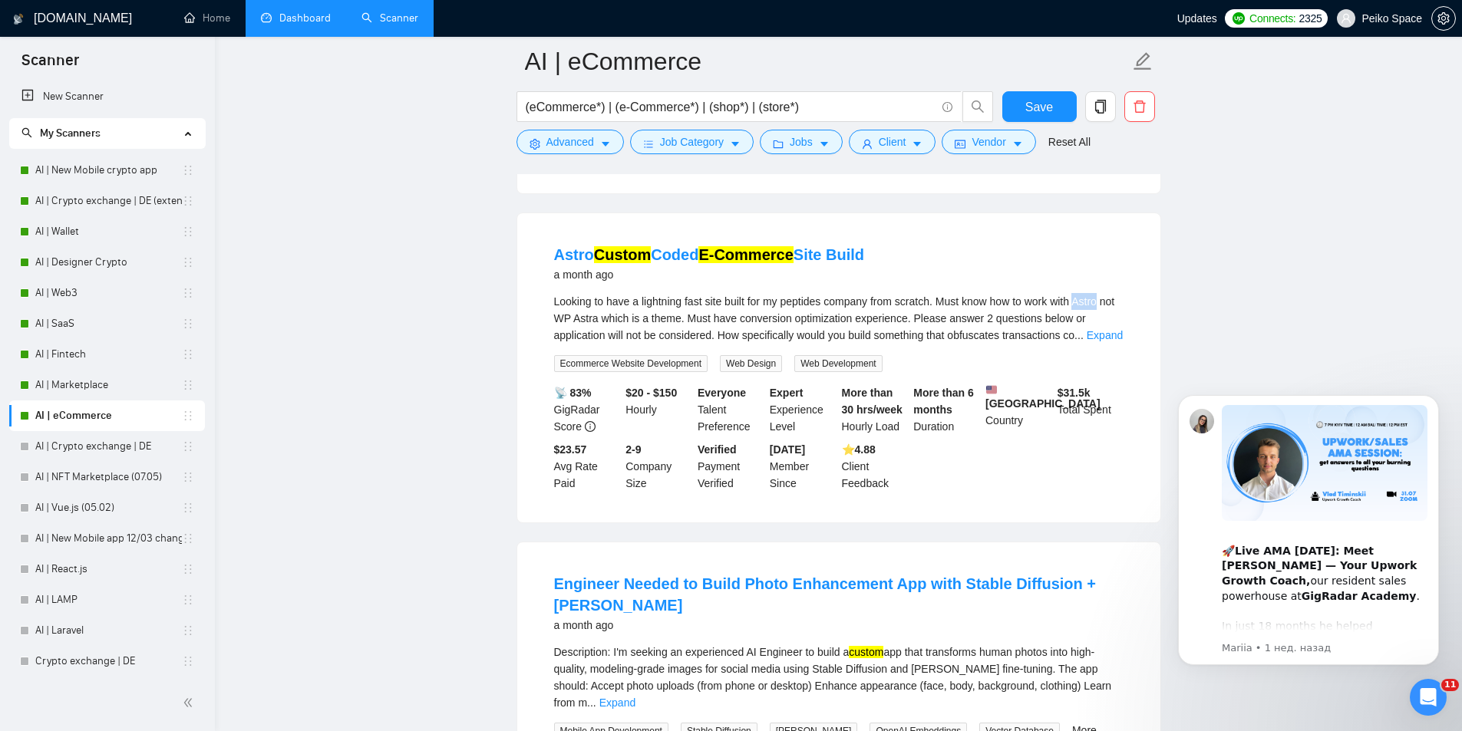
drag, startPoint x: 1094, startPoint y: 267, endPoint x: 1102, endPoint y: 266, distance: 7.7
click at [1102, 293] on div "Looking to have a lightning fast site built for my peptides company from scratc…" at bounding box center [838, 318] width 569 height 51
copy div "Astro"
click at [575, 134] on span "Advanced" at bounding box center [570, 142] width 48 height 17
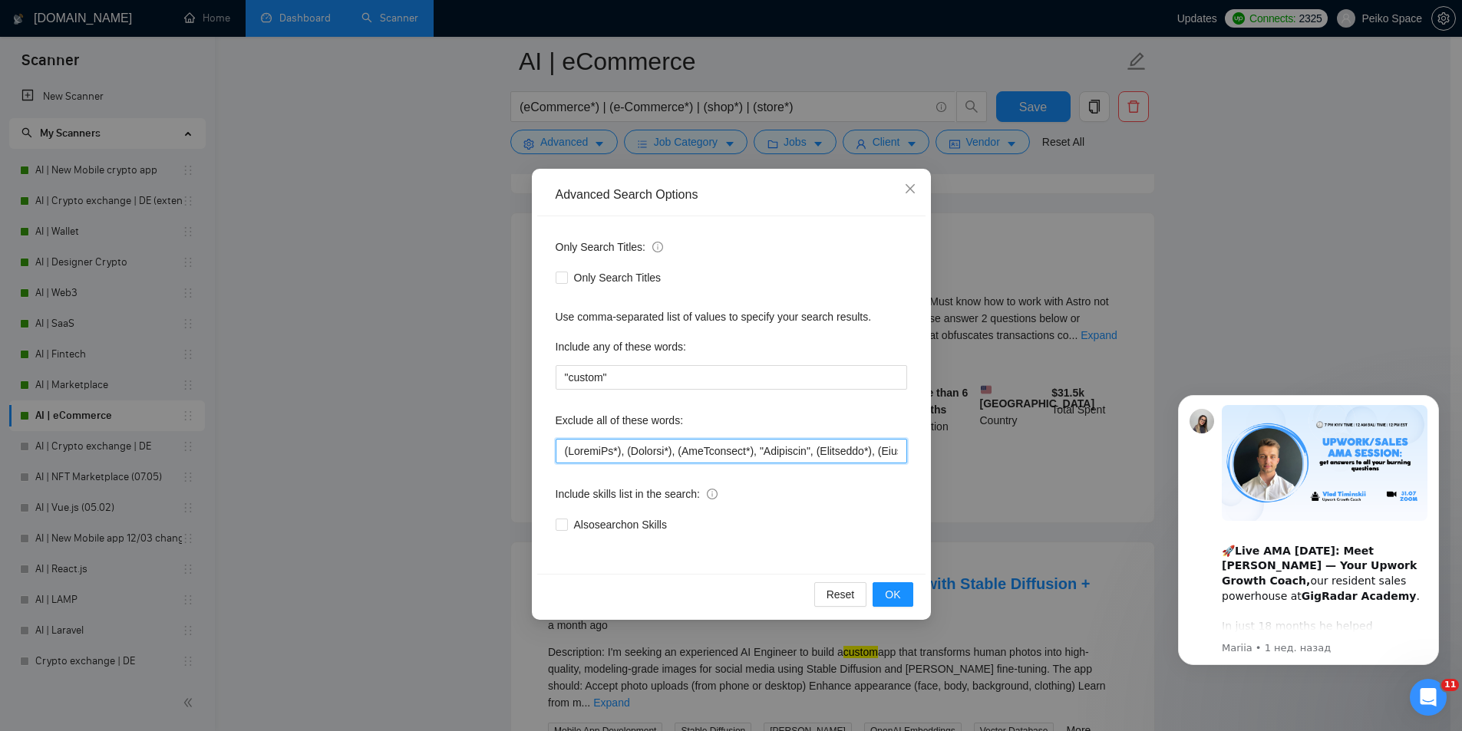
click at [563, 452] on input "text" at bounding box center [732, 451] width 352 height 25
paste input "Astro"
click at [902, 597] on button "OK" at bounding box center [893, 595] width 40 height 25
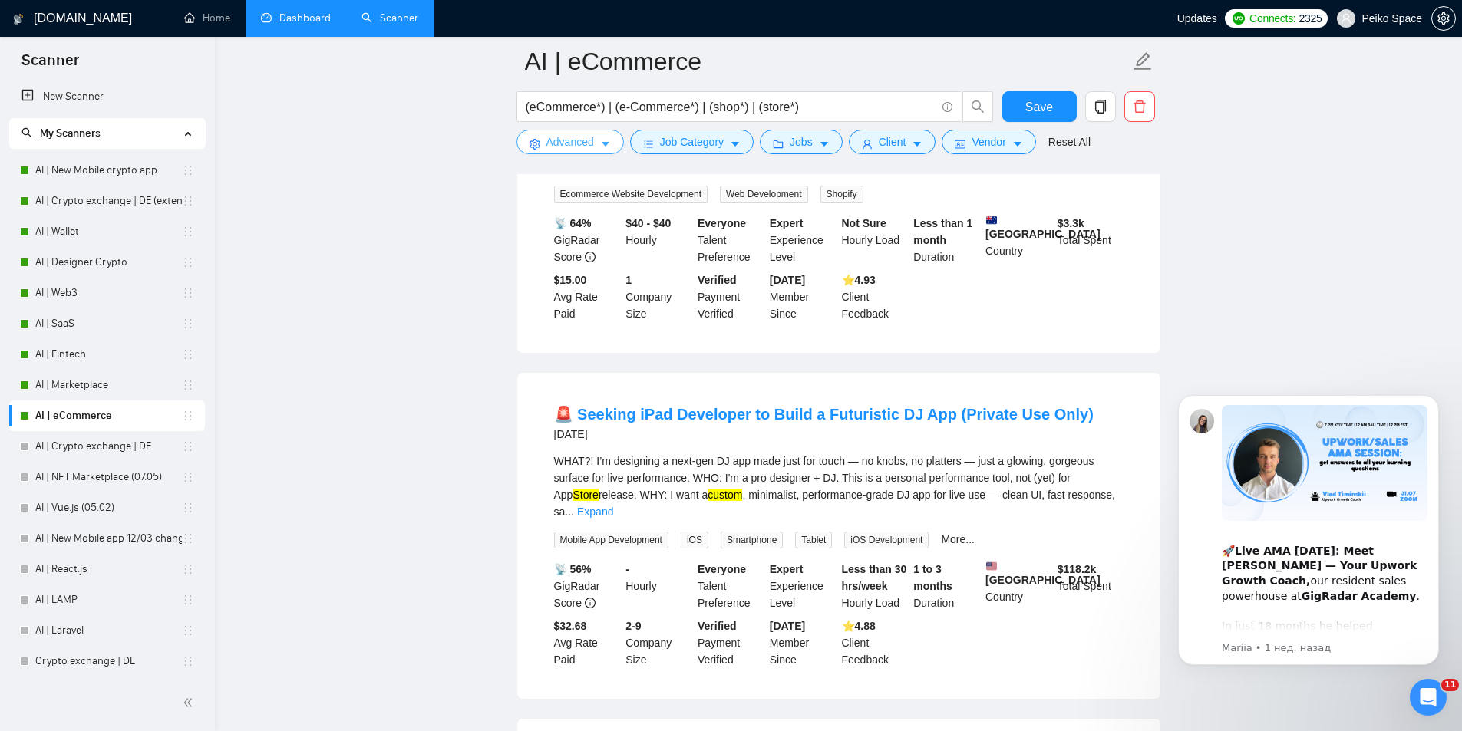
scroll to position [2763, 0]
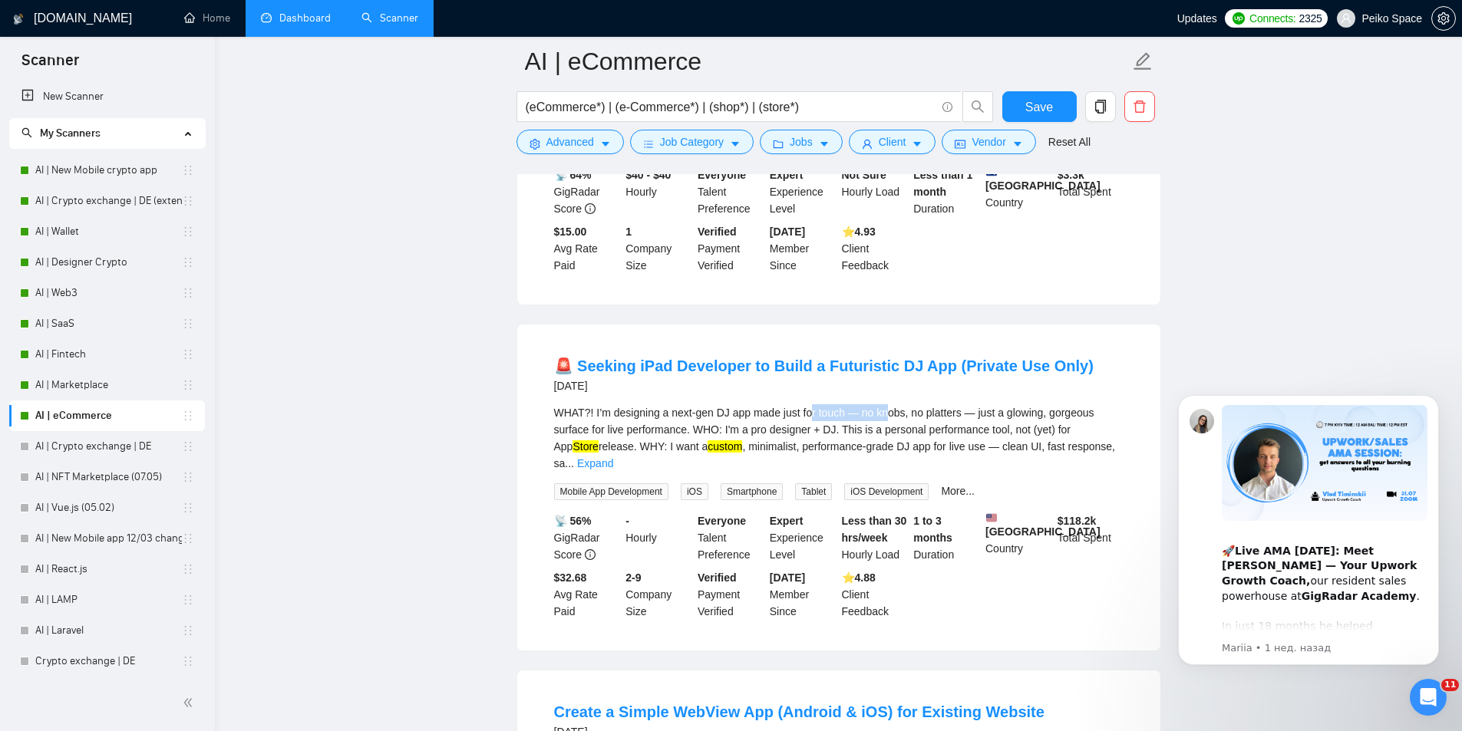
drag, startPoint x: 812, startPoint y: 327, endPoint x: 897, endPoint y: 328, distance: 85.2
click at [894, 404] on div "WHAT?! I’m designing a next-gen DJ app made just for touch — no knobs, no platt…" at bounding box center [838, 438] width 569 height 68
drag, startPoint x: 1014, startPoint y: 326, endPoint x: 776, endPoint y: 315, distance: 238.2
click at [883, 404] on div "WHAT?! I’m designing a next-gen DJ app made just for touch — no knobs, no platt…" at bounding box center [838, 438] width 569 height 68
drag, startPoint x: 666, startPoint y: 335, endPoint x: 754, endPoint y: 341, distance: 87.7
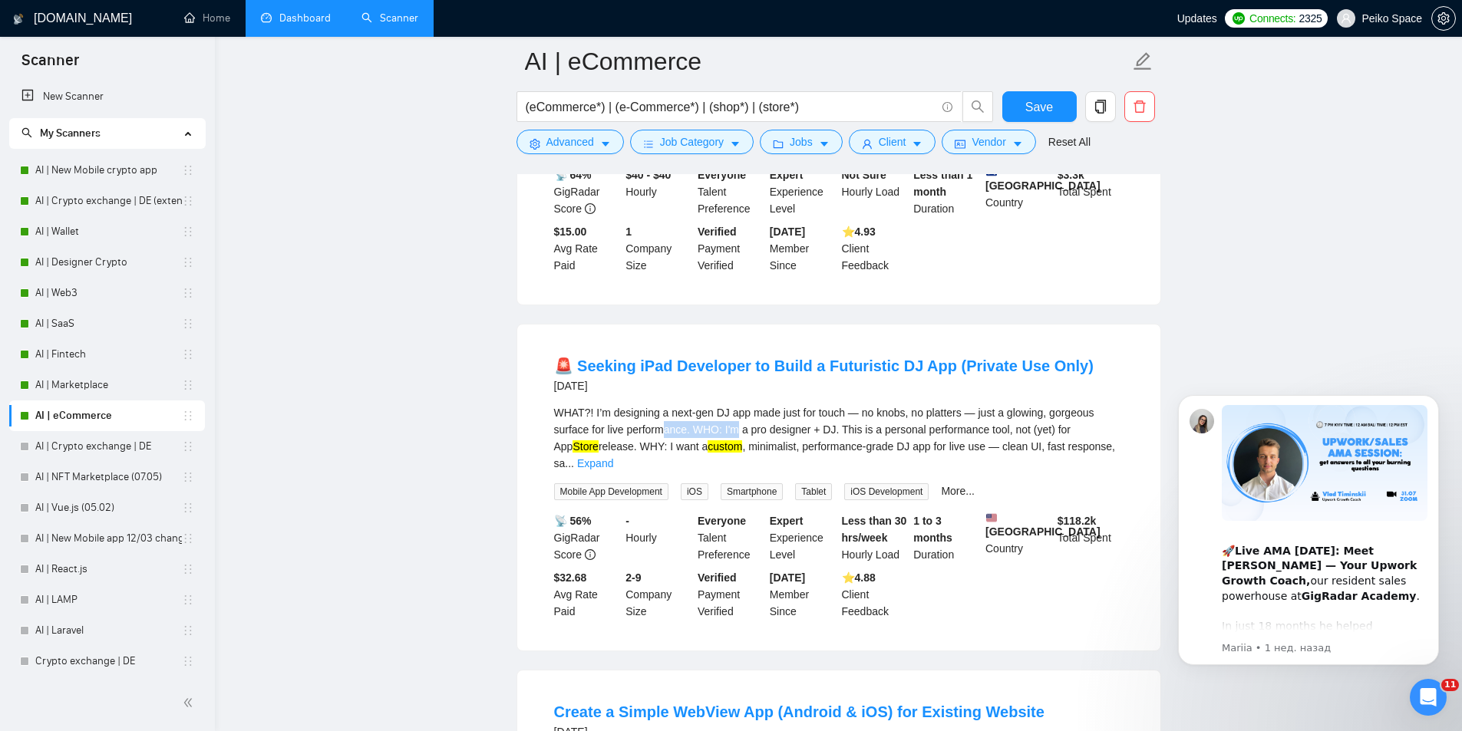
click at [751, 404] on div "WHAT?! I’m designing a next-gen DJ app made just for touch — no knobs, no platt…" at bounding box center [838, 438] width 569 height 68
drag, startPoint x: 848, startPoint y: 340, endPoint x: 890, endPoint y: 341, distance: 41.5
click at [875, 404] on div "WHAT?! I’m designing a next-gen DJ app made just for touch — no knobs, no platt…" at bounding box center [838, 438] width 569 height 68
drag, startPoint x: 913, startPoint y: 342, endPoint x: 797, endPoint y: 333, distance: 116.2
click at [813, 404] on div "WHAT?! I’m designing a next-gen DJ app made just for touch — no knobs, no platt…" at bounding box center [838, 438] width 569 height 68
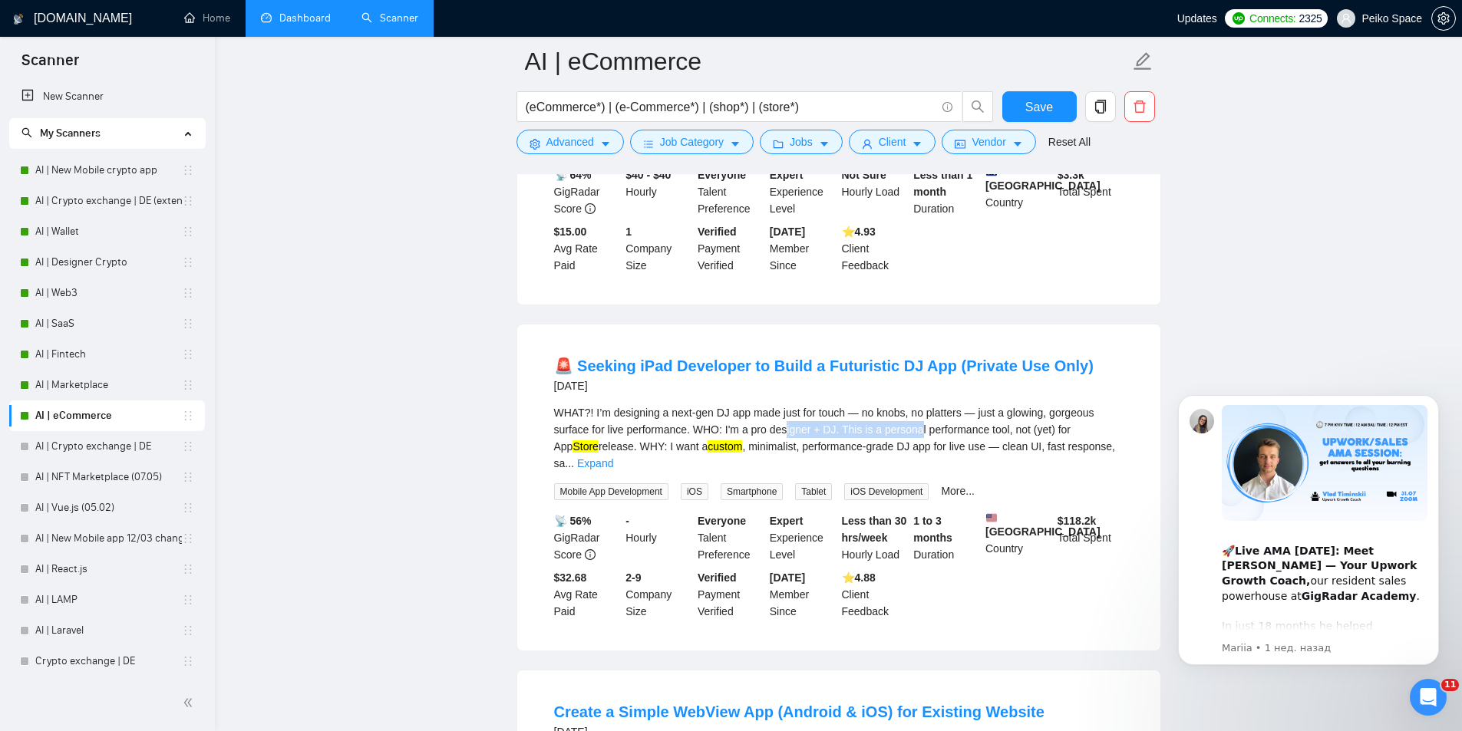
drag, startPoint x: 785, startPoint y: 334, endPoint x: 932, endPoint y: 332, distance: 146.6
click at [925, 404] on div "WHAT?! I’m designing a next-gen DJ app made just for touch — no knobs, no platt…" at bounding box center [838, 438] width 569 height 68
drag, startPoint x: 949, startPoint y: 332, endPoint x: 1009, endPoint y: 334, distance: 59.9
click at [1005, 404] on div "WHAT?! I’m designing a next-gen DJ app made just for touch — no knobs, no platt…" at bounding box center [838, 438] width 569 height 68
drag, startPoint x: 1030, startPoint y: 333, endPoint x: 896, endPoint y: 333, distance: 133.5
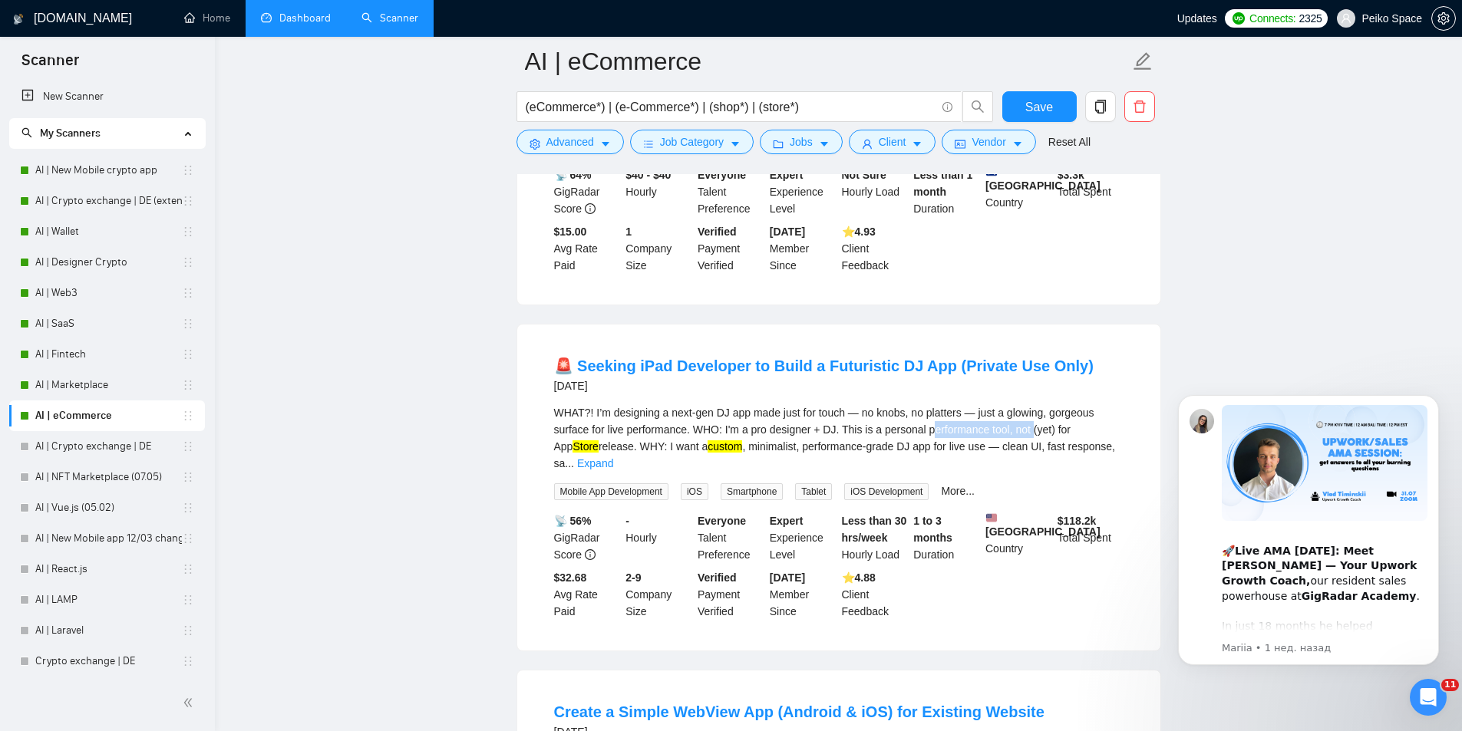
click at [911, 404] on div "WHAT?! I’m designing a next-gen DJ app made just for touch — no knobs, no platt…" at bounding box center [838, 438] width 569 height 68
drag, startPoint x: 915, startPoint y: 334, endPoint x: 1018, endPoint y: 334, distance: 103.6
click at [1016, 404] on div "WHAT?! I’m designing a next-gen DJ app made just for touch — no knobs, no platt…" at bounding box center [838, 438] width 569 height 68
drag, startPoint x: 1035, startPoint y: 335, endPoint x: 1075, endPoint y: 335, distance: 39.9
click at [1073, 404] on div "WHAT?! I’m designing a next-gen DJ app made just for touch — no knobs, no platt…" at bounding box center [838, 438] width 569 height 68
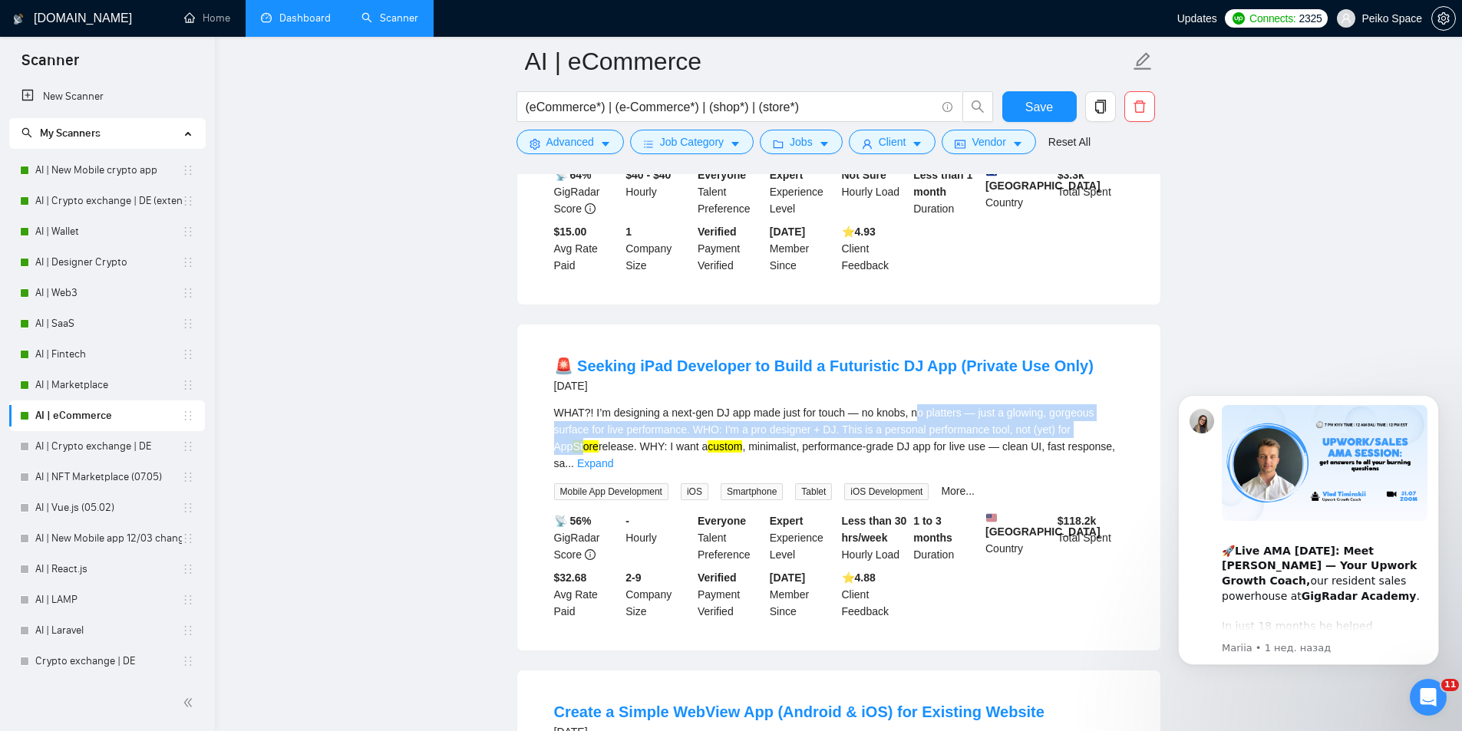
drag, startPoint x: 1099, startPoint y: 337, endPoint x: 842, endPoint y: 322, distance: 257.6
click at [873, 404] on div "WHAT?! I’m designing a next-gen DJ app made just for touch — no knobs, no platt…" at bounding box center [838, 438] width 569 height 68
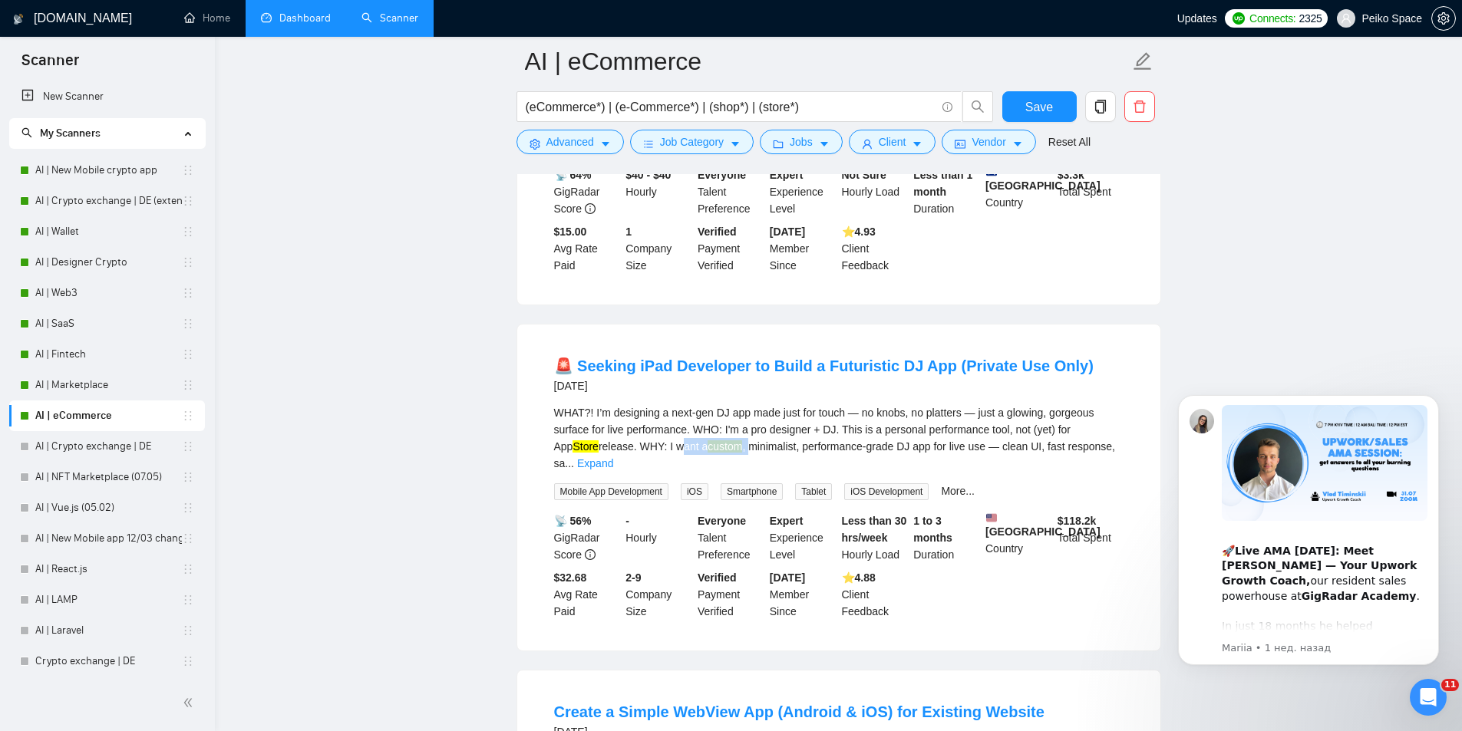
drag, startPoint x: 711, startPoint y: 358, endPoint x: 727, endPoint y: 358, distance: 15.4
click at [723, 404] on div "WHAT?! I’m designing a next-gen DJ app made just for touch — no knobs, no platt…" at bounding box center [838, 438] width 569 height 68
click at [852, 404] on div "WHAT?! I’m designing a next-gen DJ app made just for touch — no knobs, no platt…" at bounding box center [838, 438] width 569 height 68
click at [1039, 404] on div "WHAT?! I’m designing a next-gen DJ app made just for touch — no knobs, no platt…" at bounding box center [838, 438] width 569 height 68
click at [613, 457] on link "Expand" at bounding box center [595, 463] width 36 height 12
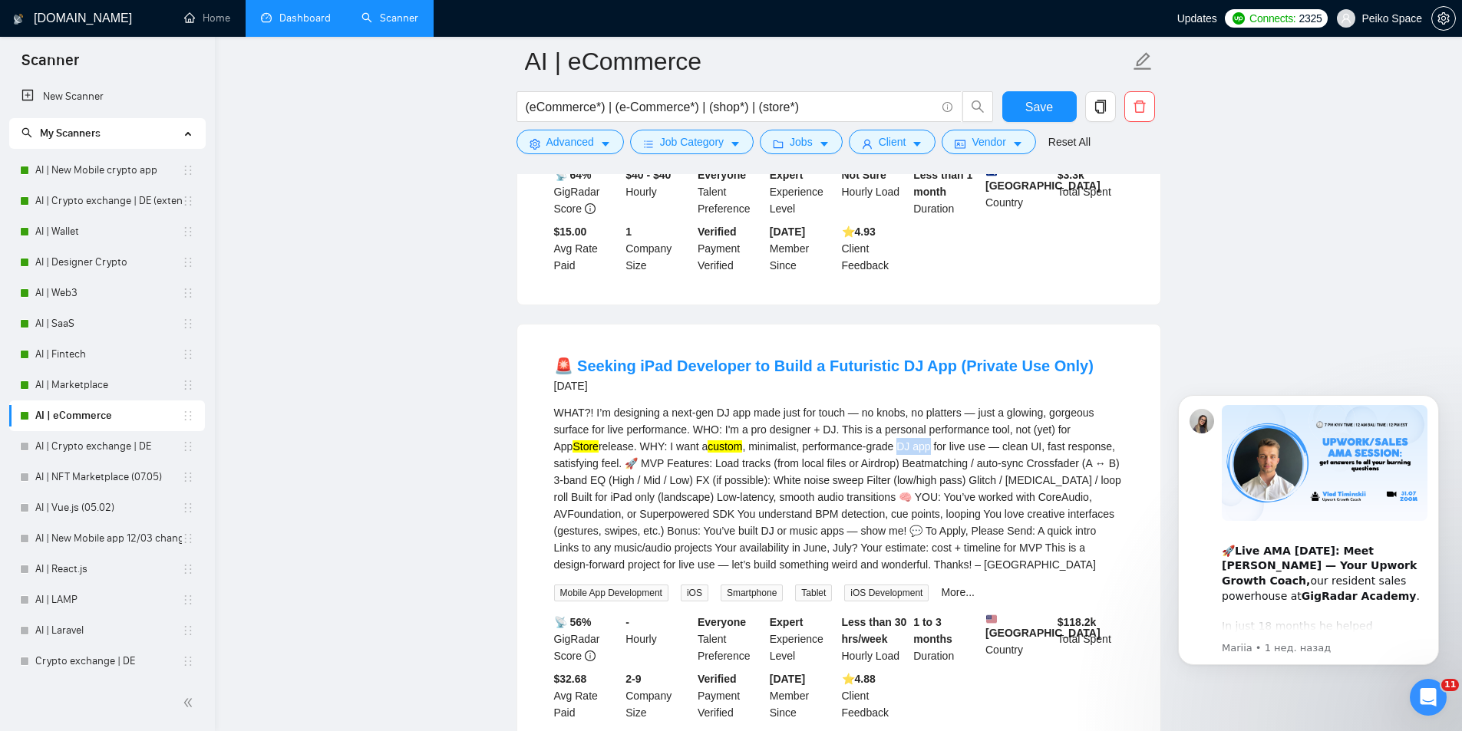
drag, startPoint x: 851, startPoint y: 353, endPoint x: 883, endPoint y: 355, distance: 32.3
click at [883, 404] on div "WHAT?! I’m designing a next-gen DJ app made just for touch — no knobs, no platt…" at bounding box center [838, 488] width 569 height 169
copy div "DJ app"
click at [567, 146] on span "Advanced" at bounding box center [570, 142] width 48 height 17
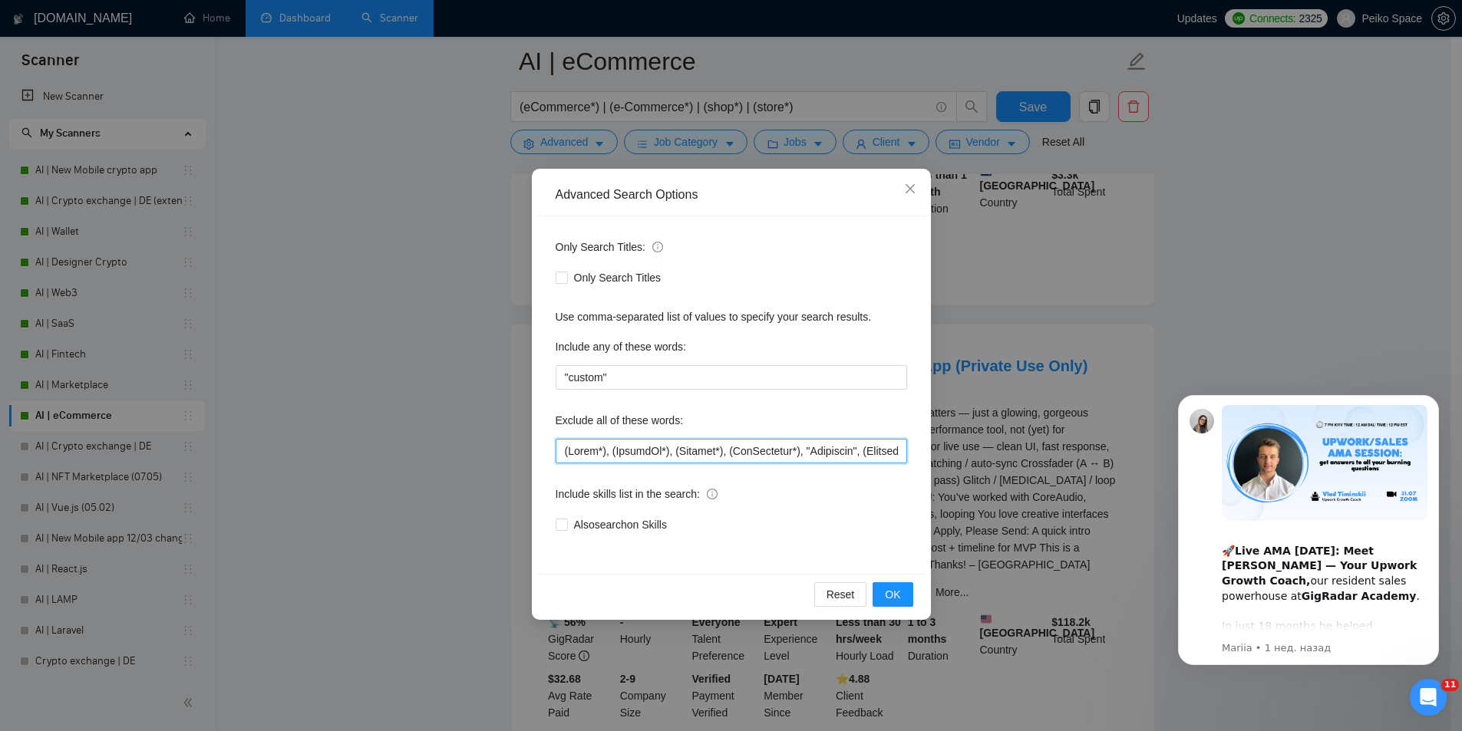
click at [560, 447] on input "text" at bounding box center [732, 451] width 352 height 25
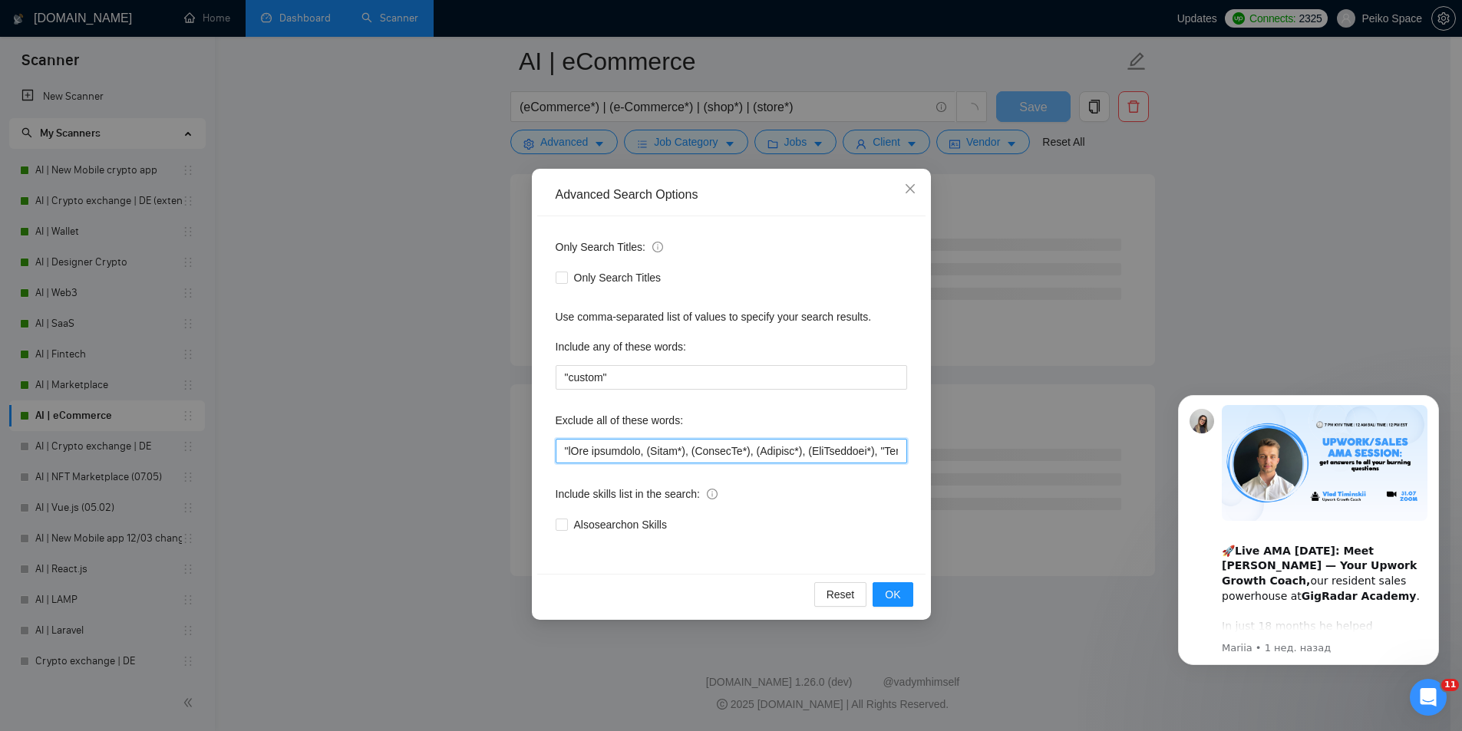
scroll to position [1828, 0]
paste input "DJ app"
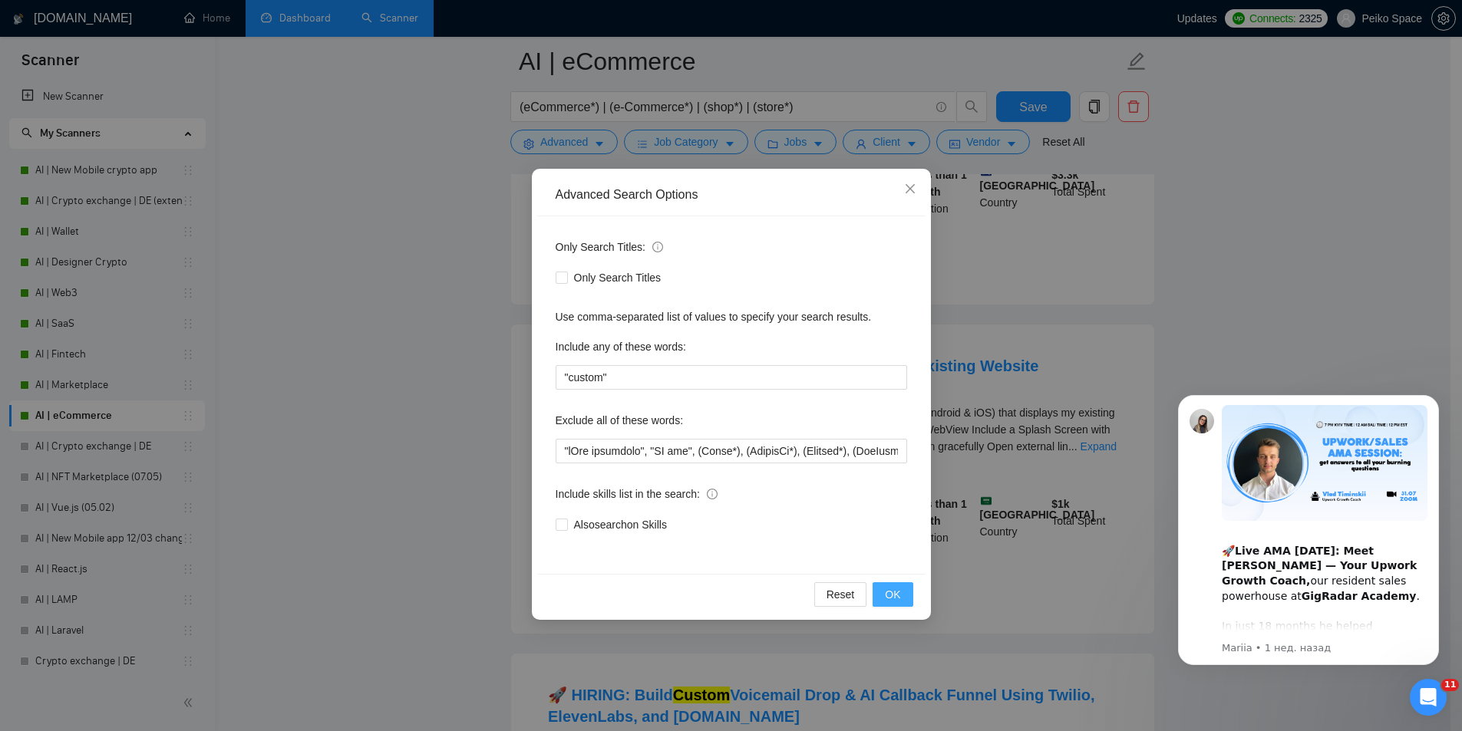
click at [893, 591] on span "OK" at bounding box center [892, 594] width 15 height 17
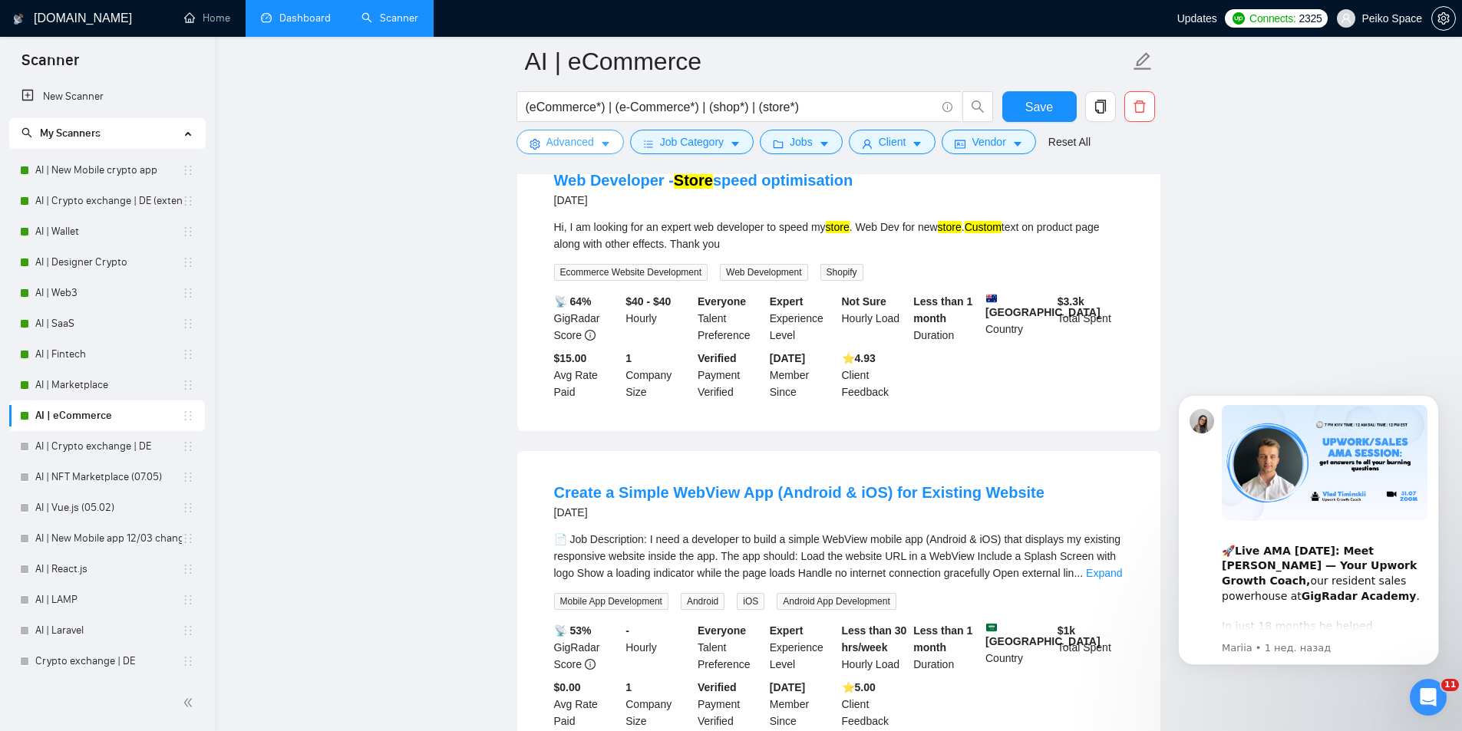
scroll to position [2379, 0]
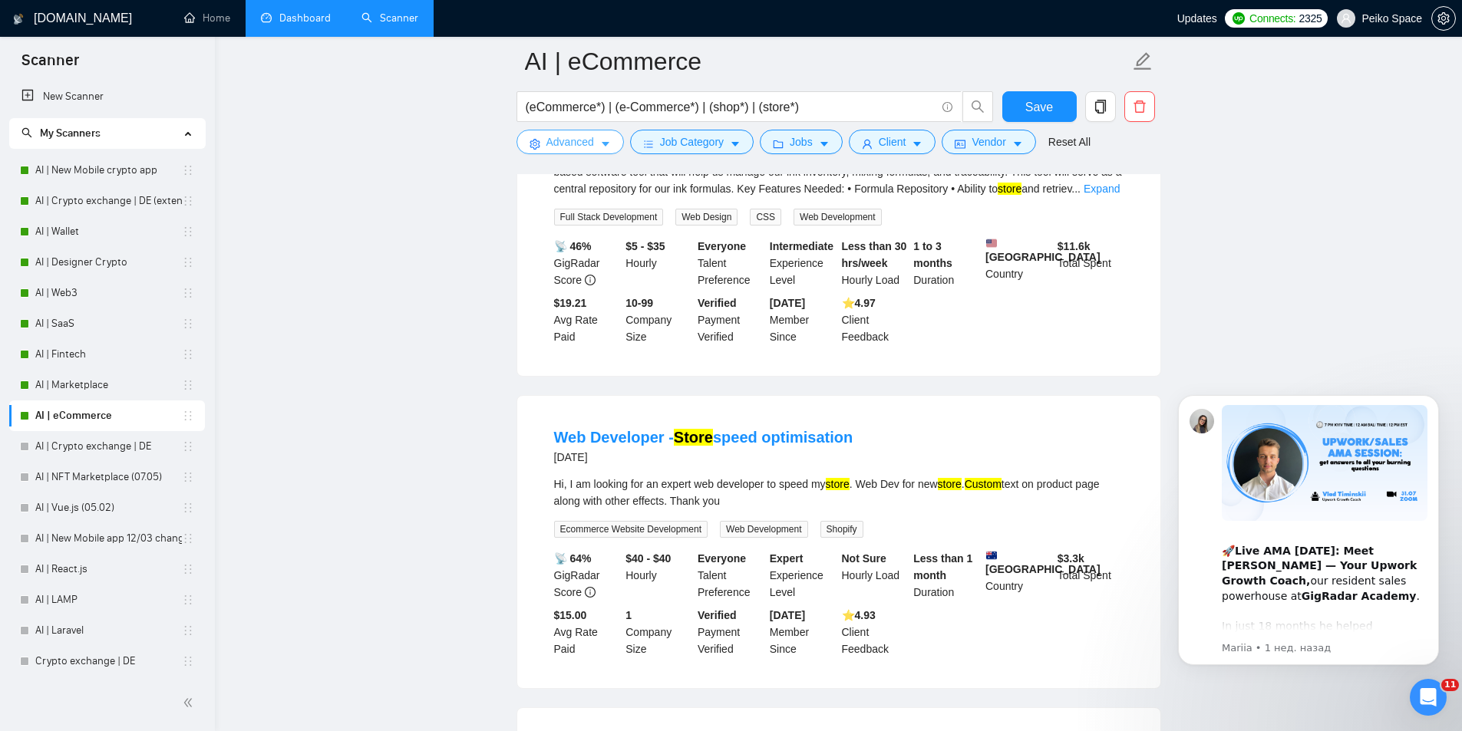
click at [557, 137] on span "Advanced" at bounding box center [570, 142] width 48 height 17
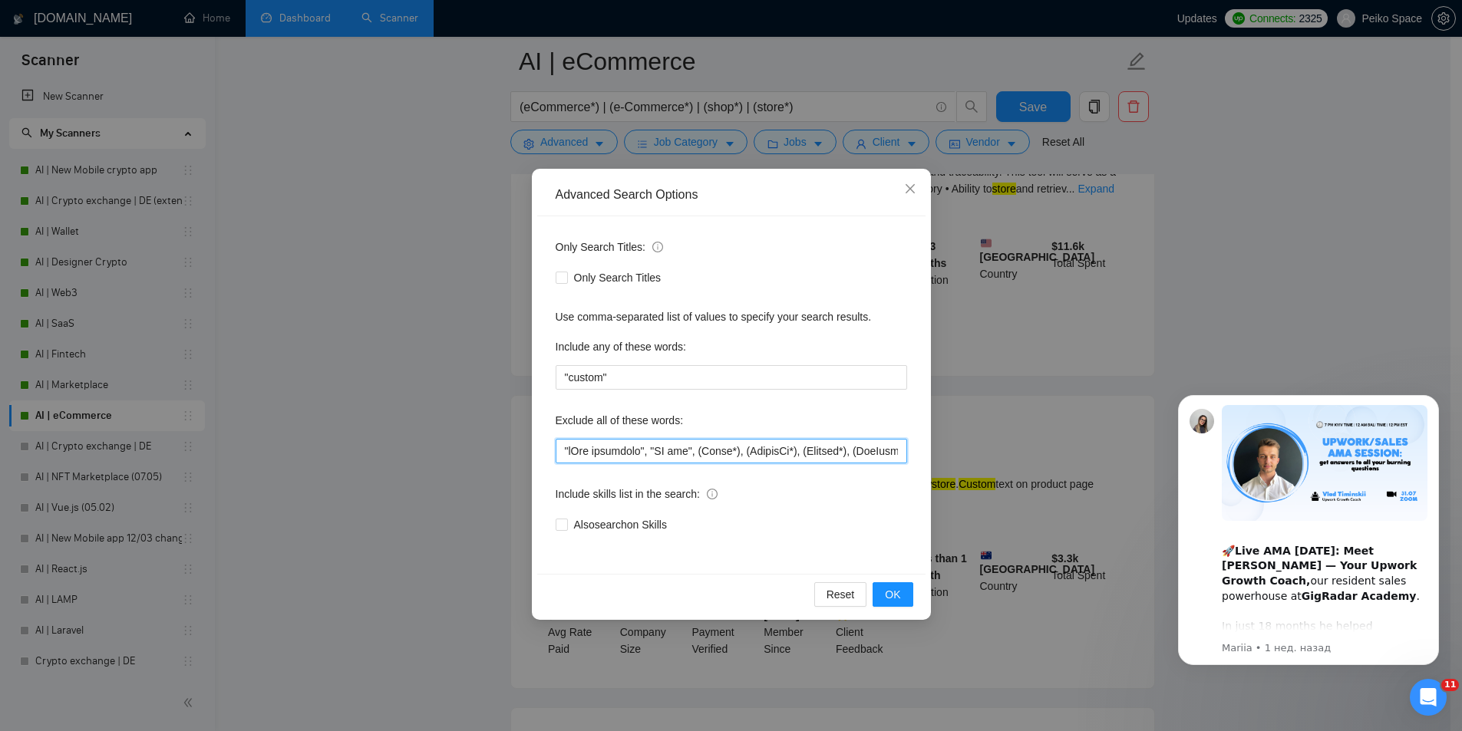
click at [561, 450] on input "text" at bounding box center [732, 451] width 352 height 25
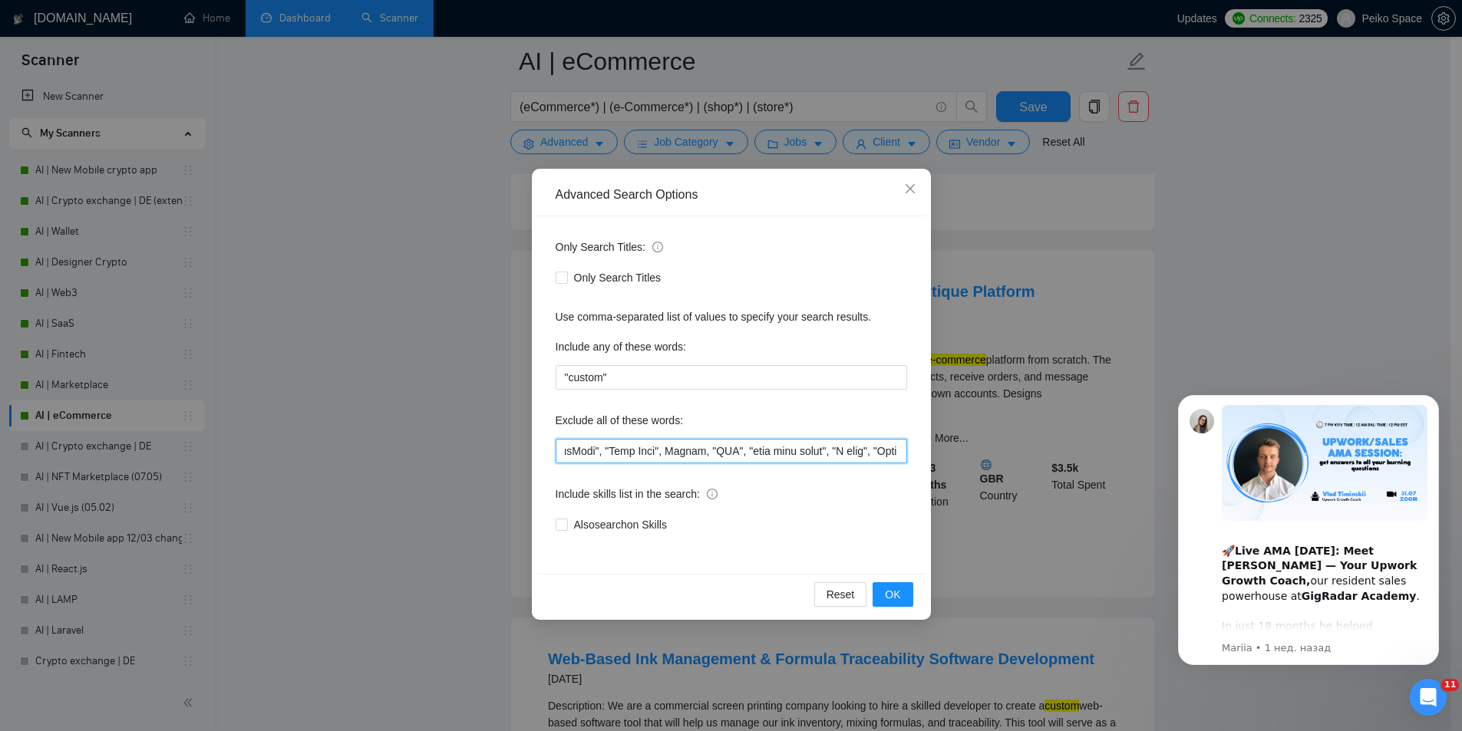
scroll to position [0, 9736]
drag, startPoint x: 649, startPoint y: 448, endPoint x: 954, endPoint y: 461, distance: 305.7
click at [1098, 470] on div "Advanced Search Options Only Search Titles: Only Search Titles Use comma-separa…" at bounding box center [731, 365] width 1462 height 731
click at [868, 451] on input "text" at bounding box center [732, 451] width 352 height 25
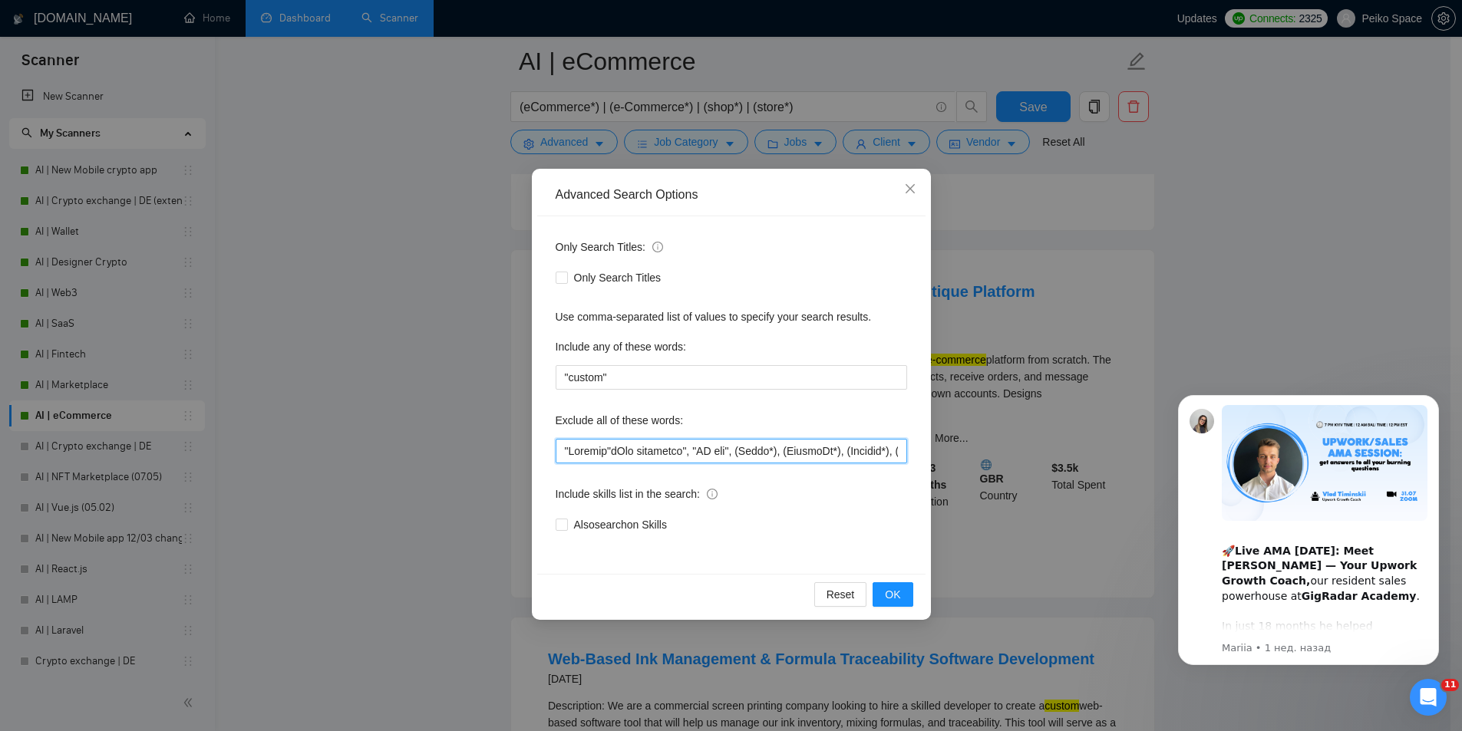
drag, startPoint x: 896, startPoint y: 449, endPoint x: 269, endPoint y: 427, distance: 626.7
click at [277, 427] on div "Advanced Search Options Only Search Titles: Only Search Titles Use comma-separa…" at bounding box center [731, 365] width 1462 height 731
click at [603, 456] on input "text" at bounding box center [732, 451] width 352 height 25
click at [603, 451] on input "text" at bounding box center [732, 451] width 352 height 25
drag, startPoint x: 604, startPoint y: 451, endPoint x: 717, endPoint y: 449, distance: 112.8
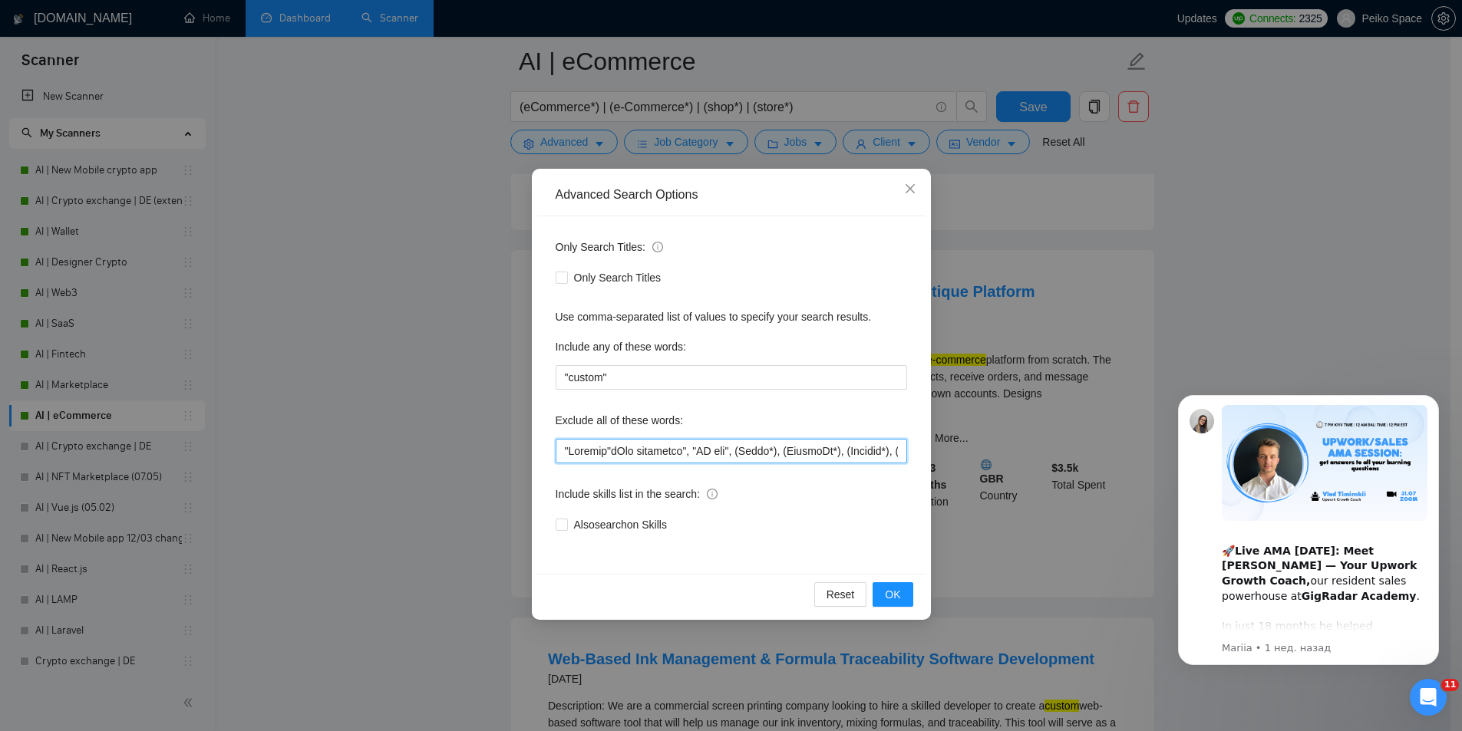
click at [521, 448] on div "Advanced Search Options Only Search Titles: Only Search Titles Use comma-separa…" at bounding box center [731, 365] width 1462 height 731
click at [894, 604] on button "OK" at bounding box center [893, 595] width 40 height 25
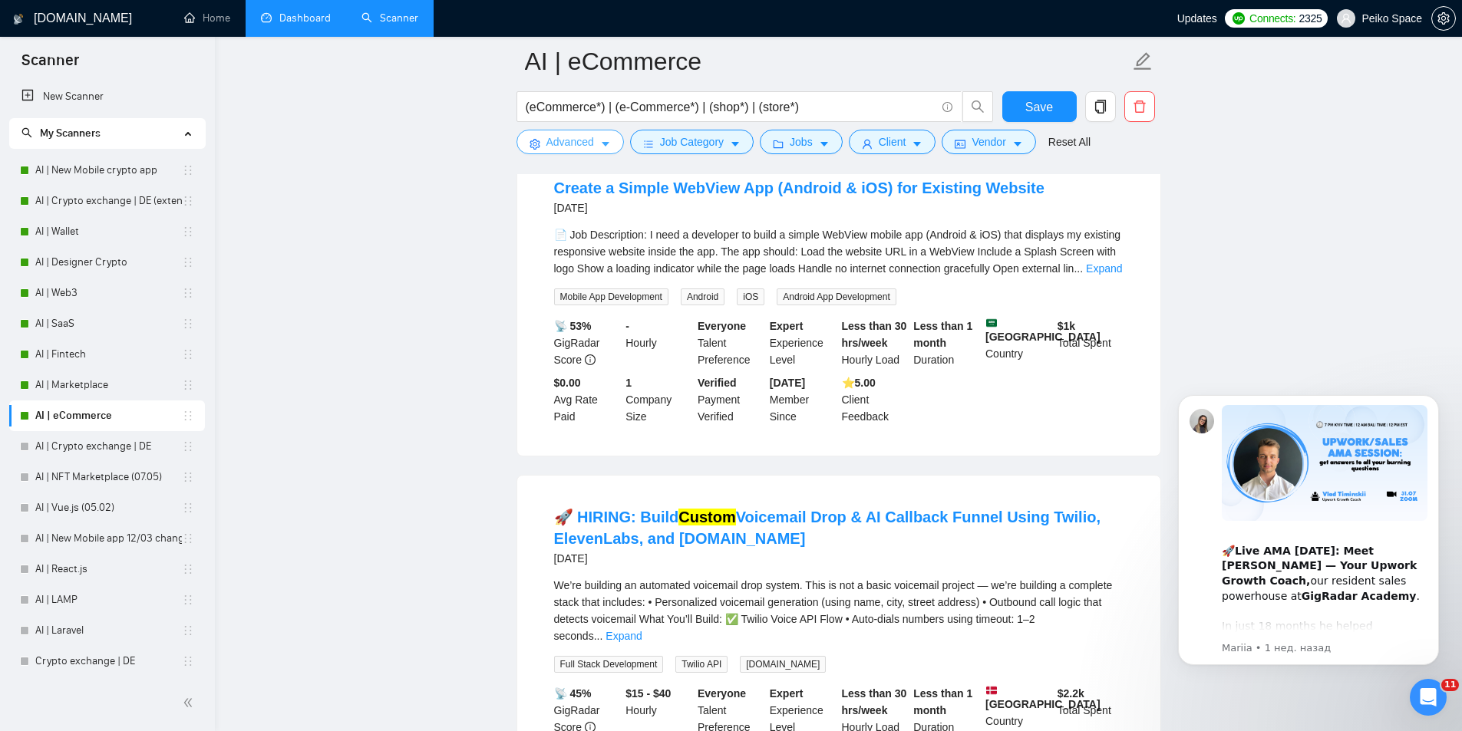
scroll to position [3079, 0]
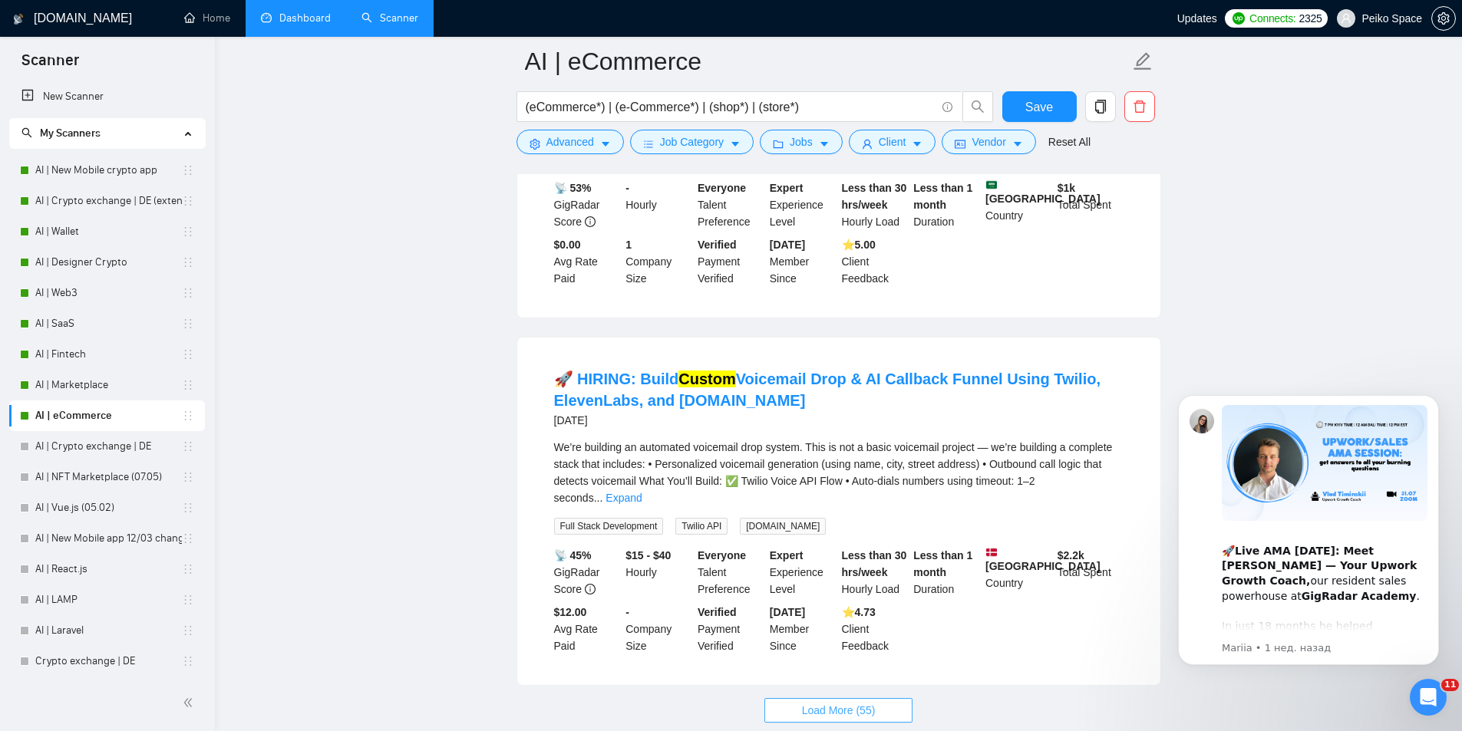
click at [827, 698] on button "Load More (55)" at bounding box center [838, 710] width 149 height 25
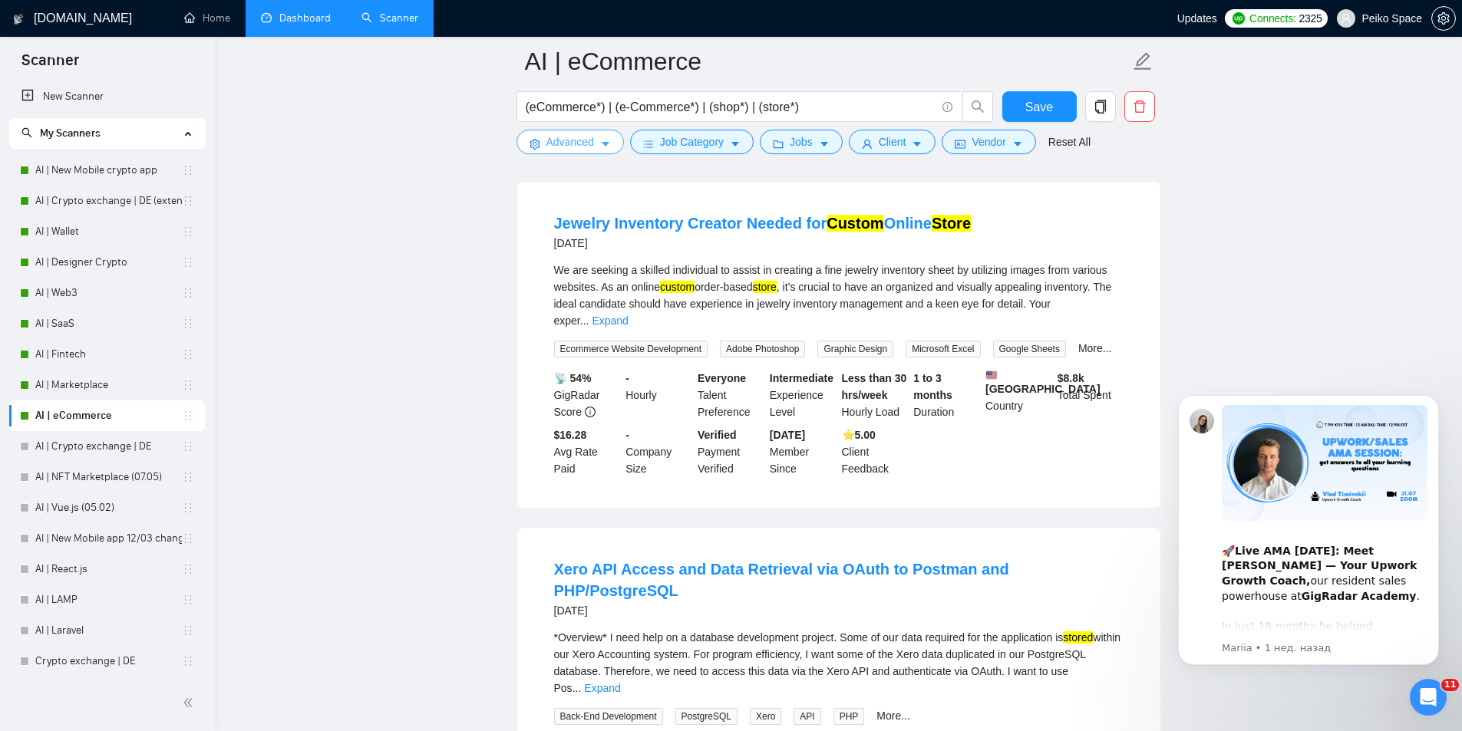
scroll to position [4307, 0]
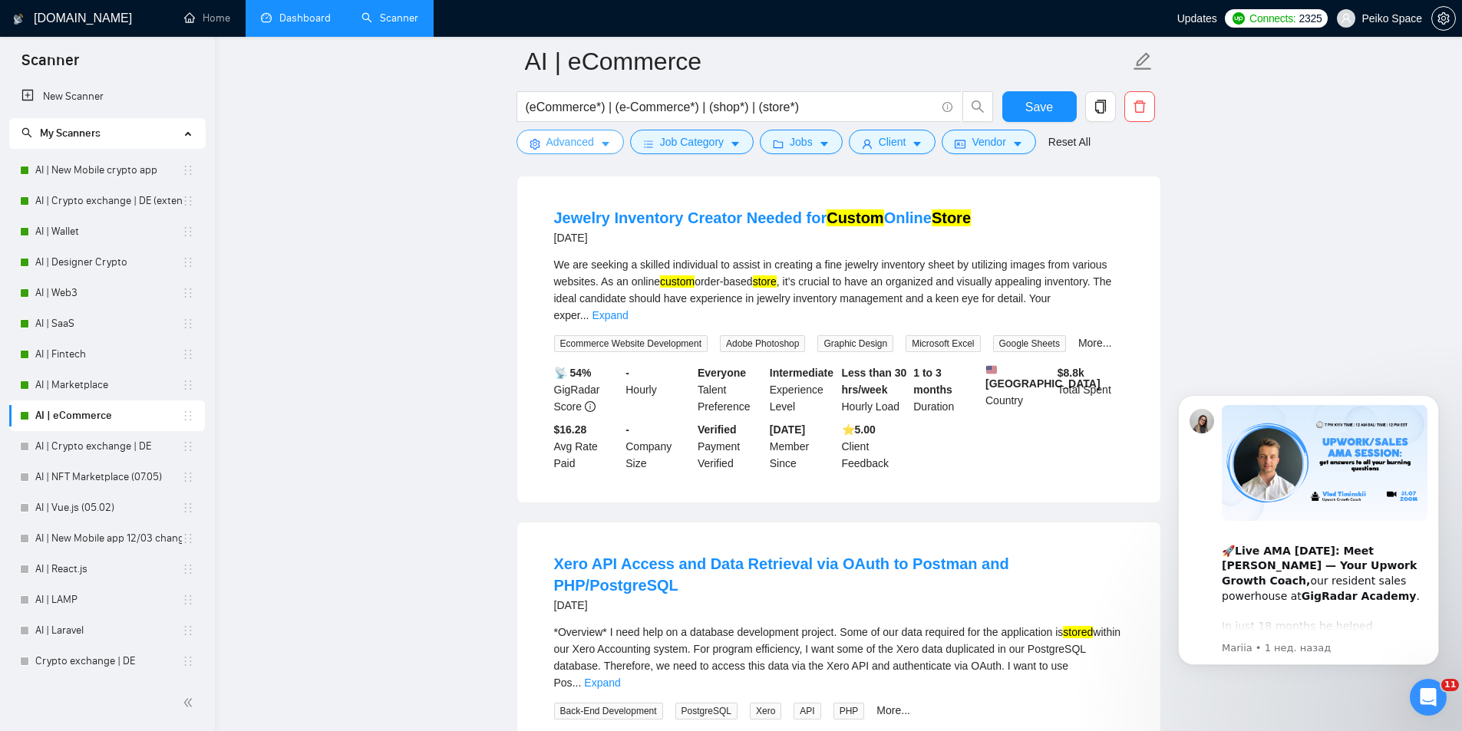
click at [556, 139] on span "Advanced" at bounding box center [570, 142] width 48 height 17
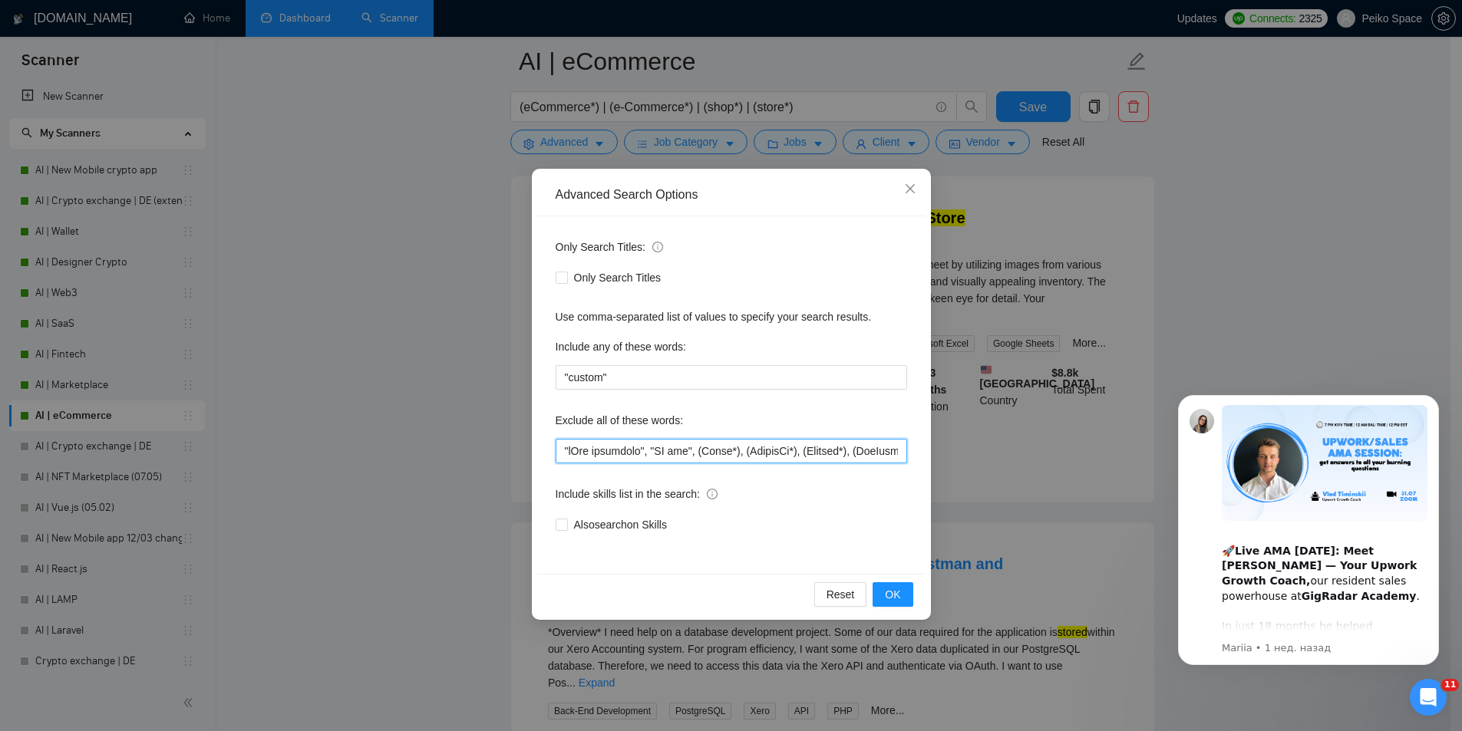
click at [564, 454] on input "text" at bounding box center [732, 451] width 352 height 25
type input "(Xero*), "iPad developer", "DJ app", (Astro*), (LinkedIn*), (Samsung*), (WooCom…"
click at [892, 593] on span "OK" at bounding box center [892, 594] width 15 height 17
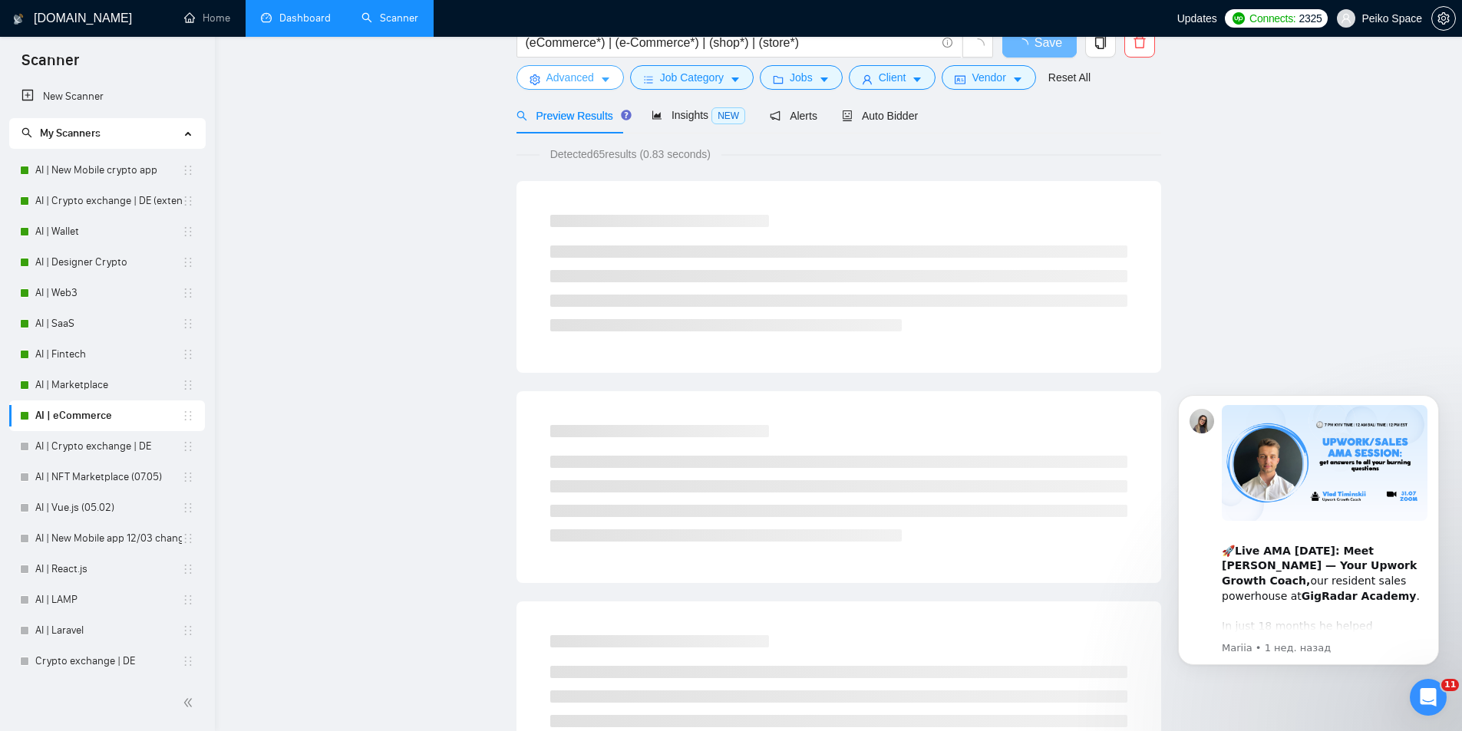
scroll to position [0, 0]
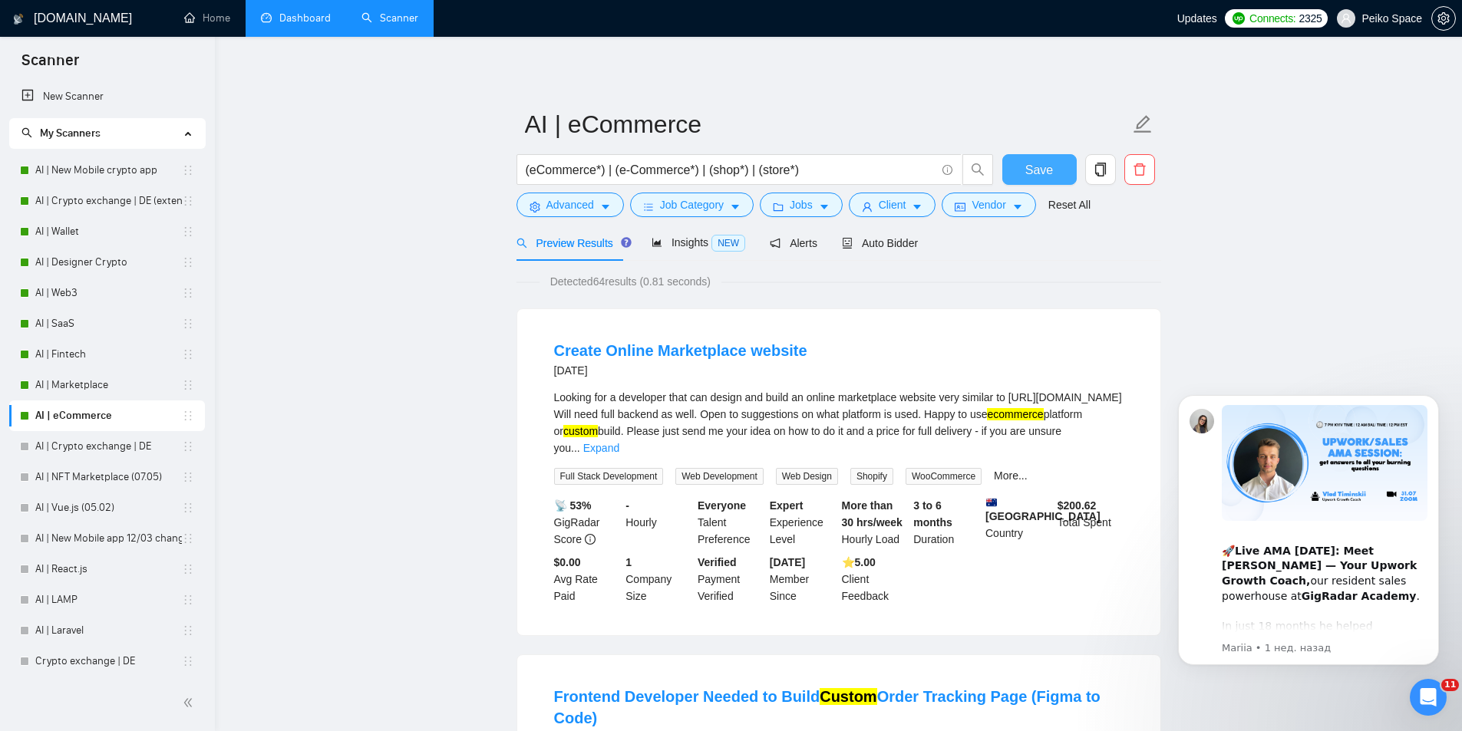
click at [1044, 174] on span "Save" at bounding box center [1039, 169] width 28 height 19
click at [791, 206] on span "Jobs" at bounding box center [801, 204] width 23 height 17
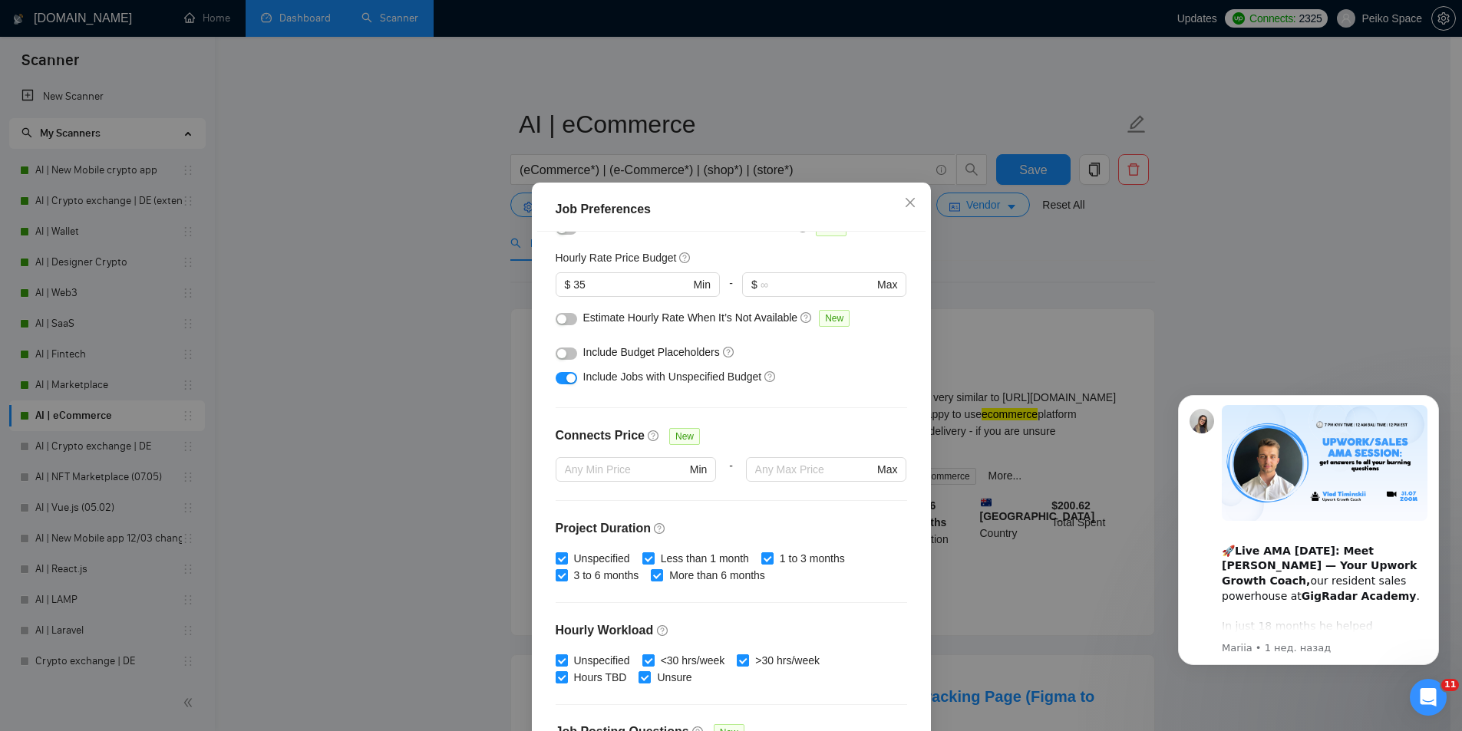
scroll to position [307, 0]
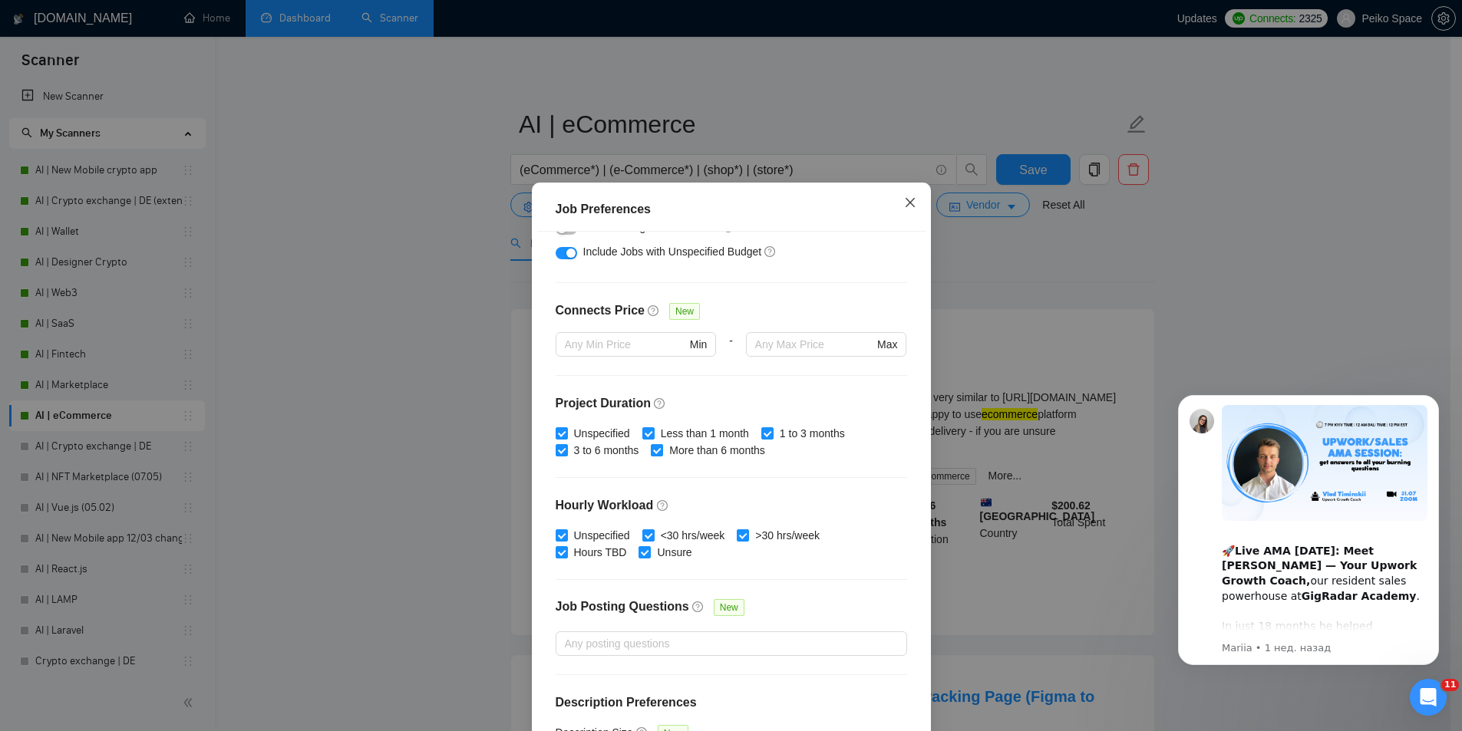
click at [906, 201] on icon "close" at bounding box center [910, 202] width 12 height 12
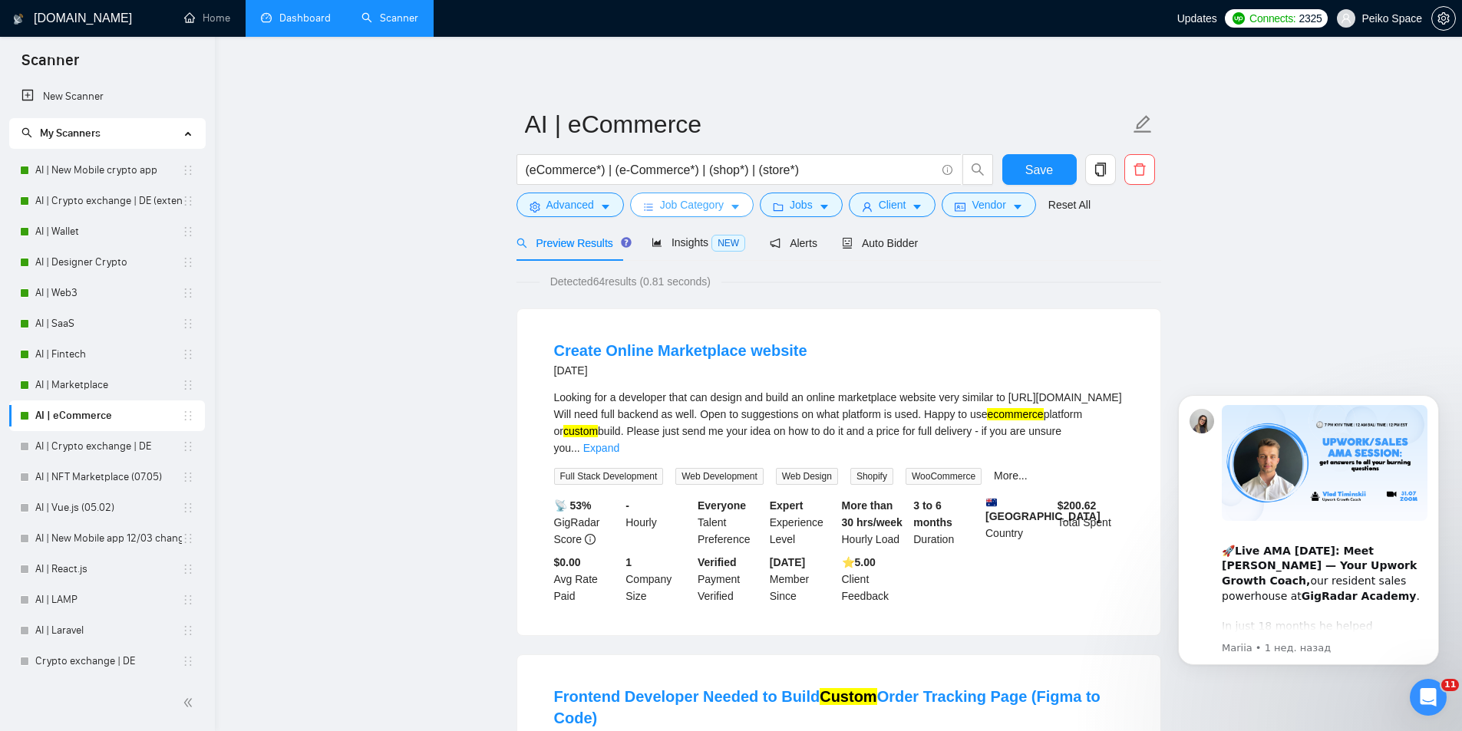
click at [691, 205] on span "Job Category" at bounding box center [692, 204] width 64 height 17
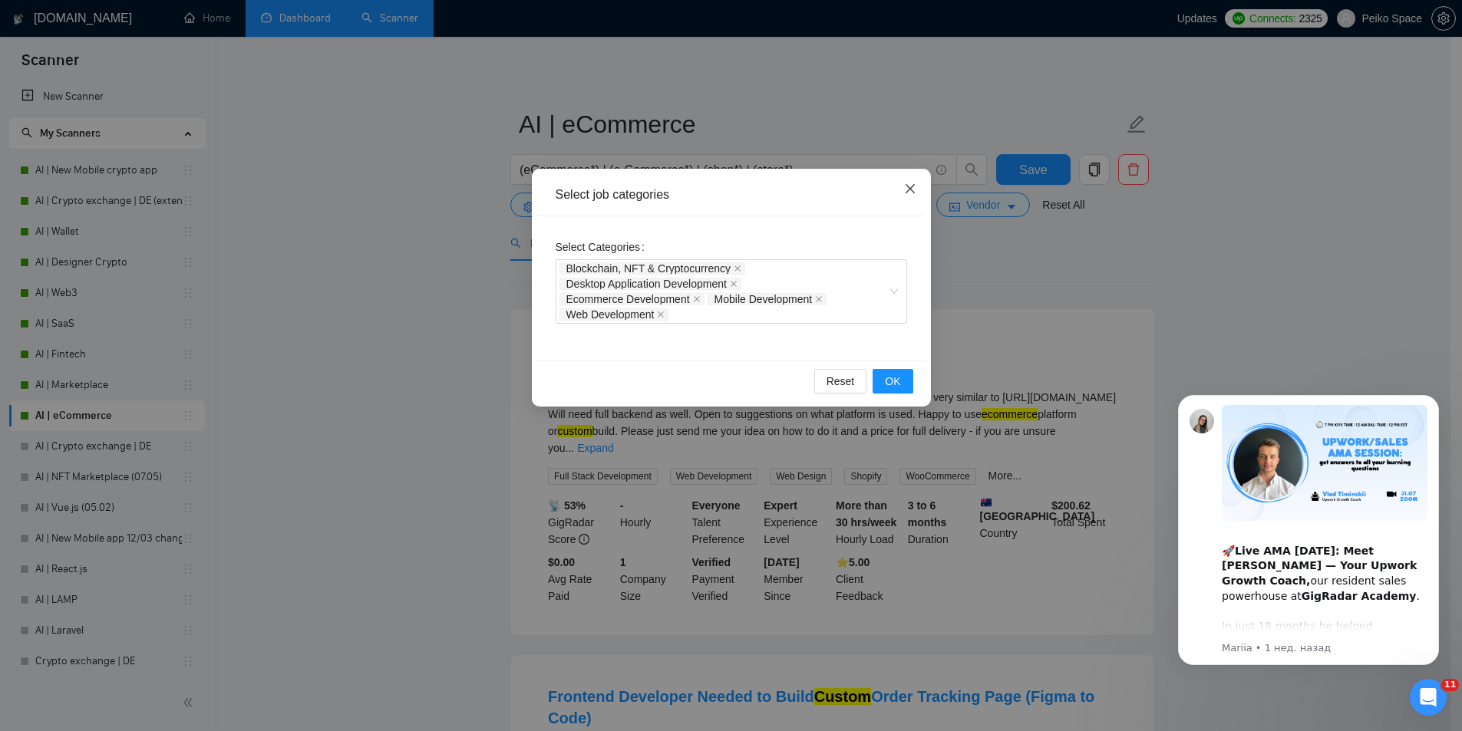
click at [908, 191] on icon "close" at bounding box center [909, 188] width 9 height 9
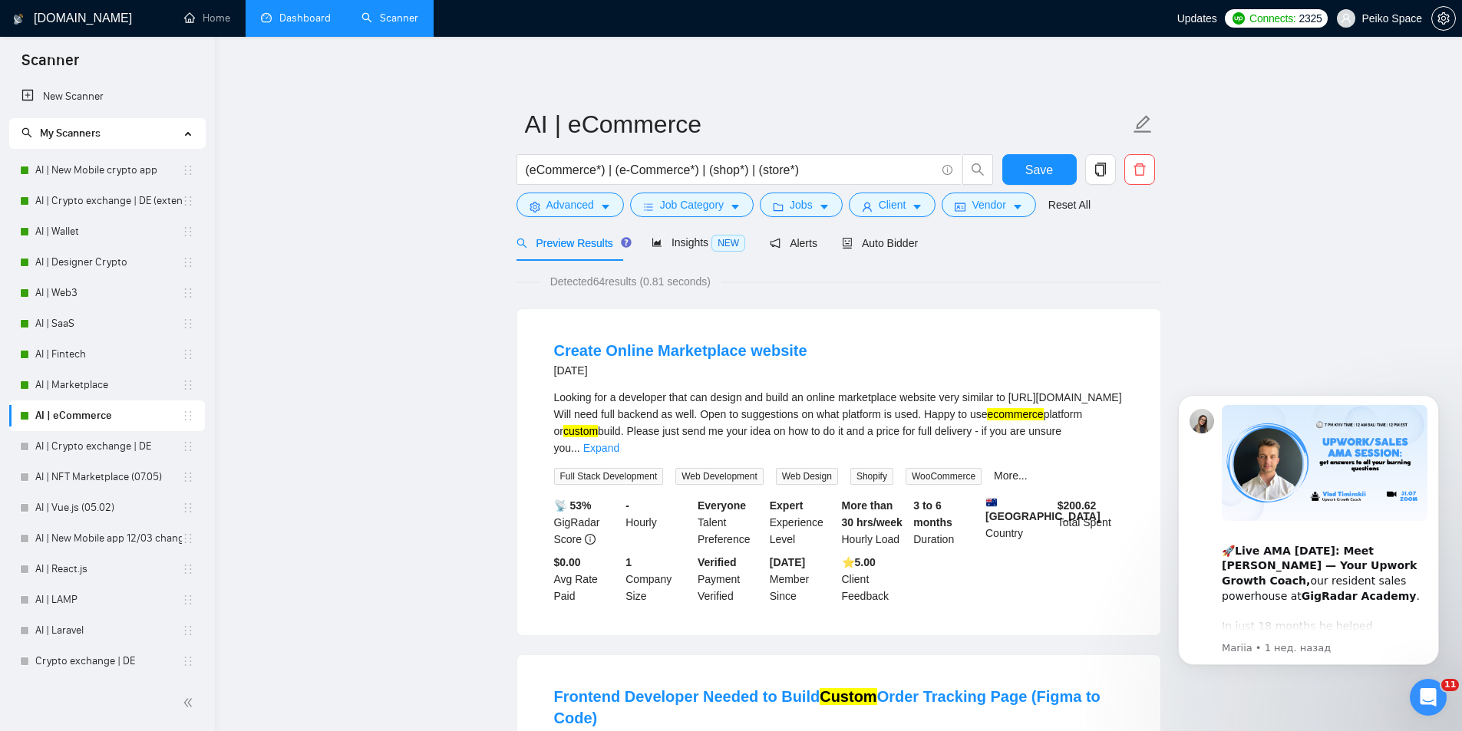
click at [128, 174] on link "AI | New Mobile crypto app" at bounding box center [108, 170] width 147 height 31
